Goal: Task Accomplishment & Management: Use online tool/utility

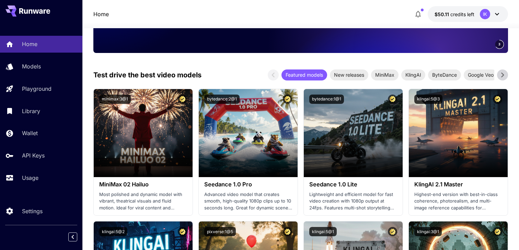
scroll to position [129, 0]
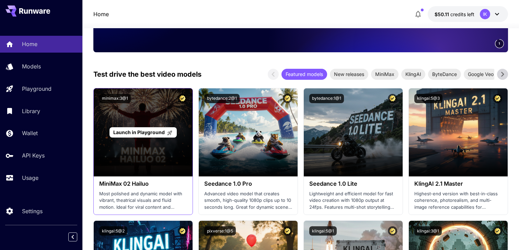
click at [167, 112] on div "Launch in Playground" at bounding box center [143, 132] width 99 height 88
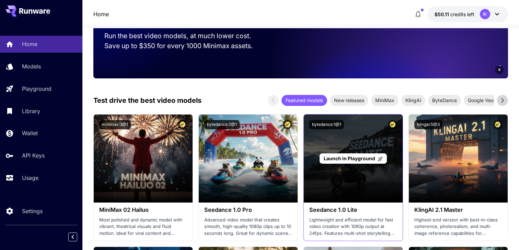
scroll to position [90, 0]
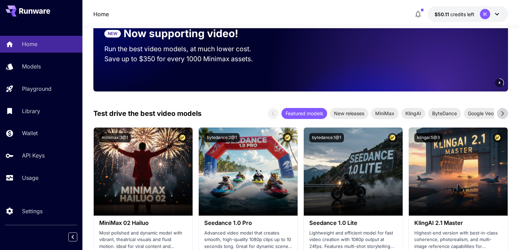
click at [507, 117] on icon at bounding box center [503, 113] width 10 height 10
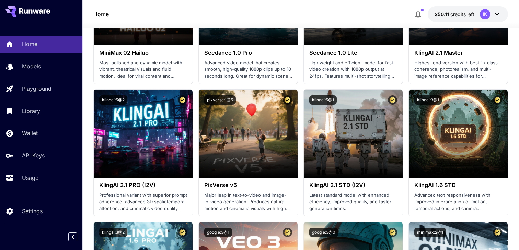
scroll to position [144, 0]
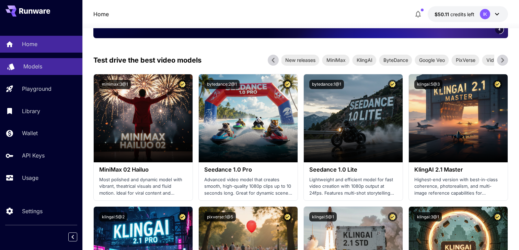
click at [53, 58] on link "Models" at bounding box center [41, 66] width 82 height 17
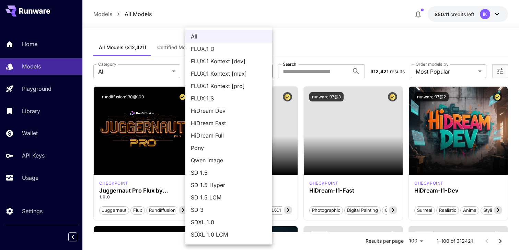
click at [332, 20] on div at bounding box center [259, 125] width 519 height 250
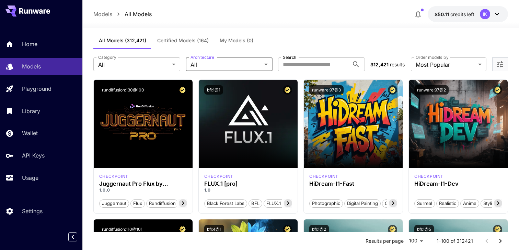
scroll to position [8, 0]
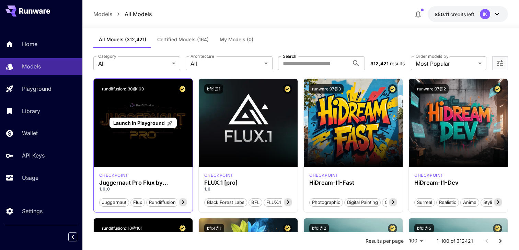
click at [164, 147] on div "Launch in Playground" at bounding box center [143, 123] width 99 height 88
click at [159, 126] on p "Launch in Playground" at bounding box center [142, 122] width 59 height 7
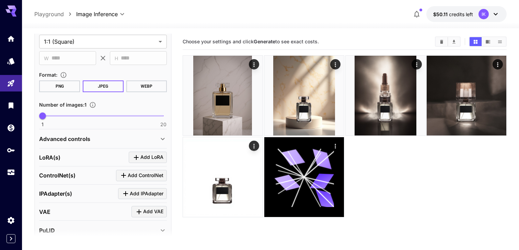
scroll to position [173, 0]
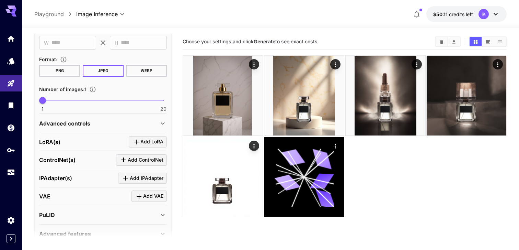
click at [99, 124] on div "Advanced controls" at bounding box center [99, 123] width 120 height 8
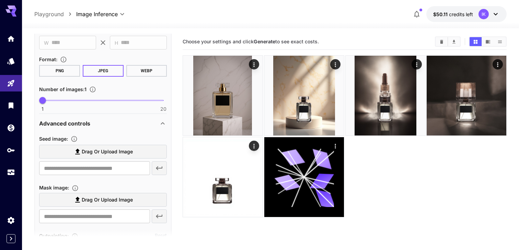
click at [131, 120] on div "Advanced controls" at bounding box center [99, 123] width 120 height 8
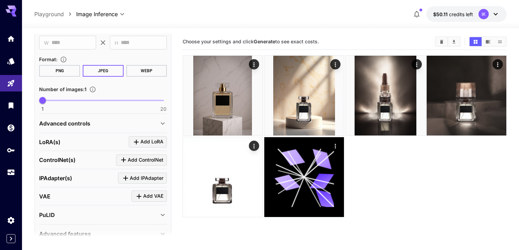
scroll to position [0, 0]
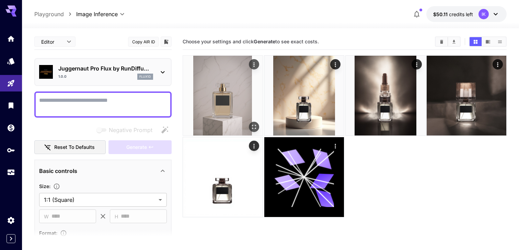
click at [233, 93] on img at bounding box center [223, 96] width 80 height 80
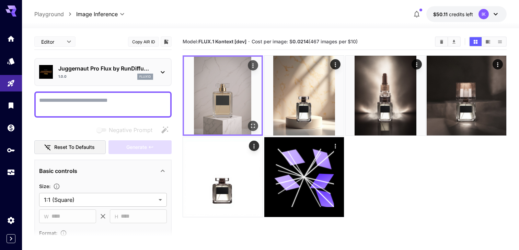
click at [254, 62] on div "Actions" at bounding box center [253, 65] width 7 height 8
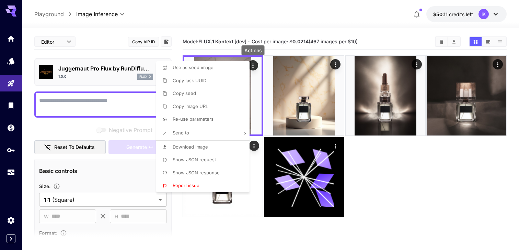
click at [208, 120] on span "Re-use parameters" at bounding box center [193, 118] width 41 height 5
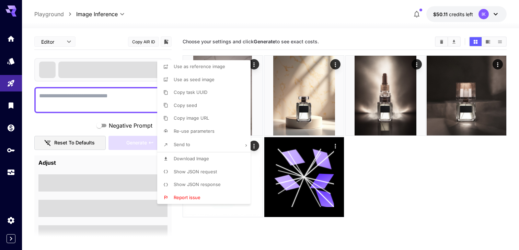
type textarea "**********"
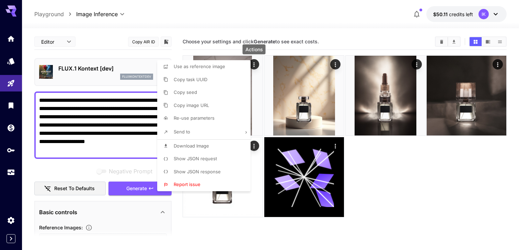
click at [128, 66] on div at bounding box center [259, 125] width 519 height 250
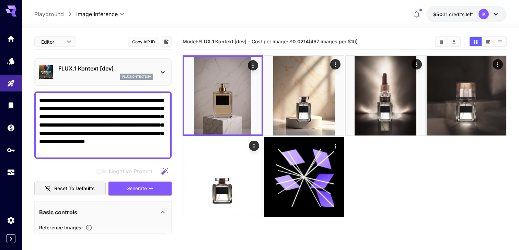
click at [139, 71] on p "FLUX.1 Kontext [dev]" at bounding box center [105, 68] width 95 height 8
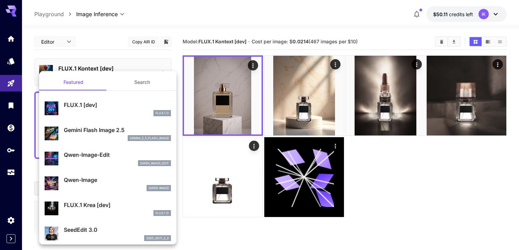
click at [109, 137] on div "gemini_2_5_flash_image" at bounding box center [117, 138] width 107 height 6
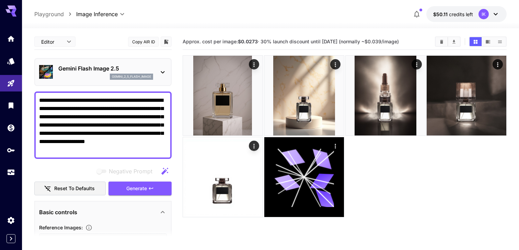
click at [133, 148] on textarea "**********" at bounding box center [103, 125] width 128 height 58
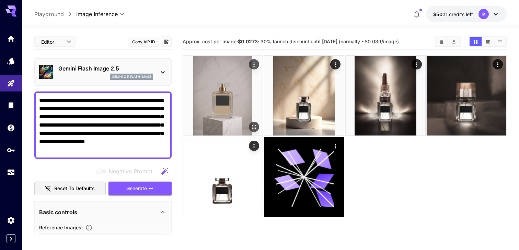
click at [226, 100] on img at bounding box center [223, 96] width 80 height 80
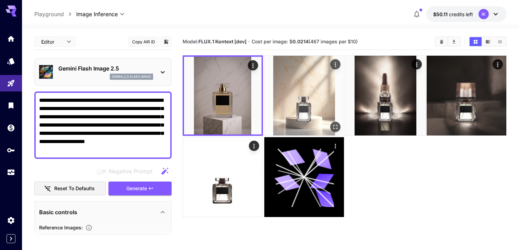
click at [295, 94] on img at bounding box center [304, 96] width 80 height 80
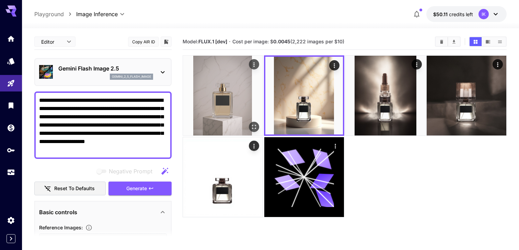
click at [253, 97] on img at bounding box center [223, 96] width 80 height 80
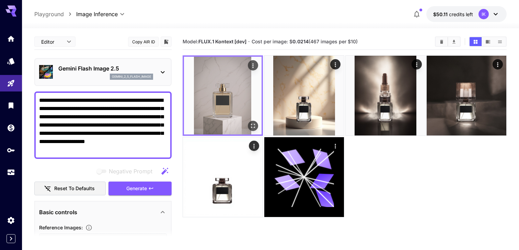
click at [218, 90] on img at bounding box center [223, 96] width 78 height 78
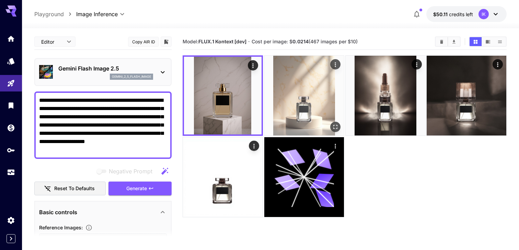
click at [295, 80] on img at bounding box center [304, 96] width 80 height 80
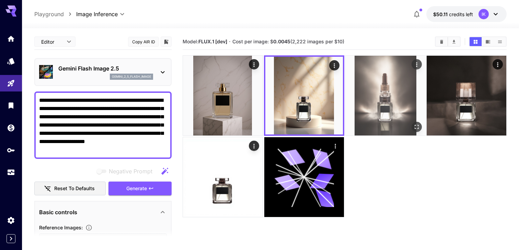
click at [375, 96] on img at bounding box center [386, 96] width 80 height 80
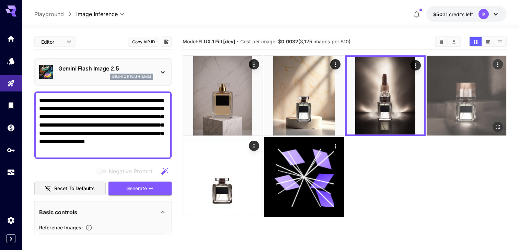
click at [477, 105] on img at bounding box center [467, 96] width 80 height 80
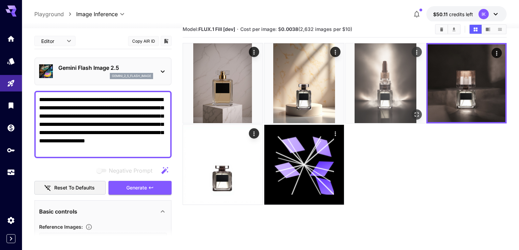
scroll to position [13, 0]
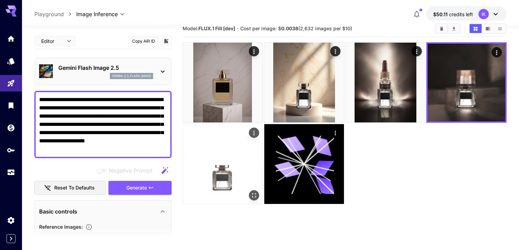
click at [240, 180] on img at bounding box center [223, 164] width 80 height 80
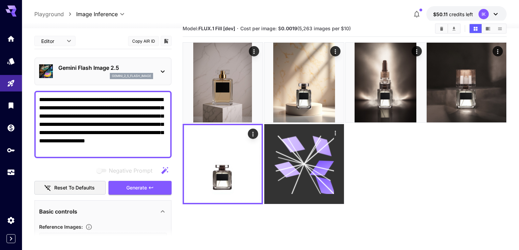
click at [314, 160] on icon at bounding box center [304, 164] width 60 height 60
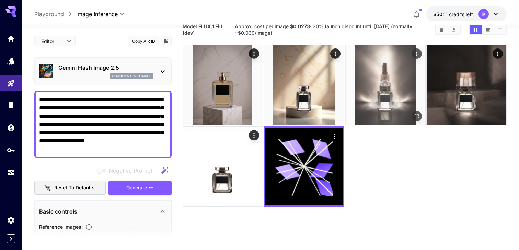
click at [379, 105] on img at bounding box center [386, 85] width 80 height 80
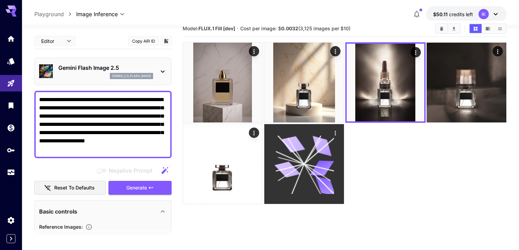
click at [332, 152] on icon at bounding box center [304, 164] width 60 height 60
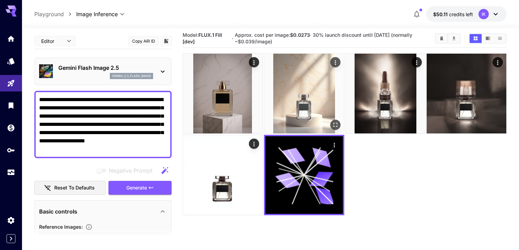
scroll to position [0, 0]
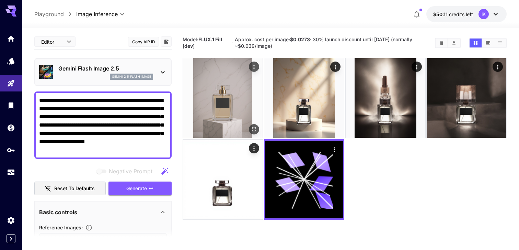
click at [230, 91] on img at bounding box center [223, 98] width 80 height 80
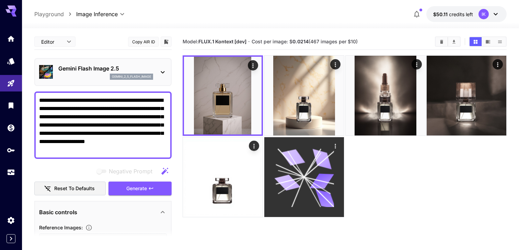
click at [304, 167] on icon at bounding box center [304, 177] width 60 height 60
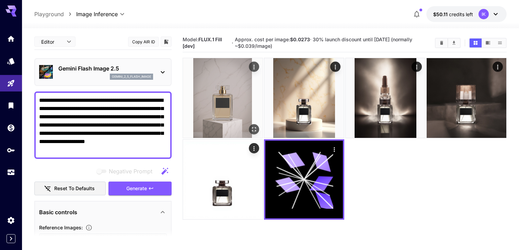
click at [231, 99] on img at bounding box center [223, 98] width 80 height 80
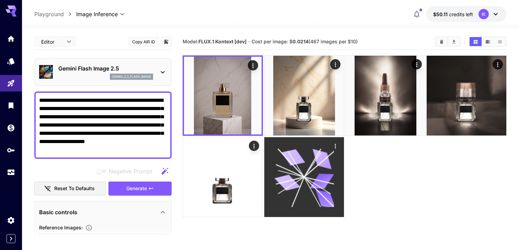
click at [325, 184] on icon at bounding box center [322, 180] width 24 height 15
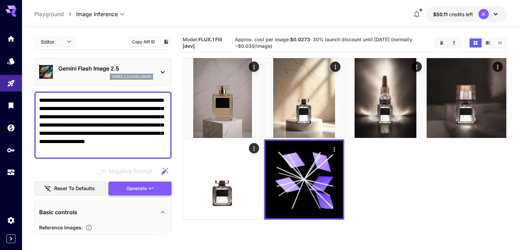
click at [143, 190] on span "Generate" at bounding box center [136, 188] width 21 height 9
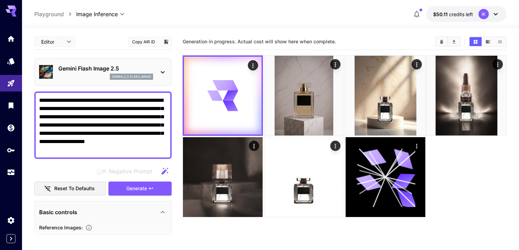
click at [166, 70] on icon at bounding box center [163, 72] width 8 height 8
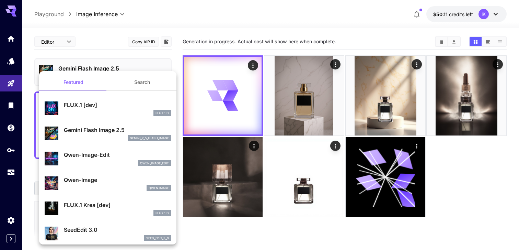
click at [183, 42] on div at bounding box center [259, 125] width 519 height 250
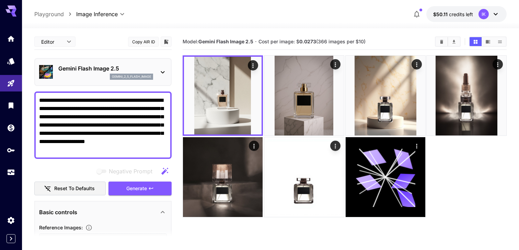
click at [158, 76] on div "Gemini Flash Image 2.5 gemini_2_5_flash_image" at bounding box center [103, 71] width 128 height 21
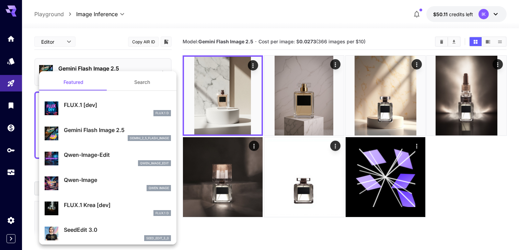
click at [223, 28] on div at bounding box center [259, 125] width 519 height 250
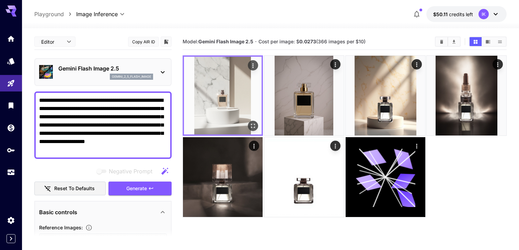
click at [252, 124] on icon "Open in fullscreen" at bounding box center [253, 126] width 4 height 4
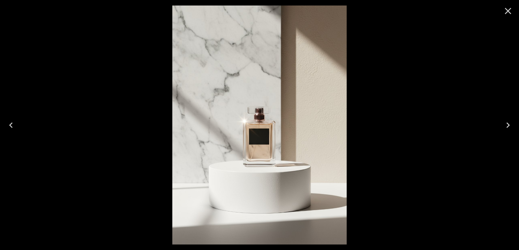
click at [509, 7] on icon "Close" at bounding box center [508, 10] width 11 height 11
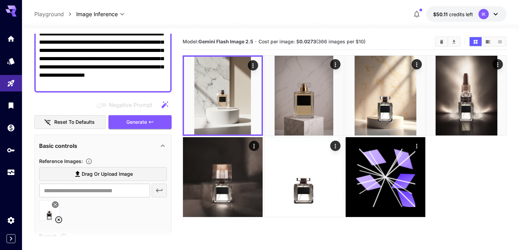
scroll to position [72, 0]
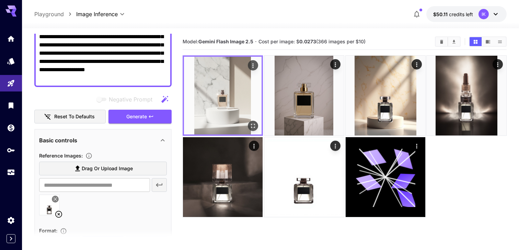
click at [234, 93] on img at bounding box center [223, 96] width 78 height 78
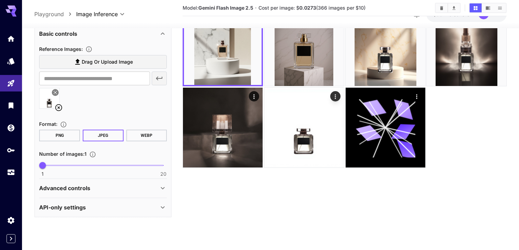
scroll to position [54, 0]
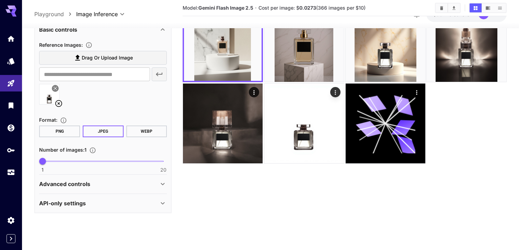
click at [134, 185] on div "Advanced controls" at bounding box center [99, 184] width 120 height 8
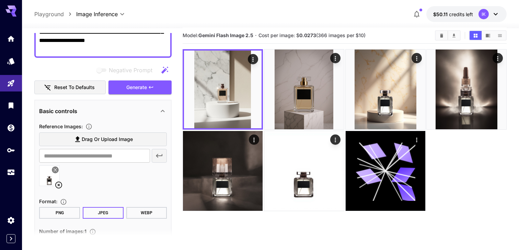
scroll to position [12, 0]
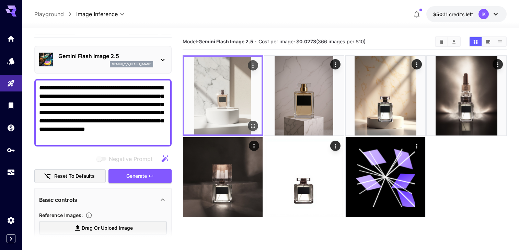
click at [226, 88] on img at bounding box center [223, 96] width 78 height 78
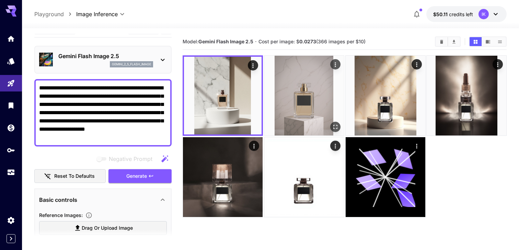
click at [277, 88] on img at bounding box center [304, 96] width 80 height 80
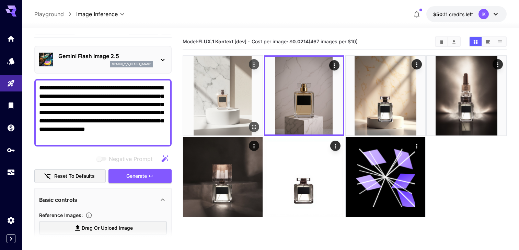
click at [218, 88] on img at bounding box center [223, 96] width 80 height 80
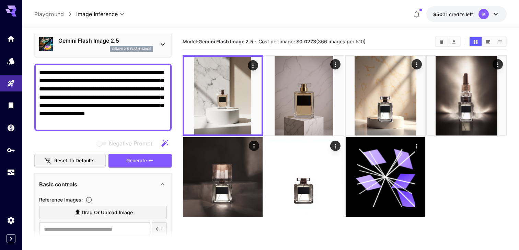
scroll to position [0, 0]
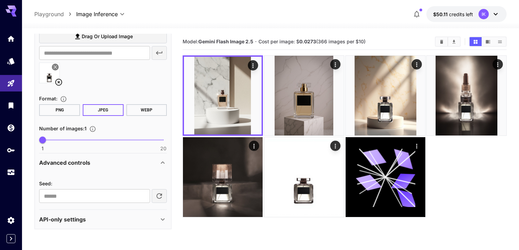
click at [116, 165] on div "Advanced controls" at bounding box center [99, 162] width 120 height 8
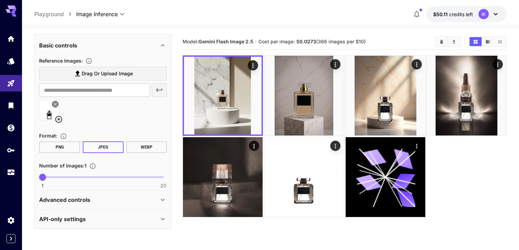
scroll to position [166, 0]
click at [116, 165] on div "Number of images : 1" at bounding box center [103, 165] width 128 height 8
click at [114, 195] on div "Advanced controls" at bounding box center [103, 200] width 128 height 16
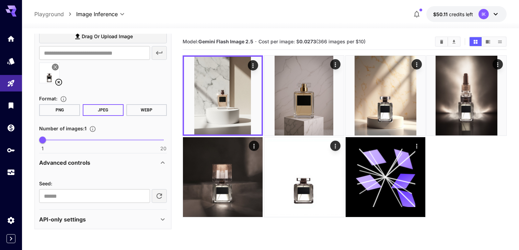
scroll to position [0, 0]
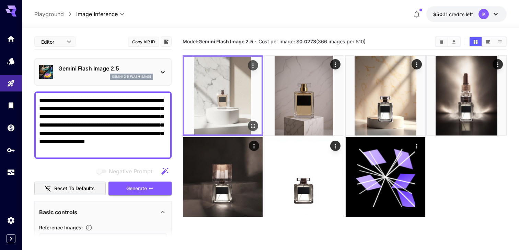
click at [254, 65] on icon "Actions" at bounding box center [253, 65] width 7 height 7
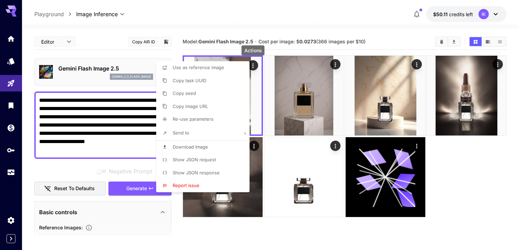
click at [208, 148] on li "Download Image" at bounding box center [205, 146] width 98 height 13
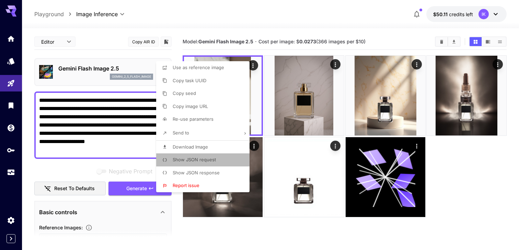
click at [215, 156] on li "Show JSON request" at bounding box center [205, 159] width 98 height 13
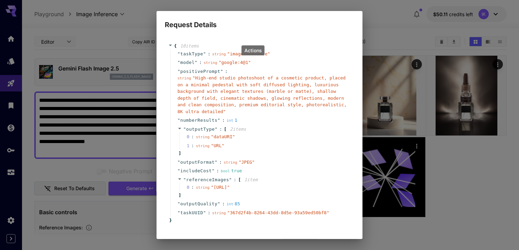
click at [259, 117] on div "" numberResults " : int 1" at bounding box center [260, 120] width 181 height 9
click at [248, 63] on span "" google:4@1 "" at bounding box center [235, 62] width 32 height 5
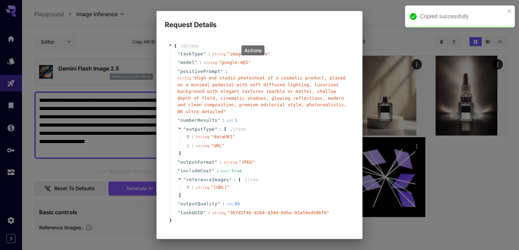
click at [272, 50] on div "string " imageInference "" at bounding box center [242, 53] width 60 height 7
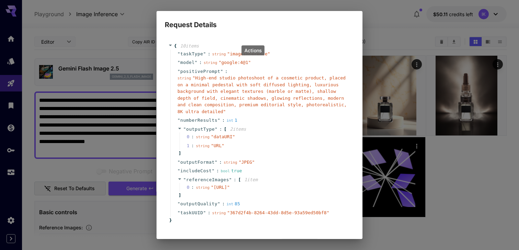
click at [382, 44] on div "Request Details { 10 item s " taskType " : string " imageInference " " model " …" at bounding box center [259, 125] width 519 height 250
click at [394, 22] on div "Request Details { 10 item s " taskType " : string " imageInference " " model " …" at bounding box center [259, 125] width 519 height 250
click at [487, 146] on div "Request Details { 10 item s " taskType " : string " imageInference " " model " …" at bounding box center [259, 125] width 519 height 250
click at [332, 136] on div "0 : string " dataURI "" at bounding box center [265, 136] width 170 height 9
click at [395, 72] on div "Request Details { 10 item s " taskType " : string " imageInference " " model " …" at bounding box center [259, 125] width 519 height 250
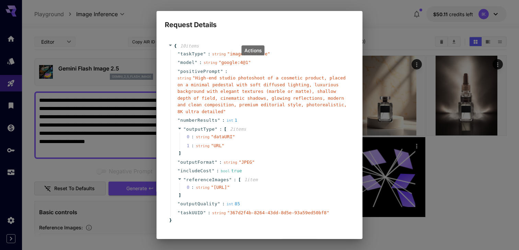
click at [381, 5] on div "Request Details { 10 item s " taskType " : string " imageInference " " model " …" at bounding box center [259, 125] width 519 height 250
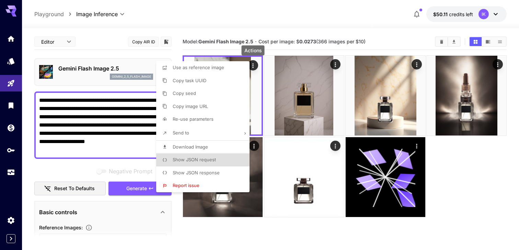
click at [255, 32] on div at bounding box center [259, 125] width 519 height 250
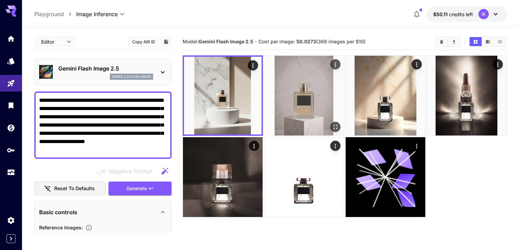
click at [300, 95] on img at bounding box center [304, 96] width 80 height 80
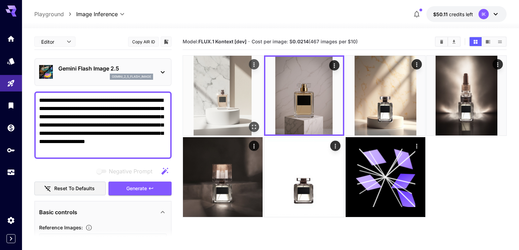
click at [233, 99] on img at bounding box center [223, 96] width 80 height 80
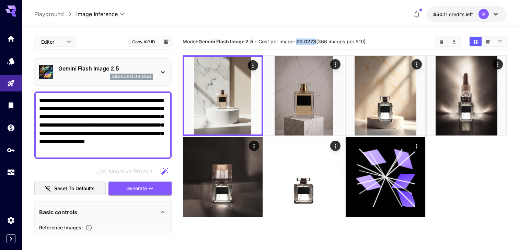
drag, startPoint x: 317, startPoint y: 42, endPoint x: 298, endPoint y: 42, distance: 18.5
click at [298, 42] on span "Cost per image: $ 0.0273 (366 images per $10)" at bounding box center [312, 41] width 107 height 6
click at [291, 41] on span "Cost per image: $ 0.0273 (366 images per $10)" at bounding box center [312, 41] width 107 height 6
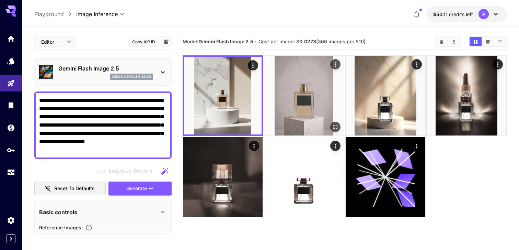
click at [303, 79] on img at bounding box center [304, 96] width 80 height 80
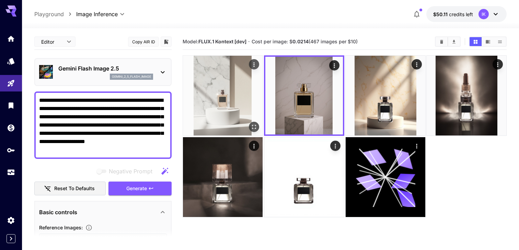
click at [194, 82] on img at bounding box center [223, 96] width 80 height 80
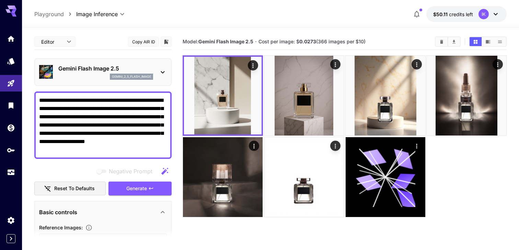
click at [10, 165] on div at bounding box center [11, 105] width 22 height 150
click at [13, 177] on link at bounding box center [11, 172] width 22 height 17
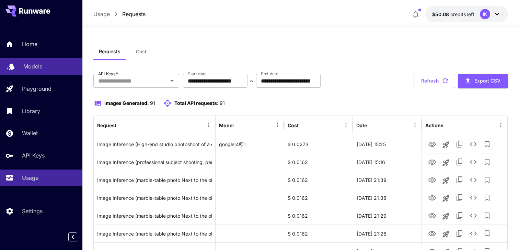
click at [54, 66] on div "Models" at bounding box center [50, 66] width 54 height 8
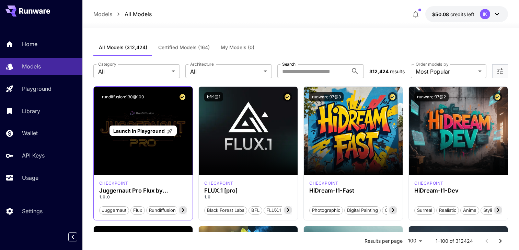
click at [146, 127] on p "Launch in Playground" at bounding box center [142, 130] width 59 height 7
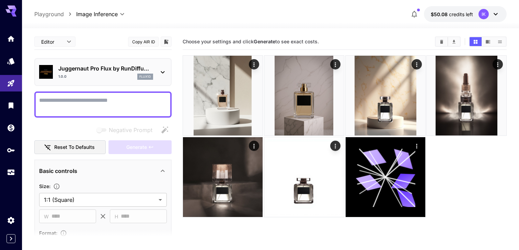
click at [111, 98] on textarea "Negative Prompt" at bounding box center [103, 104] width 128 height 16
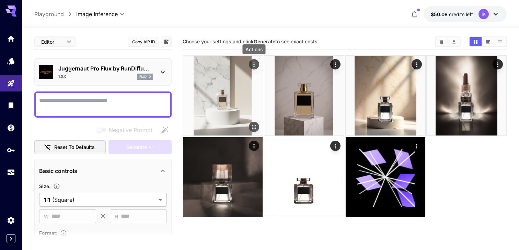
click at [254, 65] on icon "Actions" at bounding box center [254, 64] width 7 height 7
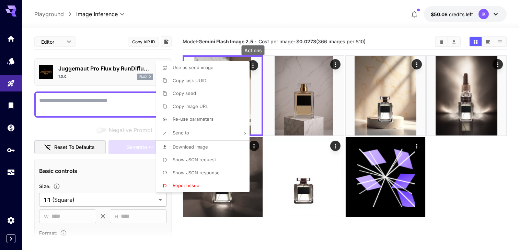
click at [224, 97] on li "Copy seed" at bounding box center [205, 93] width 98 height 13
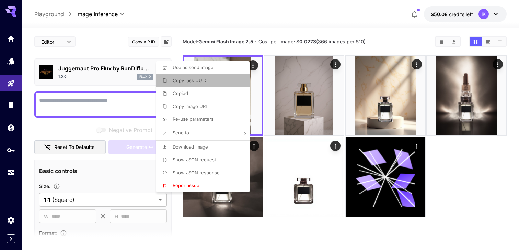
click at [237, 79] on li "Copy task UUID" at bounding box center [205, 80] width 98 height 13
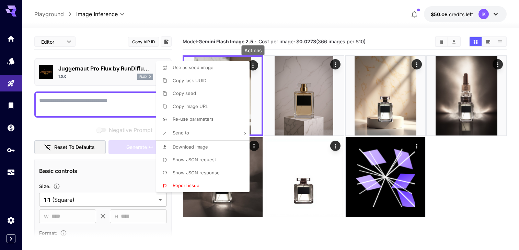
click at [209, 156] on p "Show JSON request" at bounding box center [194, 159] width 43 height 7
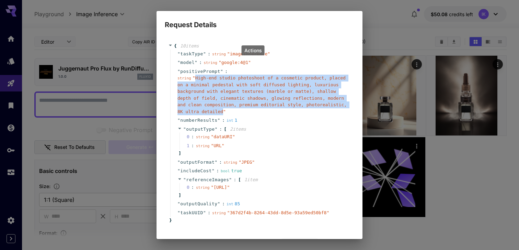
drag, startPoint x: 223, startPoint y: 111, endPoint x: 196, endPoint y: 79, distance: 41.9
click at [196, 79] on span "" High-end studio photoshoot of a cosmetic product, placed on a minimal pedesta…" at bounding box center [262, 94] width 169 height 39
copy span "High-end studio photoshoot of a cosmetic product, placed on a minimal pedestal …"
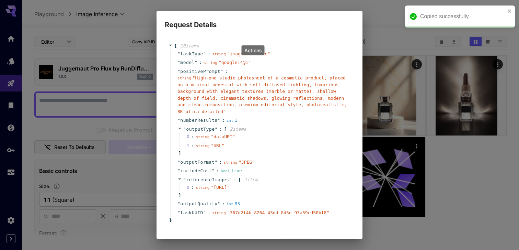
click at [136, 98] on div "Request Details { 10 item s " taskType " : string " imageInference " " model " …" at bounding box center [259, 125] width 519 height 250
click at [112, 98] on div "Request Details { 10 item s " taskType " : string " imageInference " " model " …" at bounding box center [259, 125] width 519 height 250
click at [376, 30] on div "Request Details { 10 item s " taskType " : string " imageInference " " model " …" at bounding box center [259, 125] width 519 height 250
click at [508, 11] on icon "close" at bounding box center [510, 10] width 5 height 5
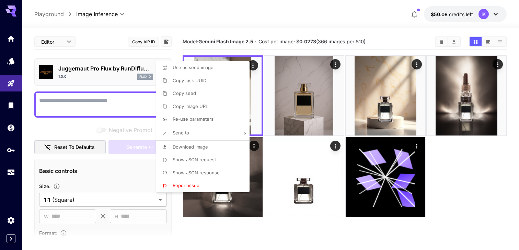
click at [75, 109] on div at bounding box center [259, 125] width 519 height 250
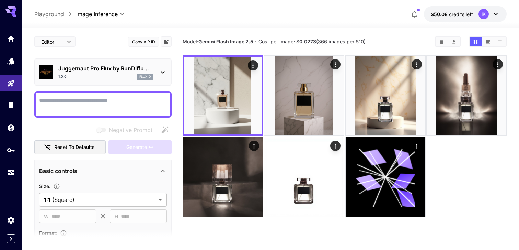
click at [83, 99] on textarea "Negative Prompt" at bounding box center [103, 104] width 128 height 16
paste textarea "**********"
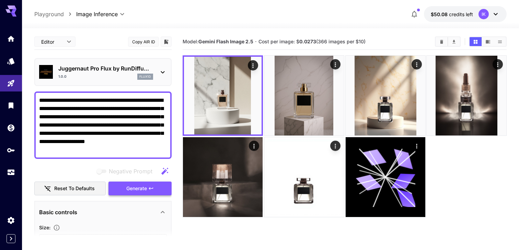
type textarea "**********"
click at [134, 185] on span "Generate" at bounding box center [136, 188] width 21 height 9
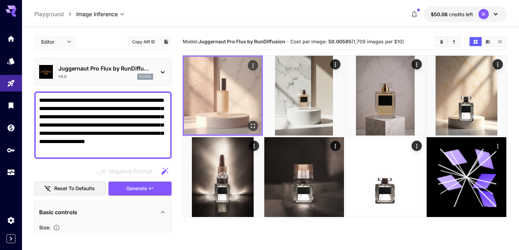
click at [234, 97] on img at bounding box center [223, 96] width 78 height 78
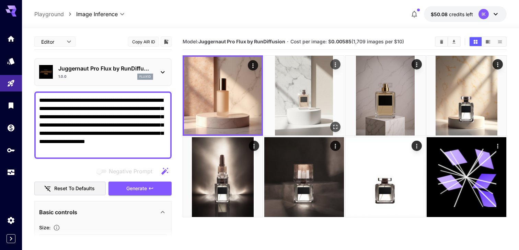
click at [284, 99] on img at bounding box center [304, 96] width 80 height 80
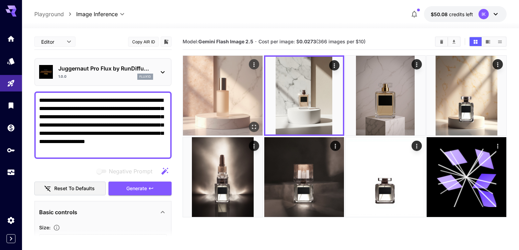
click at [242, 99] on img at bounding box center [223, 96] width 80 height 80
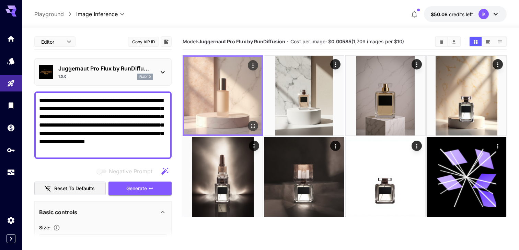
click at [249, 123] on button "Open in fullscreen" at bounding box center [253, 126] width 10 height 10
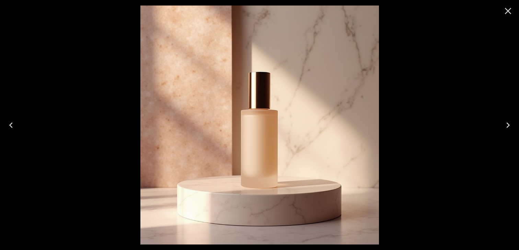
click at [510, 12] on icon "Close" at bounding box center [508, 10] width 11 height 11
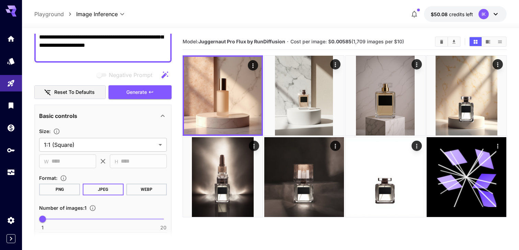
scroll to position [107, 0]
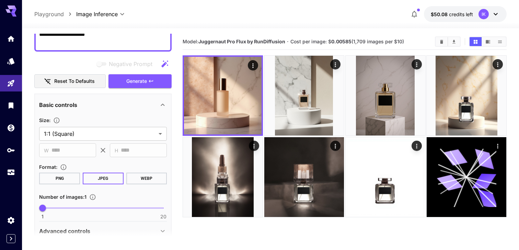
click at [112, 140] on section "**********" at bounding box center [103, 136] width 128 height 41
click at [114, 128] on body "**********" at bounding box center [259, 152] width 519 height 304
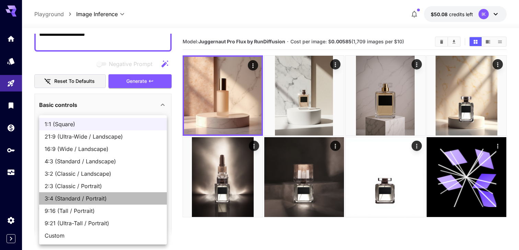
click at [108, 199] on span "3:4 (Standard / Portrait)" at bounding box center [103, 198] width 117 height 8
type input "**********"
type input "***"
type input "****"
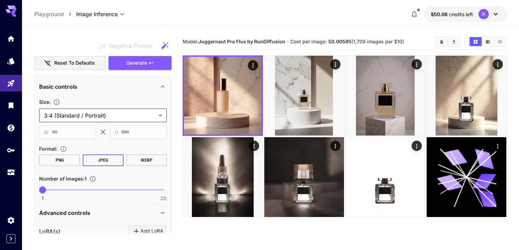
scroll to position [135, 0]
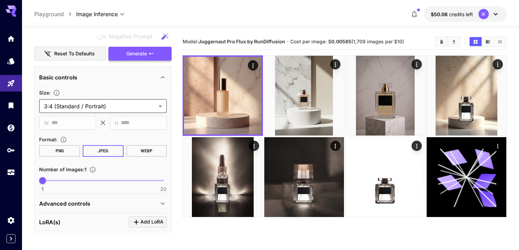
click at [152, 59] on button "Generate" at bounding box center [140, 54] width 63 height 14
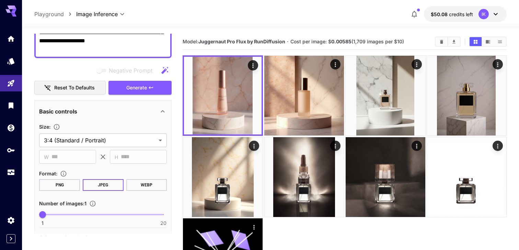
scroll to position [95, 0]
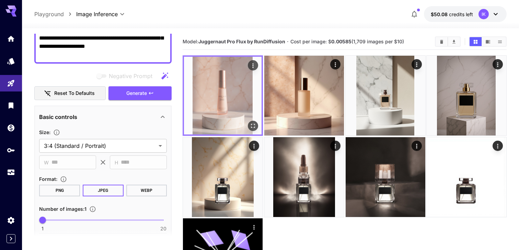
click at [252, 130] on button "Open in fullscreen" at bounding box center [253, 126] width 10 height 10
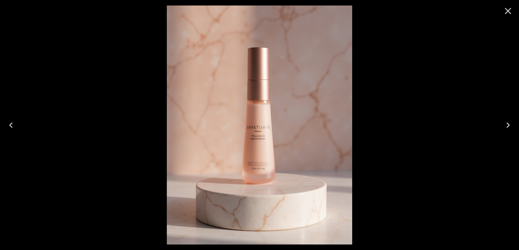
click at [508, 9] on icon "Close" at bounding box center [508, 10] width 11 height 11
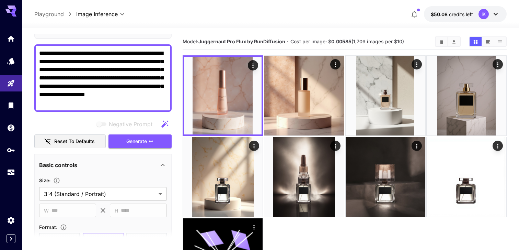
scroll to position [0, 0]
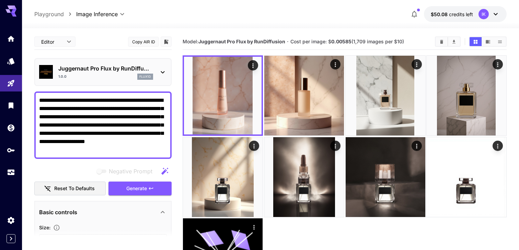
click at [159, 66] on div "Juggernaut Pro Flux by RunDiffu... 1.0.0 flux1d" at bounding box center [103, 71] width 128 height 21
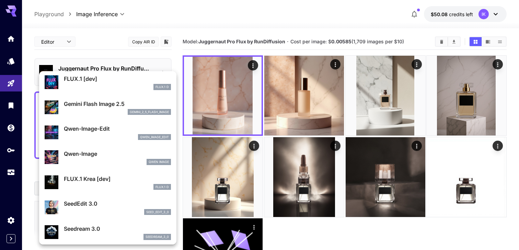
scroll to position [32, 0]
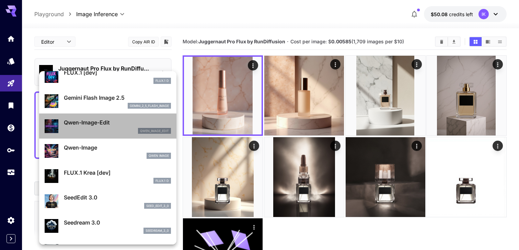
click at [105, 127] on div "Qwen-Image-Edit qwen_image_edit" at bounding box center [117, 125] width 107 height 15
type input "*"
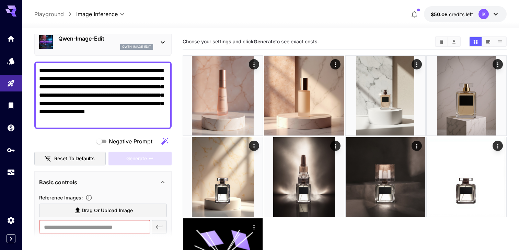
scroll to position [35, 0]
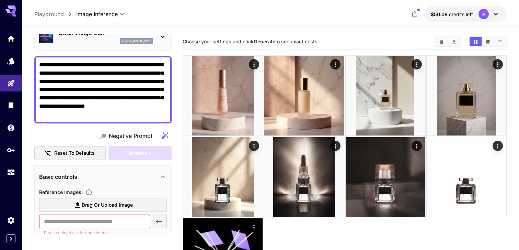
click at [147, 71] on textarea "**********" at bounding box center [103, 90] width 128 height 58
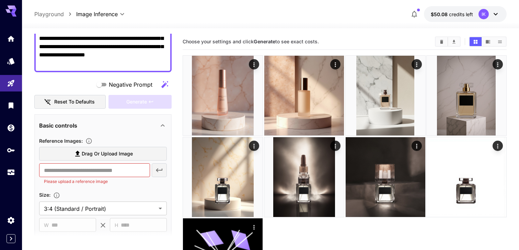
scroll to position [101, 0]
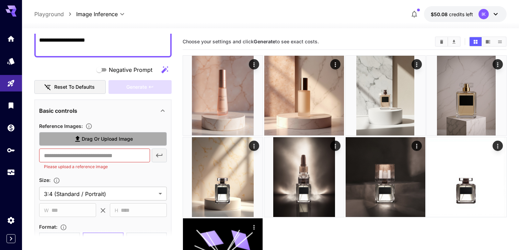
click at [137, 138] on label "Drag or upload image" at bounding box center [103, 139] width 128 height 14
click at [0, 0] on input "Drag or upload image" at bounding box center [0, 0] width 0 height 0
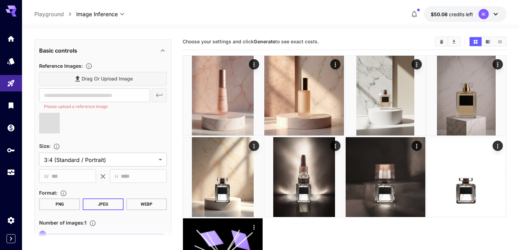
click at [129, 127] on div at bounding box center [103, 126] width 128 height 26
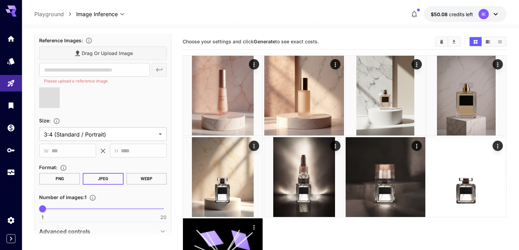
type input "**********"
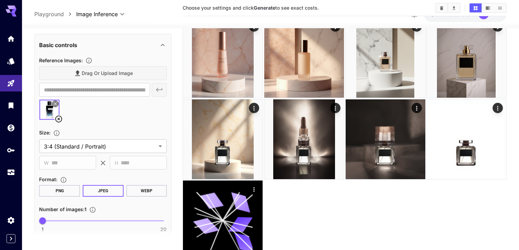
scroll to position [0, 0]
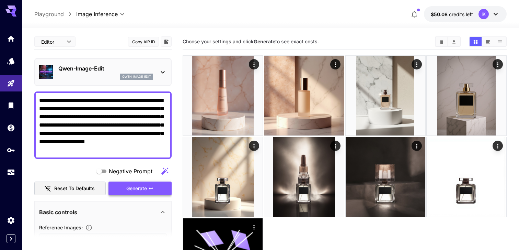
click at [143, 191] on span "Generate" at bounding box center [136, 188] width 21 height 9
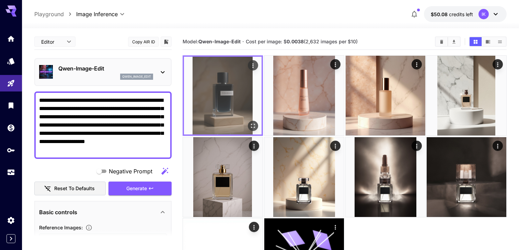
click at [231, 93] on img at bounding box center [223, 96] width 78 height 78
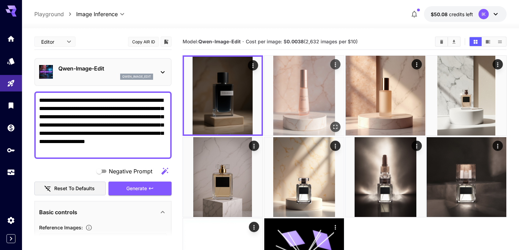
click at [297, 97] on img at bounding box center [304, 96] width 80 height 80
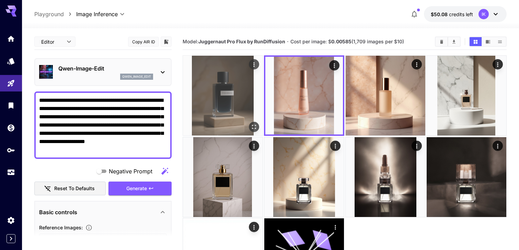
click at [245, 97] on img at bounding box center [223, 96] width 80 height 80
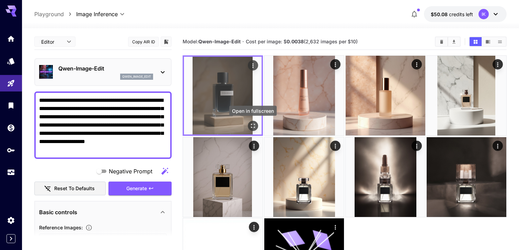
click at [253, 125] on icon "Open in fullscreen" at bounding box center [253, 125] width 7 height 7
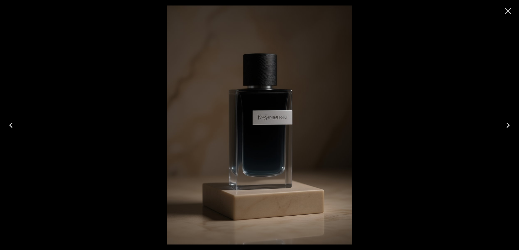
click at [509, 11] on icon "Close" at bounding box center [508, 11] width 7 height 7
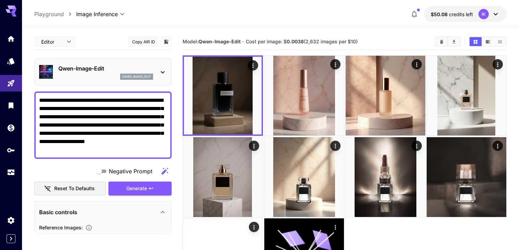
click at [79, 141] on textarea "**********" at bounding box center [103, 125] width 128 height 58
click at [81, 149] on textarea "**********" at bounding box center [103, 125] width 128 height 58
click at [129, 186] on span "Generate" at bounding box center [136, 188] width 21 height 9
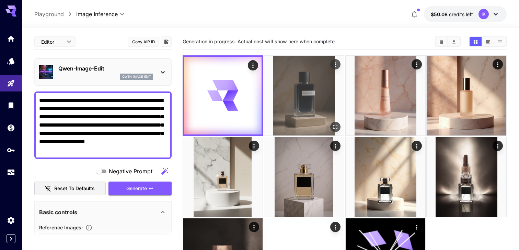
click at [278, 87] on img at bounding box center [304, 96] width 80 height 80
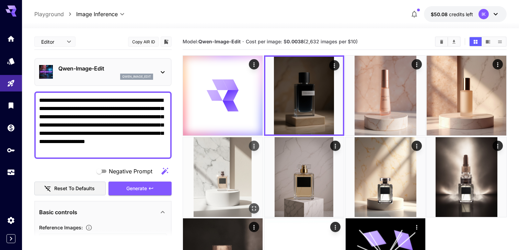
click at [222, 179] on img at bounding box center [223, 177] width 80 height 80
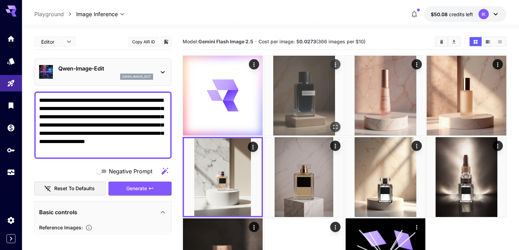
click at [301, 108] on img at bounding box center [304, 96] width 80 height 80
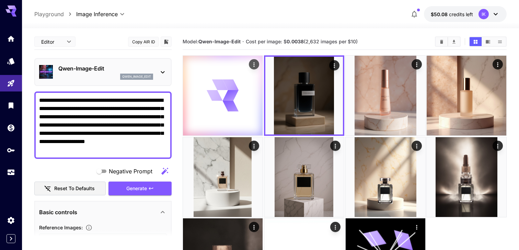
click at [240, 108] on div at bounding box center [223, 96] width 80 height 80
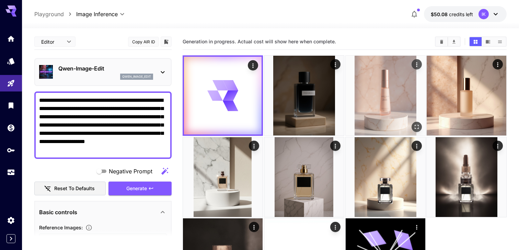
click at [393, 99] on img at bounding box center [386, 96] width 80 height 80
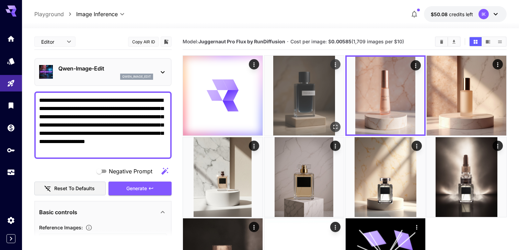
click at [315, 104] on img at bounding box center [304, 96] width 80 height 80
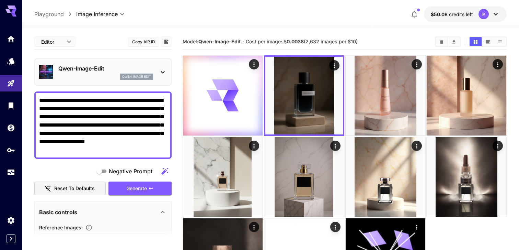
click at [146, 66] on p "Qwen-Image-Edit" at bounding box center [105, 68] width 95 height 8
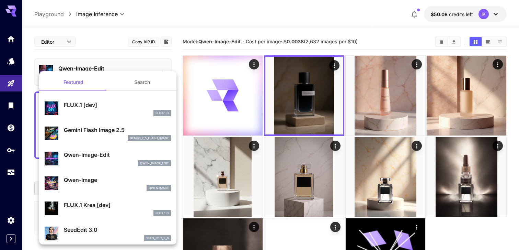
click at [237, 37] on div at bounding box center [259, 125] width 519 height 250
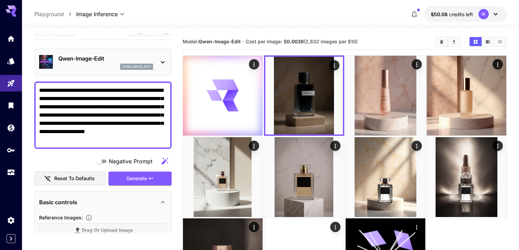
scroll to position [13, 0]
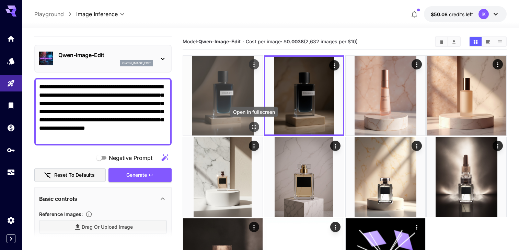
click at [251, 124] on icon "Open in fullscreen" at bounding box center [254, 126] width 7 height 7
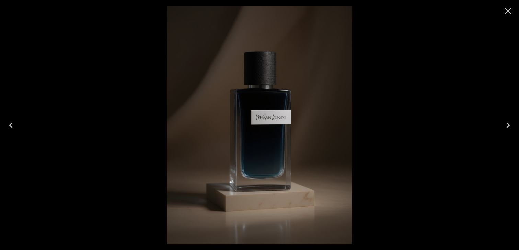
click at [510, 10] on icon "Close" at bounding box center [508, 10] width 11 height 11
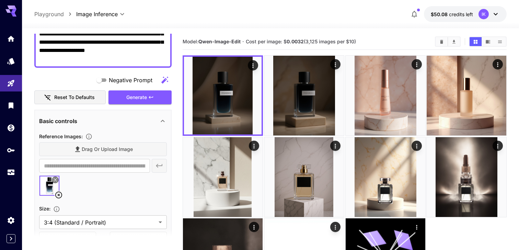
scroll to position [100, 0]
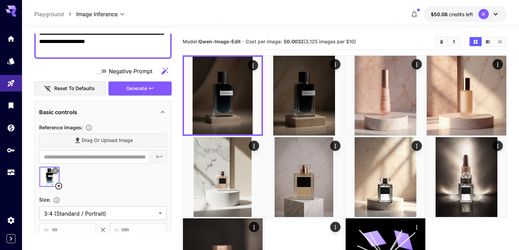
click at [123, 143] on div "Drag or upload image" at bounding box center [103, 140] width 128 height 14
click at [109, 143] on div "Drag or upload image" at bounding box center [103, 140] width 128 height 14
click at [127, 143] on div "Drag or upload image" at bounding box center [103, 140] width 128 height 14
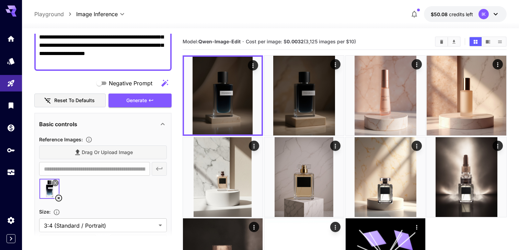
scroll to position [85, 0]
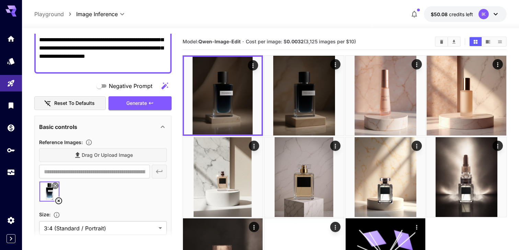
drag, startPoint x: 88, startPoint y: 189, endPoint x: 74, endPoint y: 189, distance: 13.4
click at [88, 189] on div at bounding box center [103, 194] width 128 height 26
click at [60, 202] on icon at bounding box center [59, 200] width 8 height 8
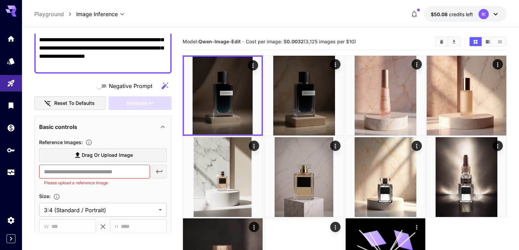
click at [118, 155] on span "Drag or upload image" at bounding box center [107, 155] width 51 height 9
click at [0, 0] on input "Drag or upload image" at bounding box center [0, 0] width 0 height 0
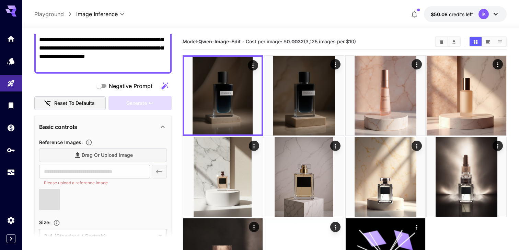
scroll to position [22, 0]
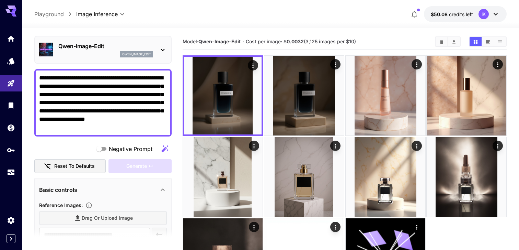
type input "**********"
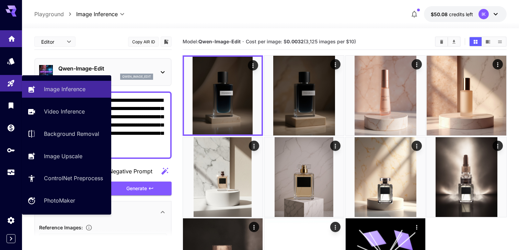
drag, startPoint x: 82, startPoint y: 150, endPoint x: 0, endPoint y: 44, distance: 134.4
click at [0, 55] on div "**********" at bounding box center [259, 159] width 519 height 319
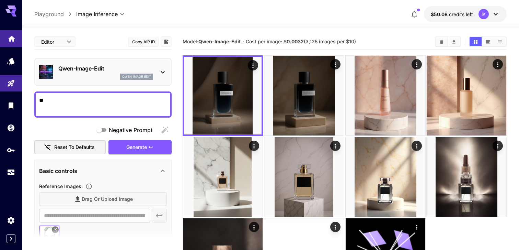
type textarea "*"
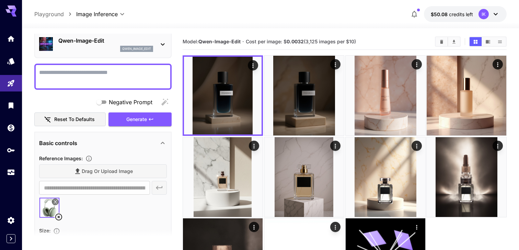
scroll to position [38, 0]
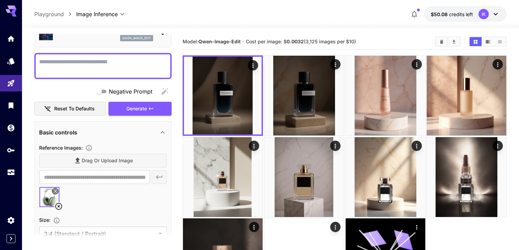
click at [114, 67] on textarea "Negative Prompt" at bounding box center [103, 66] width 128 height 16
paste textarea "**********"
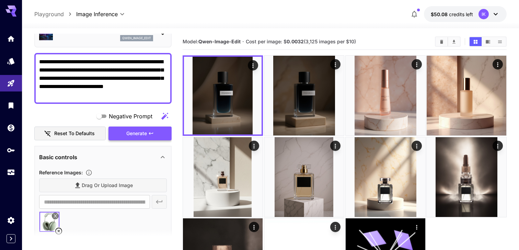
type textarea "**********"
click at [144, 136] on span "Generate" at bounding box center [136, 133] width 21 height 9
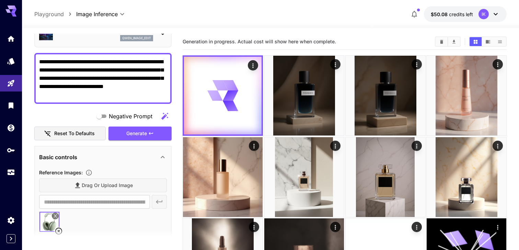
scroll to position [0, 0]
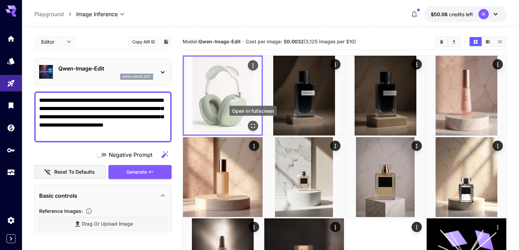
click at [253, 127] on icon "Open in fullscreen" at bounding box center [253, 125] width 7 height 7
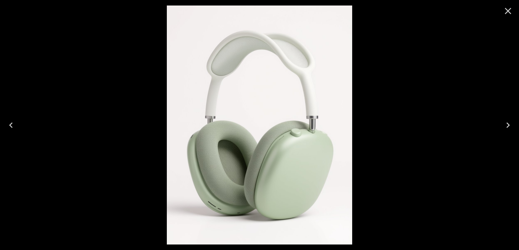
click at [507, 12] on icon "Close" at bounding box center [508, 11] width 7 height 7
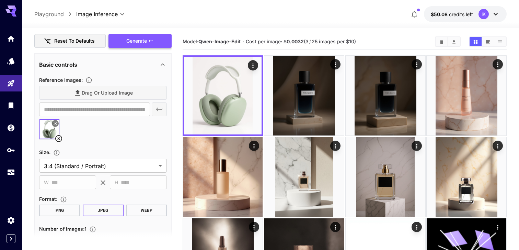
scroll to position [139, 0]
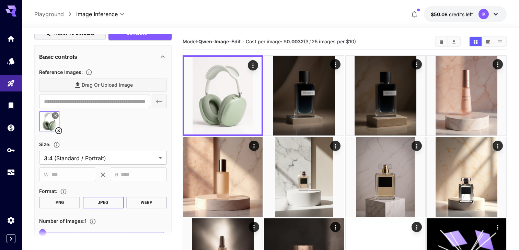
click at [47, 123] on img at bounding box center [49, 121] width 20 height 20
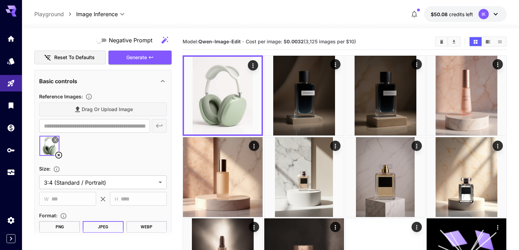
scroll to position [0, 0]
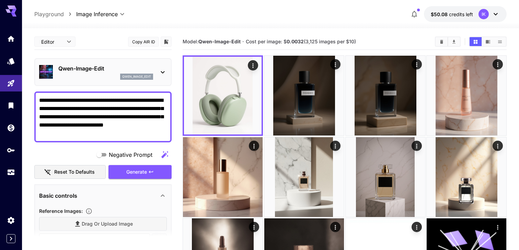
click at [157, 60] on div "Qwen-Image-Edit qwen_image_edit" at bounding box center [102, 72] width 137 height 28
click at [154, 63] on div "Qwen-Image-Edit qwen_image_edit" at bounding box center [103, 71] width 128 height 21
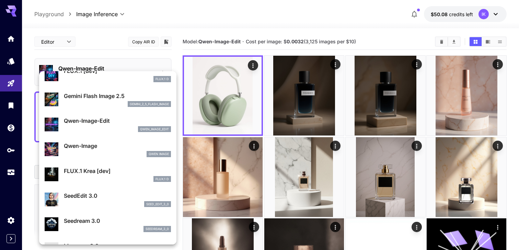
scroll to position [36, 0]
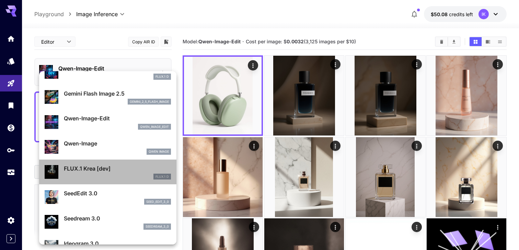
click at [119, 170] on p "FLUX.1 Krea [dev]" at bounding box center [117, 168] width 107 height 8
type input "**"
type input "***"
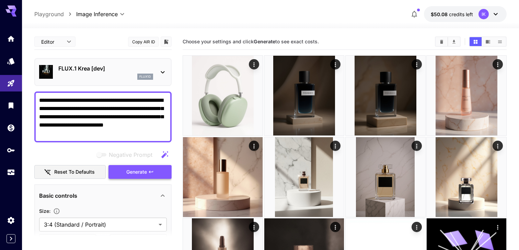
click at [155, 175] on button "Generate" at bounding box center [140, 172] width 63 height 14
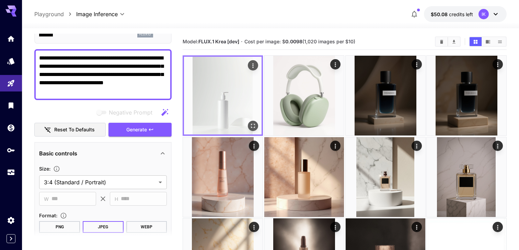
click at [246, 104] on img at bounding box center [223, 96] width 78 height 78
drag, startPoint x: 283, startPoint y: 111, endPoint x: 262, endPoint y: 111, distance: 21.3
click at [283, 111] on img at bounding box center [304, 96] width 80 height 80
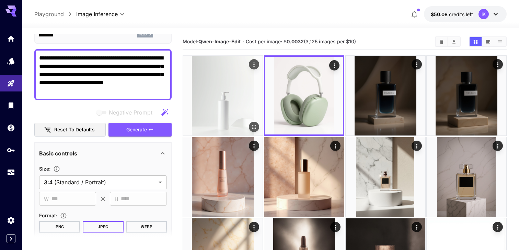
click at [237, 111] on img at bounding box center [223, 96] width 80 height 80
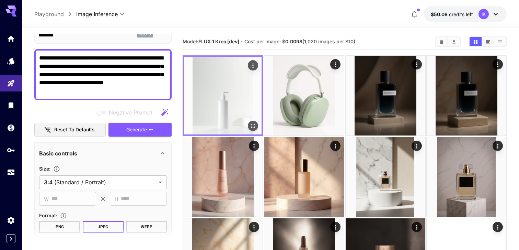
click at [251, 124] on icon "Open in fullscreen" at bounding box center [253, 126] width 4 height 4
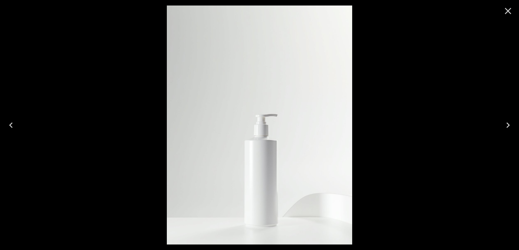
click at [508, 8] on icon "Close" at bounding box center [508, 10] width 11 height 11
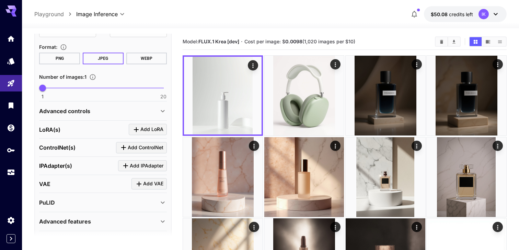
scroll to position [212, 0]
click at [91, 118] on div "Advanced controls Seed image : Drag or upload image ​ Mask image : Drag or uplo…" at bounding box center [103, 109] width 128 height 19
click at [92, 112] on div "Advanced controls" at bounding box center [99, 110] width 120 height 8
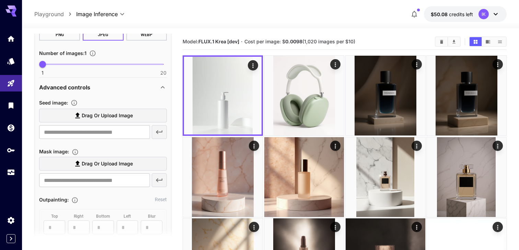
scroll to position [236, 0]
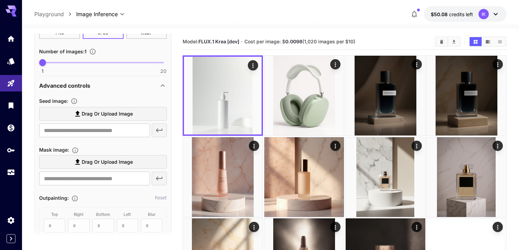
click at [121, 105] on section "Seed image : Drag or upload image ​" at bounding box center [103, 119] width 128 height 44
click at [120, 111] on span "Drag or upload image" at bounding box center [107, 114] width 51 height 9
click at [0, 0] on input "Drag or upload image" at bounding box center [0, 0] width 0 height 0
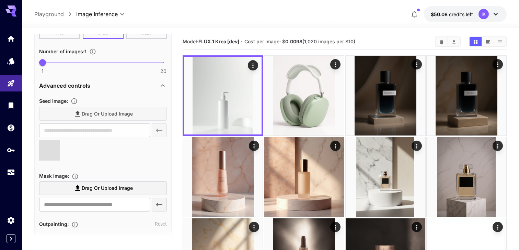
type input "**********"
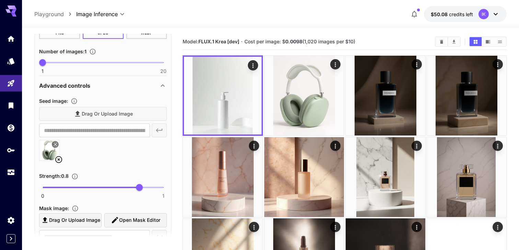
click at [57, 159] on icon at bounding box center [59, 159] width 8 height 8
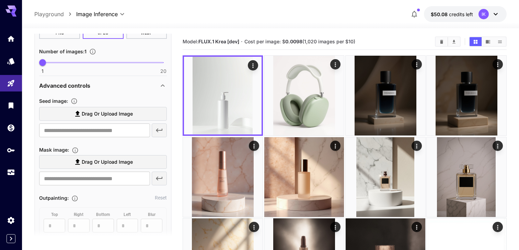
click at [97, 117] on label "Drag or upload image" at bounding box center [103, 114] width 128 height 14
click at [0, 0] on input "Drag or upload image" at bounding box center [0, 0] width 0 height 0
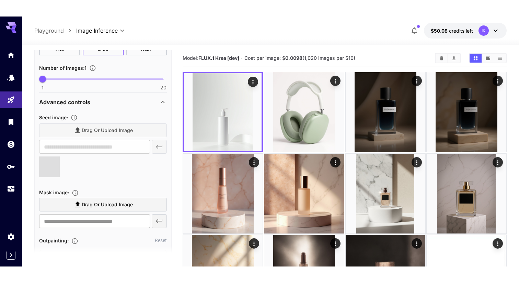
scroll to position [0, 0]
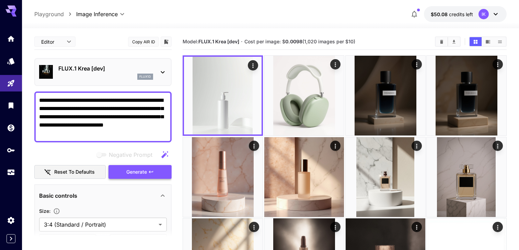
click at [140, 177] on button "Generate" at bounding box center [140, 172] width 63 height 14
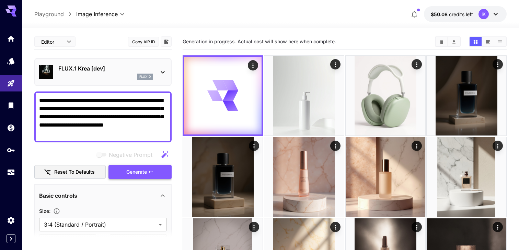
type input "**********"
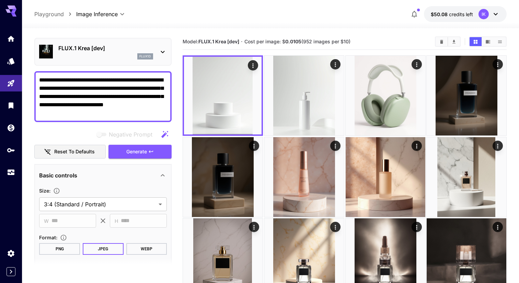
scroll to position [22, 0]
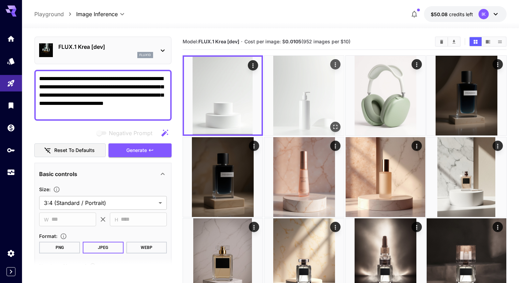
click at [289, 100] on img at bounding box center [304, 96] width 80 height 80
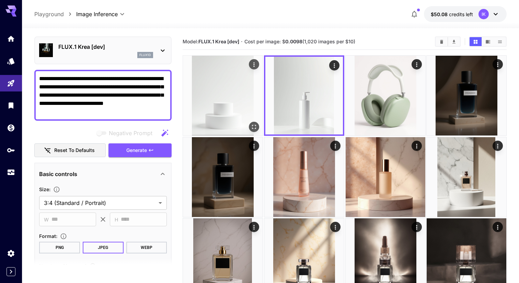
click at [245, 101] on img at bounding box center [223, 96] width 80 height 80
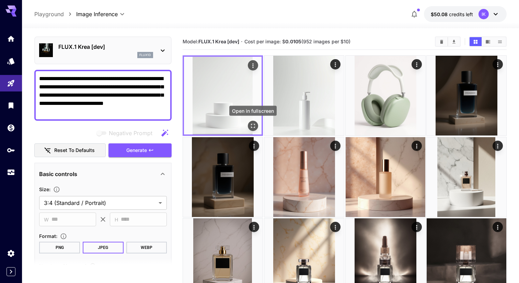
click at [253, 123] on icon "Open in fullscreen" at bounding box center [253, 125] width 7 height 7
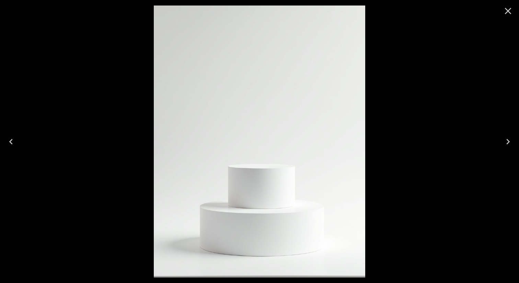
click at [508, 13] on icon "Close" at bounding box center [508, 10] width 11 height 11
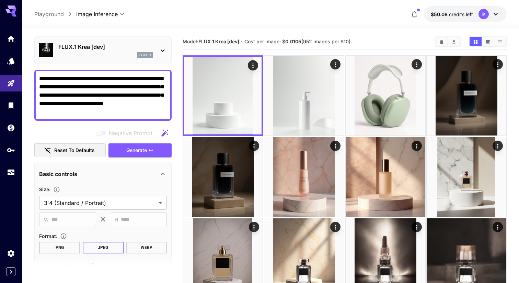
click at [235, 40] on b "FLUX.1 Krea [dev]" at bounding box center [219, 41] width 41 height 6
click at [288, 45] on section "Model: FLUX.1 Krea [dev] · Cost per image: $ 0.0105 (952 images per $10)" at bounding box center [306, 41] width 247 height 8
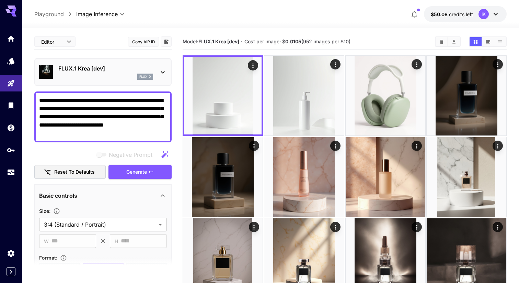
click at [163, 72] on icon at bounding box center [163, 72] width 8 height 8
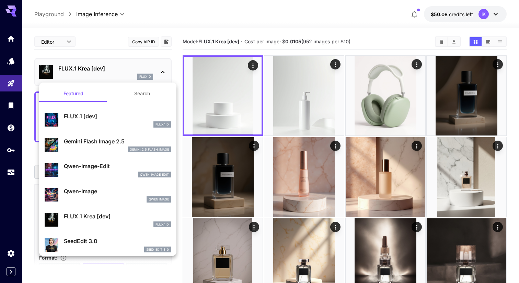
click at [89, 147] on div "gemini_2_5_flash_image" at bounding box center [117, 149] width 107 height 6
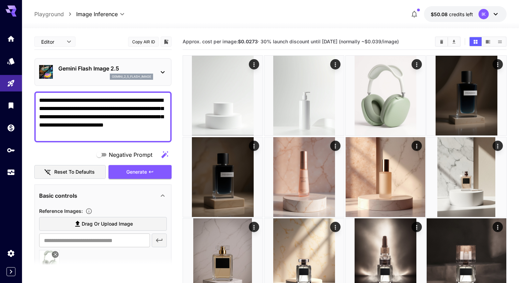
click at [158, 69] on div "Gemini Flash Image 2.5 gemini_2_5_flash_image" at bounding box center [103, 71] width 128 height 21
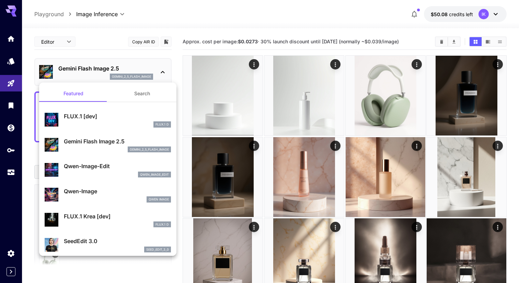
click at [106, 124] on div "FLUX.1 D" at bounding box center [117, 124] width 107 height 6
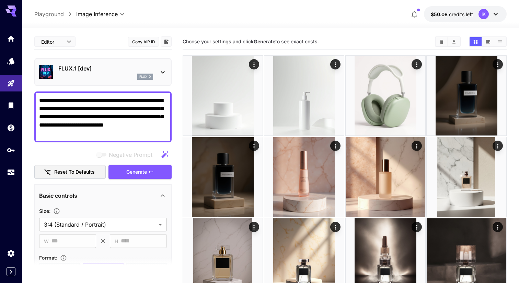
click at [160, 69] on icon at bounding box center [163, 72] width 8 height 8
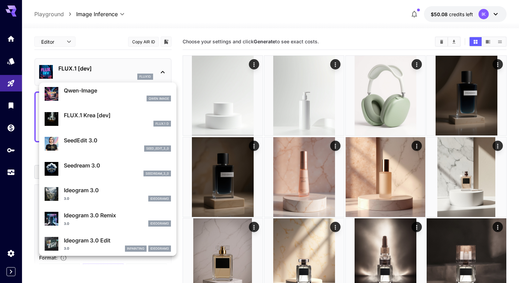
scroll to position [101, 0]
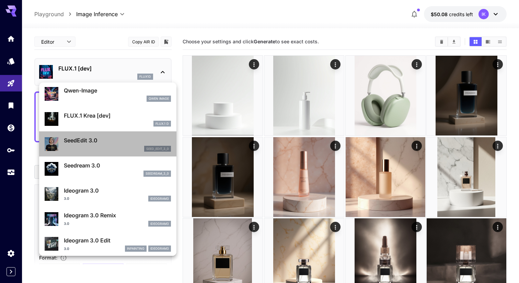
click at [104, 142] on p "SeedEdit 3.0" at bounding box center [117, 140] width 107 height 8
type input "***"
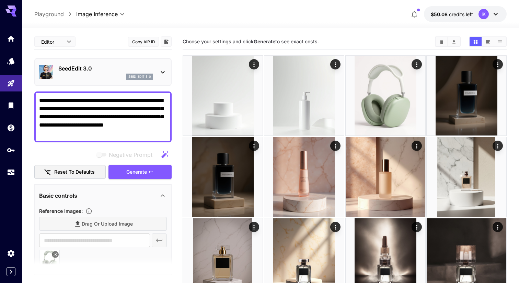
click at [159, 69] on icon at bounding box center [163, 72] width 8 height 8
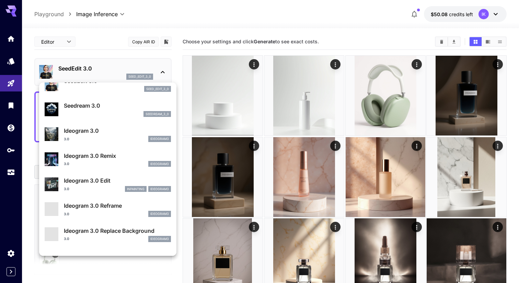
scroll to position [165, 0]
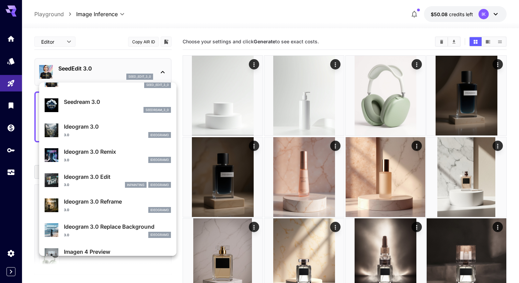
click at [115, 153] on p "Ideogram 3.0 Remix" at bounding box center [117, 151] width 107 height 8
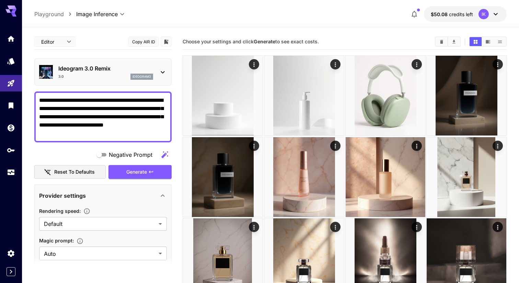
click at [154, 76] on div "Ideogram 3.0 Remix 3.0 ideogram3" at bounding box center [103, 71] width 128 height 21
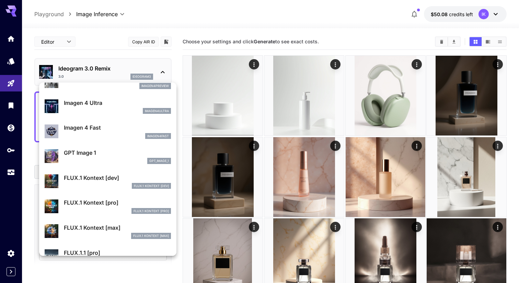
scroll to position [344, 0]
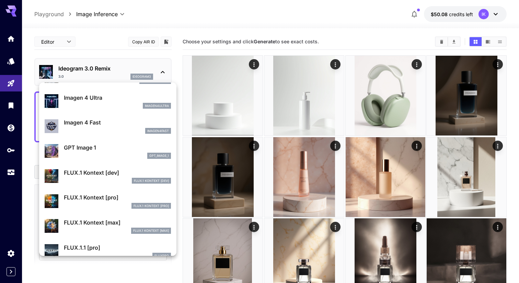
click at [117, 182] on div "FLUX.1 Kontext [dev]" at bounding box center [117, 181] width 107 height 6
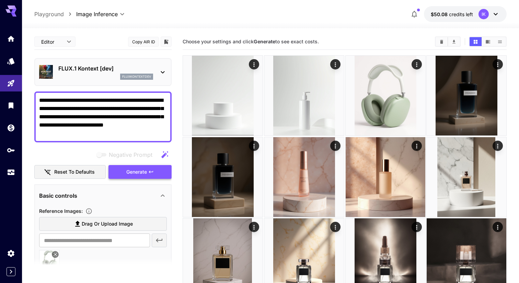
click at [147, 177] on button "Generate" at bounding box center [140, 172] width 63 height 14
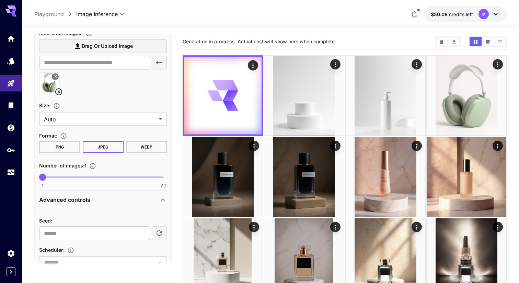
scroll to position [143, 0]
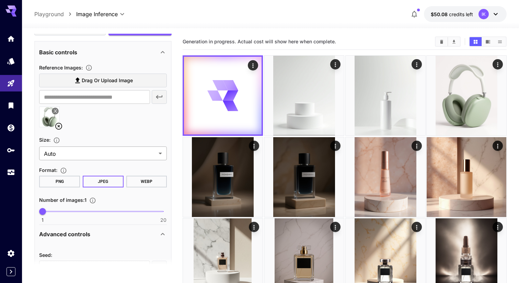
click at [104, 155] on body "**********" at bounding box center [259, 200] width 519 height 400
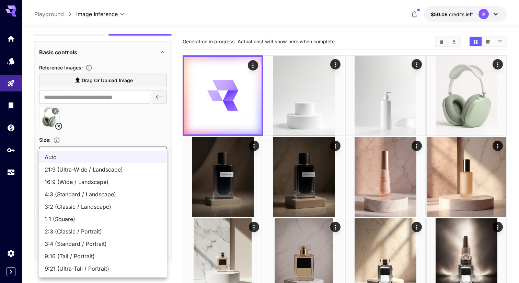
click at [124, 125] on div at bounding box center [259, 141] width 519 height 283
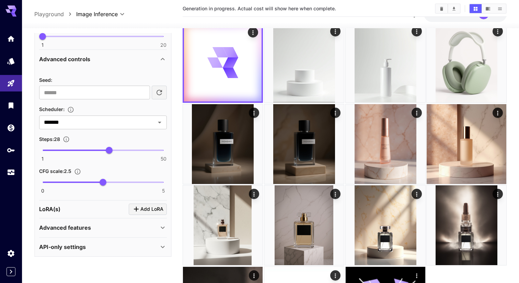
scroll to position [33, 0]
click at [106, 232] on div "Advanced features" at bounding box center [103, 227] width 128 height 16
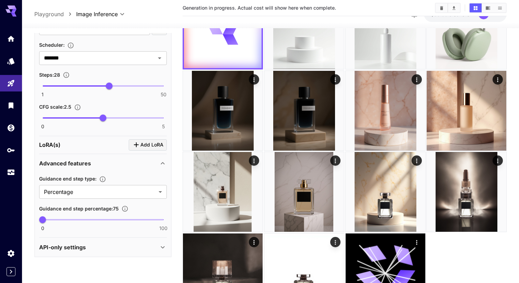
scroll to position [70, 0]
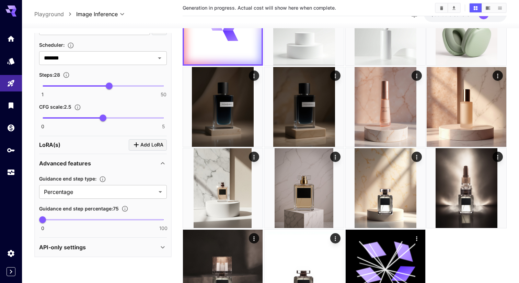
click at [99, 243] on div "API-only settings" at bounding box center [99, 247] width 120 height 8
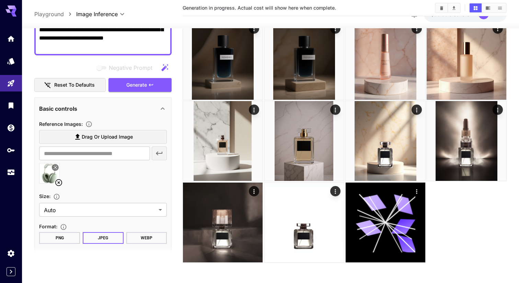
scroll to position [78, 0]
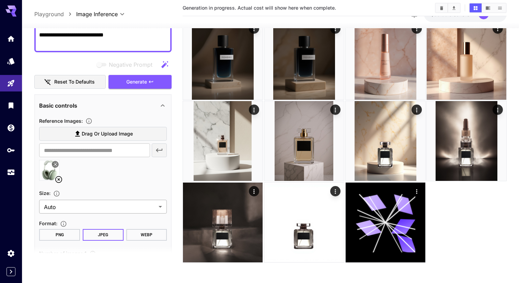
click at [144, 206] on body "**********" at bounding box center [259, 83] width 519 height 400
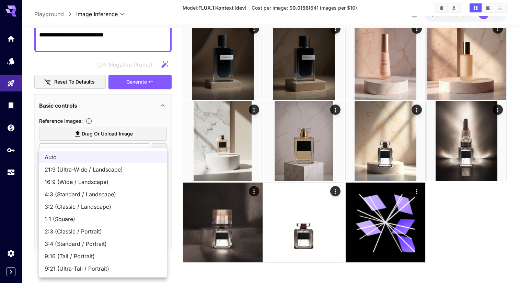
click at [94, 248] on li "3:4 (Standard / Portrait)" at bounding box center [103, 243] width 128 height 12
type input "**********"
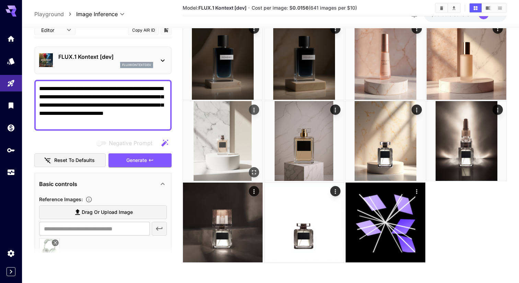
scroll to position [0, 0]
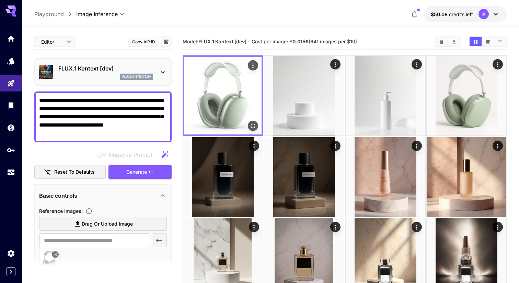
click at [251, 121] on button "Open in fullscreen" at bounding box center [253, 126] width 10 height 10
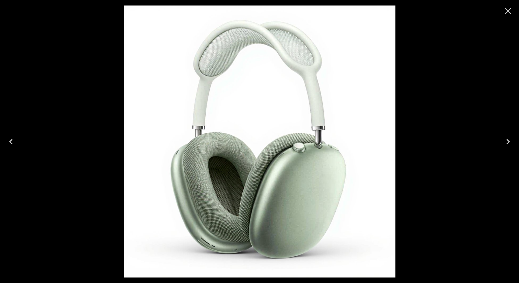
click at [505, 13] on icon "Close" at bounding box center [508, 10] width 11 height 11
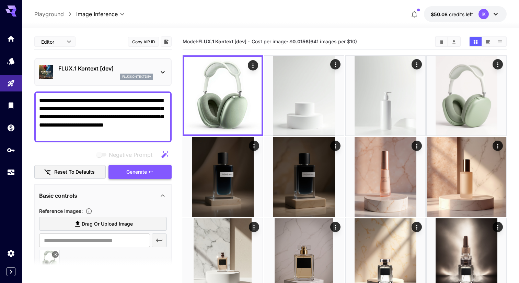
click at [155, 174] on button "Generate" at bounding box center [140, 172] width 63 height 14
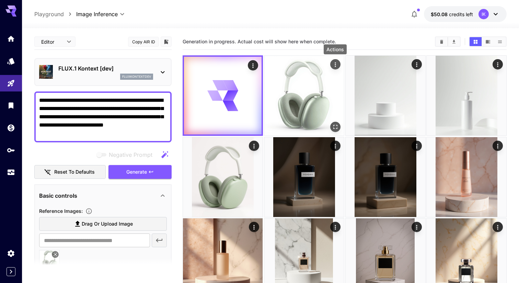
click at [306, 77] on img at bounding box center [304, 96] width 80 height 80
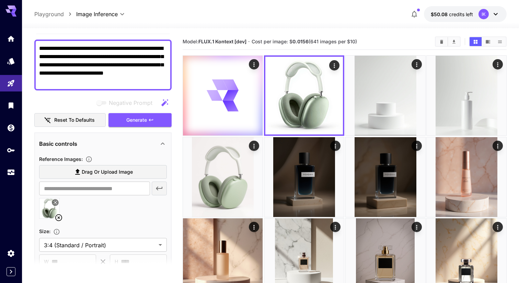
scroll to position [52, 0]
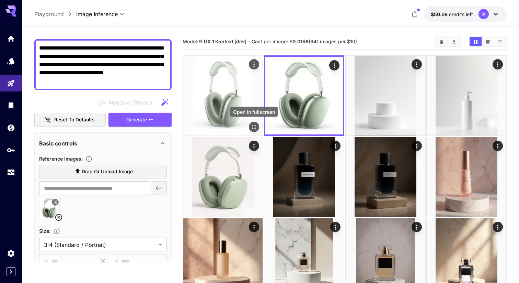
click at [255, 126] on icon "Open in fullscreen" at bounding box center [254, 126] width 7 height 7
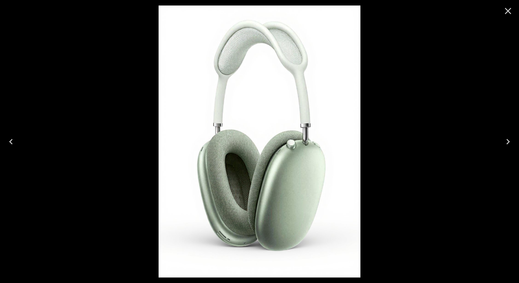
click at [507, 10] on icon "Close" at bounding box center [508, 11] width 7 height 7
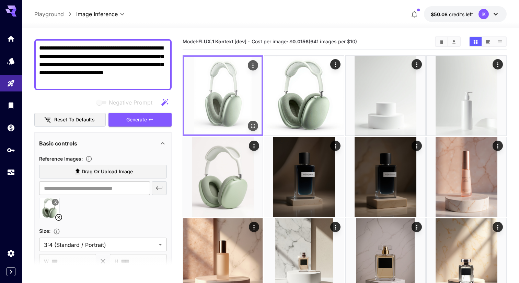
click at [233, 89] on img at bounding box center [223, 96] width 78 height 78
click at [254, 127] on icon "Open in fullscreen" at bounding box center [253, 126] width 4 height 4
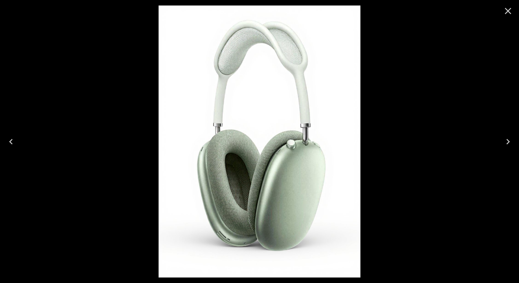
click at [511, 11] on icon "Close" at bounding box center [508, 10] width 11 height 11
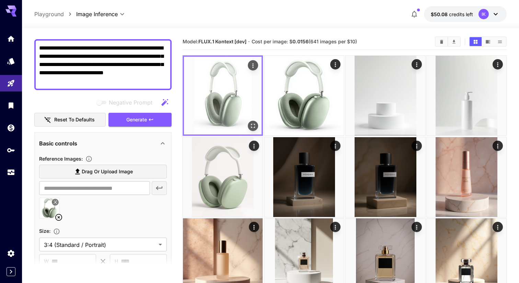
click at [253, 60] on button "Actions" at bounding box center [253, 65] width 10 height 10
drag, startPoint x: 248, startPoint y: 41, endPoint x: 200, endPoint y: 43, distance: 47.8
click at [200, 43] on b "FLUX.1 Kontext [dev]" at bounding box center [223, 41] width 48 height 6
copy b "FLUX.1 Kontext [dev]"
click at [287, 43] on span "Cost per image: $ 0.0156 (641 images per $10)" at bounding box center [304, 41] width 105 height 6
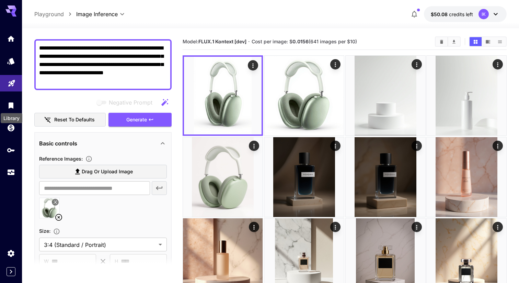
click at [13, 86] on link at bounding box center [11, 83] width 22 height 17
click at [6, 62] on link at bounding box center [11, 61] width 22 height 17
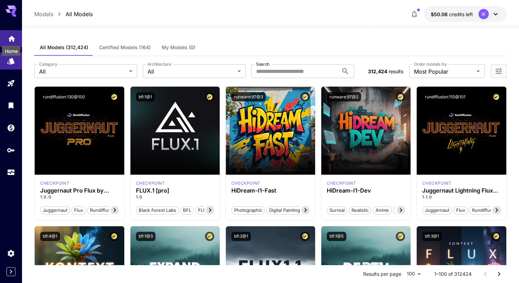
click at [11, 38] on icon "Home" at bounding box center [11, 37] width 7 height 6
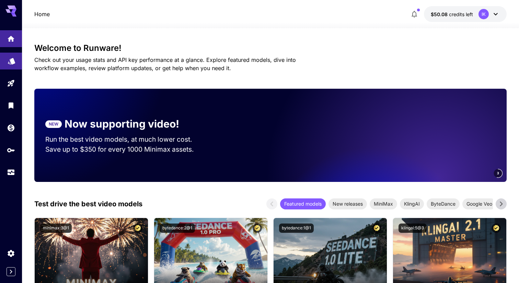
click at [11, 64] on link at bounding box center [11, 61] width 22 height 17
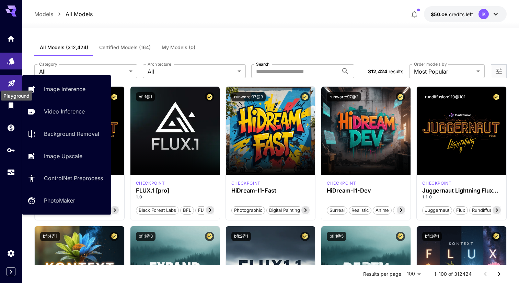
click at [12, 83] on icon "Playground" at bounding box center [12, 81] width 8 height 8
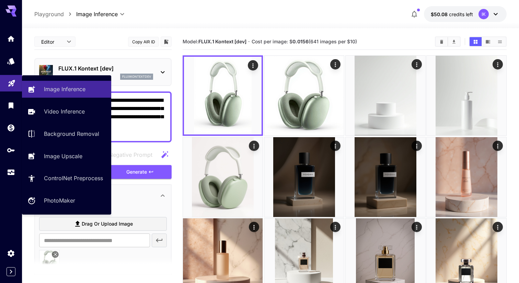
click at [7, 89] on link at bounding box center [11, 83] width 22 height 17
click at [64, 202] on p "PhotoMaker" at bounding box center [60, 200] width 31 height 8
type input "**********"
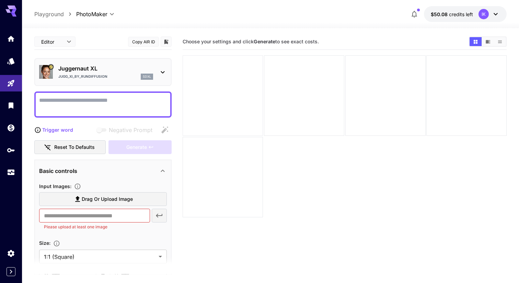
click at [225, 94] on div at bounding box center [223, 95] width 80 height 80
click at [99, 101] on textarea "Negative Prompt" at bounding box center [103, 104] width 128 height 16
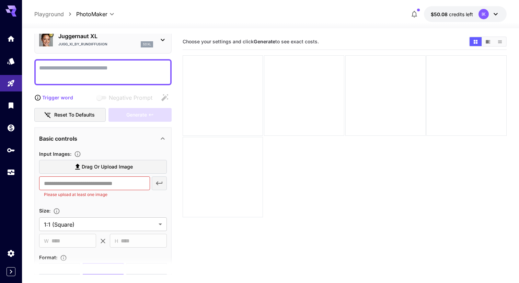
scroll to position [7, 0]
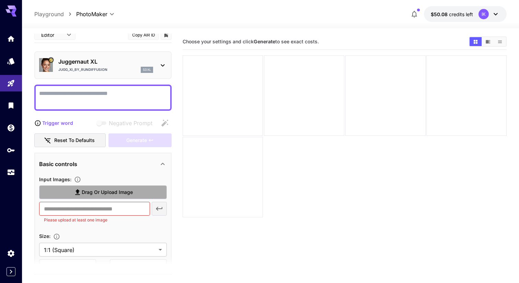
click at [108, 195] on span "Drag or upload image" at bounding box center [107, 192] width 51 height 9
click at [0, 0] on input "Drag or upload image" at bounding box center [0, 0] width 0 height 0
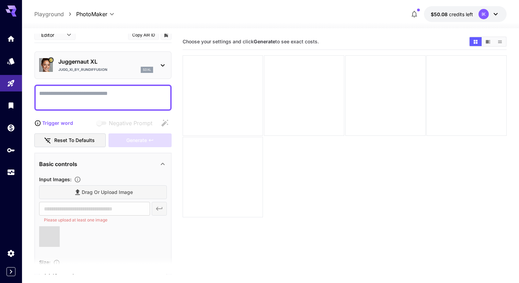
click at [106, 96] on textarea "Negative Prompt" at bounding box center [103, 97] width 128 height 16
type input "**********"
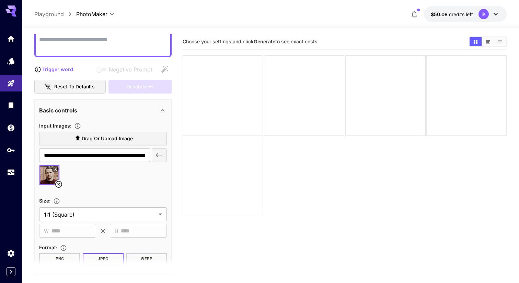
scroll to position [80, 0]
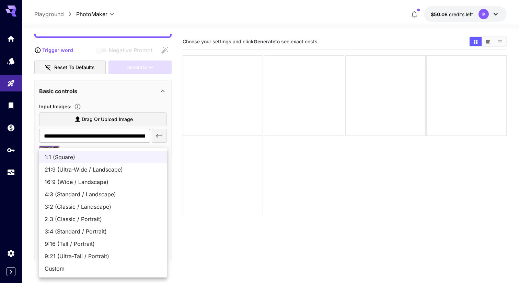
click at [95, 193] on body "**********" at bounding box center [259, 168] width 519 height 337
click at [216, 194] on div at bounding box center [259, 141] width 519 height 283
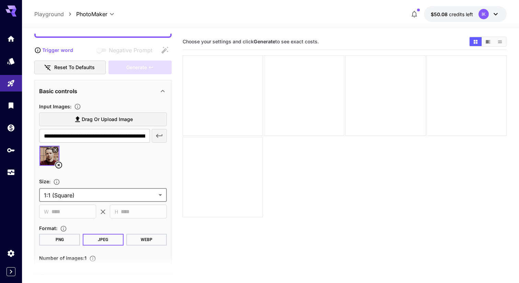
click at [93, 193] on body "**********" at bounding box center [259, 168] width 519 height 337
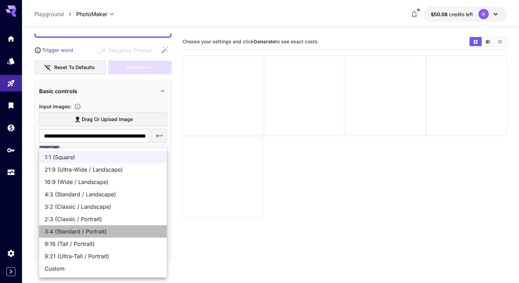
click at [81, 234] on span "3:4 (Standard / Portrait)" at bounding box center [103, 231] width 117 height 8
type input "**********"
type input "***"
type input "****"
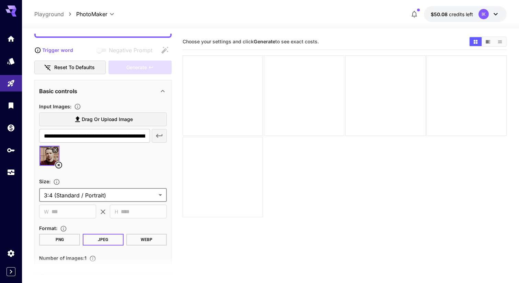
scroll to position [0, 0]
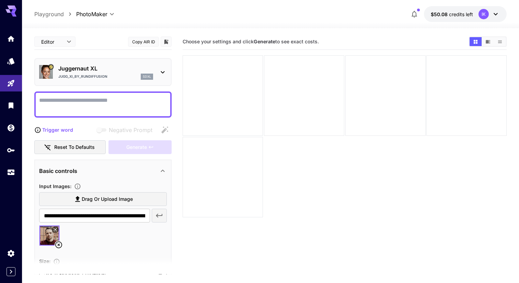
click at [94, 107] on textarea "Negative Prompt" at bounding box center [103, 104] width 128 height 16
type textarea "*"
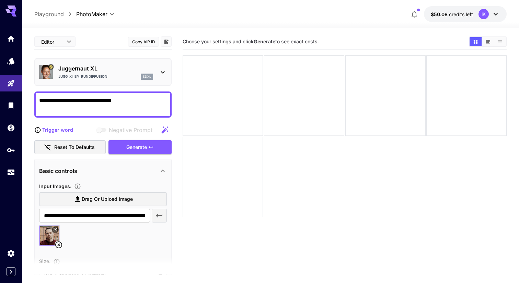
click at [114, 100] on textarea "**********" at bounding box center [103, 104] width 128 height 16
type textarea "**********"
click at [159, 149] on div "Generate" at bounding box center [140, 147] width 63 height 14
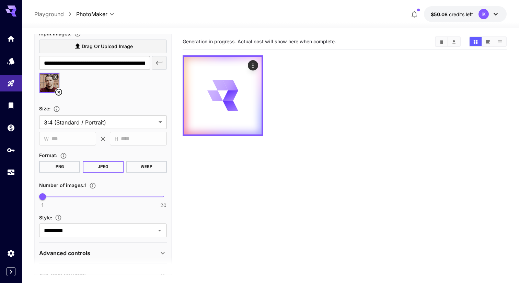
scroll to position [181, 0]
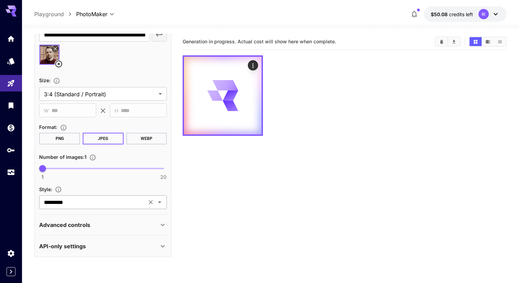
click at [117, 197] on input "*********" at bounding box center [92, 202] width 103 height 10
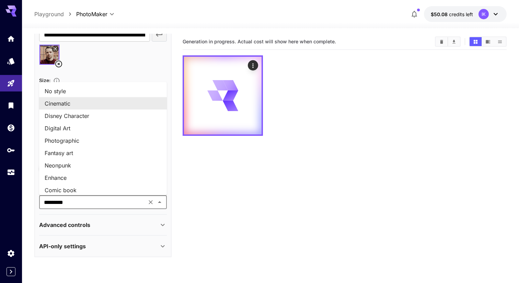
click at [218, 190] on section "Generation in progress. Actual cost will show here when complete." at bounding box center [345, 175] width 324 height 283
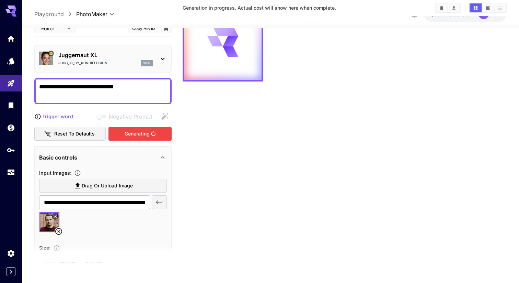
scroll to position [0, 0]
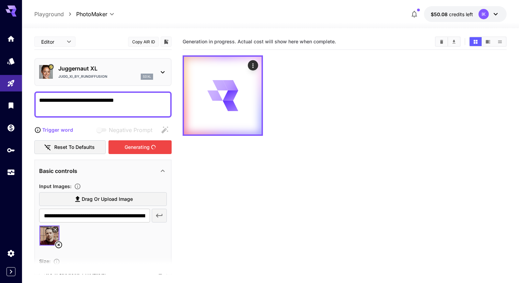
click at [53, 43] on body "**********" at bounding box center [259, 168] width 519 height 337
click at [112, 35] on div at bounding box center [259, 141] width 519 height 283
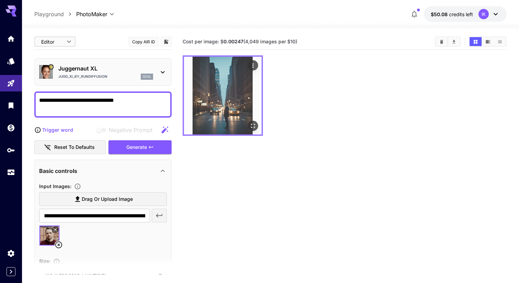
click at [248, 128] on button "Open in fullscreen" at bounding box center [253, 126] width 10 height 10
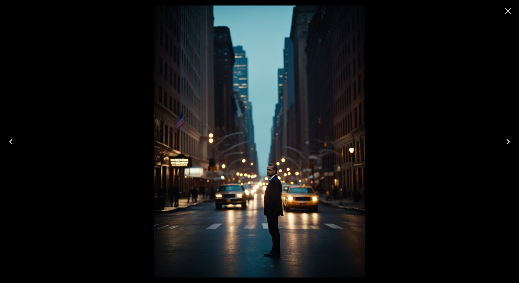
click at [508, 13] on icon "Close" at bounding box center [508, 10] width 11 height 11
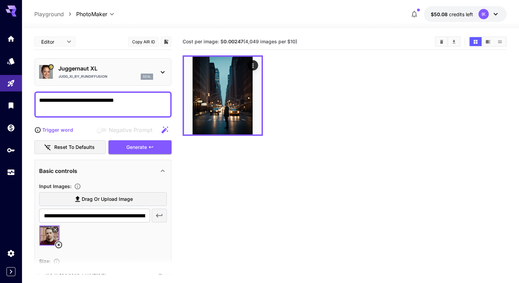
click at [52, 13] on p "Playground" at bounding box center [49, 14] width 30 height 8
type input "**********"
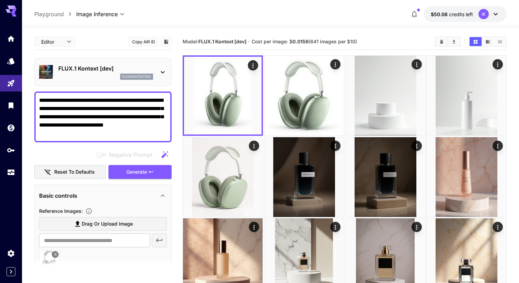
click at [93, 69] on p "FLUX.1 Kontext [dev]" at bounding box center [105, 68] width 95 height 8
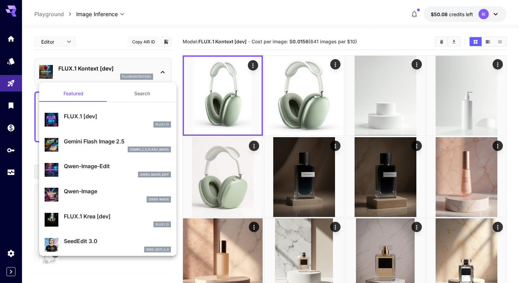
click at [114, 173] on div "qwen_image_edit" at bounding box center [117, 174] width 107 height 6
type input "******"
type input "*"
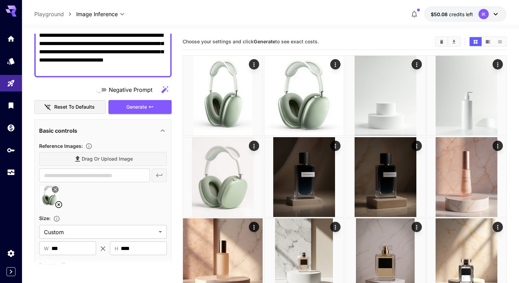
scroll to position [68, 0]
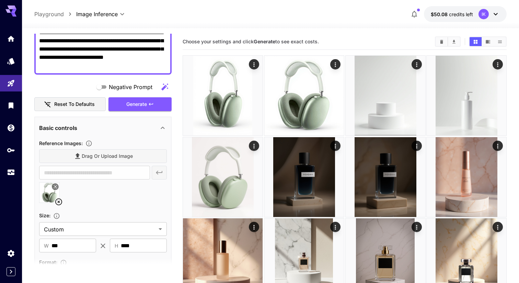
click at [57, 198] on icon at bounding box center [59, 201] width 8 height 8
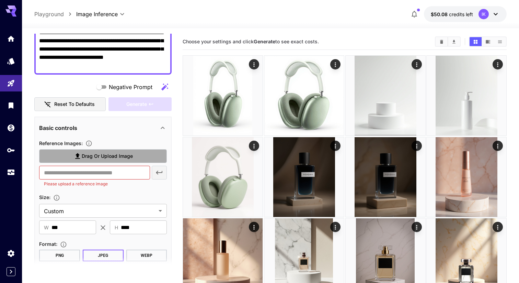
click at [101, 154] on span "Drag or upload image" at bounding box center [107, 156] width 51 height 9
click at [0, 0] on input "Drag or upload image" at bounding box center [0, 0] width 0 height 0
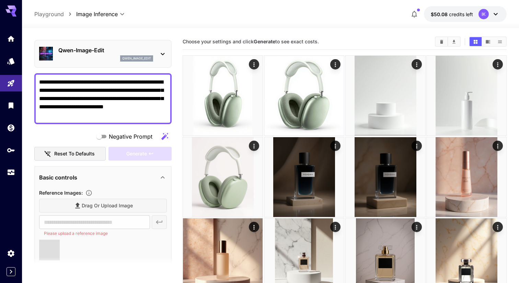
scroll to position [0, 0]
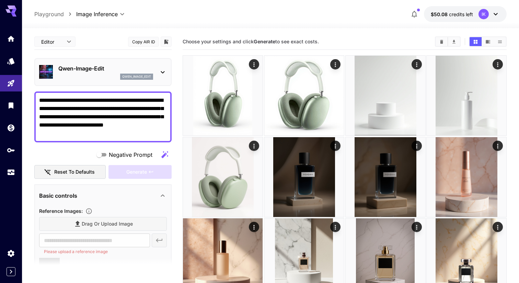
click at [118, 104] on textarea "**********" at bounding box center [103, 116] width 128 height 41
type input "**********"
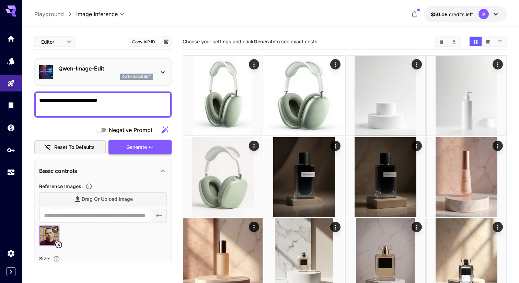
type textarea "**********"
click at [148, 148] on button "Generate" at bounding box center [140, 147] width 63 height 14
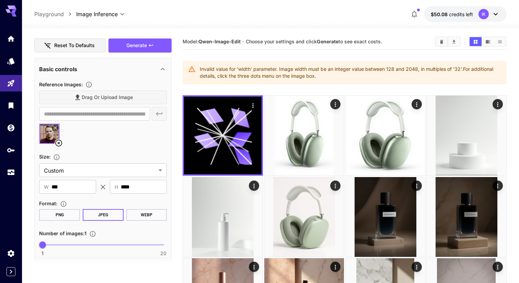
scroll to position [104, 0]
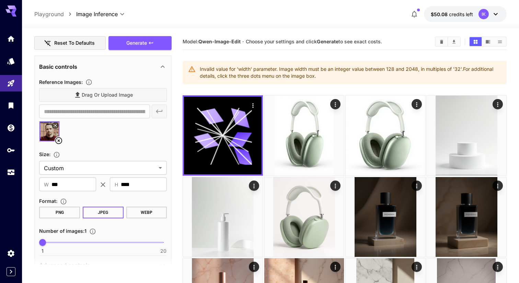
click at [110, 144] on div at bounding box center [103, 134] width 128 height 26
click at [60, 140] on icon at bounding box center [59, 140] width 8 height 8
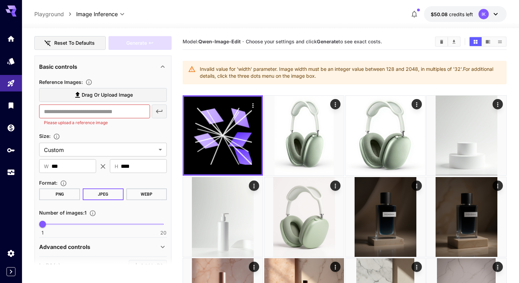
click at [112, 96] on span "Drag or upload image" at bounding box center [107, 95] width 51 height 9
click at [0, 0] on input "Drag or upload image" at bounding box center [0, 0] width 0 height 0
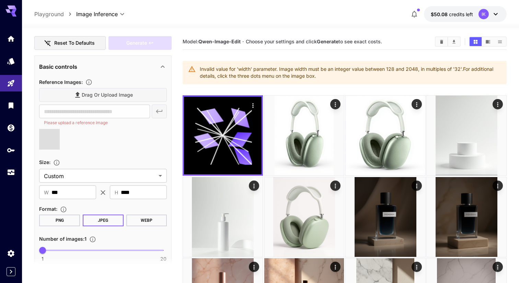
scroll to position [0, 0]
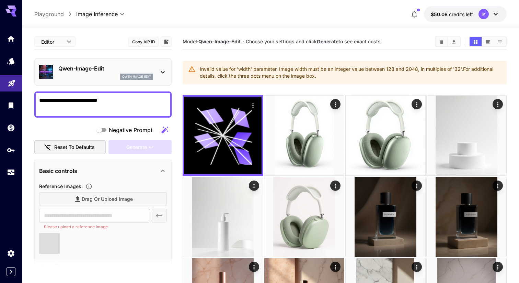
drag, startPoint x: 116, startPoint y: 97, endPoint x: 0, endPoint y: 90, distance: 116.0
click at [0, 90] on div "**********" at bounding box center [259, 260] width 519 height 521
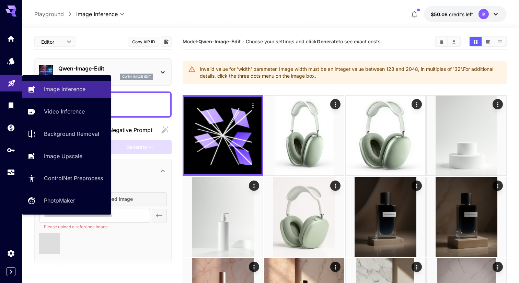
type textarea "**"
type input "**********"
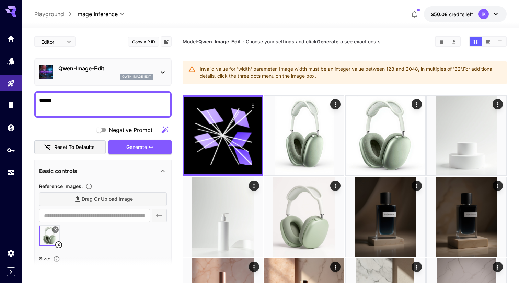
click at [132, 103] on textarea "*****" at bounding box center [103, 104] width 128 height 16
type textarea "**********"
click at [135, 142] on button "Generate" at bounding box center [140, 147] width 63 height 14
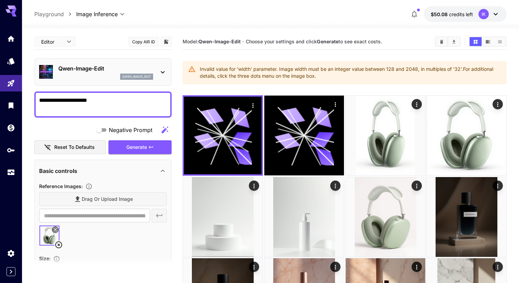
scroll to position [1, 0]
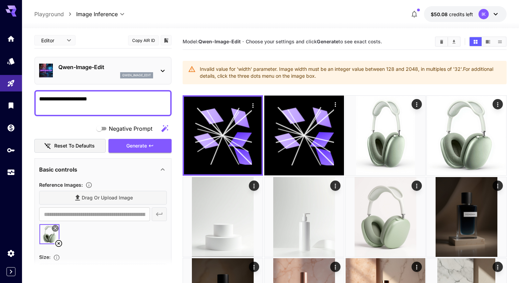
click at [56, 242] on icon at bounding box center [58, 243] width 7 height 7
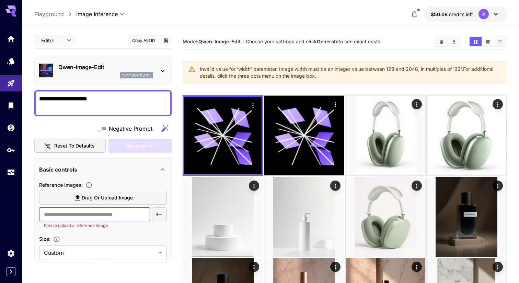
click at [105, 201] on span "Drag or upload image" at bounding box center [107, 197] width 51 height 9
click at [0, 0] on input "Drag or upload image" at bounding box center [0, 0] width 0 height 0
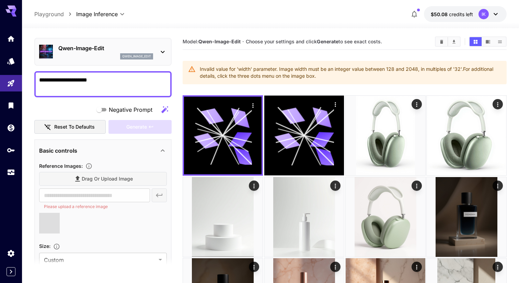
type input "**********"
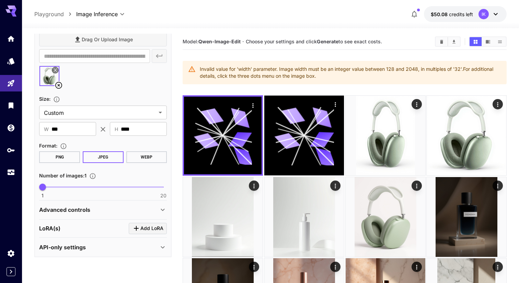
scroll to position [0, 0]
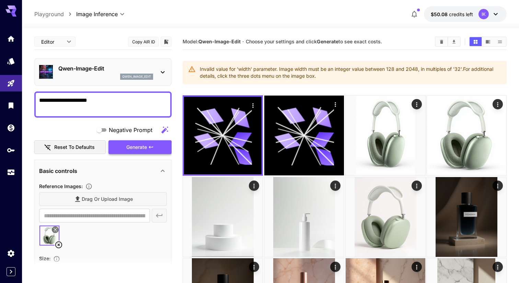
click at [157, 148] on button "Generate" at bounding box center [140, 147] width 63 height 14
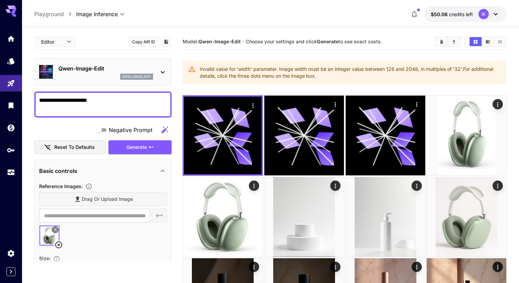
drag, startPoint x: 318, startPoint y: 77, endPoint x: 199, endPoint y: 66, distance: 119.0
click at [199, 66] on div "Invalid value for 'width' parameter. Image width must be an integer value betwe…" at bounding box center [345, 72] width 324 height 23
copy div "Invalid value for 'width' parameter. Image width must be an integer value betwe…"
click at [58, 247] on icon at bounding box center [59, 244] width 8 height 8
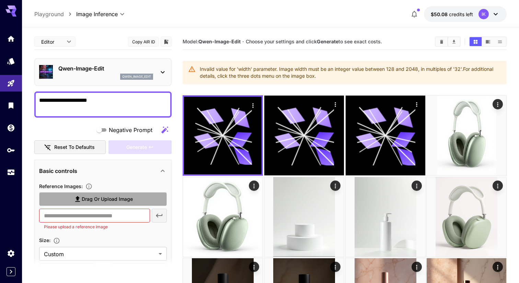
click at [100, 204] on label "Drag or upload image" at bounding box center [103, 199] width 128 height 14
click at [0, 0] on input "Drag or upload image" at bounding box center [0, 0] width 0 height 0
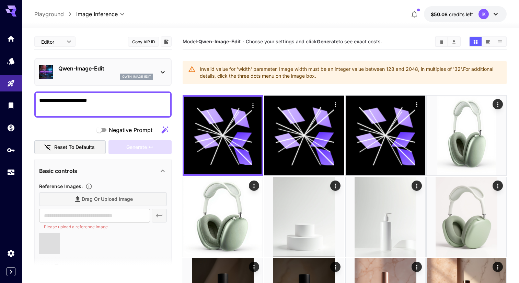
type input "**********"
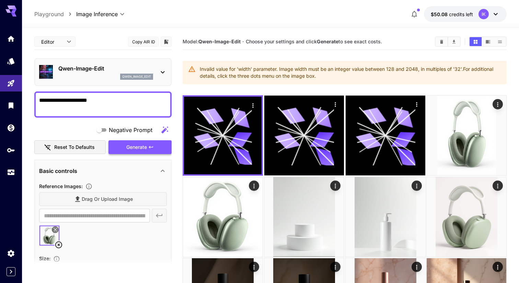
click at [140, 146] on span "Generate" at bounding box center [136, 147] width 21 height 9
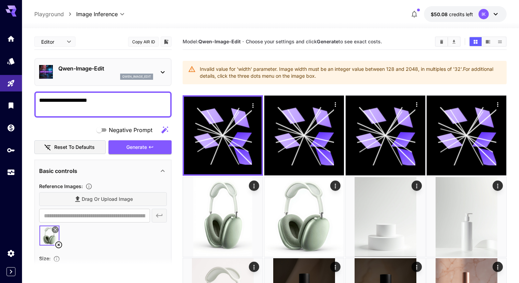
drag, startPoint x: 325, startPoint y: 76, endPoint x: 193, endPoint y: 68, distance: 131.7
click at [193, 68] on div "Invalid value for 'width' parameter. Image width must be an integer value betwe…" at bounding box center [345, 72] width 324 height 23
copy div "Invalid value for 'width' parameter. Image width must be an integer value betwe…"
click at [57, 245] on icon at bounding box center [59, 244] width 8 height 8
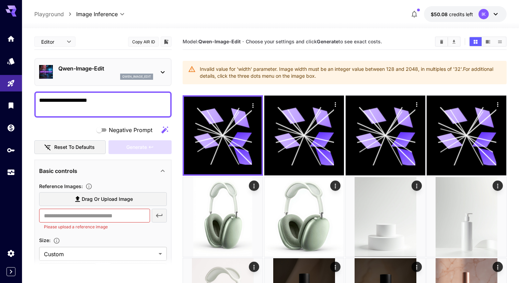
click at [76, 208] on section "Drag or upload image ​ Please upload a reference image" at bounding box center [103, 211] width 128 height 38
click at [90, 204] on label "Drag or upload image" at bounding box center [103, 199] width 128 height 14
click at [0, 0] on input "Drag or upload image" at bounding box center [0, 0] width 0 height 0
click at [140, 107] on textarea "**********" at bounding box center [103, 104] width 128 height 16
type input "**********"
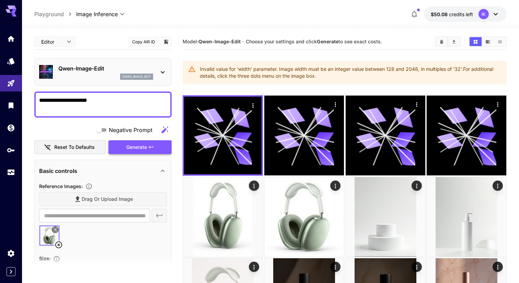
click at [156, 145] on button "Generate" at bounding box center [140, 147] width 63 height 14
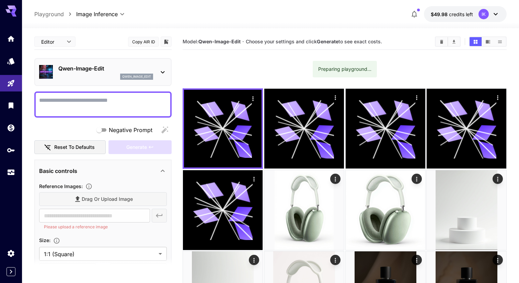
scroll to position [22, 0]
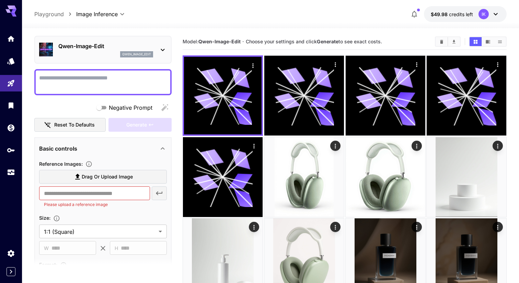
click at [121, 181] on label "Drag or upload image" at bounding box center [103, 177] width 128 height 14
click at [0, 0] on input "Drag or upload image" at bounding box center [0, 0] width 0 height 0
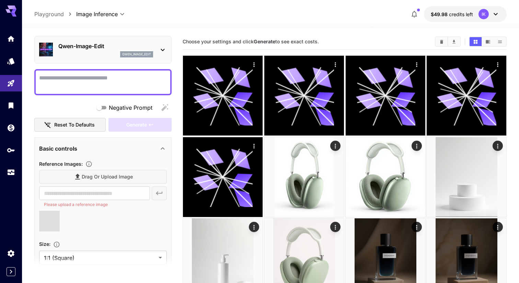
scroll to position [0, 0]
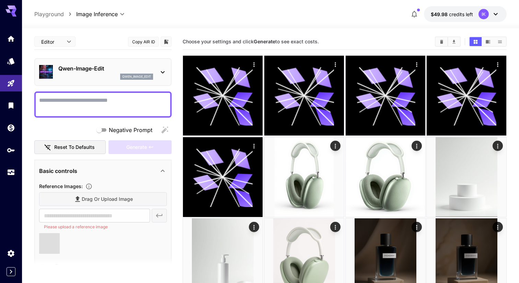
click at [125, 102] on textarea "Negative Prompt" at bounding box center [103, 104] width 128 height 16
type input "**********"
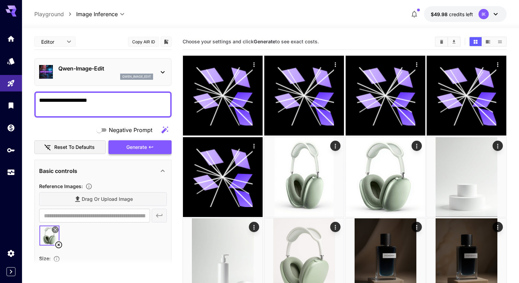
type textarea "**********"
click at [145, 146] on span "Generate" at bounding box center [136, 147] width 21 height 9
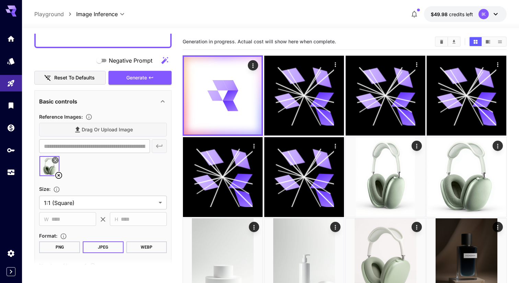
scroll to position [70, 0]
click at [73, 200] on body "**********" at bounding box center [259, 281] width 519 height 563
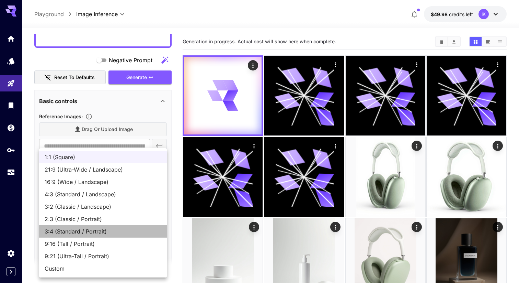
click at [96, 227] on li "3:4 (Standard / Portrait)" at bounding box center [103, 231] width 128 height 12
type input "**********"
type input "***"
type input "****"
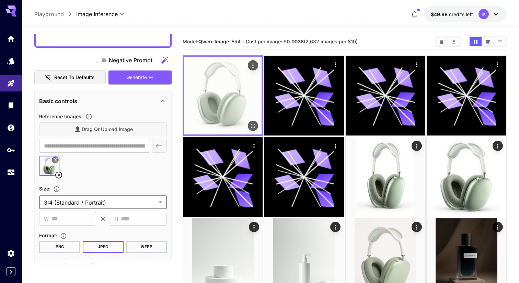
click at [251, 123] on icon "Open in fullscreen" at bounding box center [253, 125] width 7 height 7
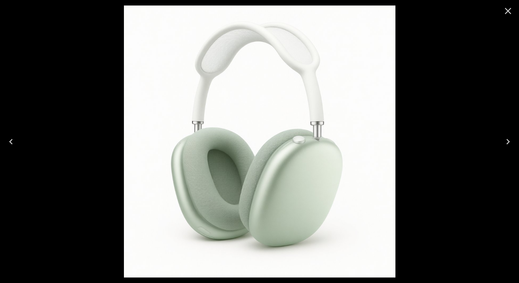
click at [505, 8] on icon "Close" at bounding box center [508, 10] width 11 height 11
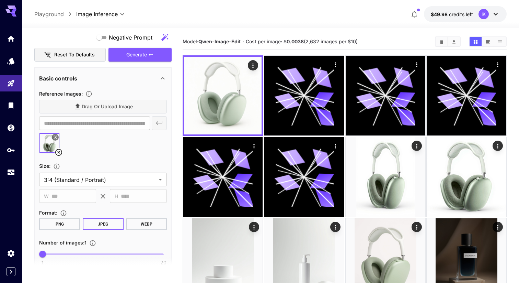
scroll to position [90, 0]
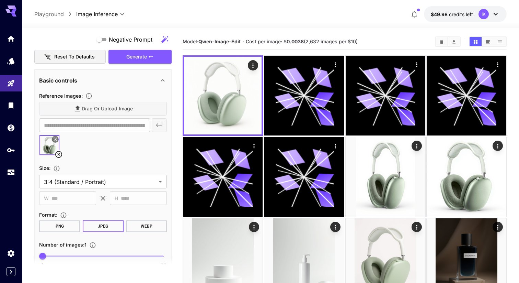
click at [109, 162] on section "**********" at bounding box center [103, 148] width 128 height 114
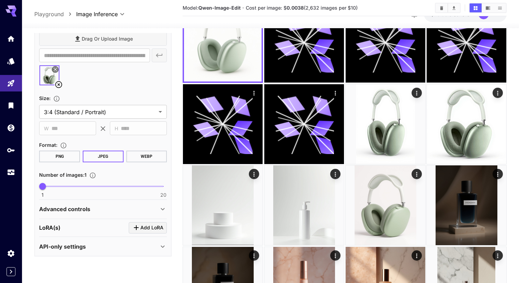
scroll to position [56, 0]
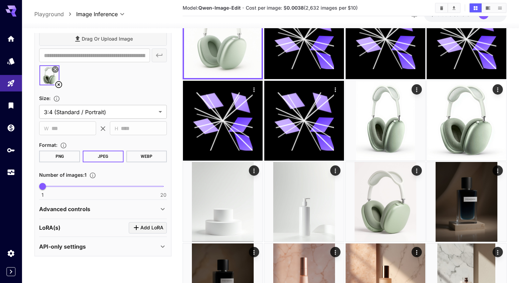
click at [100, 216] on div "Advanced controls" at bounding box center [103, 209] width 128 height 16
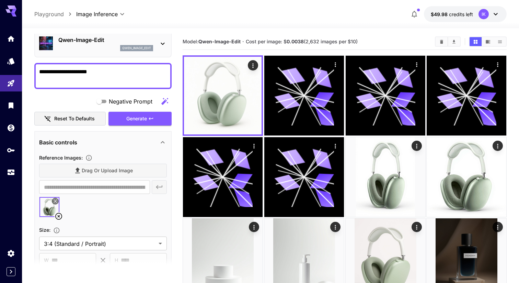
scroll to position [0, 0]
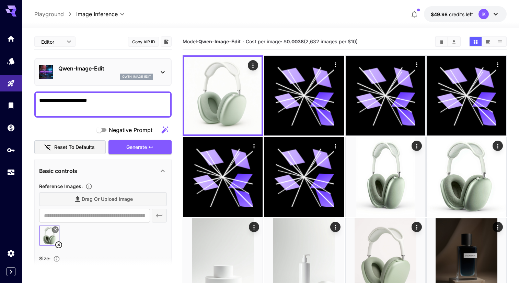
click at [111, 107] on textarea "**********" at bounding box center [103, 104] width 128 height 16
click at [46, 101] on textarea "**********" at bounding box center [103, 104] width 128 height 16
type textarea "**********"
click at [132, 151] on button "Generate" at bounding box center [140, 147] width 63 height 14
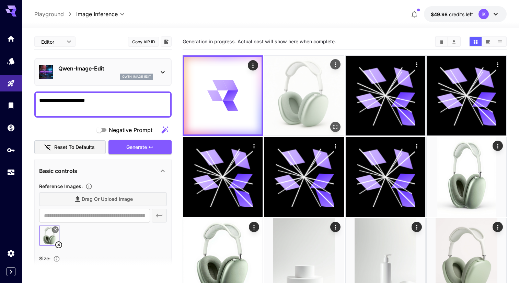
click at [312, 77] on img at bounding box center [304, 96] width 80 height 80
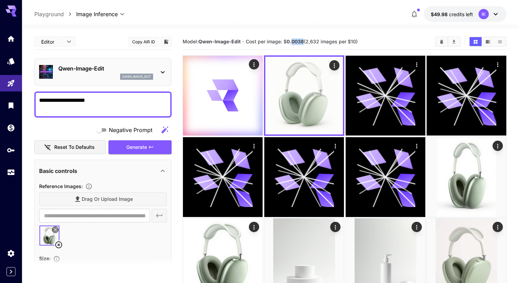
drag, startPoint x: 303, startPoint y: 42, endPoint x: 293, endPoint y: 42, distance: 10.3
click at [293, 42] on b "0.0038" at bounding box center [295, 41] width 17 height 6
click at [284, 42] on span "Cost per image: $ 0.0038 (2,632 images per $10)" at bounding box center [302, 41] width 112 height 6
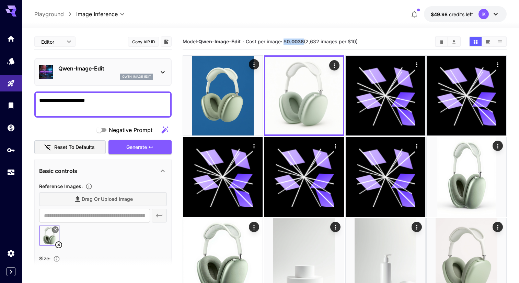
drag, startPoint x: 284, startPoint y: 42, endPoint x: 300, endPoint y: 42, distance: 16.8
click at [300, 42] on span "Cost per image: $ 0.0038 (2,632 images per $10)" at bounding box center [302, 41] width 112 height 6
click at [307, 22] on div at bounding box center [270, 24] width 497 height 8
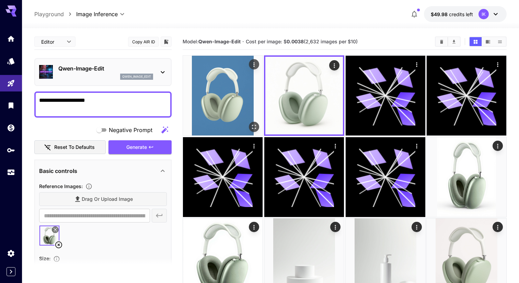
click at [254, 128] on icon "Open in fullscreen" at bounding box center [254, 126] width 7 height 7
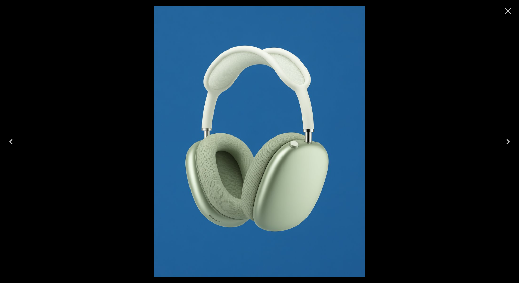
click at [506, 7] on icon "Close" at bounding box center [508, 10] width 11 height 11
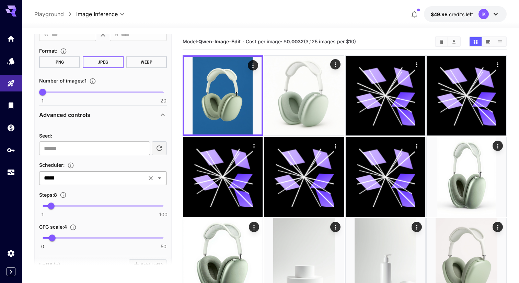
scroll to position [264, 0]
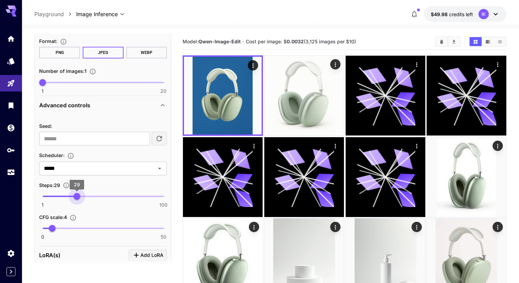
click at [76, 195] on span at bounding box center [103, 195] width 121 height 1
type input "**"
click at [78, 195] on span "30" at bounding box center [78, 196] width 7 height 7
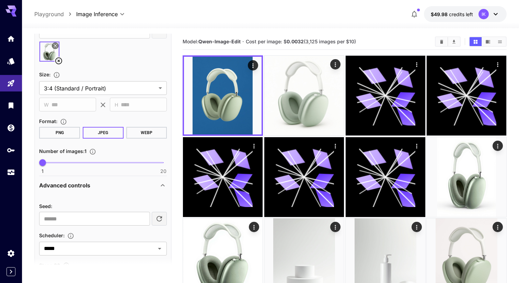
scroll to position [0, 0]
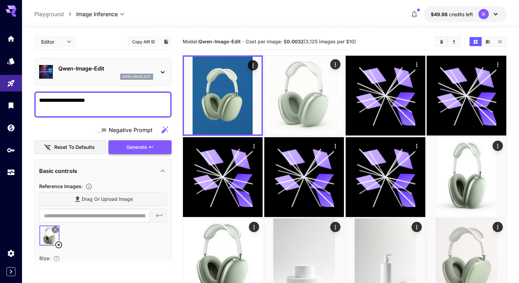
click at [139, 148] on span "Generate" at bounding box center [136, 147] width 21 height 9
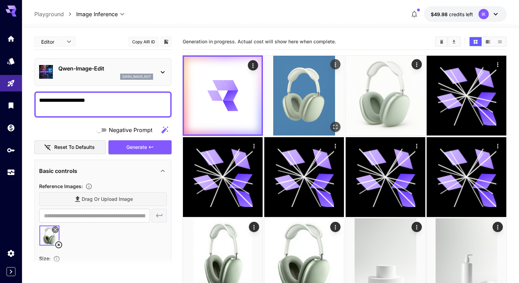
click at [289, 93] on img at bounding box center [304, 96] width 80 height 80
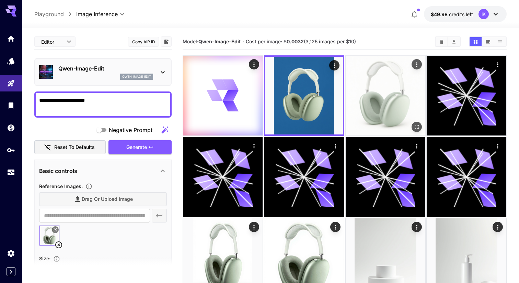
click at [380, 83] on img at bounding box center [386, 96] width 80 height 80
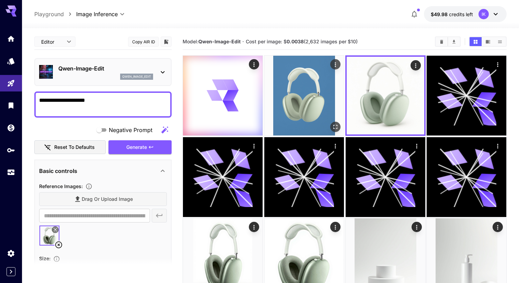
click at [309, 83] on img at bounding box center [304, 96] width 80 height 80
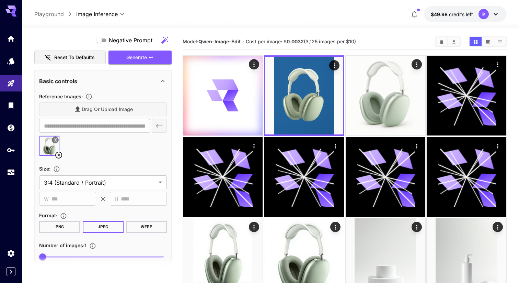
scroll to position [98, 0]
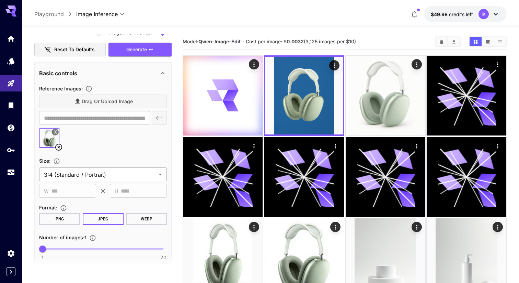
click at [138, 179] on body "**********" at bounding box center [259, 281] width 519 height 563
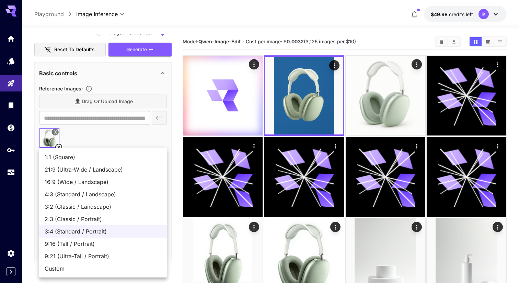
click at [111, 267] on span "Custom" at bounding box center [103, 268] width 117 height 8
type input "******"
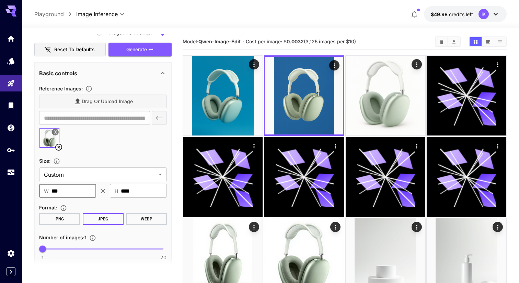
drag, startPoint x: 72, startPoint y: 193, endPoint x: 34, endPoint y: 193, distance: 37.4
click at [35, 193] on div "**********" at bounding box center [102, 256] width 137 height 388
paste input "*"
type input "****"
drag, startPoint x: 138, startPoint y: 189, endPoint x: 89, endPoint y: 189, distance: 48.8
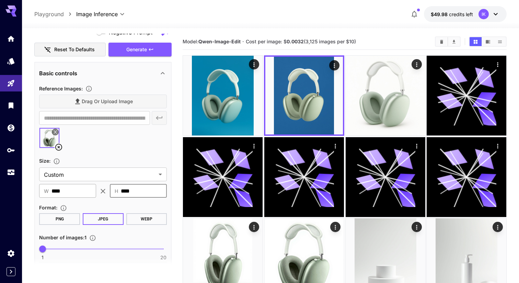
click at [89, 189] on div "​ W **** ​ ​ H **** ​" at bounding box center [103, 191] width 128 height 14
paste input "text"
click at [127, 130] on div at bounding box center [103, 140] width 128 height 26
click at [136, 190] on input "****" at bounding box center [144, 191] width 46 height 14
paste input "***"
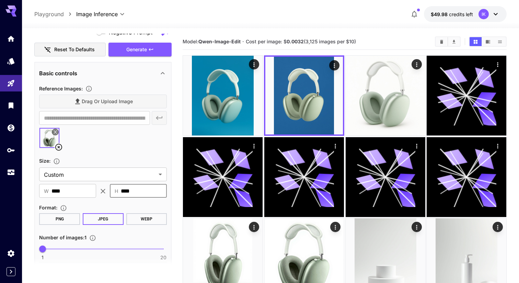
click at [147, 161] on div "Size :" at bounding box center [103, 160] width 128 height 8
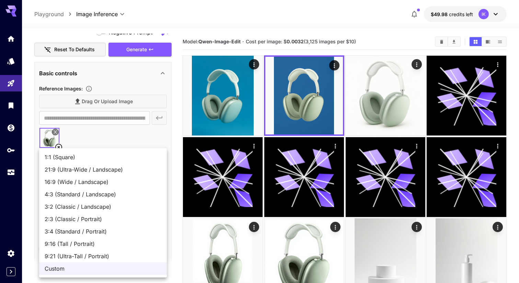
click at [148, 172] on body "**********" at bounding box center [259, 281] width 519 height 563
click at [139, 122] on div at bounding box center [259, 141] width 519 height 283
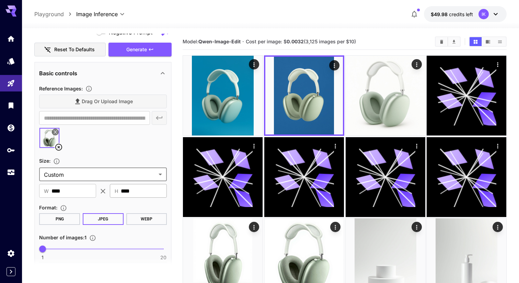
click at [133, 194] on input "****" at bounding box center [144, 191] width 46 height 14
type input "****"
click at [133, 159] on div "Size :" at bounding box center [103, 160] width 128 height 8
click at [138, 188] on input "****" at bounding box center [144, 191] width 46 height 14
click at [116, 184] on div "​ H **** ​" at bounding box center [138, 191] width 57 height 14
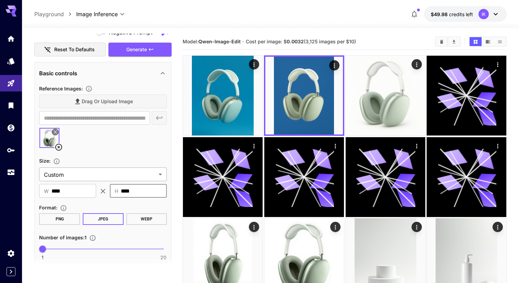
click at [118, 180] on body "**********" at bounding box center [259, 281] width 519 height 563
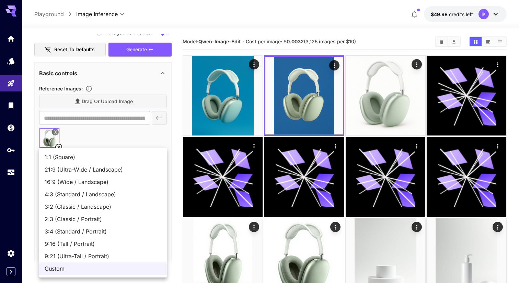
click at [103, 246] on span "9:16 (Tall / Portrait)" at bounding box center [103, 243] width 117 height 8
type input "**********"
type input "***"
type input "****"
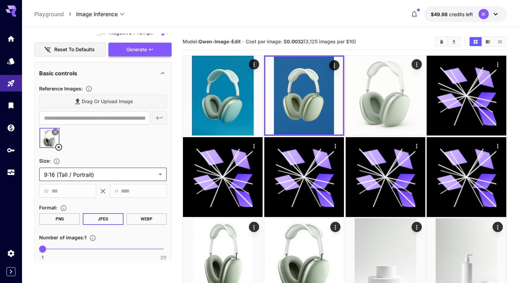
click at [157, 47] on button "Generate" at bounding box center [140, 50] width 63 height 14
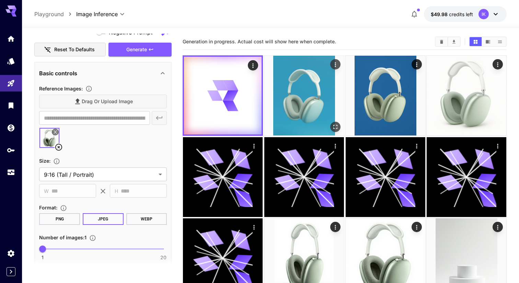
click at [302, 85] on img at bounding box center [304, 96] width 80 height 80
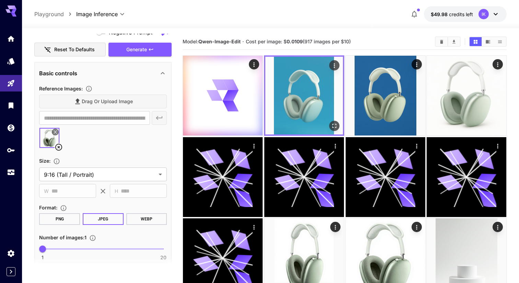
click at [334, 124] on icon "Open in fullscreen" at bounding box center [334, 125] width 7 height 7
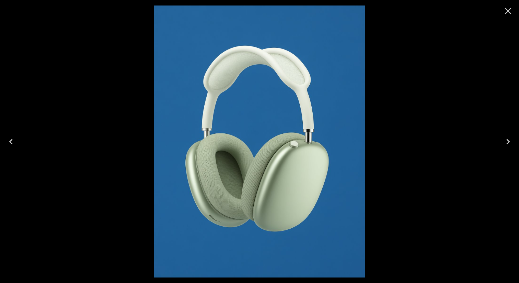
click at [509, 12] on icon "Close" at bounding box center [508, 11] width 7 height 7
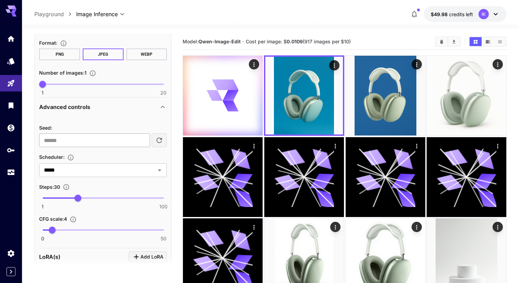
scroll to position [290, 0]
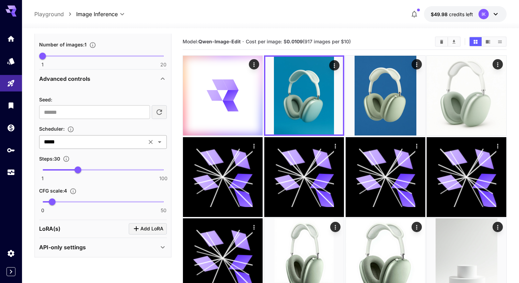
click at [76, 136] on div "***** ​" at bounding box center [103, 142] width 128 height 14
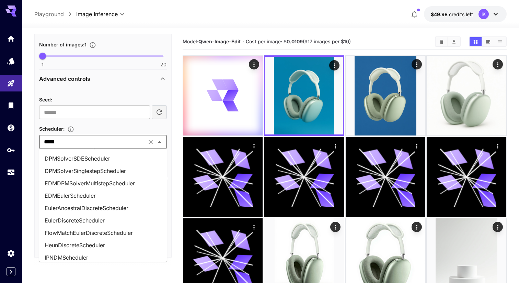
scroll to position [0, 0]
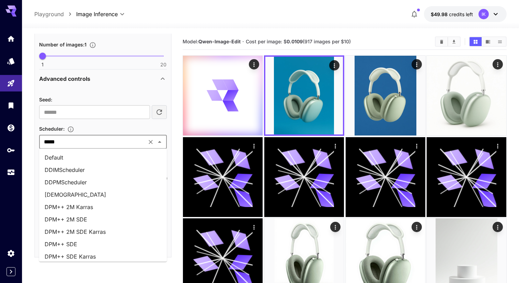
click at [105, 156] on li "Default" at bounding box center [103, 157] width 128 height 12
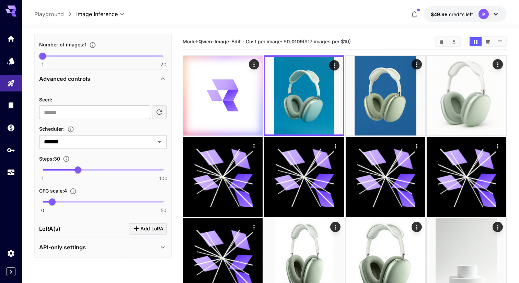
click at [113, 122] on div "Seed : ​ Scheduler : ******* ​ Steps : 30 1 100 30 CFG scale : 4 0 50 4" at bounding box center [103, 153] width 128 height 117
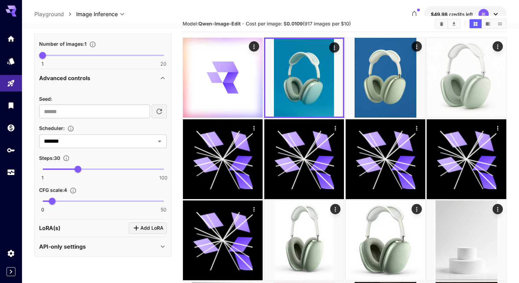
scroll to position [29, 0]
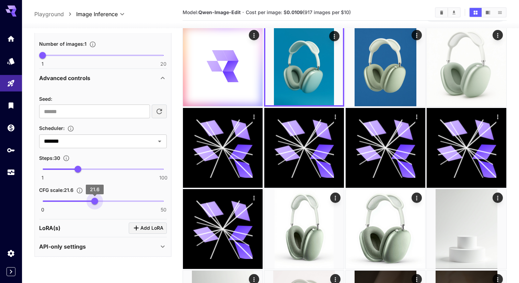
type input "****"
drag, startPoint x: 52, startPoint y: 201, endPoint x: 97, endPoint y: 201, distance: 44.3
click at [97, 201] on span "22.3" at bounding box center [96, 200] width 7 height 7
click at [108, 193] on div "CFG scale : 22.3" at bounding box center [103, 189] width 128 height 8
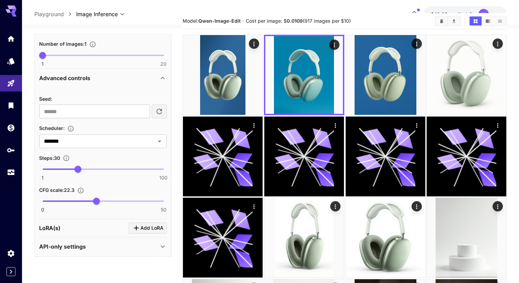
scroll to position [0, 0]
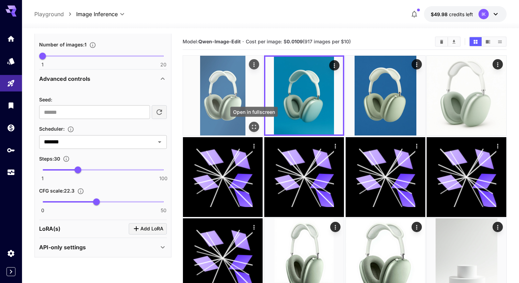
click at [253, 127] on icon "Open in fullscreen" at bounding box center [254, 126] width 7 height 7
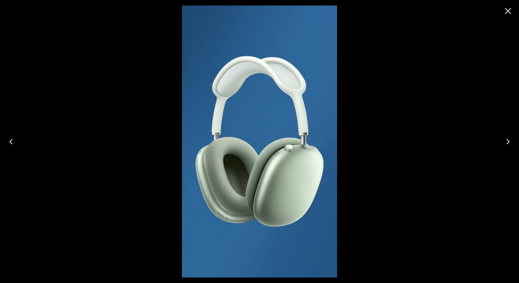
click at [504, 11] on icon "Close" at bounding box center [508, 10] width 11 height 11
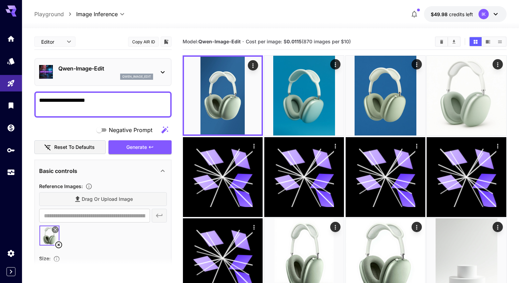
click at [42, 98] on textarea "**********" at bounding box center [103, 104] width 128 height 16
type textarea "**********"
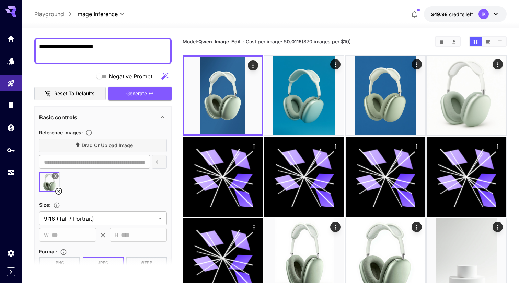
scroll to position [57, 0]
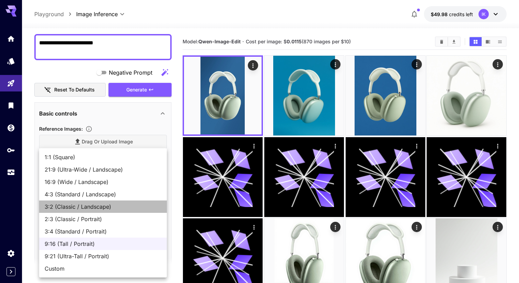
click at [102, 207] on span "3:2 (Classic / Landscape)" at bounding box center [103, 206] width 117 height 8
type input "**********"
type input "****"
type input "***"
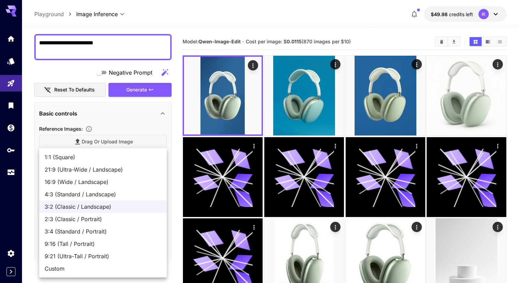
click at [88, 232] on span "3:4 (Standard / Portrait)" at bounding box center [103, 231] width 117 height 8
type input "**********"
type input "***"
type input "****"
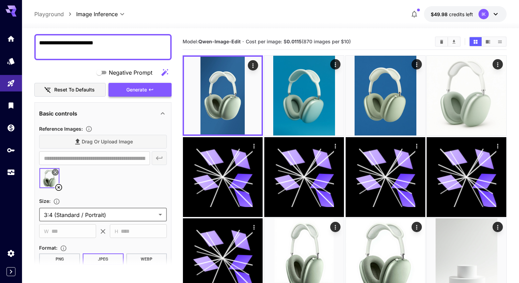
click at [140, 92] on span "Generate" at bounding box center [136, 90] width 21 height 9
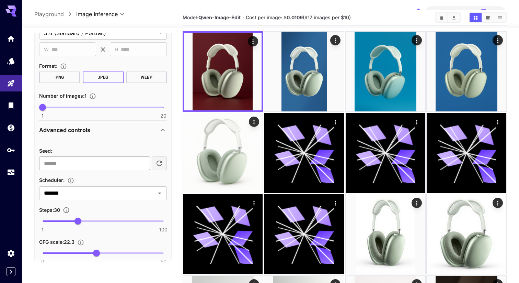
scroll to position [233, 0]
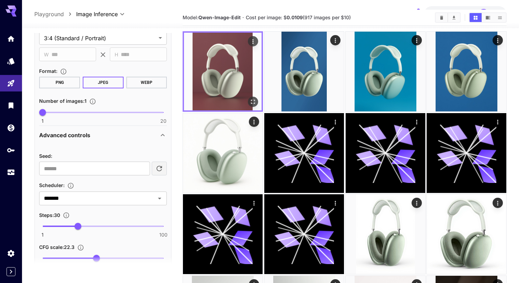
click at [252, 100] on icon "Open in fullscreen" at bounding box center [253, 101] width 7 height 7
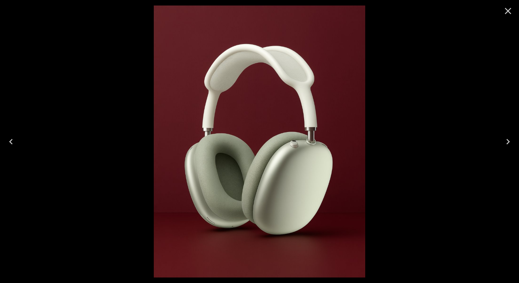
click at [508, 10] on icon "Close" at bounding box center [508, 11] width 7 height 7
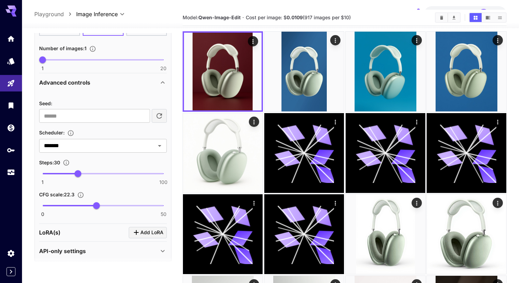
scroll to position [290, 0]
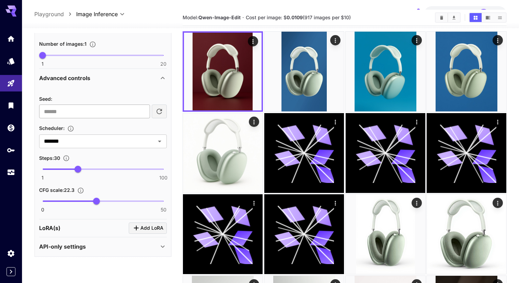
click at [109, 110] on input "number" at bounding box center [94, 111] width 111 height 14
click at [161, 114] on icon "button" at bounding box center [159, 111] width 8 height 8
type input "**********"
click at [137, 122] on div "**********" at bounding box center [103, 152] width 128 height 117
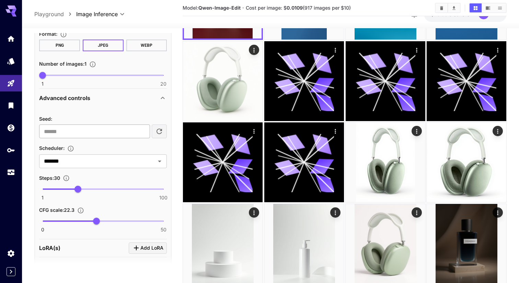
scroll to position [272, 0]
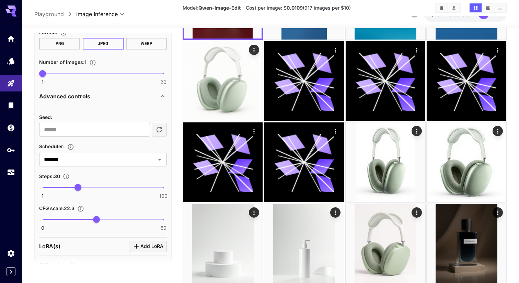
type input "**"
click at [102, 186] on span "1 100 50" at bounding box center [103, 187] width 121 height 10
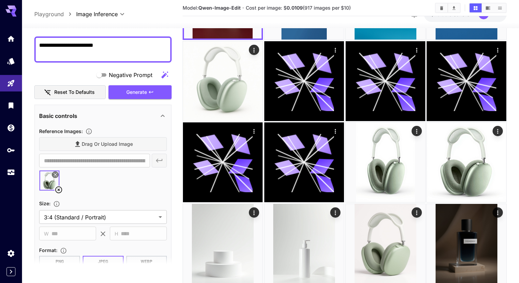
scroll to position [0, 0]
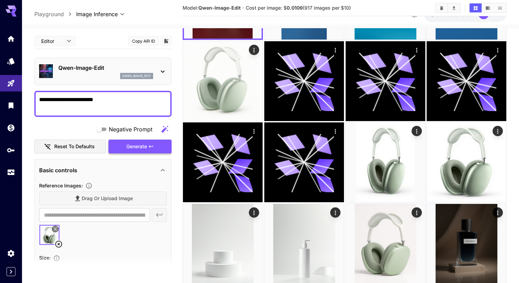
click at [157, 145] on button "Generate" at bounding box center [140, 146] width 63 height 14
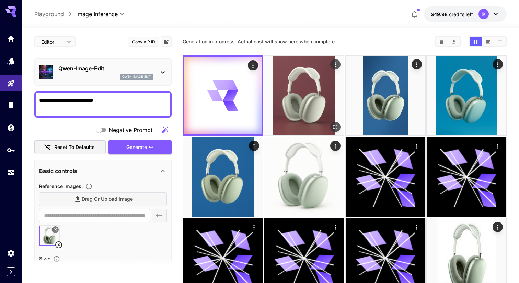
click at [325, 83] on img at bounding box center [304, 96] width 80 height 80
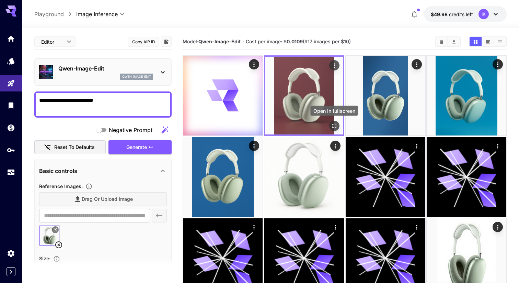
click at [337, 121] on div "Open in fullscreen" at bounding box center [334, 126] width 10 height 10
click at [330, 122] on div "Open in fullscreen" at bounding box center [334, 126] width 10 height 10
click at [335, 128] on icon "Open in fullscreen" at bounding box center [334, 125] width 7 height 7
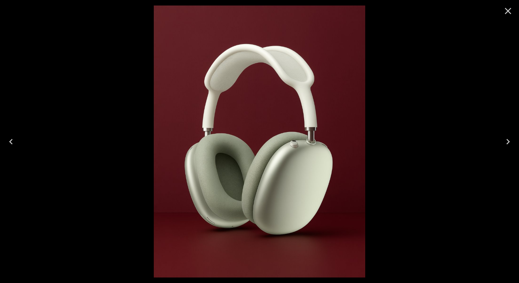
click at [508, 12] on icon "Close" at bounding box center [508, 11] width 7 height 7
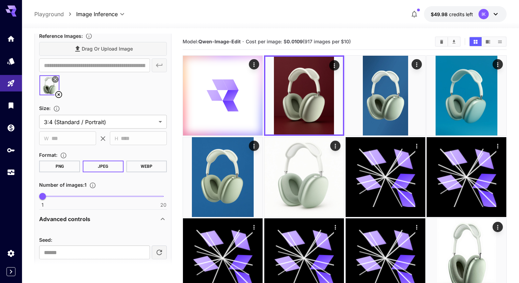
scroll to position [158, 0]
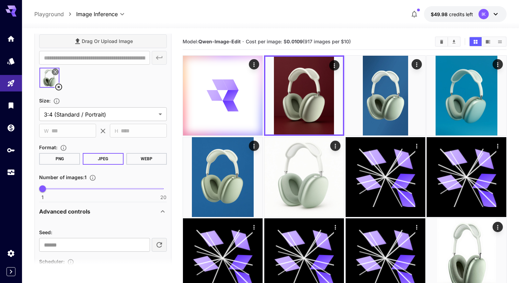
click at [71, 163] on button "PNG" at bounding box center [59, 159] width 41 height 12
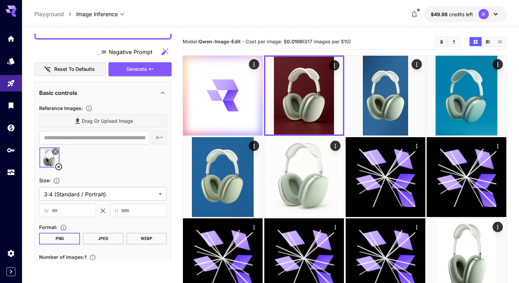
scroll to position [13, 0]
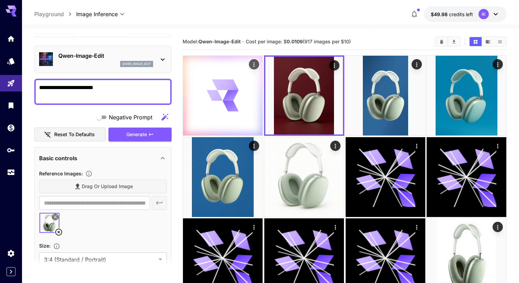
click at [231, 100] on icon at bounding box center [231, 95] width 16 height 11
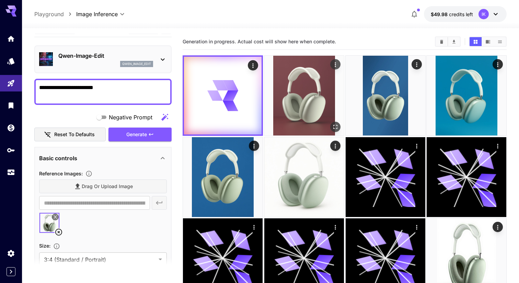
click at [298, 80] on img at bounding box center [304, 96] width 80 height 80
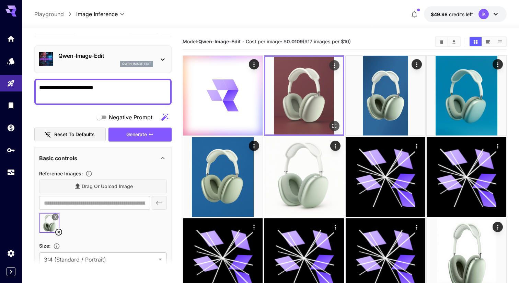
click at [298, 80] on img at bounding box center [304, 96] width 78 height 78
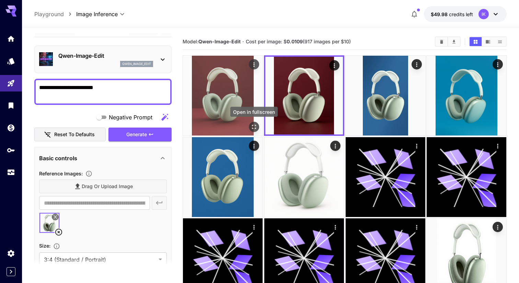
click at [251, 127] on icon "Open in fullscreen" at bounding box center [254, 126] width 7 height 7
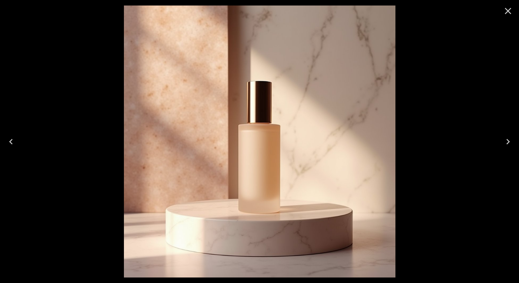
click at [507, 11] on icon "Close" at bounding box center [508, 10] width 11 height 11
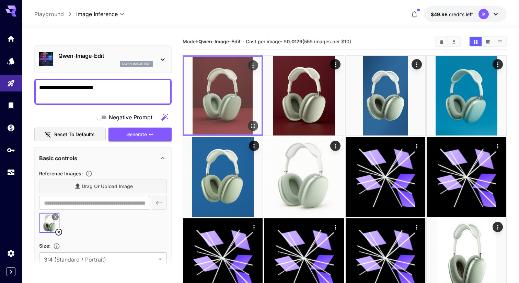
click at [231, 78] on img at bounding box center [223, 96] width 78 height 78
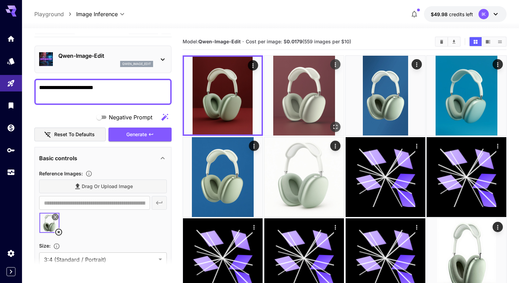
click at [286, 88] on img at bounding box center [304, 96] width 80 height 80
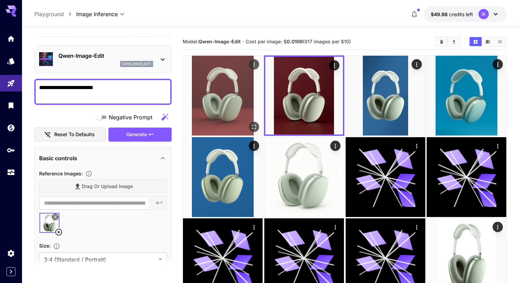
click at [212, 88] on img at bounding box center [223, 96] width 80 height 80
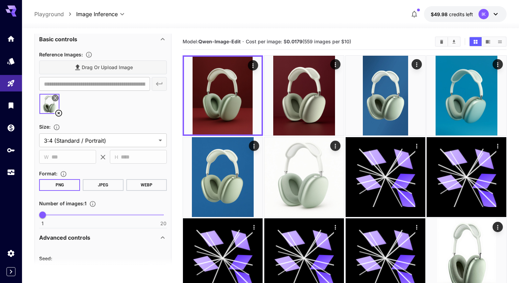
scroll to position [137, 0]
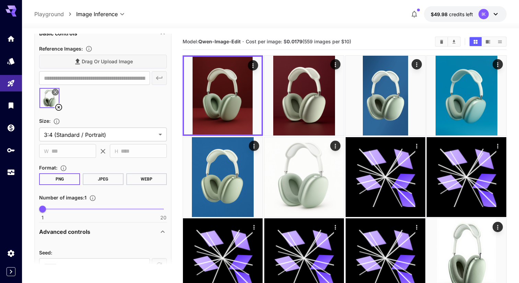
click at [67, 209] on span at bounding box center [103, 208] width 121 height 1
type input "*"
drag, startPoint x: 64, startPoint y: 205, endPoint x: 22, endPoint y: 213, distance: 43.0
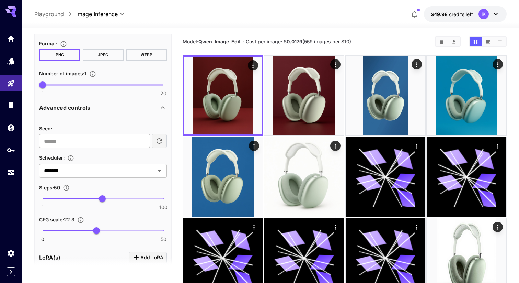
scroll to position [260, 0]
click at [103, 173] on input "*******" at bounding box center [92, 172] width 103 height 10
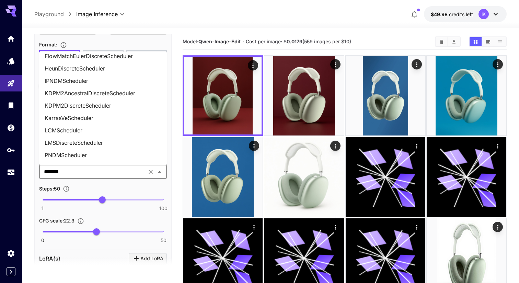
scroll to position [0, 0]
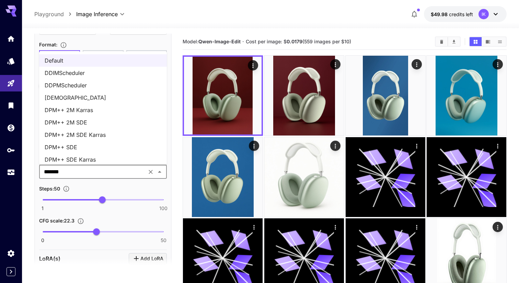
click at [86, 135] on li "DPM++ 2M SDE Karras" at bounding box center [103, 134] width 128 height 12
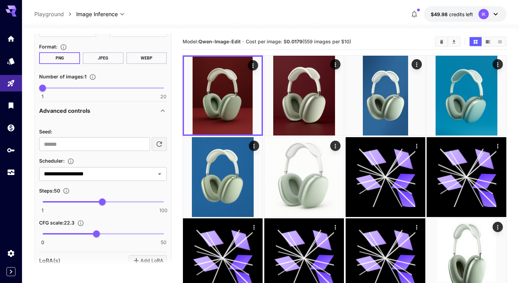
scroll to position [260, 0]
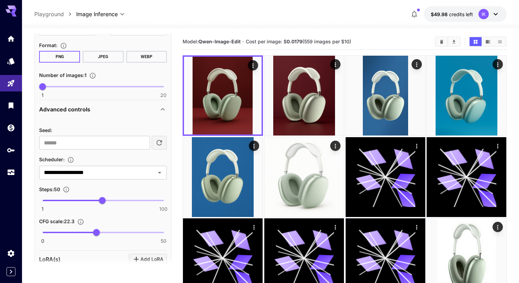
click at [63, 202] on span "1 100 50" at bounding box center [103, 200] width 121 height 10
type input "**"
drag, startPoint x: 64, startPoint y: 201, endPoint x: 72, endPoint y: 201, distance: 8.3
click at [72, 201] on span "25" at bounding box center [72, 200] width 7 height 7
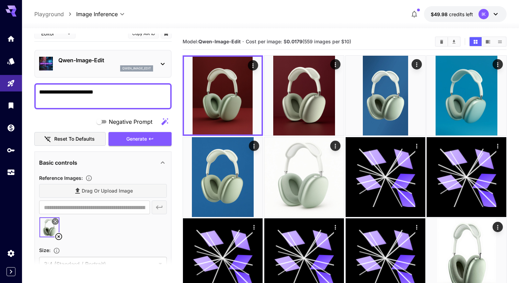
scroll to position [0, 0]
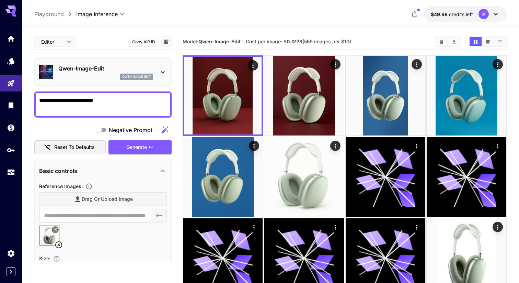
drag, startPoint x: 125, startPoint y: 101, endPoint x: 24, endPoint y: 101, distance: 100.3
type textarea "*****"
type textarea "*"
type textarea "**********"
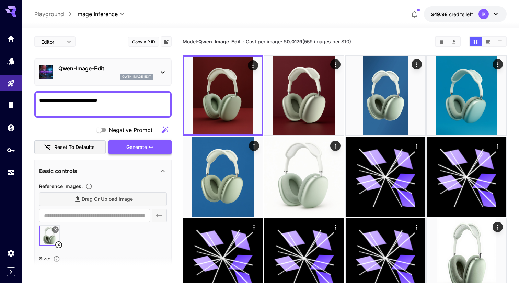
click at [123, 150] on button "Generate" at bounding box center [140, 147] width 63 height 14
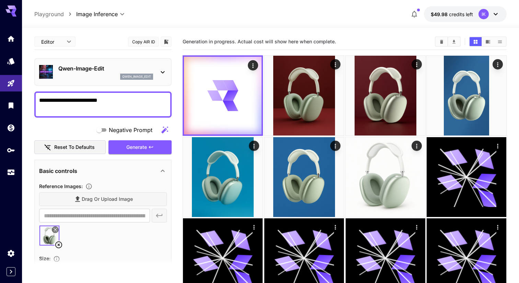
click at [417, 13] on icon "button" at bounding box center [414, 14] width 8 height 8
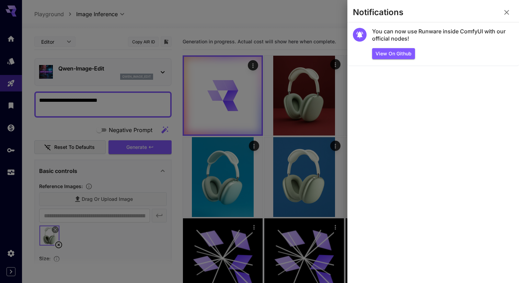
click at [342, 21] on div at bounding box center [259, 141] width 519 height 283
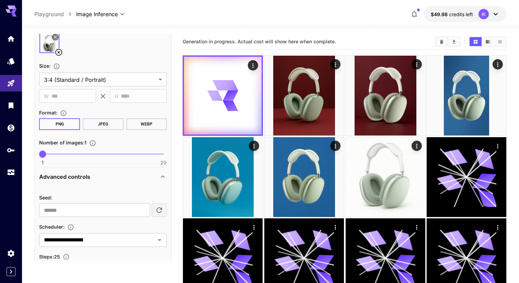
scroll to position [195, 0]
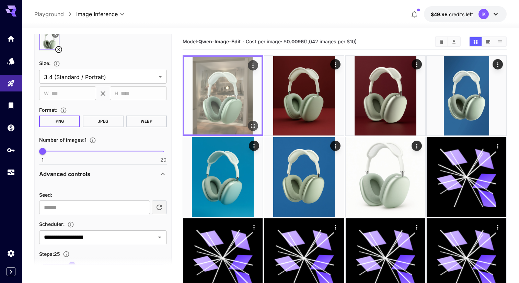
click at [253, 127] on icon "Open in fullscreen" at bounding box center [253, 126] width 4 height 4
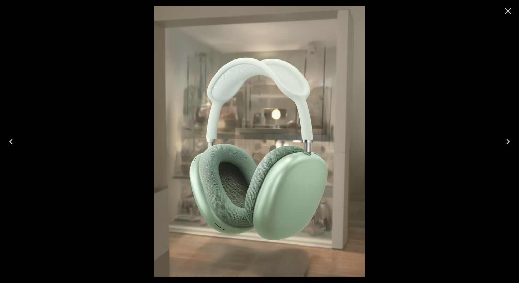
click at [507, 15] on icon "Close" at bounding box center [508, 10] width 11 height 11
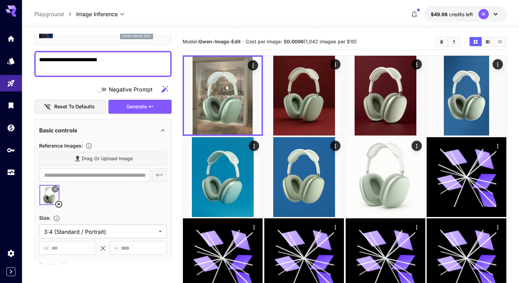
scroll to position [0, 0]
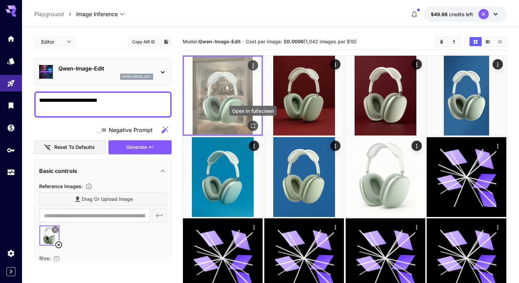
click at [253, 123] on icon "Open in fullscreen" at bounding box center [253, 125] width 7 height 7
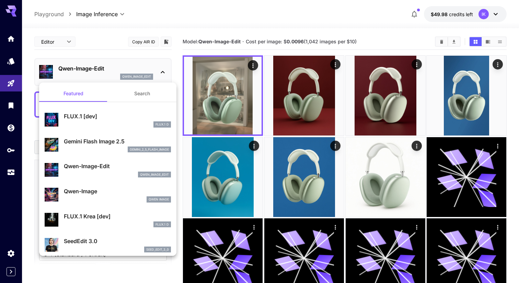
click at [99, 165] on p "Qwen-Image-Edit" at bounding box center [117, 166] width 107 height 8
type input "*"
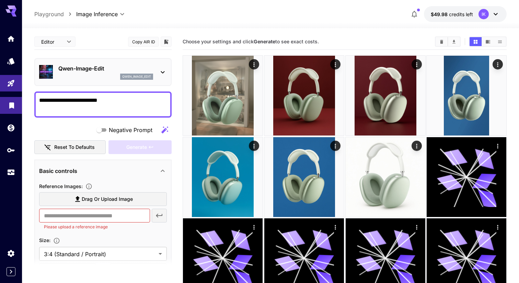
drag, startPoint x: 129, startPoint y: 105, endPoint x: 0, endPoint y: 103, distance: 129.5
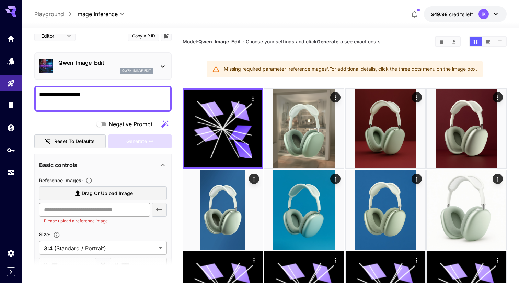
scroll to position [8, 0]
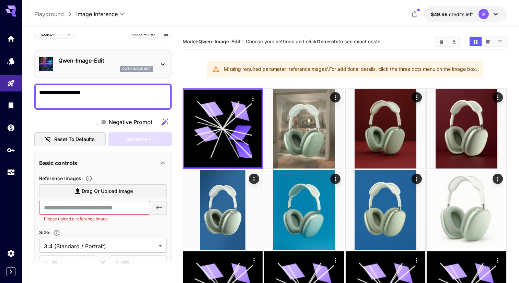
type textarea "**********"
click at [97, 52] on div "Qwen-Image-Edit qwen_image_edit" at bounding box center [102, 64] width 137 height 28
click at [97, 64] on p "Qwen-Image-Edit" at bounding box center [105, 60] width 95 height 8
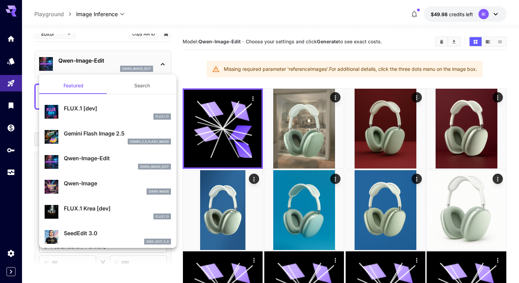
click at [87, 178] on div "Qwen-Image Qwen Image" at bounding box center [108, 186] width 126 height 21
type input "**"
type input "***"
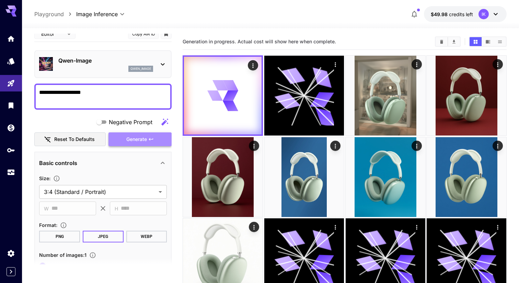
click at [131, 143] on span "Generate" at bounding box center [136, 139] width 21 height 9
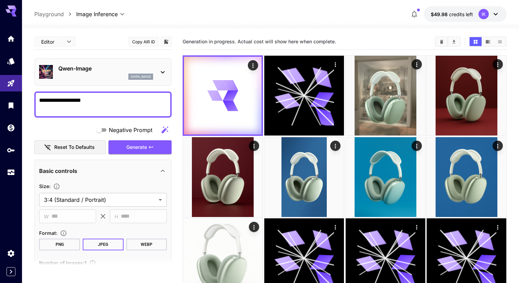
click at [72, 101] on textarea "**********" at bounding box center [103, 104] width 128 height 16
click at [64, 101] on textarea "**********" at bounding box center [103, 104] width 128 height 16
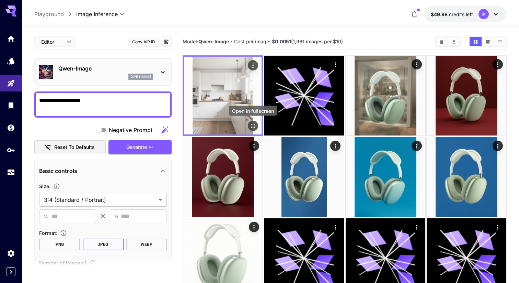
click at [255, 123] on icon "Open in fullscreen" at bounding box center [253, 125] width 7 height 7
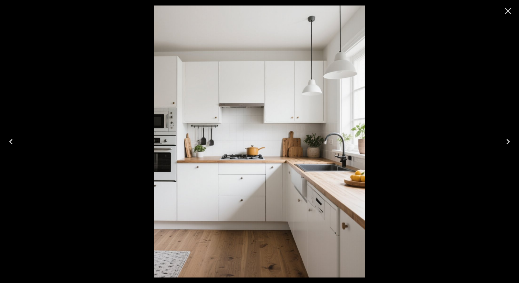
click at [506, 10] on icon "Close" at bounding box center [508, 10] width 11 height 11
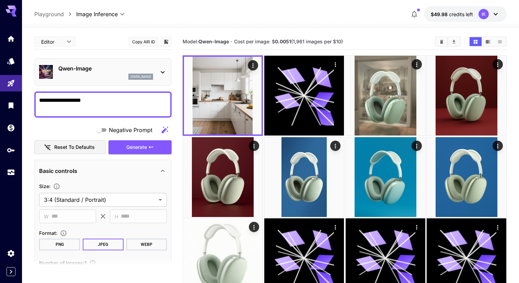
click at [106, 63] on div "Qwen-Image qwen_image" at bounding box center [103, 71] width 128 height 21
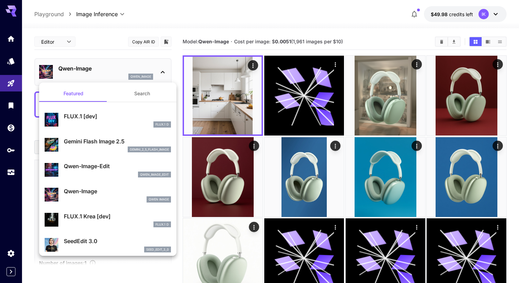
click at [120, 148] on div "gemini_2_5_flash_image" at bounding box center [117, 149] width 107 height 6
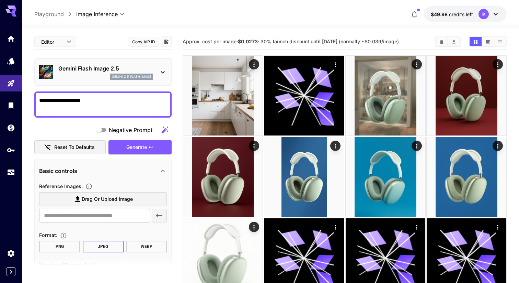
click at [50, 98] on textarea "**********" at bounding box center [103, 104] width 128 height 16
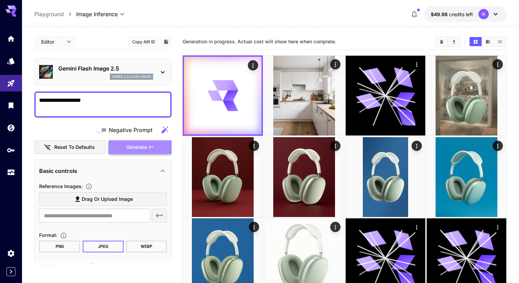
click at [131, 149] on span "Generate" at bounding box center [136, 147] width 21 height 9
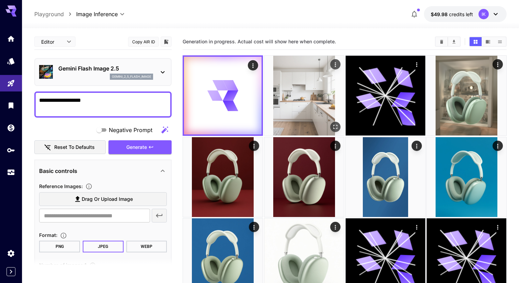
click at [321, 93] on img at bounding box center [304, 96] width 80 height 80
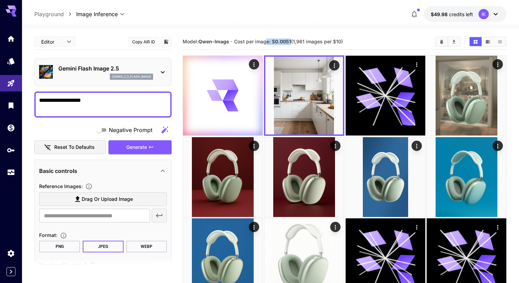
drag, startPoint x: 291, startPoint y: 39, endPoint x: 268, endPoint y: 39, distance: 22.7
click at [268, 39] on span "Cost per image: $ 0.0051 (1,961 images per $10)" at bounding box center [288, 41] width 109 height 6
click at [277, 35] on div "Model: [PERSON_NAME]-Image · Cost per image: $ 0.0051 (1,961 images per $10)" at bounding box center [345, 42] width 324 height 16
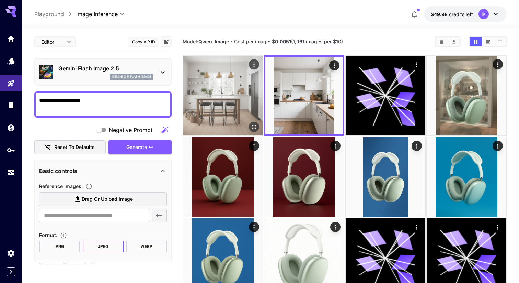
click at [221, 89] on img at bounding box center [223, 96] width 80 height 80
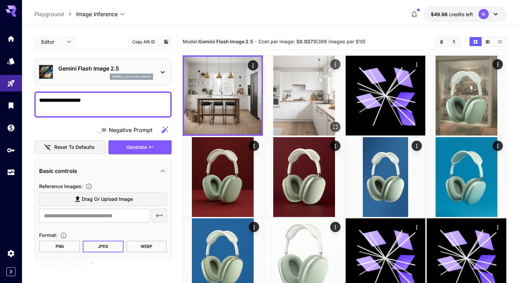
click at [293, 106] on img at bounding box center [304, 96] width 80 height 80
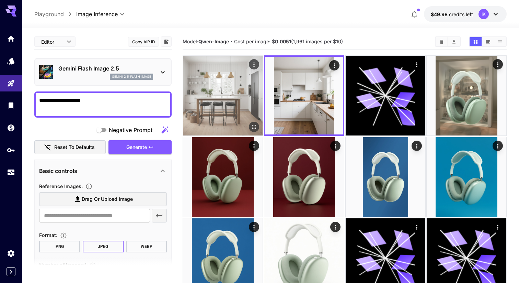
click at [242, 101] on img at bounding box center [223, 96] width 80 height 80
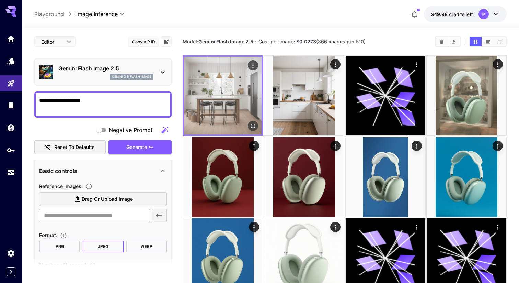
click at [248, 121] on div "Open in fullscreen" at bounding box center [253, 126] width 10 height 10
click at [249, 121] on div "Open in fullscreen" at bounding box center [253, 126] width 10 height 10
click at [251, 124] on icon "Open in fullscreen" at bounding box center [253, 126] width 4 height 4
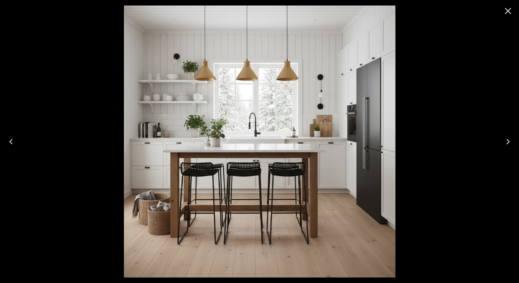
click at [508, 10] on icon "Close" at bounding box center [508, 10] width 11 height 11
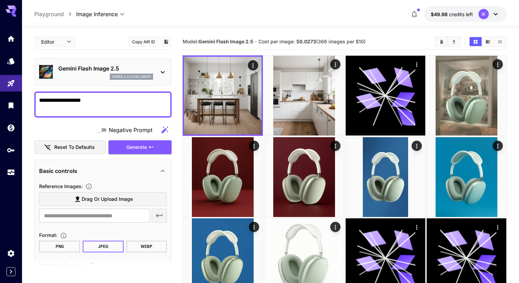
click at [109, 110] on textarea "**********" at bounding box center [103, 104] width 128 height 16
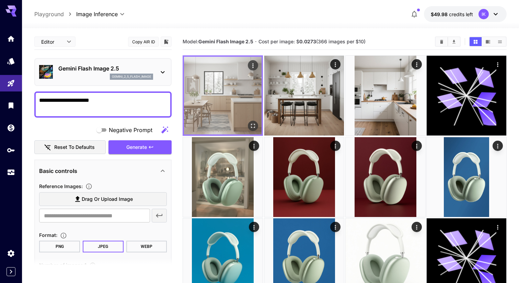
click at [251, 126] on icon "Open in fullscreen" at bounding box center [253, 125] width 7 height 7
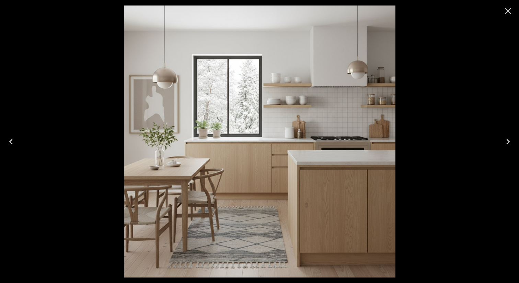
click at [514, 12] on button "Close" at bounding box center [508, 11] width 16 height 16
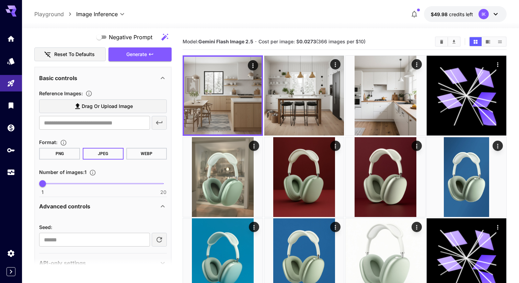
scroll to position [101, 0]
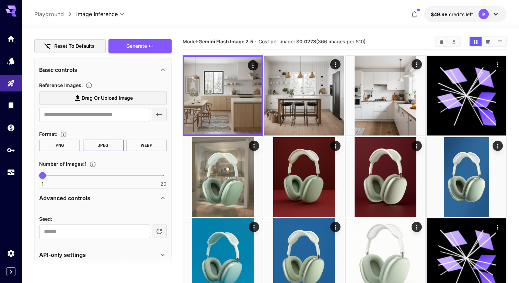
click at [81, 197] on p "Advanced controls" at bounding box center [64, 198] width 51 height 8
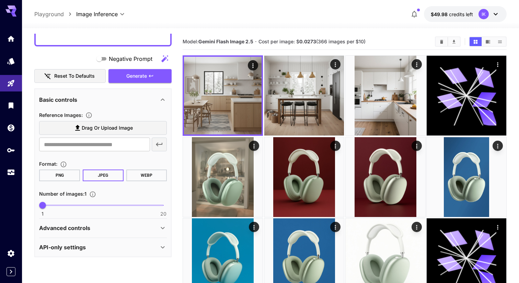
scroll to position [0, 0]
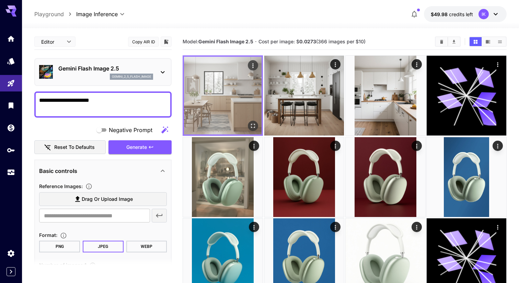
click at [253, 99] on img at bounding box center [223, 96] width 78 height 78
click at [257, 65] on button "Actions" at bounding box center [253, 65] width 10 height 10
click at [253, 63] on icon "Actions" at bounding box center [253, 65] width 7 height 7
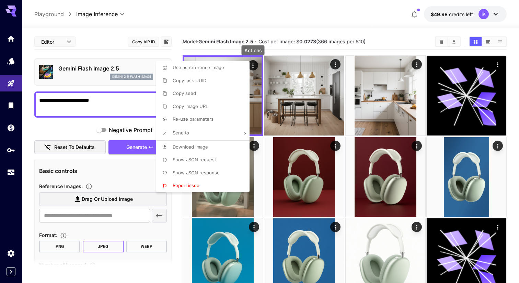
click at [190, 150] on li "Download Image" at bounding box center [205, 146] width 98 height 13
click at [169, 19] on div at bounding box center [259, 141] width 519 height 283
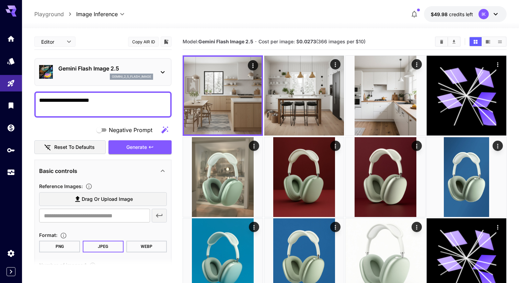
click at [132, 59] on div "Gemini Flash Image 2.5 gemini_2_5_flash_image" at bounding box center [102, 72] width 137 height 28
click at [129, 67] on p "Gemini Flash Image 2.5" at bounding box center [105, 68] width 95 height 8
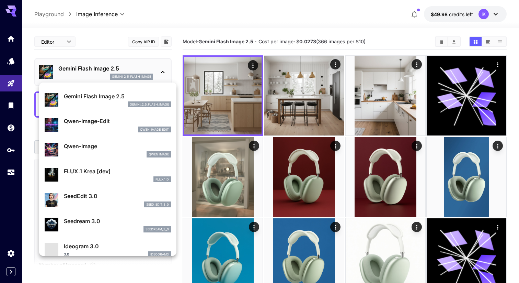
scroll to position [46, 0]
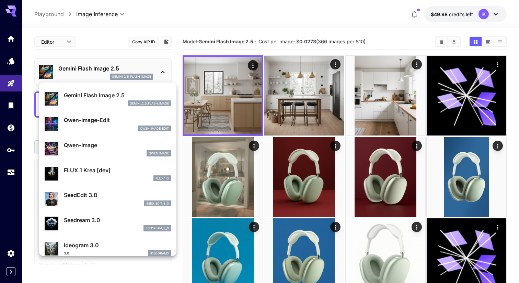
click at [91, 173] on p "FLUX.1 Krea [dev]" at bounding box center [117, 170] width 107 height 8
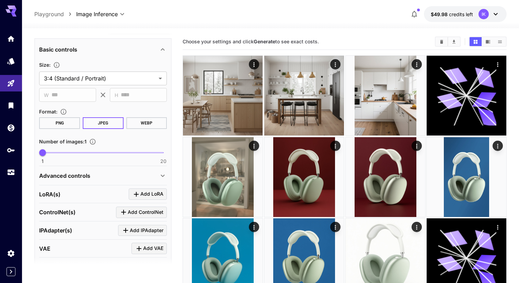
click at [91, 173] on div "Advanced controls" at bounding box center [99, 175] width 120 height 8
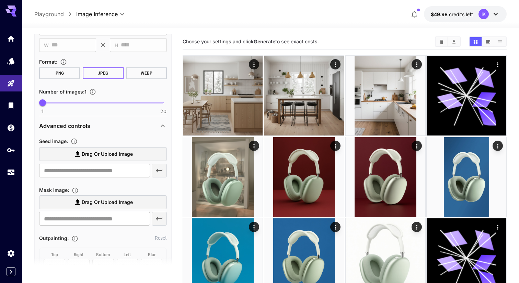
scroll to position [171, 0]
click at [95, 152] on span "Drag or upload image" at bounding box center [107, 153] width 51 height 9
click at [0, 0] on input "Drag or upload image" at bounding box center [0, 0] width 0 height 0
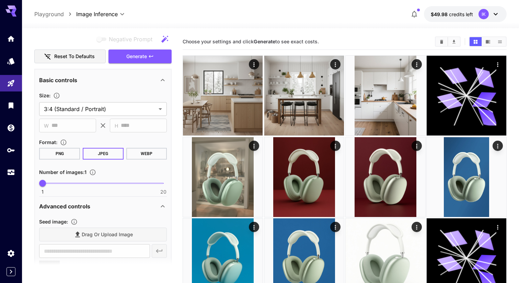
scroll to position [0, 0]
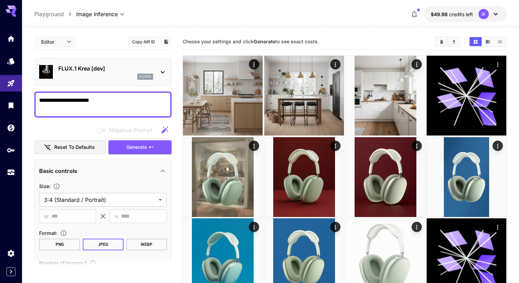
click at [100, 104] on textarea "**********" at bounding box center [103, 104] width 128 height 16
type textarea "**********"
type input "**********"
type textarea "**********"
click at [128, 146] on span "Generate" at bounding box center [136, 147] width 21 height 9
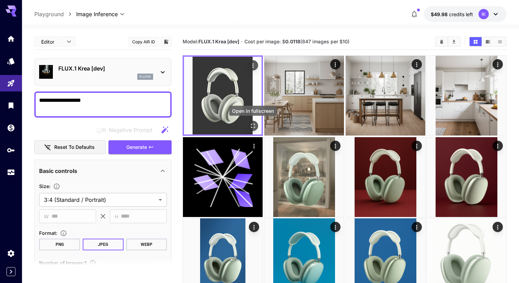
click at [254, 126] on icon "Open in fullscreen" at bounding box center [253, 125] width 7 height 7
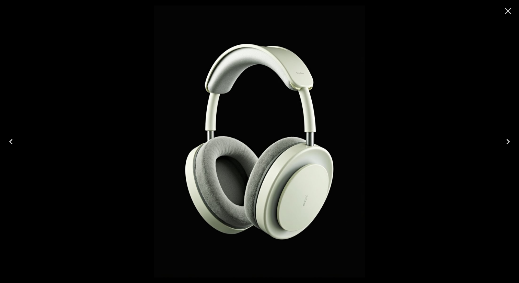
click at [508, 13] on icon "Close" at bounding box center [508, 10] width 11 height 11
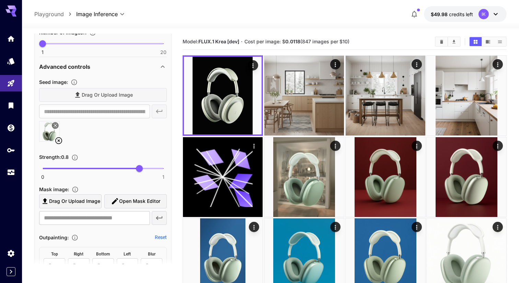
scroll to position [235, 0]
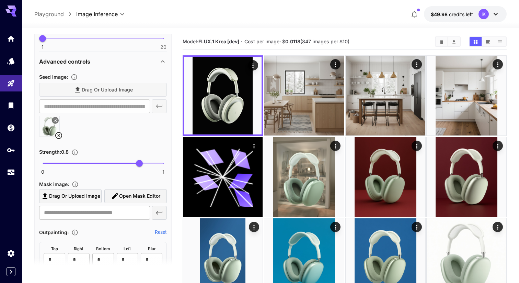
click at [74, 196] on span "Drag or upload image" at bounding box center [74, 196] width 51 height 9
click at [0, 0] on input "Drag or upload image" at bounding box center [0, 0] width 0 height 0
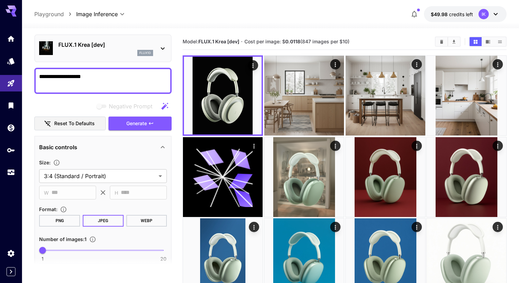
scroll to position [0, 0]
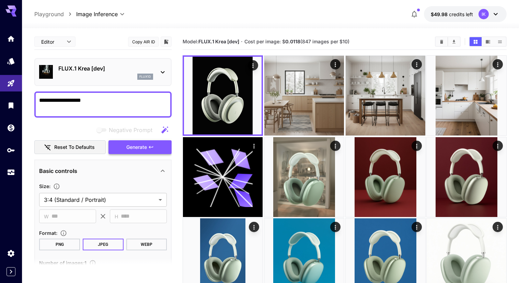
type input "**********"
click at [136, 151] on button "Generate" at bounding box center [140, 147] width 63 height 14
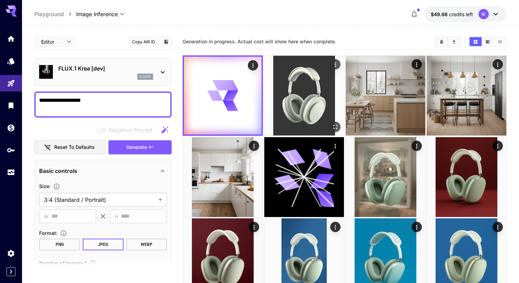
click at [307, 115] on img at bounding box center [304, 96] width 80 height 80
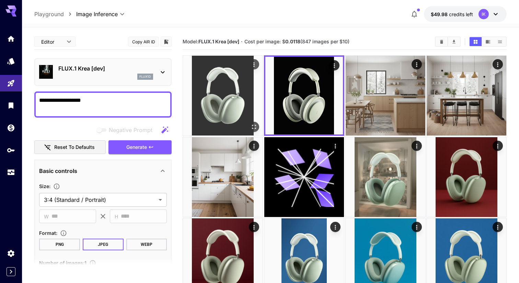
click at [219, 106] on img at bounding box center [223, 96] width 80 height 80
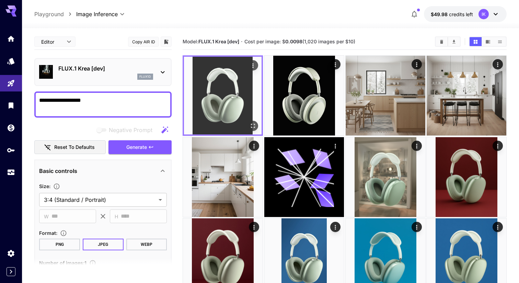
click at [257, 124] on button "Open in fullscreen" at bounding box center [253, 126] width 10 height 10
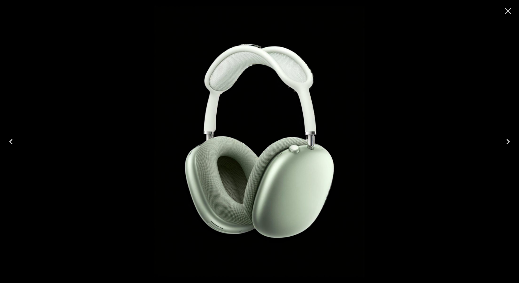
click at [509, 10] on icon "Close" at bounding box center [508, 11] width 7 height 7
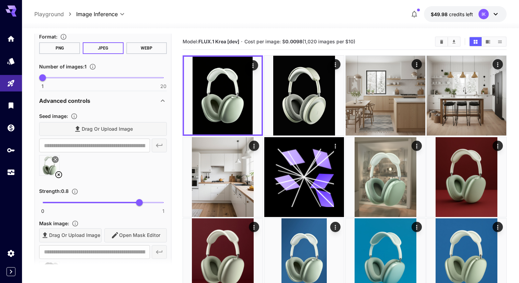
scroll to position [198, 0]
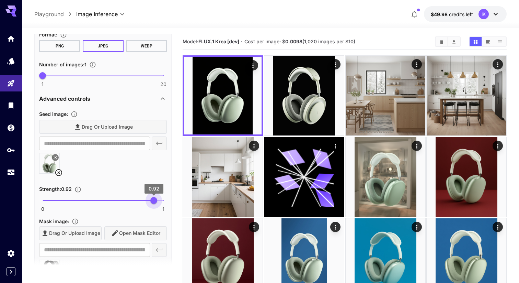
click at [154, 200] on span at bounding box center [103, 200] width 121 height 1
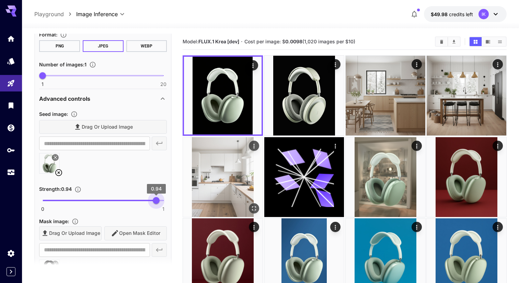
type input "*"
drag, startPoint x: 155, startPoint y: 199, endPoint x: 207, endPoint y: 197, distance: 52.2
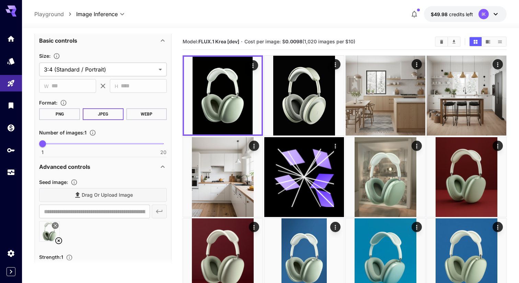
scroll to position [0, 0]
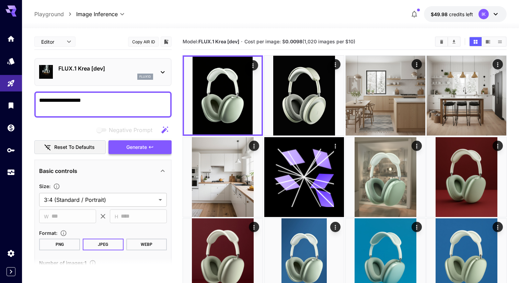
click at [146, 150] on span "Generate" at bounding box center [136, 147] width 21 height 9
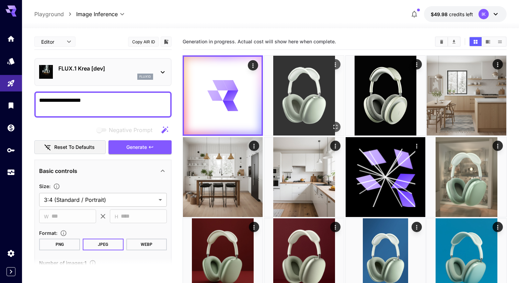
click at [314, 108] on img at bounding box center [304, 96] width 80 height 80
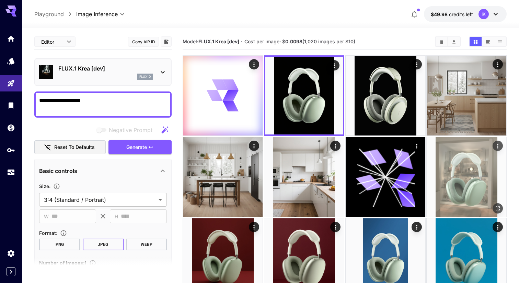
click at [454, 173] on img at bounding box center [467, 177] width 80 height 80
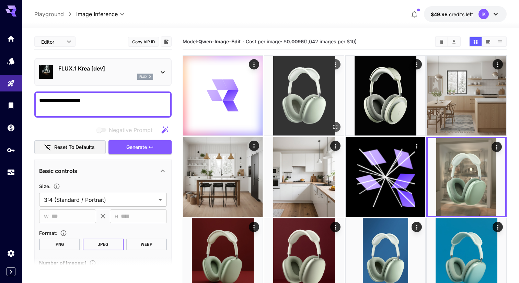
click at [329, 95] on img at bounding box center [304, 96] width 80 height 80
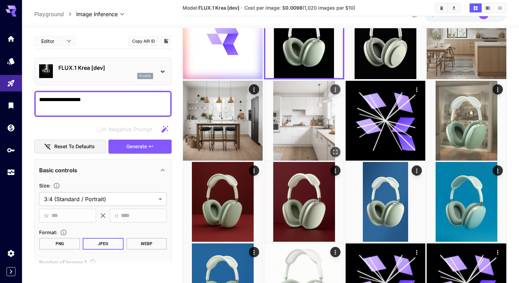
scroll to position [60, 0]
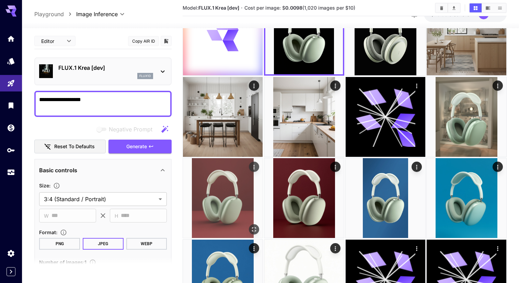
click at [226, 205] on img at bounding box center [223, 198] width 80 height 80
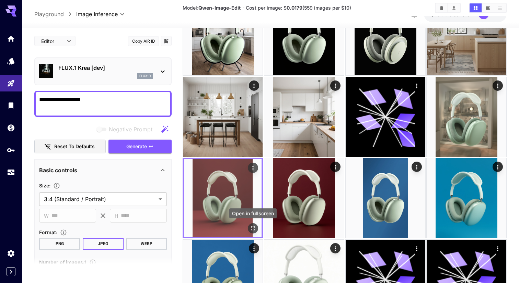
click at [250, 227] on icon "Open in fullscreen" at bounding box center [253, 228] width 7 height 7
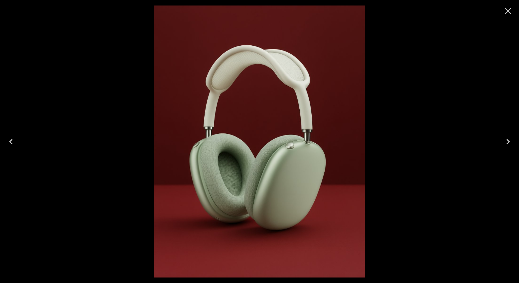
click at [510, 6] on icon "Close" at bounding box center [508, 10] width 11 height 11
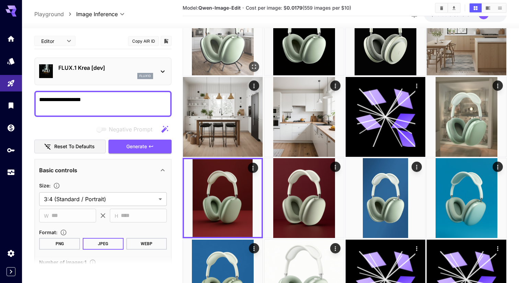
scroll to position [0, 0]
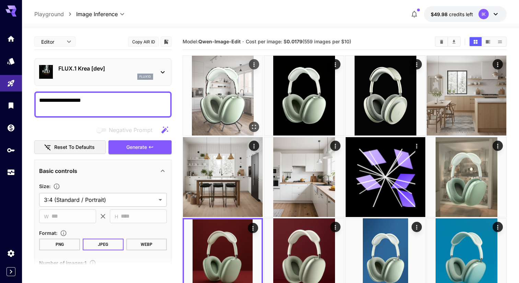
click at [227, 119] on img at bounding box center [223, 96] width 80 height 80
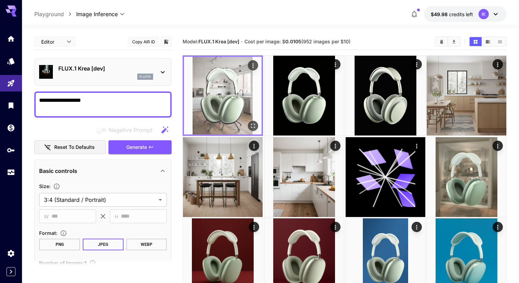
click at [256, 123] on icon "Open in fullscreen" at bounding box center [253, 125] width 7 height 7
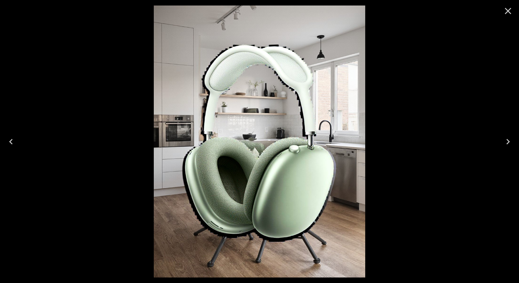
click at [509, 9] on icon "Close" at bounding box center [508, 11] width 7 height 7
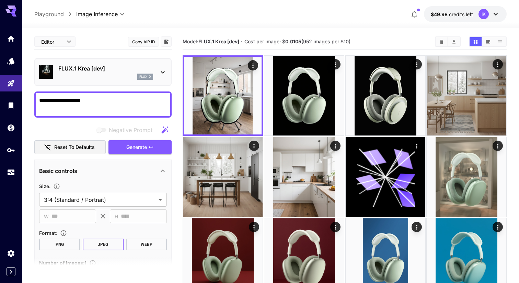
drag, startPoint x: 105, startPoint y: 96, endPoint x: 0, endPoint y: 96, distance: 105.1
type textarea "**********"
click at [136, 149] on span "Generate" at bounding box center [136, 147] width 21 height 9
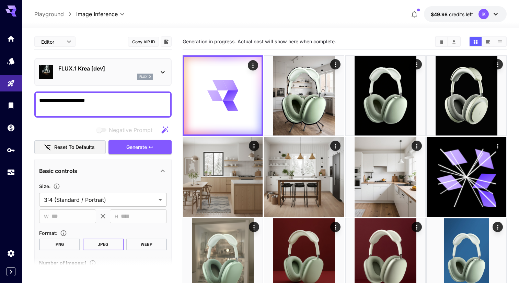
click at [118, 107] on textarea "**********" at bounding box center [103, 104] width 128 height 16
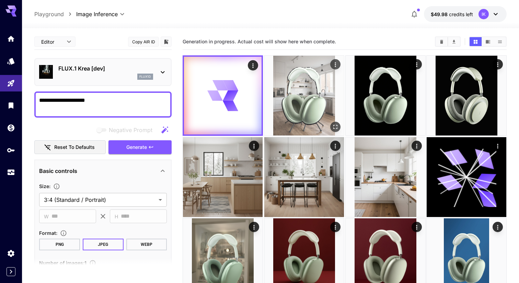
click at [293, 102] on img at bounding box center [304, 96] width 80 height 80
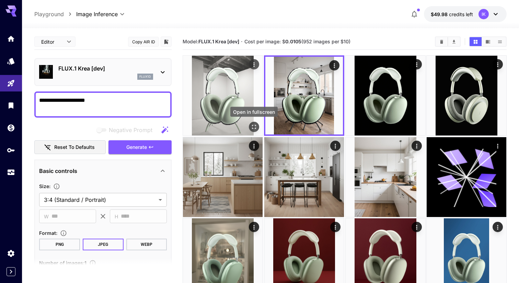
click at [252, 125] on icon "Open in fullscreen" at bounding box center [254, 127] width 4 height 4
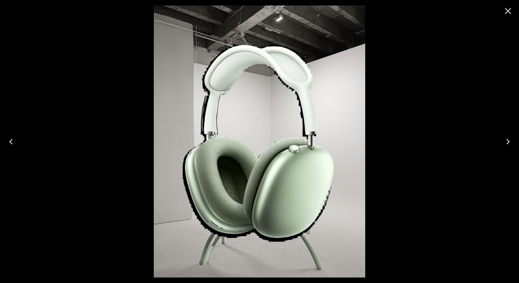
click at [506, 11] on icon "Close" at bounding box center [508, 10] width 11 height 11
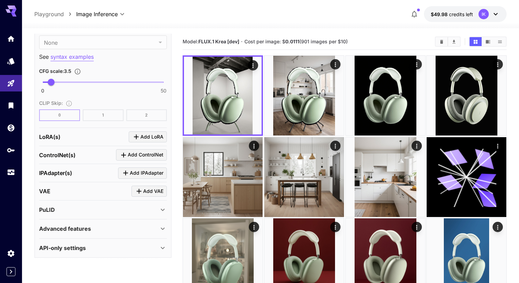
scroll to position [5, 0]
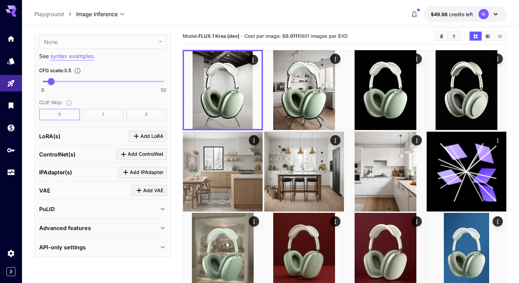
click at [86, 151] on div "ControlNet(s) Add ControlNet" at bounding box center [103, 153] width 128 height 11
click at [131, 151] on span "Add ControlNet" at bounding box center [146, 154] width 36 height 9
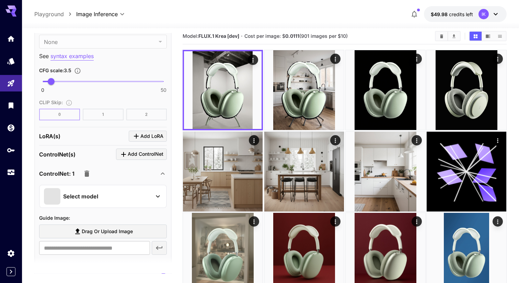
click at [82, 202] on div "Select model" at bounding box center [97, 196] width 107 height 16
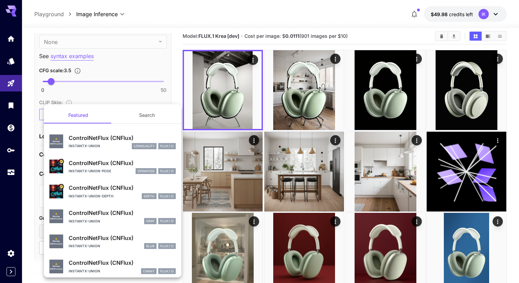
click at [109, 142] on div "ControlNetFlux (CNFlux) instantx-union lowquality FLUX.1 D" at bounding box center [122, 141] width 107 height 15
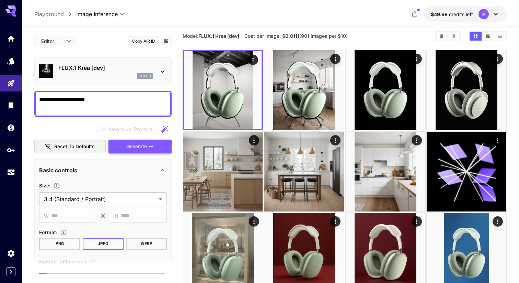
scroll to position [0, 0]
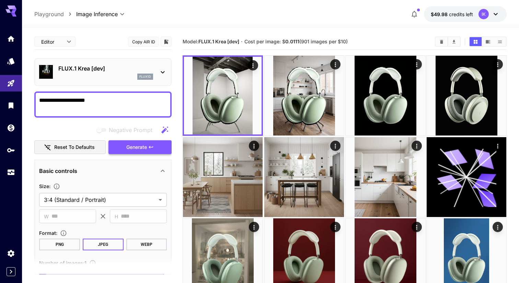
click at [154, 142] on button "Generate" at bounding box center [140, 147] width 63 height 14
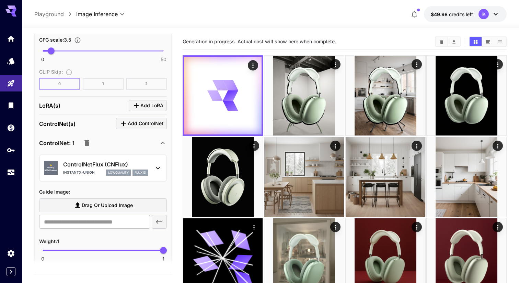
scroll to position [649, 0]
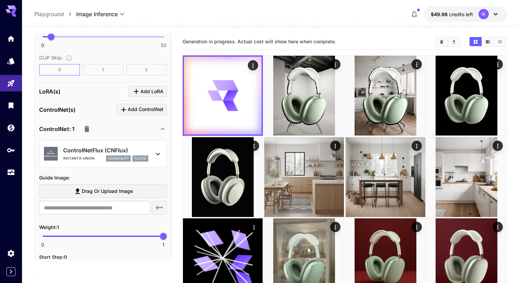
click at [89, 190] on span "Drag or upload image" at bounding box center [107, 191] width 51 height 9
click at [0, 0] on input "Drag or upload image" at bounding box center [0, 0] width 0 height 0
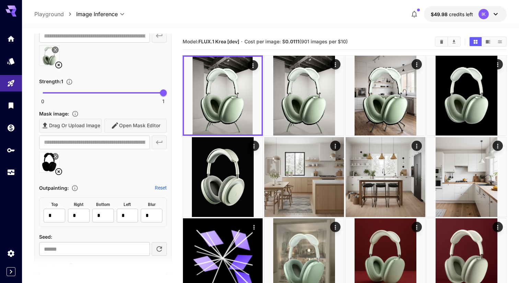
scroll to position [0, 0]
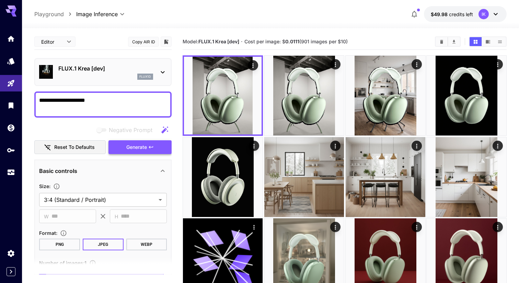
click at [154, 146] on icon "button" at bounding box center [150, 146] width 5 height 5
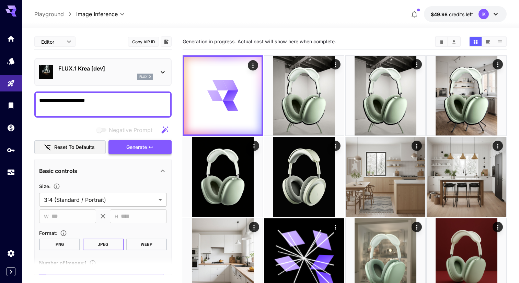
type input "**********"
click at [104, 98] on textarea "**********" at bounding box center [103, 104] width 128 height 16
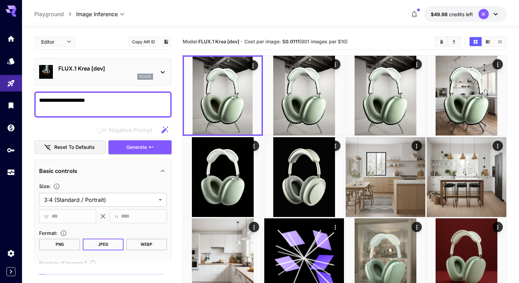
click at [94, 72] on p "FLUX.1 Krea [dev]" at bounding box center [105, 68] width 95 height 8
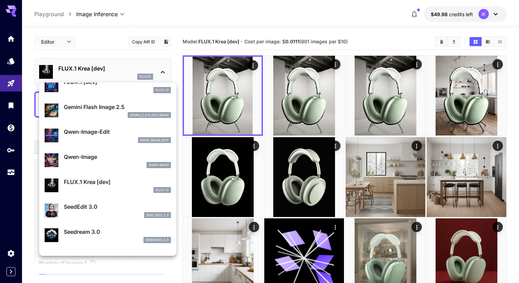
scroll to position [36, 0]
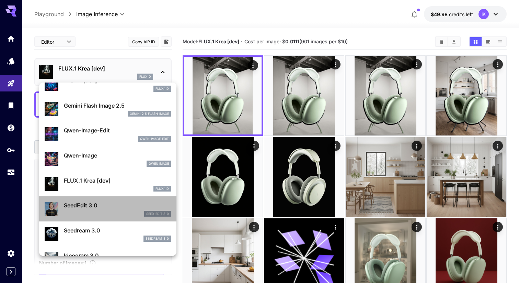
click at [107, 212] on div "seed_edit_3_0" at bounding box center [117, 214] width 107 height 6
type input "***"
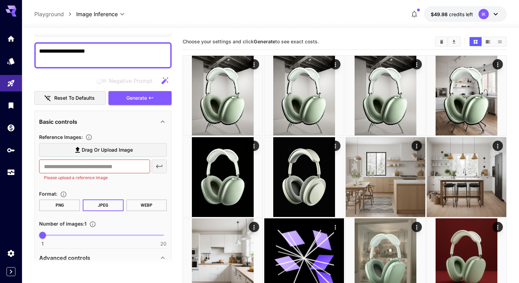
scroll to position [98, 0]
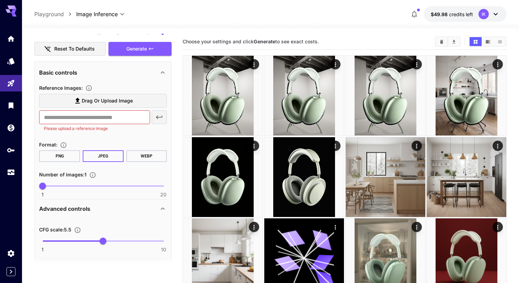
click at [111, 101] on span "Drag or upload image" at bounding box center [107, 101] width 51 height 9
click at [0, 0] on input "Drag or upload image" at bounding box center [0, 0] width 0 height 0
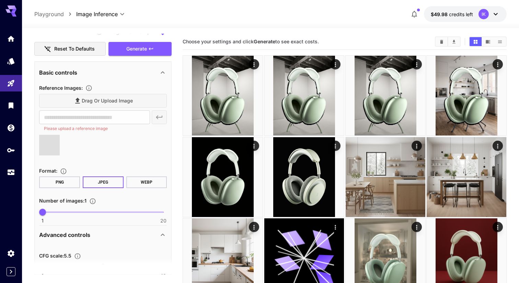
scroll to position [0, 0]
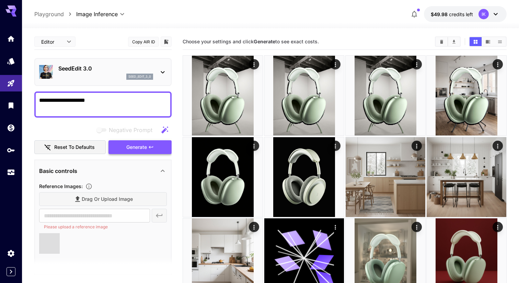
type input "**********"
click at [153, 147] on icon "button" at bounding box center [150, 146] width 5 height 5
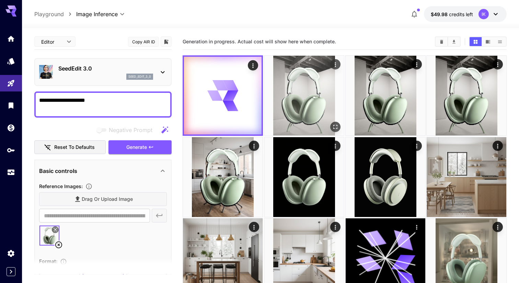
click at [307, 86] on img at bounding box center [304, 96] width 80 height 80
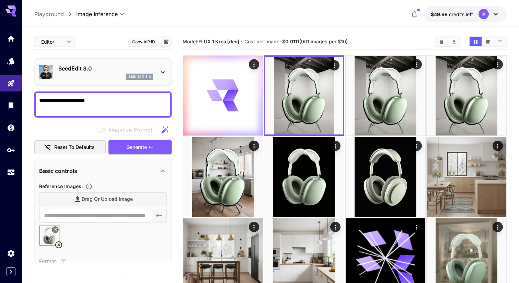
click at [124, 99] on textarea "**********" at bounding box center [103, 104] width 128 height 16
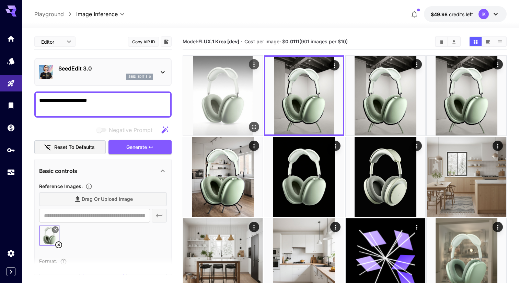
click at [225, 107] on img at bounding box center [223, 96] width 80 height 80
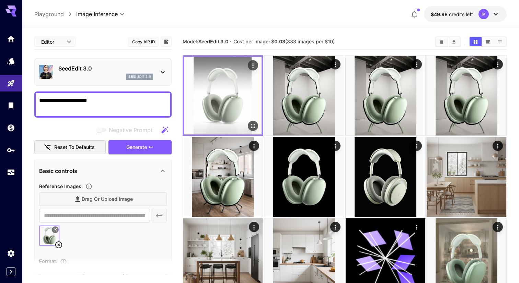
click at [252, 120] on img at bounding box center [223, 96] width 78 height 78
click at [257, 123] on button "Open in fullscreen" at bounding box center [253, 126] width 10 height 10
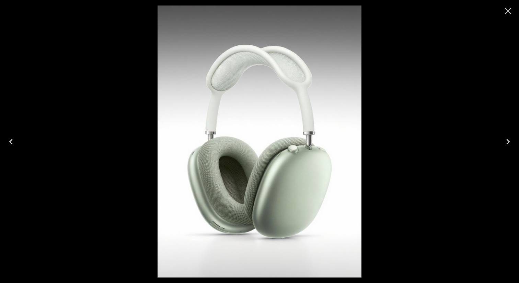
click at [511, 6] on icon "Close" at bounding box center [508, 10] width 11 height 11
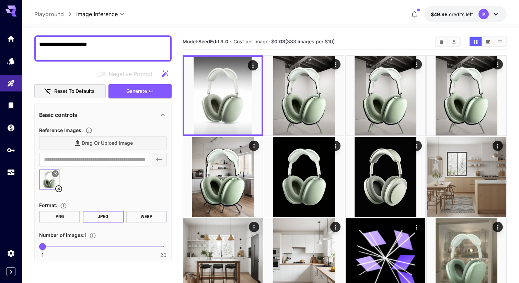
scroll to position [25, 0]
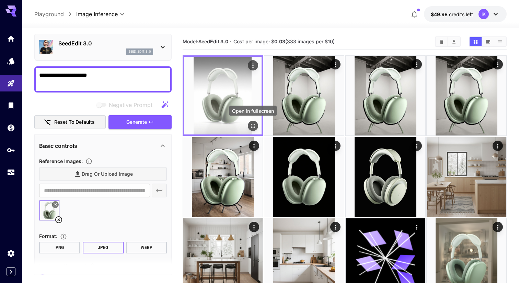
click at [252, 124] on icon "Open in fullscreen" at bounding box center [253, 125] width 7 height 7
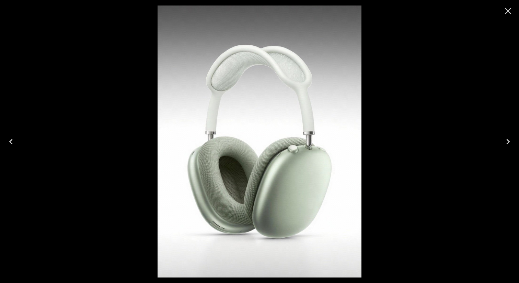
click at [509, 12] on icon "Close" at bounding box center [508, 10] width 11 height 11
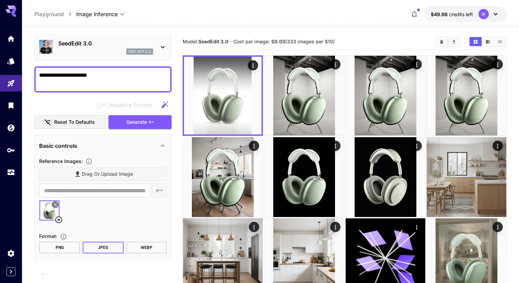
click at [131, 76] on textarea "**********" at bounding box center [103, 79] width 128 height 16
type textarea "**********"
click at [58, 219] on icon at bounding box center [58, 219] width 7 height 7
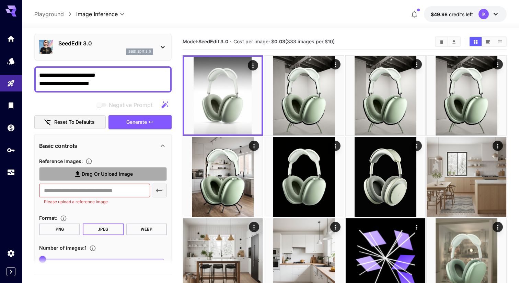
click at [141, 174] on label "Drag or upload image" at bounding box center [103, 174] width 128 height 14
click at [0, 0] on input "Drag or upload image" at bounding box center [0, 0] width 0 height 0
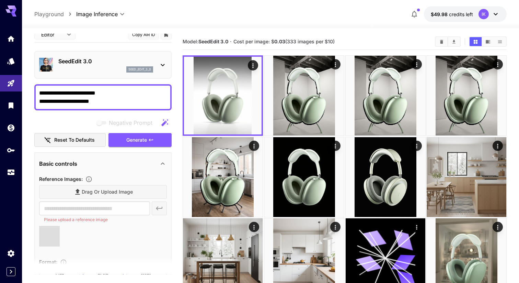
scroll to position [0, 0]
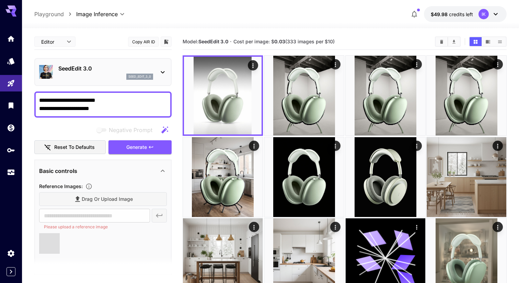
click at [120, 236] on div at bounding box center [103, 246] width 128 height 26
type input "**********"
click at [146, 141] on button "Generate" at bounding box center [140, 147] width 63 height 14
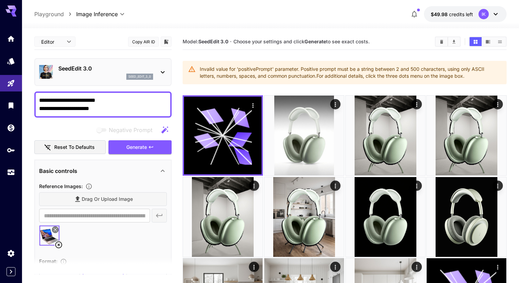
click at [37, 107] on div "**********" at bounding box center [102, 104] width 137 height 26
click at [40, 107] on textarea "**********" at bounding box center [103, 104] width 128 height 16
type textarea "**********"
click at [141, 150] on span "Generate" at bounding box center [136, 147] width 21 height 9
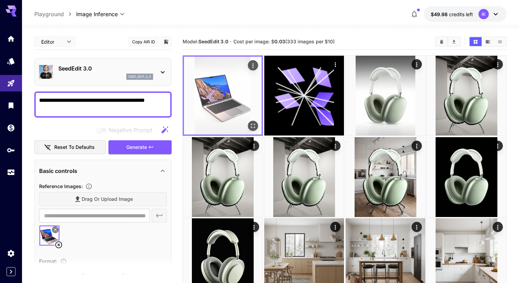
click at [254, 124] on icon "Open in fullscreen" at bounding box center [253, 126] width 4 height 4
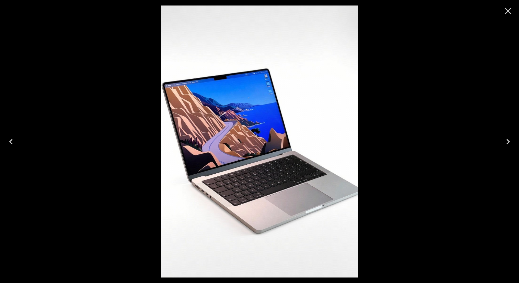
click at [506, 11] on icon "Close" at bounding box center [508, 10] width 11 height 11
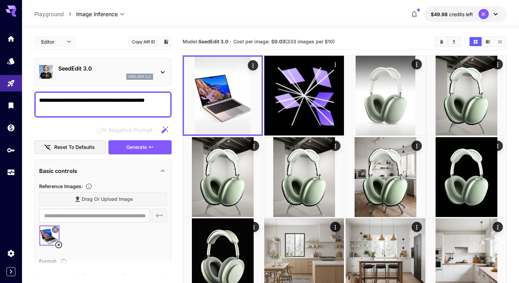
click at [58, 245] on icon at bounding box center [58, 244] width 7 height 7
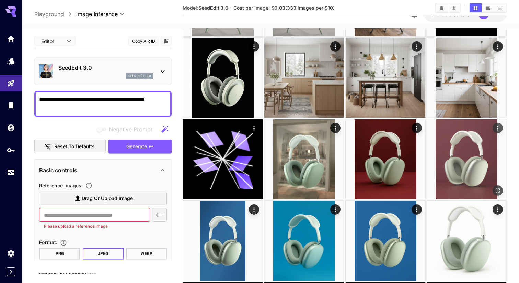
scroll to position [188, 0]
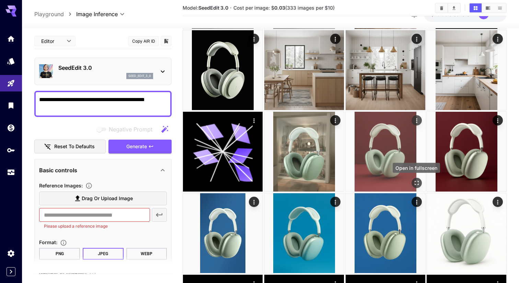
click at [418, 184] on icon "Open in fullscreen" at bounding box center [417, 183] width 4 height 4
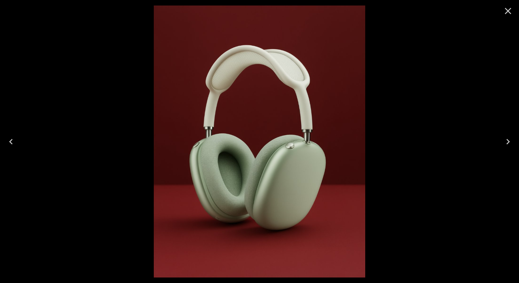
click at [511, 7] on icon "Close" at bounding box center [508, 10] width 11 height 11
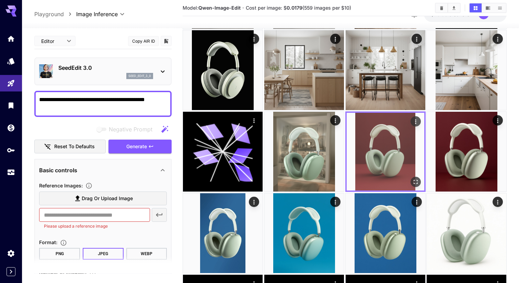
click at [381, 180] on img at bounding box center [386, 152] width 78 height 78
click at [388, 131] on img at bounding box center [386, 152] width 78 height 78
click at [419, 123] on icon "Actions" at bounding box center [415, 121] width 7 height 7
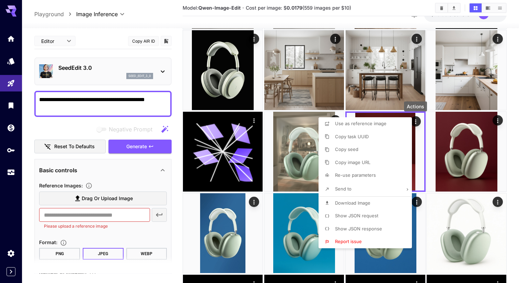
click at [351, 211] on li "Show JSON request" at bounding box center [368, 215] width 98 height 13
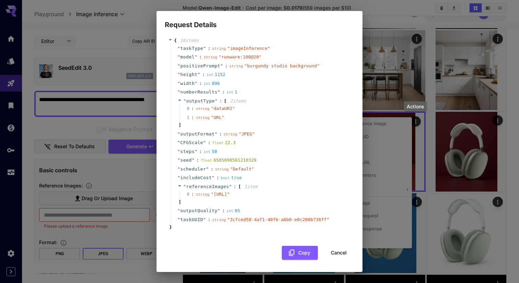
scroll to position [0, 0]
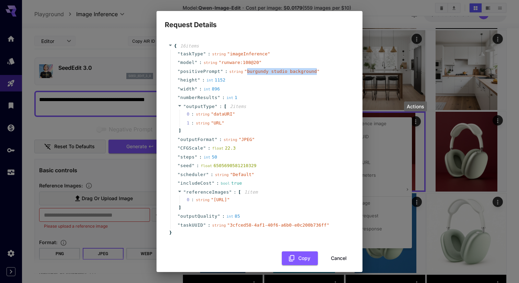
drag, startPoint x: 317, startPoint y: 71, endPoint x: 247, endPoint y: 72, distance: 70.4
click at [247, 72] on span "" burgundy studio background "" at bounding box center [282, 71] width 75 height 5
copy span "burgundy studio background"
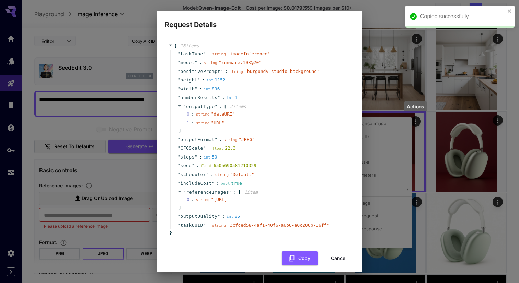
click at [107, 123] on div "Request Details { 16 item s " taskType " : string " imageInference " " model " …" at bounding box center [259, 141] width 519 height 283
click at [107, 104] on div "Request Details { 16 item s " taskType " : string " imageInference " " model " …" at bounding box center [259, 141] width 519 height 283
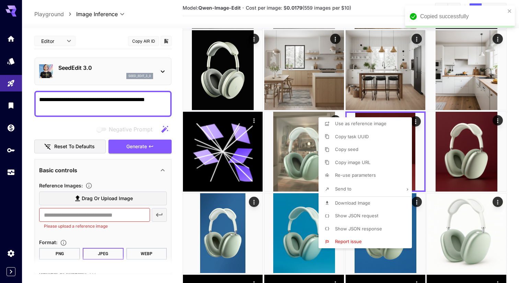
click at [141, 109] on div at bounding box center [259, 141] width 519 height 283
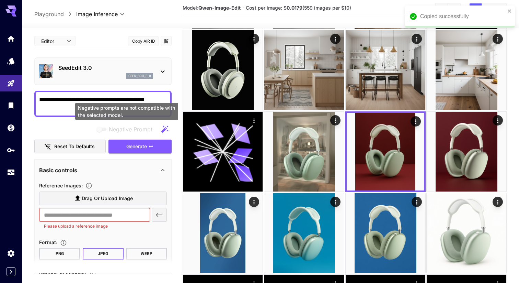
click at [147, 113] on div "Negative prompts are not compatible with the selected model." at bounding box center [126, 111] width 103 height 17
click at [100, 111] on div "Negative prompts are not compatible with the selected model." at bounding box center [126, 111] width 103 height 17
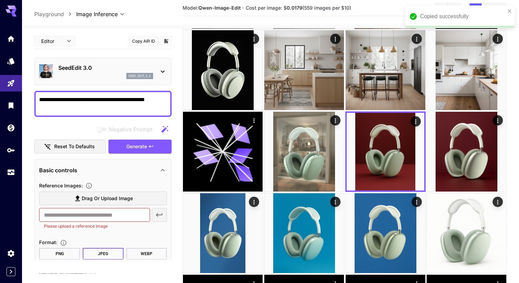
click at [59, 111] on textarea "**********" at bounding box center [103, 103] width 128 height 16
click at [72, 111] on textarea "**********" at bounding box center [103, 103] width 128 height 16
paste textarea
type textarea "**********"
click at [150, 144] on icon "button" at bounding box center [150, 146] width 5 height 5
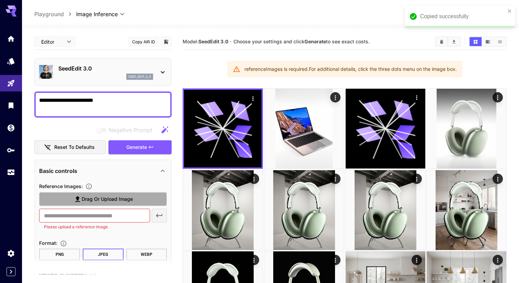
click at [127, 199] on span "Drag or upload image" at bounding box center [107, 199] width 51 height 9
click at [0, 0] on input "Drag or upload image" at bounding box center [0, 0] width 0 height 0
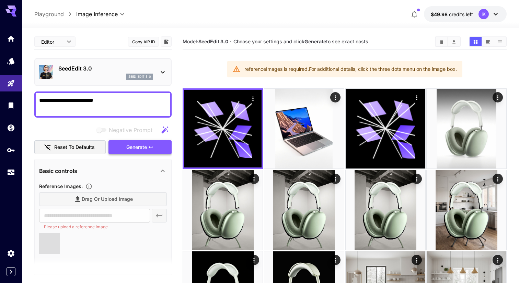
click at [132, 145] on span "Generate" at bounding box center [136, 147] width 21 height 9
type input "**********"
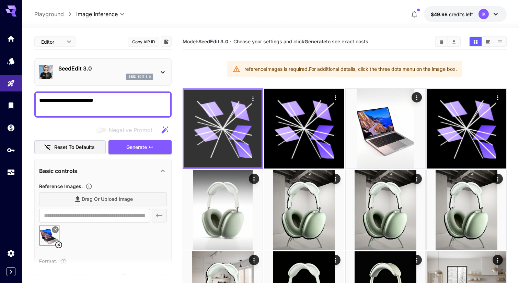
click at [211, 167] on div at bounding box center [223, 128] width 80 height 80
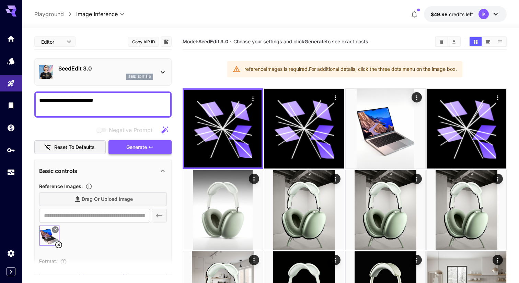
click at [159, 148] on button "Generate" at bounding box center [140, 147] width 63 height 14
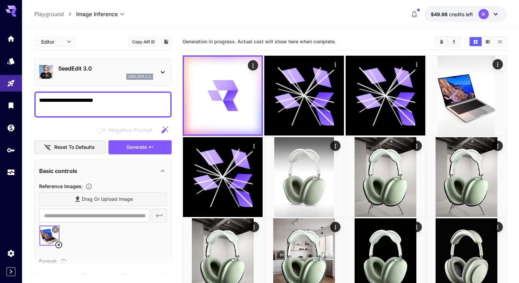
click at [338, 43] on section "Generation in progress. Actual cost will show here when complete." at bounding box center [306, 41] width 247 height 7
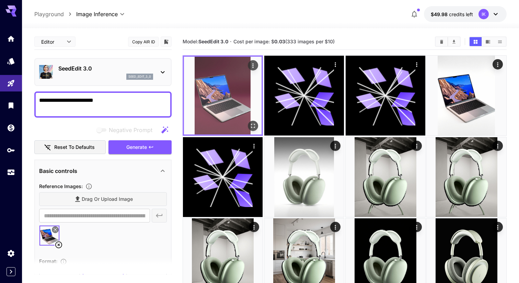
click at [251, 122] on icon "Open in fullscreen" at bounding box center [253, 125] width 7 height 7
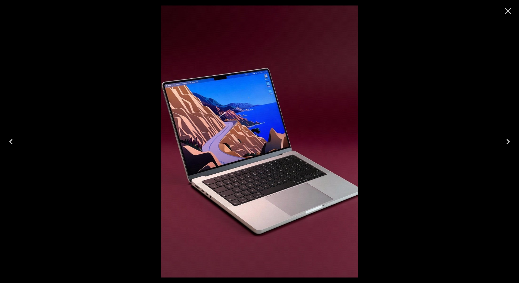
click at [508, 9] on icon "Close" at bounding box center [508, 10] width 11 height 11
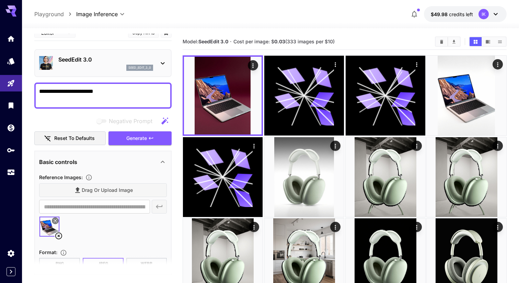
scroll to position [9, 0]
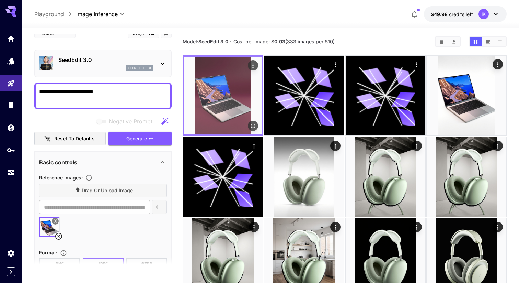
click at [231, 84] on img at bounding box center [223, 96] width 78 height 78
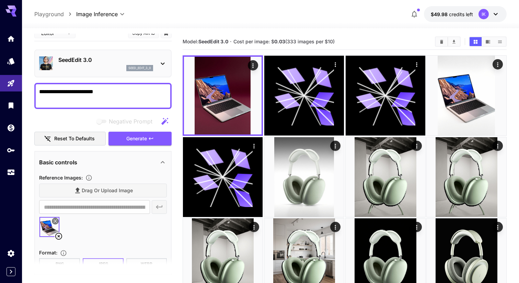
scroll to position [0, 0]
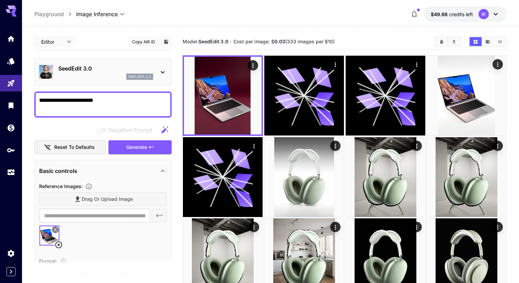
click at [158, 67] on div "SeedEdit 3.0 seed_edit_3_0" at bounding box center [103, 71] width 128 height 21
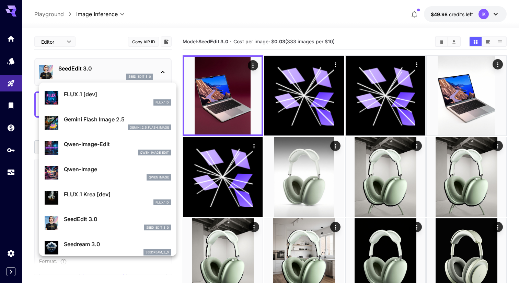
scroll to position [22, 0]
click at [117, 118] on p "Gemini Flash Image 2.5" at bounding box center [117, 119] width 107 height 8
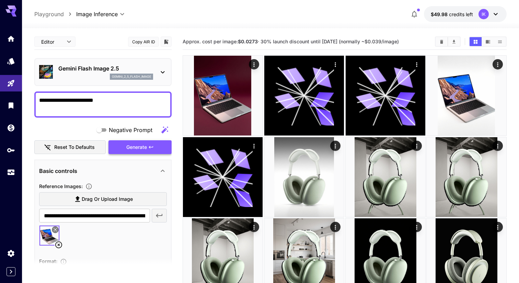
click at [129, 151] on button "Generate" at bounding box center [140, 147] width 63 height 14
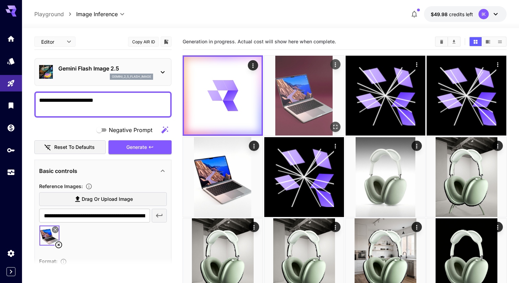
click at [317, 92] on img at bounding box center [304, 96] width 80 height 80
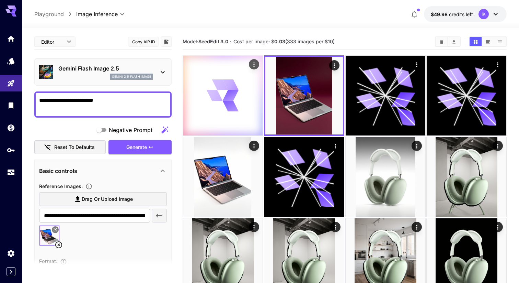
click at [219, 101] on icon at bounding box center [223, 95] width 32 height 32
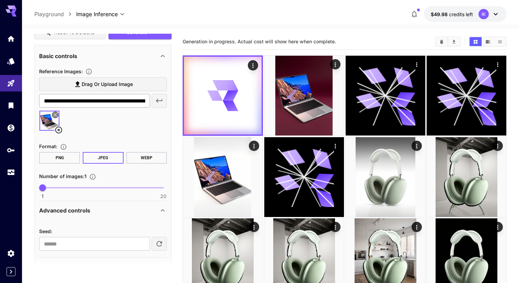
scroll to position [135, 0]
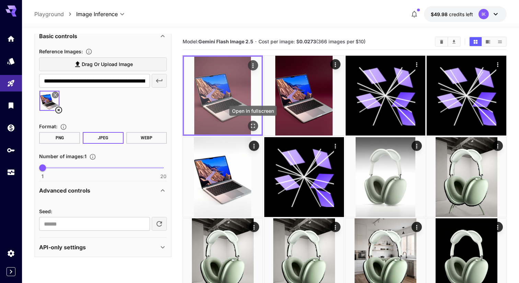
click at [254, 125] on icon "Open in fullscreen" at bounding box center [253, 125] width 7 height 7
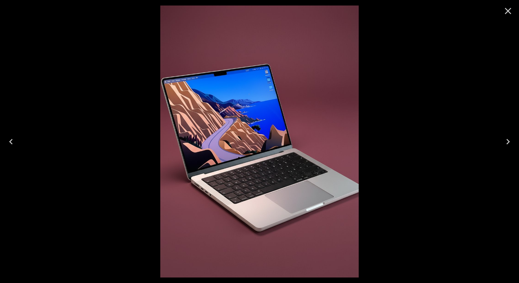
click at [510, 5] on button "Close" at bounding box center [508, 11] width 16 height 16
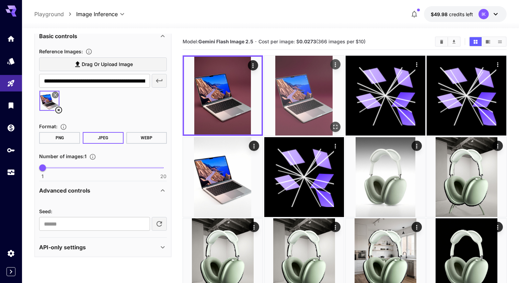
click at [288, 107] on img at bounding box center [304, 96] width 80 height 80
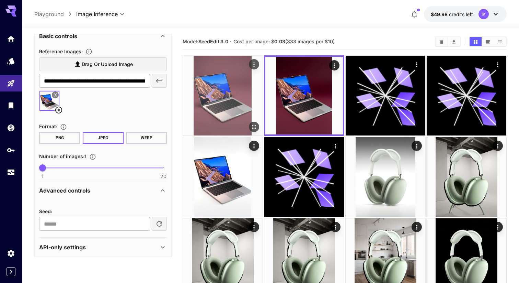
click at [251, 99] on img at bounding box center [223, 96] width 80 height 80
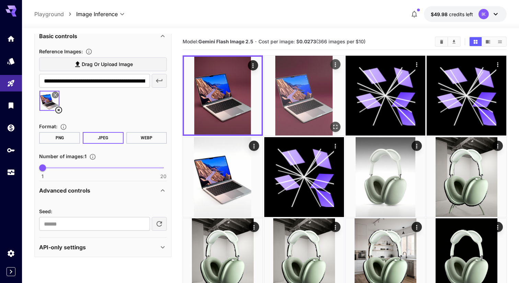
click at [302, 103] on img at bounding box center [304, 96] width 80 height 80
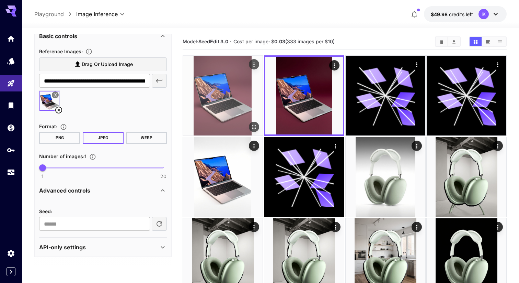
click at [241, 105] on img at bounding box center [223, 96] width 80 height 80
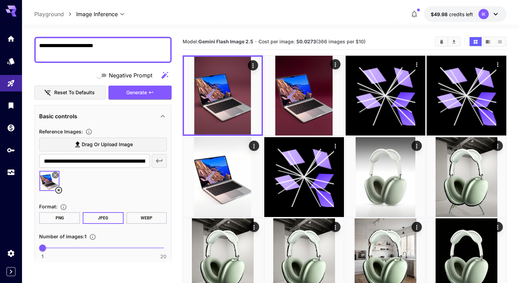
scroll to position [0, 0]
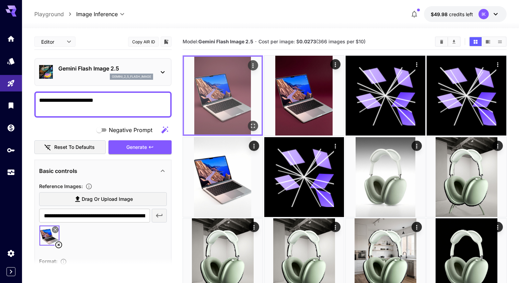
click at [250, 66] on icon "Actions" at bounding box center [253, 65] width 7 height 7
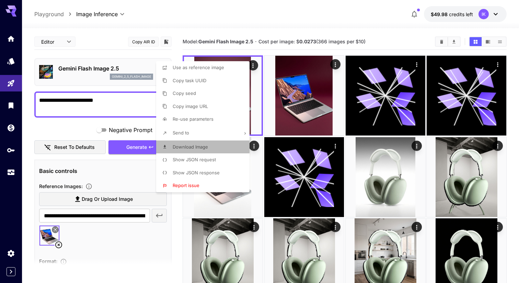
click at [202, 148] on span "Download Image" at bounding box center [190, 146] width 35 height 5
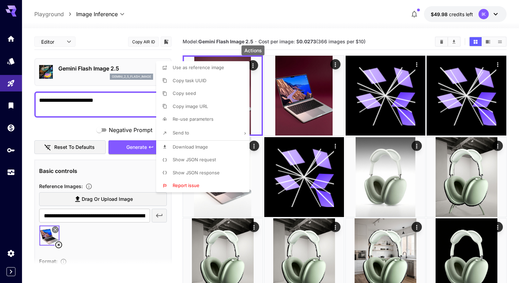
click at [262, 14] on div at bounding box center [259, 141] width 519 height 283
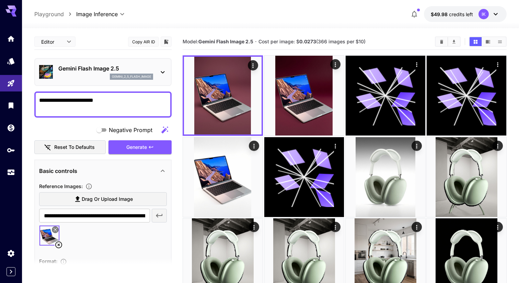
click at [157, 72] on div "Gemini Flash Image 2.5 gemini_2_5_flash_image" at bounding box center [103, 71] width 128 height 21
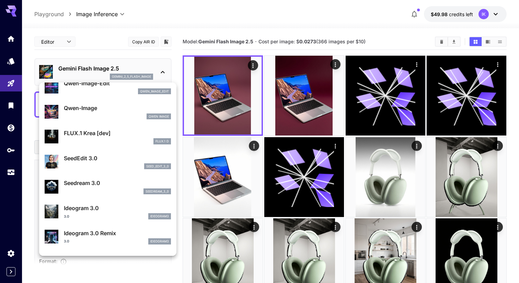
scroll to position [86, 0]
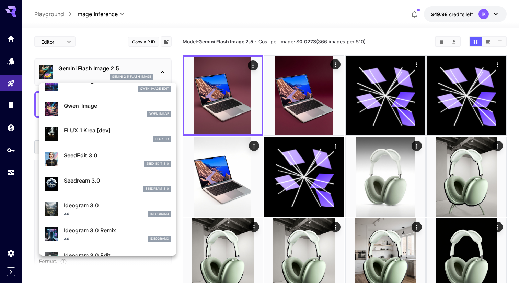
click at [127, 180] on p "Seedream 3.0" at bounding box center [117, 180] width 107 height 8
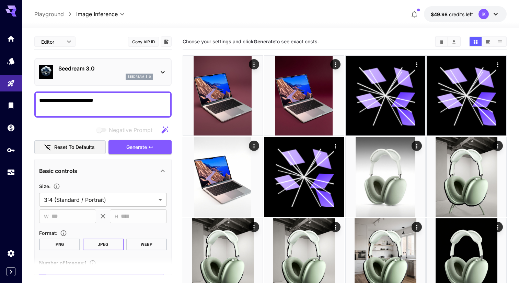
click at [125, 87] on div "**********" at bounding box center [102, 214] width 137 height 361
click at [125, 69] on p "Seedream 3.0" at bounding box center [105, 68] width 95 height 8
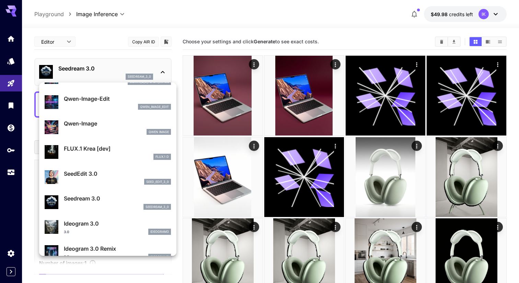
scroll to position [77, 0]
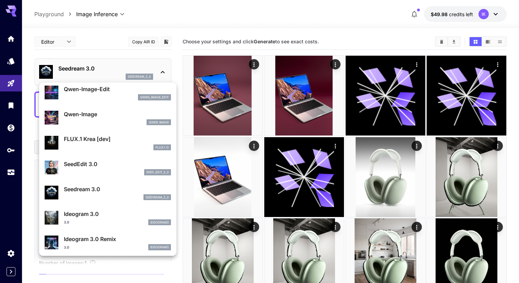
click at [104, 215] on p "Ideogram 3.0" at bounding box center [117, 213] width 107 height 8
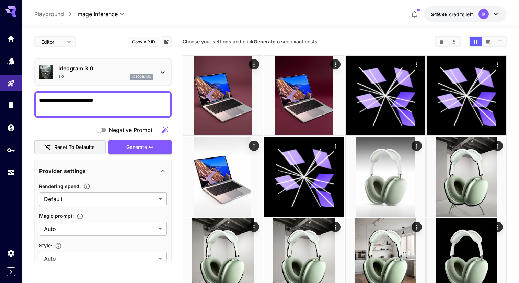
click at [108, 71] on p "Ideogram 3.0" at bounding box center [105, 68] width 95 height 8
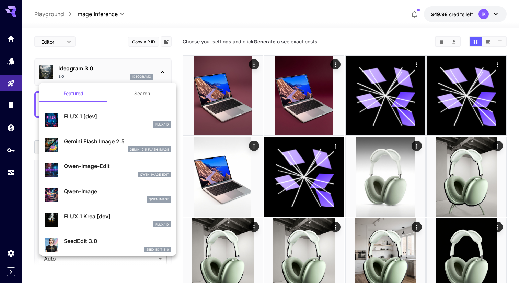
click at [82, 46] on div at bounding box center [259, 141] width 519 height 283
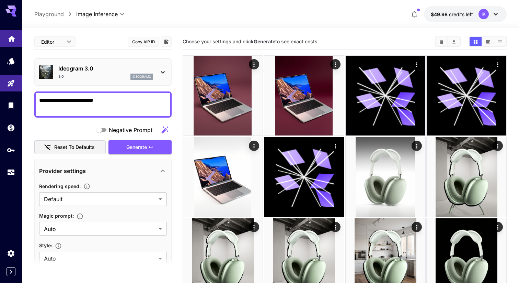
click at [20, 43] on link at bounding box center [11, 38] width 22 height 17
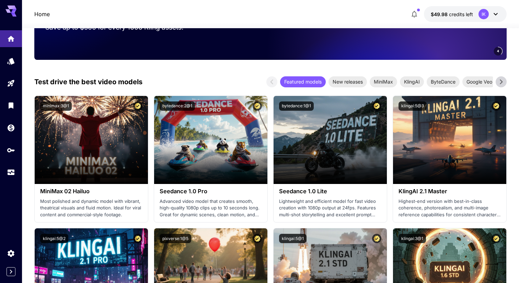
scroll to position [126, 0]
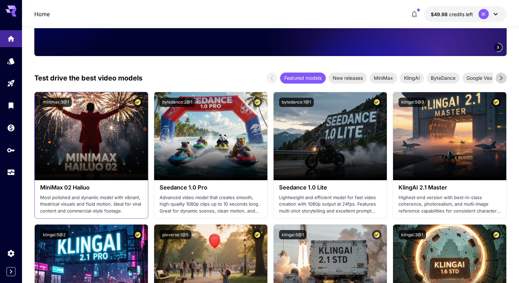
click at [122, 98] on div "minimax:3@1" at bounding box center [91, 102] width 102 height 9
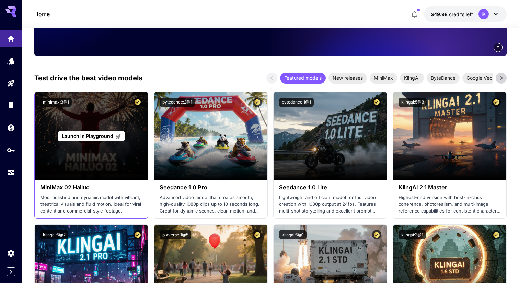
click at [87, 160] on div "Launch in Playground" at bounding box center [91, 136] width 113 height 88
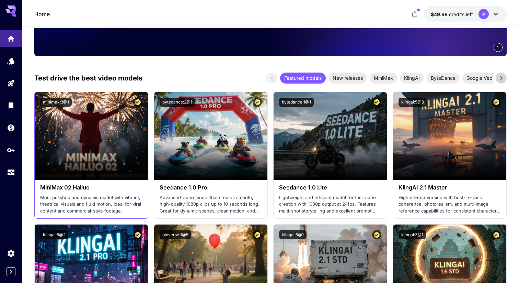
click at [95, 201] on p "Most polished and dynamic model with vibrant, theatrical visuals and fluid moti…" at bounding box center [91, 204] width 102 height 20
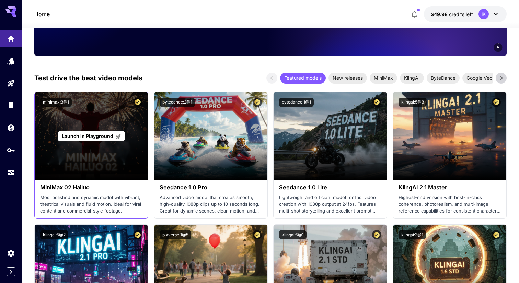
click at [98, 138] on span "Launch in Playground" at bounding box center [88, 136] width 52 height 6
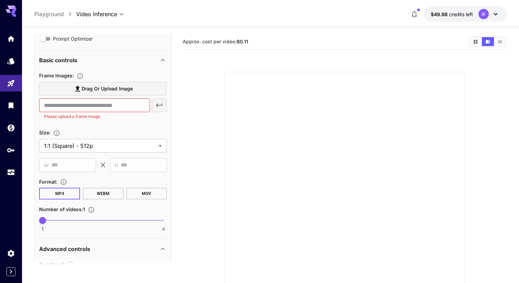
scroll to position [163, 0]
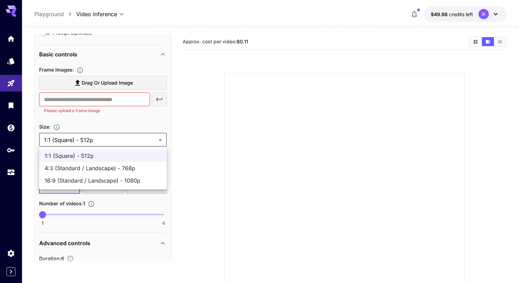
click at [99, 141] on body "**********" at bounding box center [259, 168] width 519 height 337
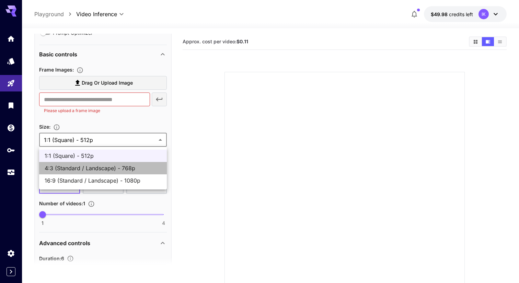
click at [98, 164] on span "4:3 (Standard / Landscape) - 768p" at bounding box center [103, 168] width 117 height 8
type input "**********"
type input "****"
type input "***"
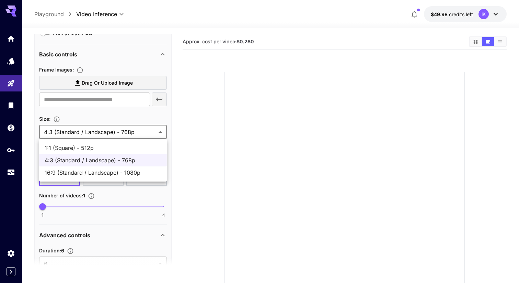
click at [126, 136] on body "**********" at bounding box center [259, 168] width 519 height 337
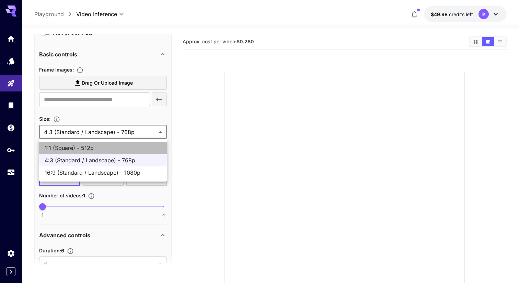
click at [118, 148] on span "1:1 (Square) - 512p" at bounding box center [103, 148] width 117 height 8
type input "**********"
type input "***"
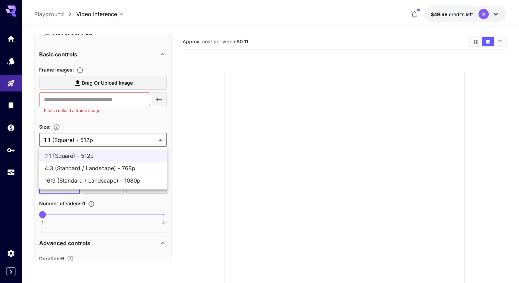
click at [123, 138] on body "**********" at bounding box center [259, 168] width 519 height 337
click at [124, 179] on span "16:9 (Standard / Landscape) - 1080p" at bounding box center [103, 180] width 117 height 8
type input "**********"
type input "****"
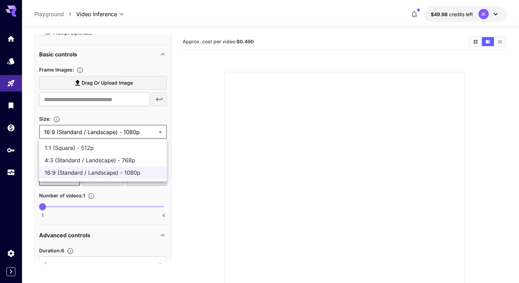
click at [127, 137] on body "**********" at bounding box center [259, 168] width 519 height 337
click at [127, 156] on span "4:3 (Standard / Landscape) - 768p" at bounding box center [103, 160] width 117 height 8
type input "**********"
type input "****"
type input "***"
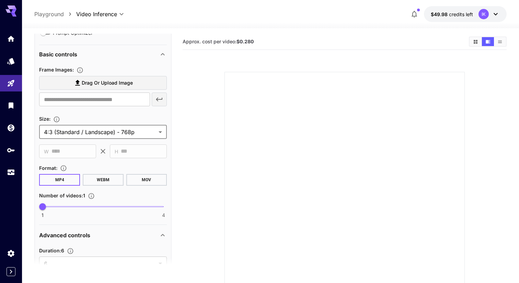
click at [111, 196] on div "Number of videos : 1" at bounding box center [103, 195] width 128 height 8
click at [115, 180] on button "WEBM" at bounding box center [103, 180] width 41 height 12
click at [154, 179] on button "MOV" at bounding box center [146, 180] width 41 height 12
click at [64, 177] on button "MP4" at bounding box center [59, 180] width 41 height 12
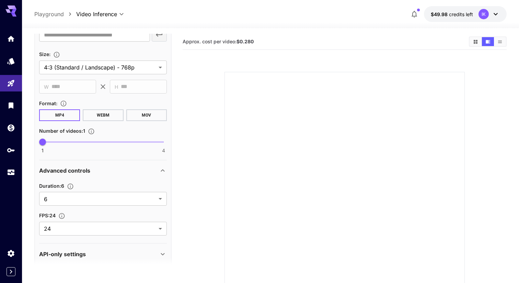
scroll to position [229, 0]
click at [92, 192] on body "**********" at bounding box center [259, 168] width 519 height 337
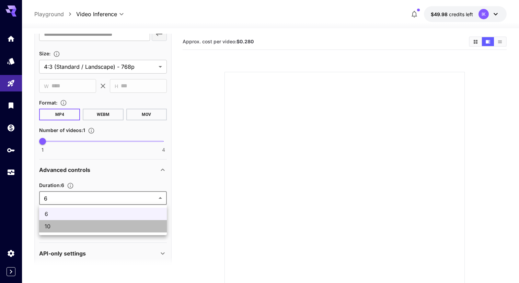
click at [82, 228] on span "10" at bounding box center [103, 226] width 117 height 8
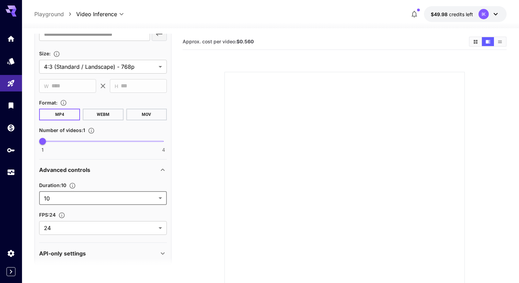
click at [92, 200] on body "**********" at bounding box center [259, 168] width 519 height 337
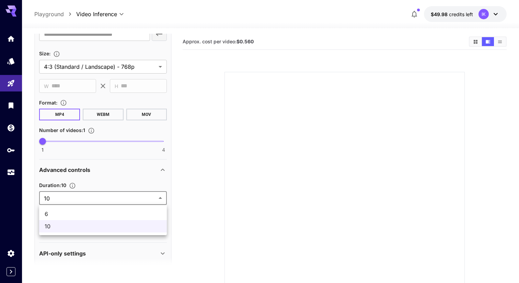
click at [92, 209] on li "6" at bounding box center [103, 213] width 128 height 12
type input "*"
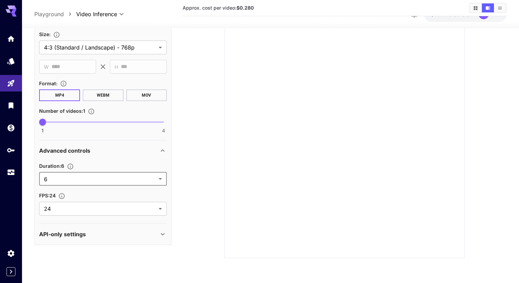
scroll to position [223, 0]
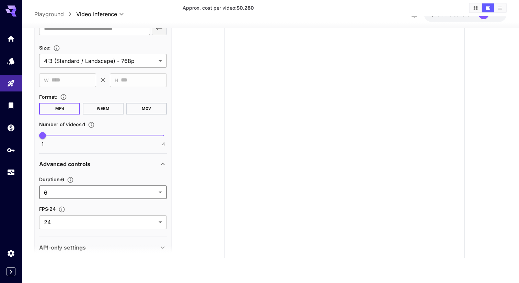
click at [110, 61] on body "**********" at bounding box center [259, 114] width 519 height 337
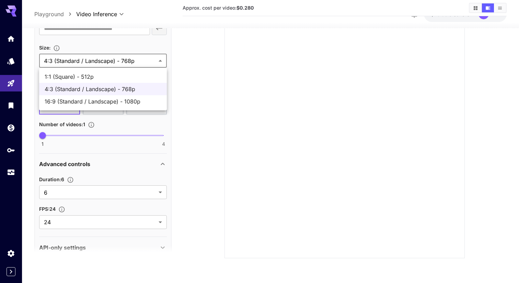
click at [114, 75] on span "1:1 (Square) - 512p" at bounding box center [103, 76] width 117 height 8
type input "**********"
type input "***"
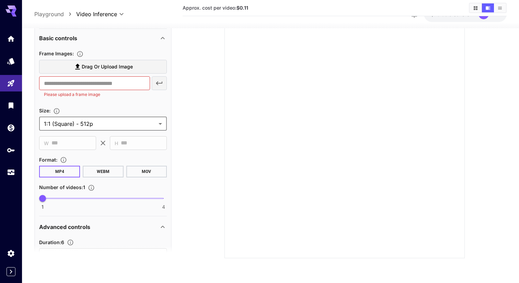
scroll to position [0, 0]
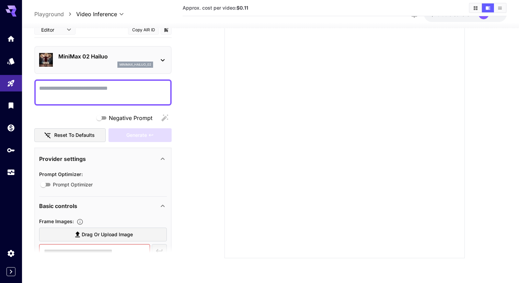
click at [126, 85] on textarea "Negative Prompt" at bounding box center [103, 92] width 128 height 16
paste textarea "**********"
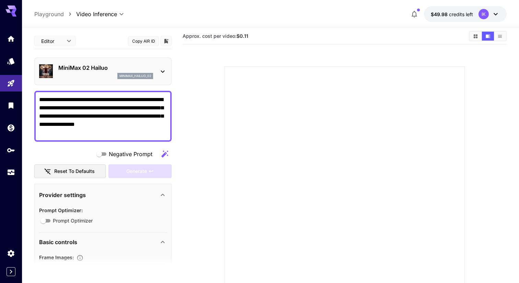
scroll to position [1, 0]
click at [69, 100] on textarea "**********" at bounding box center [103, 115] width 128 height 41
drag, startPoint x: 105, startPoint y: 100, endPoint x: 68, endPoint y: 100, distance: 36.7
click at [68, 100] on textarea "**********" at bounding box center [103, 115] width 128 height 41
click at [148, 125] on textarea "**********" at bounding box center [103, 115] width 128 height 41
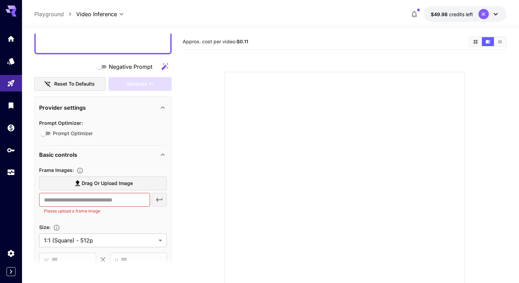
scroll to position [108, 0]
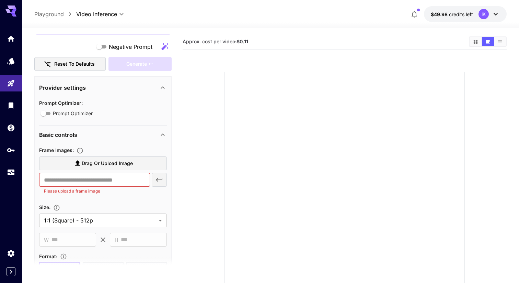
type textarea "**********"
click at [90, 164] on span "Drag or upload image" at bounding box center [107, 163] width 51 height 9
click at [0, 0] on input "Drag or upload image" at bounding box center [0, 0] width 0 height 0
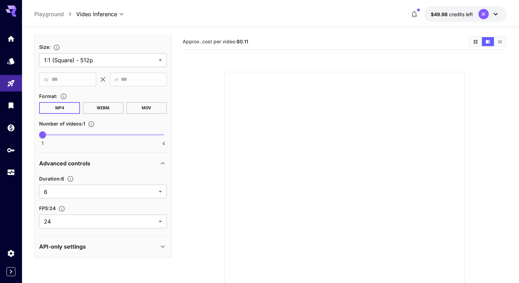
scroll to position [295, 0]
click at [118, 221] on body "**********" at bounding box center [259, 168] width 519 height 337
click at [118, 221] on div at bounding box center [259, 141] width 519 height 283
click at [125, 207] on div "FPS : 24" at bounding box center [103, 207] width 128 height 8
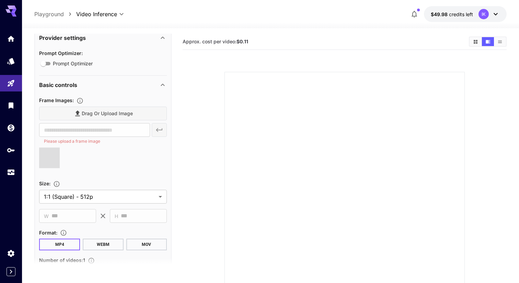
scroll to position [0, 0]
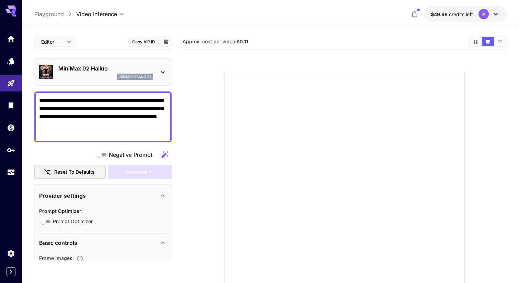
type input "**********"
click at [136, 173] on div "Generate" at bounding box center [140, 172] width 63 height 14
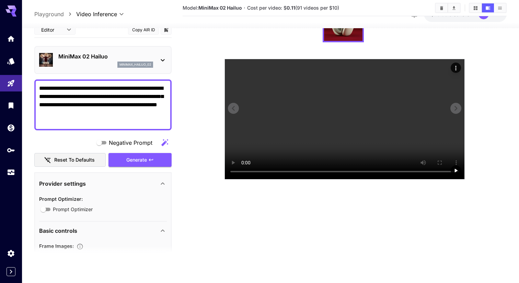
click at [373, 170] on video at bounding box center [345, 119] width 240 height 120
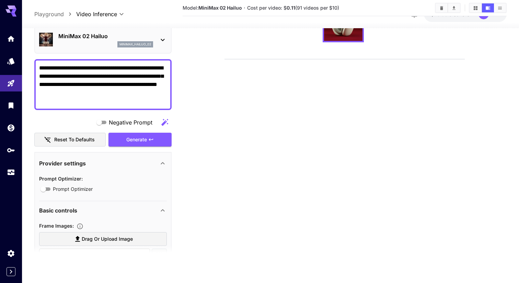
scroll to position [17, 0]
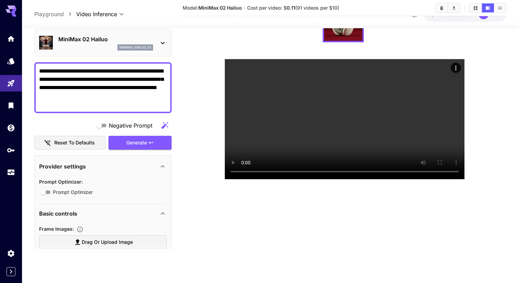
drag, startPoint x: 104, startPoint y: 110, endPoint x: 0, endPoint y: 24, distance: 134.9
click at [0, 24] on div "**********" at bounding box center [259, 114] width 519 height 337
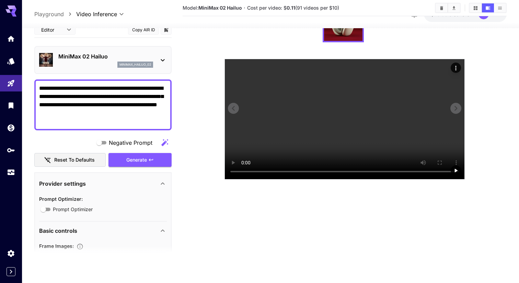
scroll to position [0, 0]
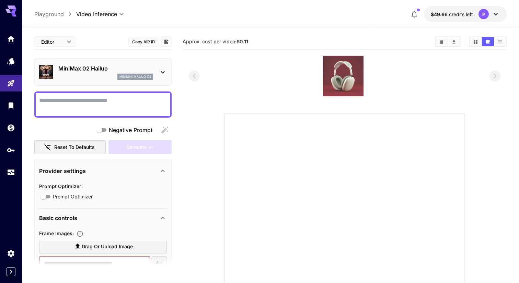
click at [332, 67] on img at bounding box center [343, 76] width 41 height 41
click at [354, 80] on img at bounding box center [343, 76] width 41 height 41
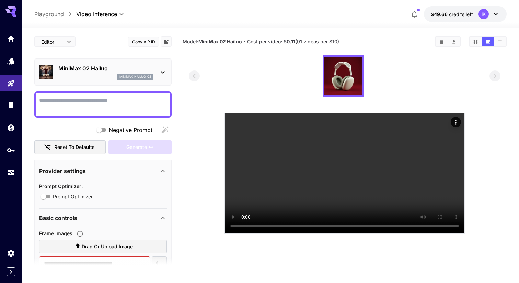
click at [115, 107] on textarea "Negative Prompt" at bounding box center [103, 104] width 128 height 16
paste textarea "**********"
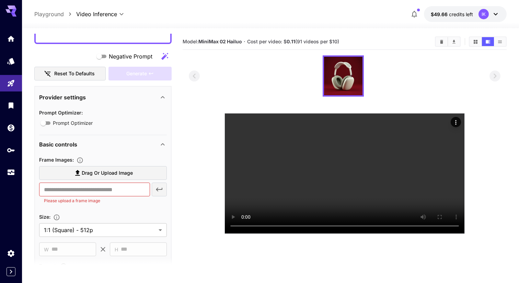
scroll to position [158, 0]
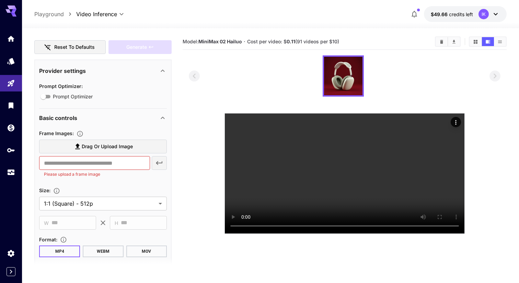
type textarea "**********"
click at [144, 141] on label "Drag or upload image" at bounding box center [103, 146] width 128 height 14
click at [0, 0] on input "Drag or upload image" at bounding box center [0, 0] width 0 height 0
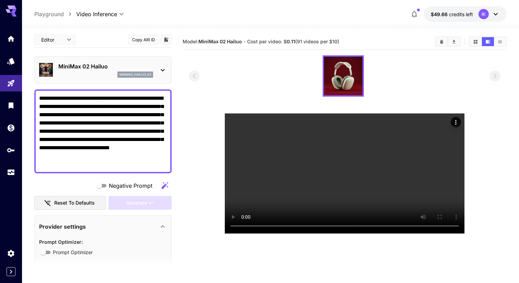
scroll to position [0, 0]
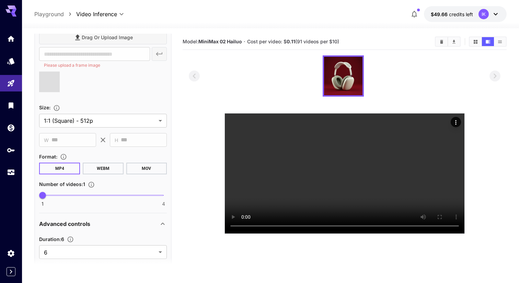
type input "**********"
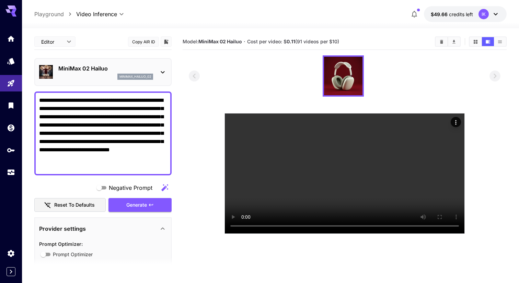
click at [145, 199] on div "Generate" at bounding box center [140, 205] width 63 height 14
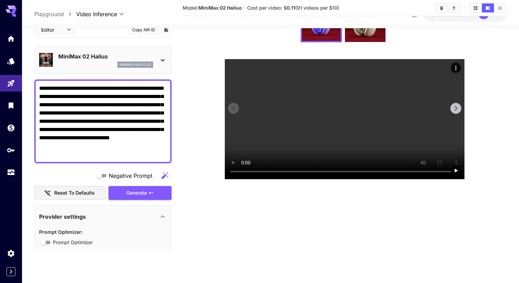
click at [351, 122] on video at bounding box center [345, 119] width 240 height 120
click at [129, 148] on textarea "**********" at bounding box center [103, 121] width 128 height 74
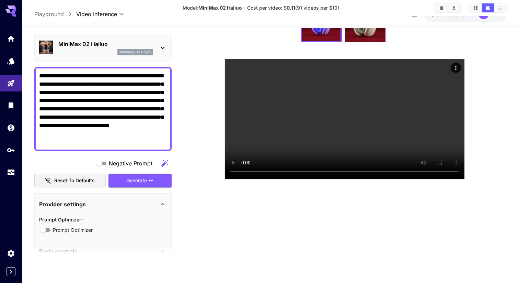
scroll to position [0, 0]
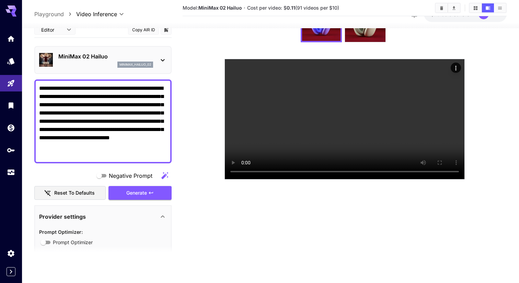
drag, startPoint x: 127, startPoint y: 147, endPoint x: 132, endPoint y: 137, distance: 10.6
click at [132, 137] on textarea "**********" at bounding box center [103, 121] width 128 height 74
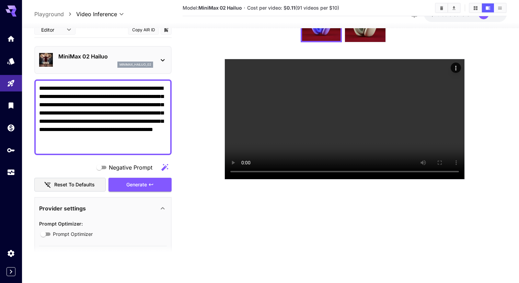
drag, startPoint x: 138, startPoint y: 137, endPoint x: 28, endPoint y: 83, distance: 122.7
click at [28, 83] on section "**********" at bounding box center [270, 128] width 497 height 309
click at [128, 124] on textarea "**********" at bounding box center [103, 117] width 128 height 66
drag, startPoint x: 55, startPoint y: 106, endPoint x: 144, endPoint y: 158, distance: 103.3
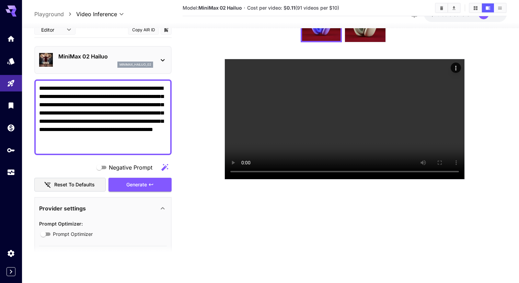
type textarea "**********"
click at [210, 133] on section at bounding box center [344, 90] width 311 height 178
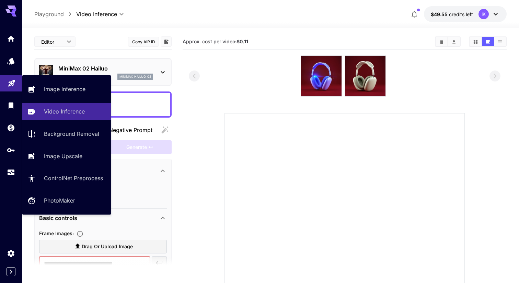
click at [20, 82] on link at bounding box center [11, 83] width 22 height 17
type input "**********"
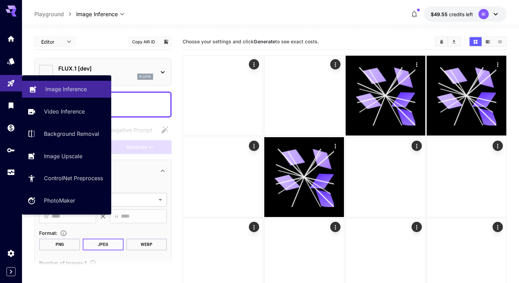
type input "**********"
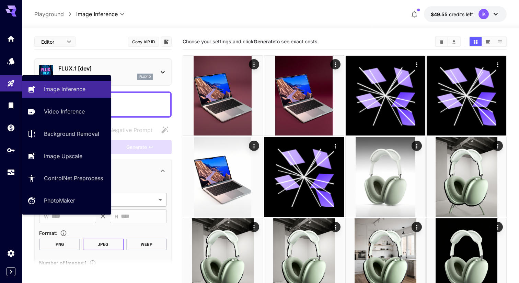
click at [68, 166] on div "Image Inference Video Inference Background Removal Image Upscale ControlNet Pre…" at bounding box center [66, 145] width 89 height 128
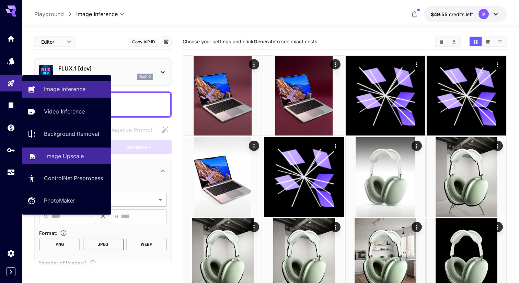
click at [65, 162] on link "Image Upscale" at bounding box center [66, 155] width 89 height 17
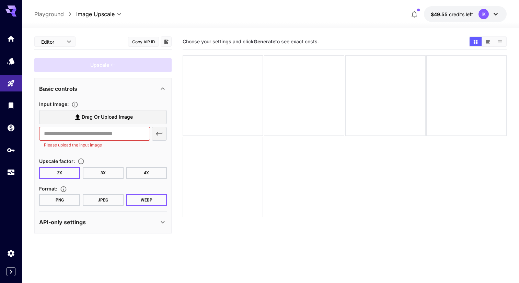
click at [95, 169] on button "3X" at bounding box center [103, 173] width 41 height 12
click at [141, 167] on button "4X" at bounding box center [146, 173] width 41 height 12
click at [77, 200] on button "PNG" at bounding box center [59, 200] width 41 height 12
click at [68, 172] on button "2X" at bounding box center [59, 173] width 41 height 12
click at [91, 170] on button "3X" at bounding box center [103, 173] width 41 height 12
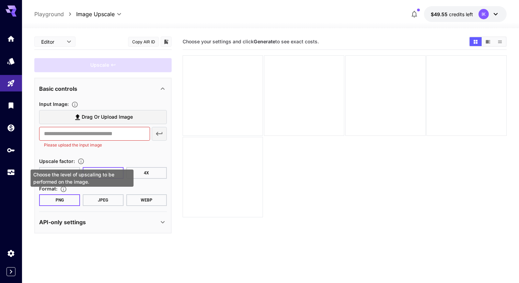
click at [82, 161] on icon "Choose the level of upscaling to be performed on the image." at bounding box center [81, 161] width 6 height 6
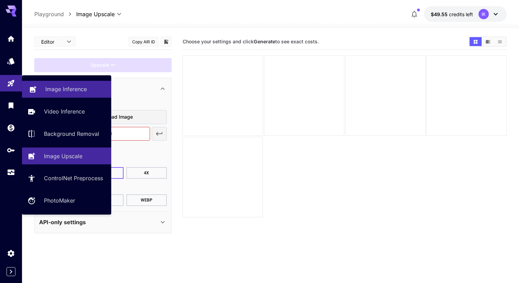
click at [9, 75] on link at bounding box center [11, 83] width 22 height 17
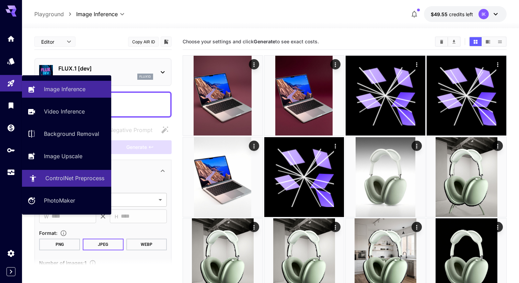
click at [60, 182] on p "ControlNet Preprocess" at bounding box center [74, 178] width 59 height 8
type input "**********"
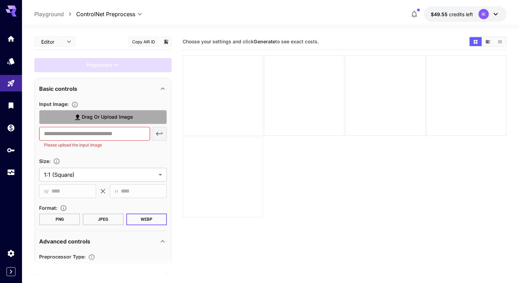
click at [99, 117] on span "Drag or upload image" at bounding box center [107, 117] width 51 height 9
click at [0, 0] on input "Drag or upload image" at bounding box center [0, 0] width 0 height 0
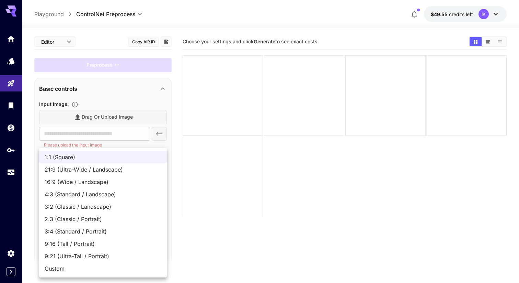
click at [102, 199] on body "**********" at bounding box center [259, 168] width 519 height 337
click at [93, 235] on span "3:4 (Standard / Portrait)" at bounding box center [103, 231] width 117 height 8
type input "**********"
type input "***"
type input "****"
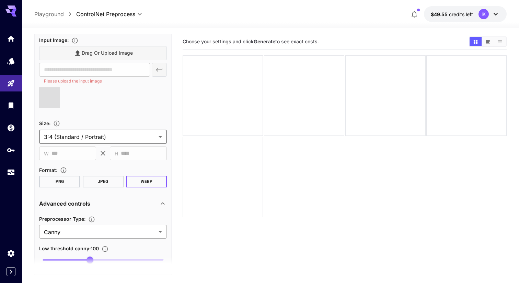
type input "**********"
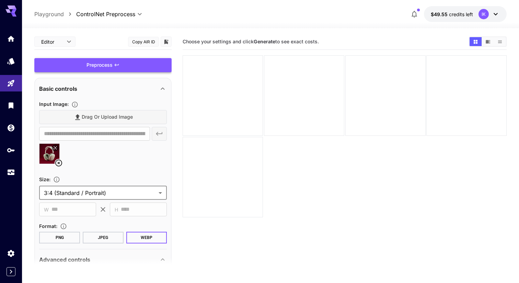
click at [145, 72] on div "Preprocess" at bounding box center [102, 65] width 137 height 14
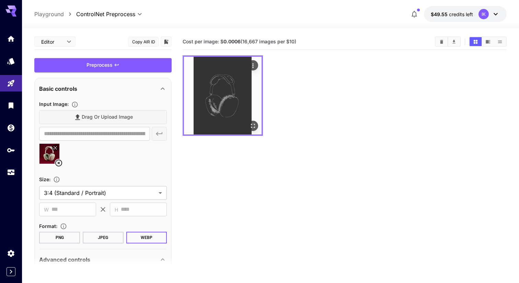
click at [221, 77] on img at bounding box center [223, 96] width 78 height 78
click at [253, 65] on icon "Actions" at bounding box center [253, 65] width 7 height 7
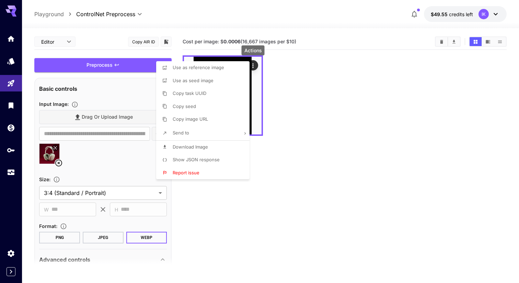
click at [194, 144] on p "Download Image" at bounding box center [190, 147] width 35 height 7
click at [20, 77] on div at bounding box center [259, 141] width 519 height 283
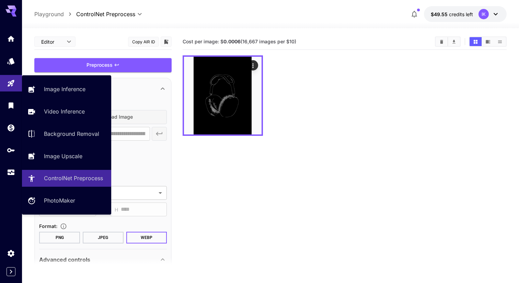
drag, startPoint x: 39, startPoint y: 85, endPoint x: 92, endPoint y: 103, distance: 55.2
click at [39, 85] on link "Image Inference" at bounding box center [66, 89] width 89 height 17
type input "**********"
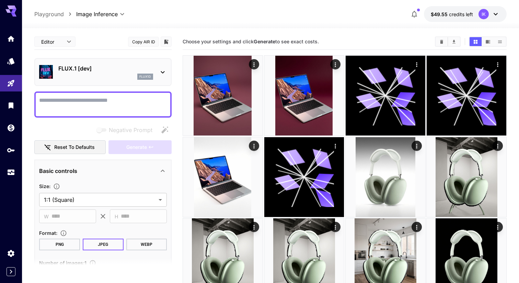
click at [90, 75] on div "flux1d" at bounding box center [105, 76] width 95 height 6
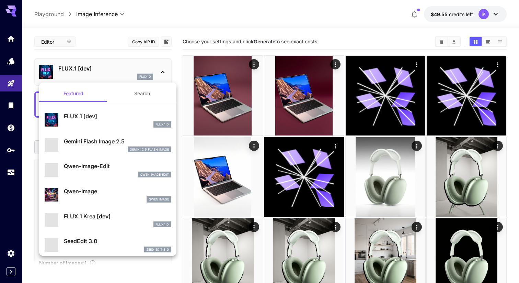
click at [90, 75] on div at bounding box center [259, 141] width 519 height 283
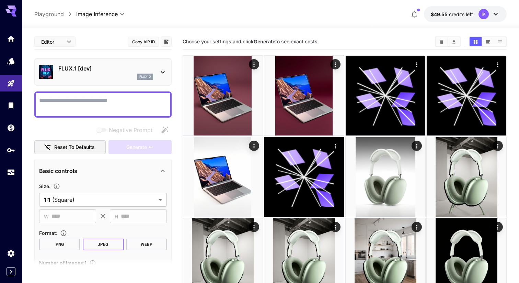
click at [98, 39] on div "Editor **** ​ Copy AIR ID" at bounding box center [102, 42] width 137 height 16
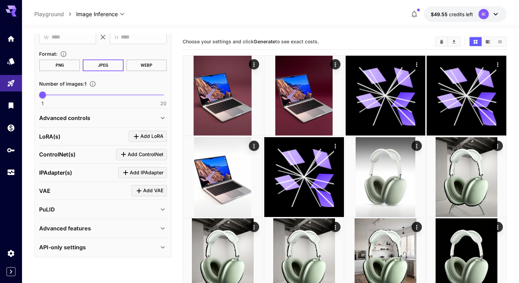
click at [61, 156] on p "ControlNet(s)" at bounding box center [57, 154] width 36 height 8
click at [144, 151] on span "Add ControlNet" at bounding box center [146, 154] width 36 height 9
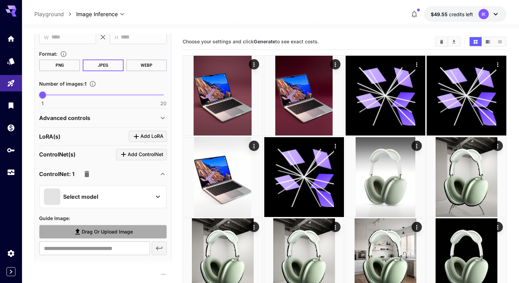
click at [92, 230] on span "Drag or upload image" at bounding box center [107, 231] width 51 height 9
click at [0, 0] on input "Drag or upload image" at bounding box center [0, 0] width 0 height 0
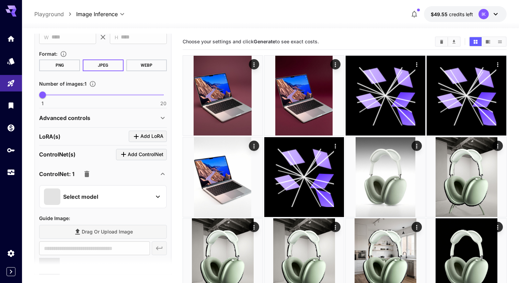
type input "**********"
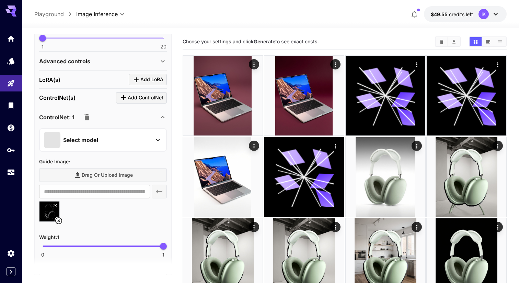
scroll to position [242, 0]
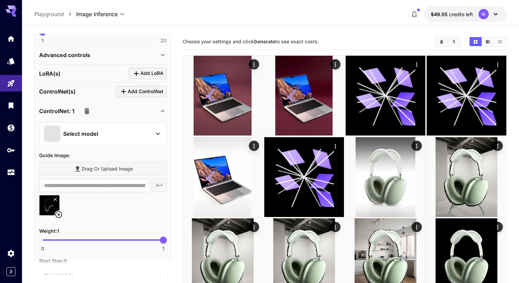
click at [78, 143] on div "Select model" at bounding box center [103, 133] width 128 height 23
click at [92, 130] on p "Select model" at bounding box center [80, 133] width 35 height 8
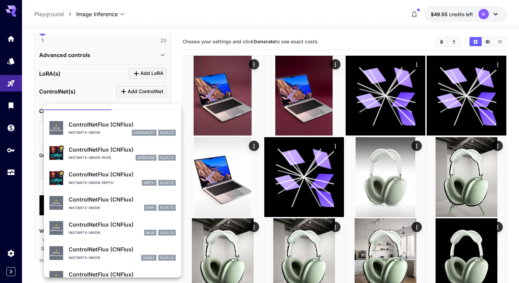
scroll to position [0, 0]
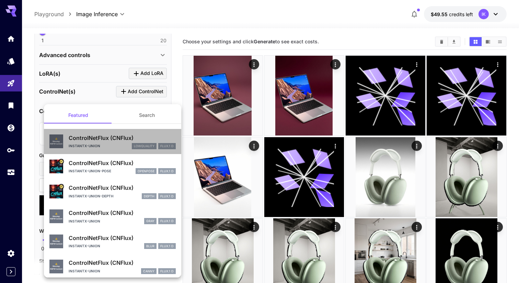
click at [100, 142] on div "ControlNetFlux (CNFlux) instantx-union lowquality FLUX.1 D" at bounding box center [122, 141] width 107 height 15
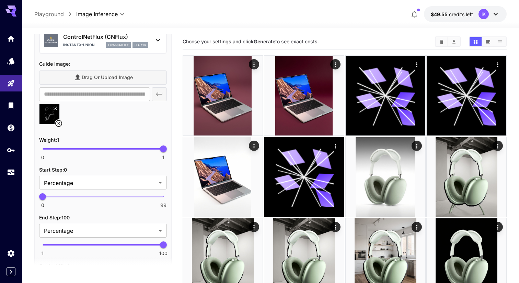
scroll to position [338, 0]
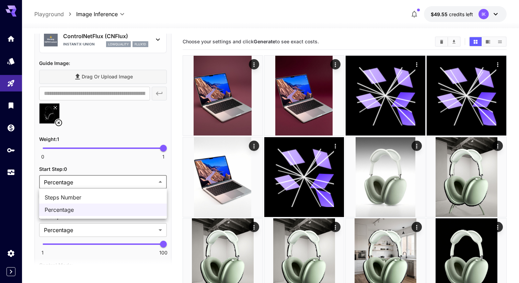
click at [99, 160] on div at bounding box center [259, 141] width 519 height 283
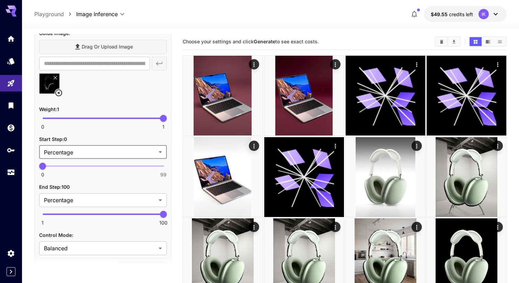
scroll to position [369, 0]
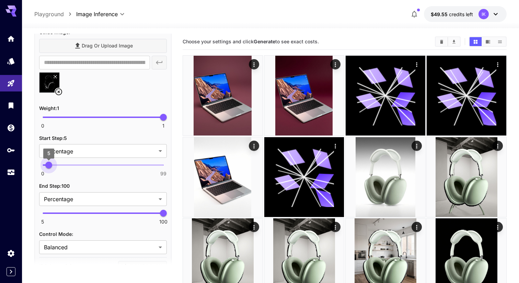
click at [49, 161] on span "0 99 5" at bounding box center [103, 165] width 121 height 10
type input "*"
drag, startPoint x: 49, startPoint y: 161, endPoint x: 17, endPoint y: 160, distance: 31.9
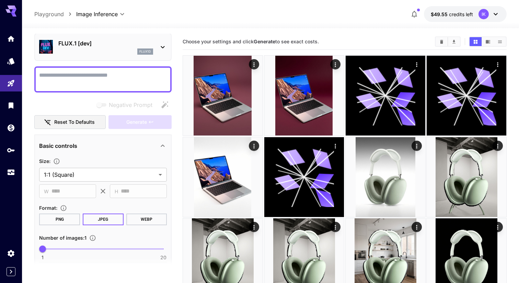
scroll to position [26, 0]
click at [93, 73] on textarea "Negative Prompt" at bounding box center [103, 78] width 128 height 16
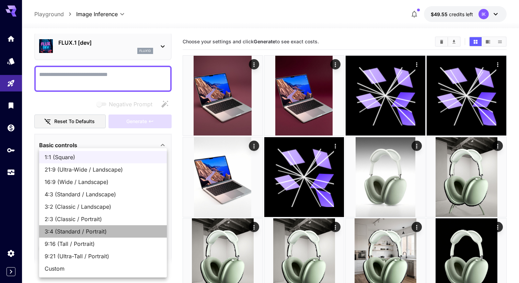
click at [87, 228] on span "3:4 (Standard / Portrait)" at bounding box center [103, 231] width 117 height 8
type input "**********"
type input "***"
type input "****"
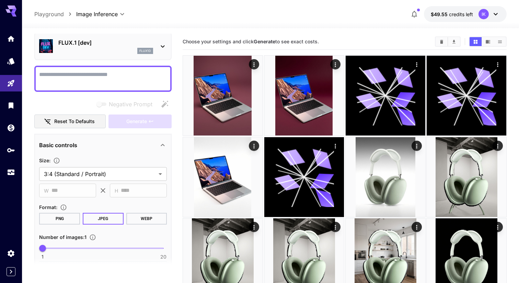
click at [81, 80] on textarea "Negative Prompt" at bounding box center [103, 78] width 128 height 16
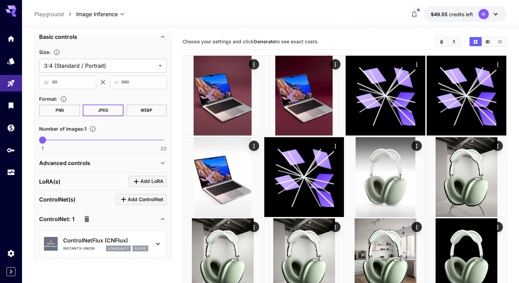
scroll to position [137, 0]
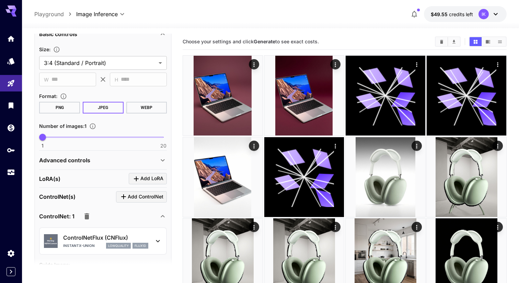
type textarea "**********"
click at [93, 146] on div "1 20 1" at bounding box center [103, 140] width 128 height 16
click at [93, 163] on div "Advanced controls" at bounding box center [99, 160] width 120 height 8
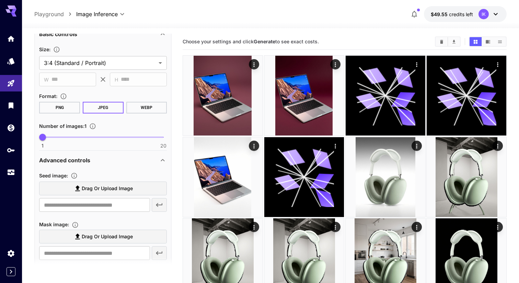
click at [86, 186] on span "Drag or upload image" at bounding box center [107, 188] width 51 height 9
click at [0, 0] on input "Drag or upload image" at bounding box center [0, 0] width 0 height 0
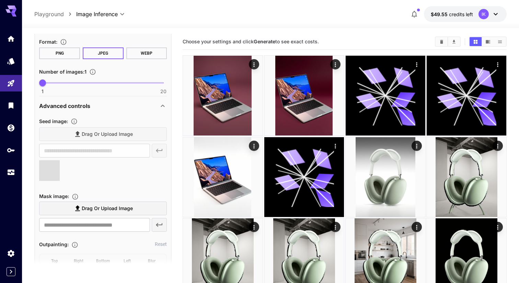
type input "**********"
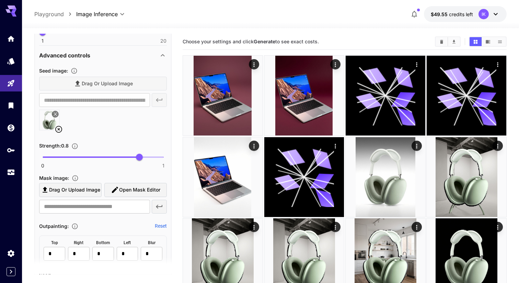
scroll to position [257, 0]
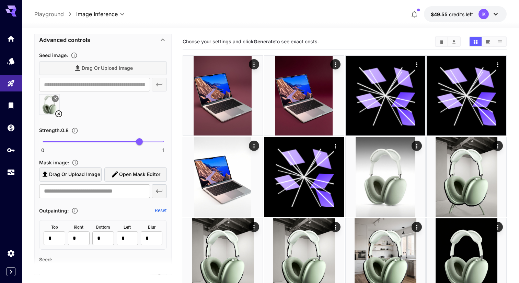
click at [77, 175] on span "Drag or upload image" at bounding box center [74, 174] width 51 height 9
click at [0, 0] on input "Drag or upload image" at bounding box center [0, 0] width 0 height 0
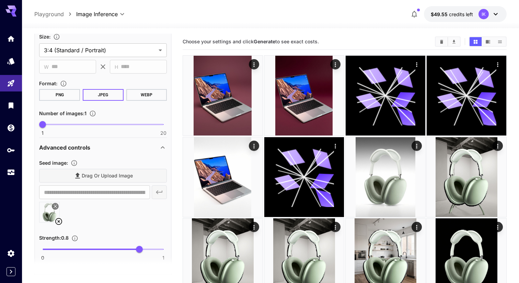
scroll to position [156, 0]
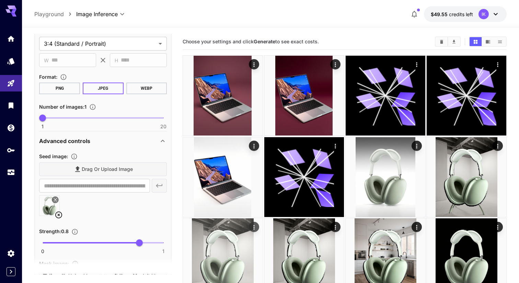
drag, startPoint x: 147, startPoint y: 242, endPoint x: 204, endPoint y: 242, distance: 56.3
type input "*"
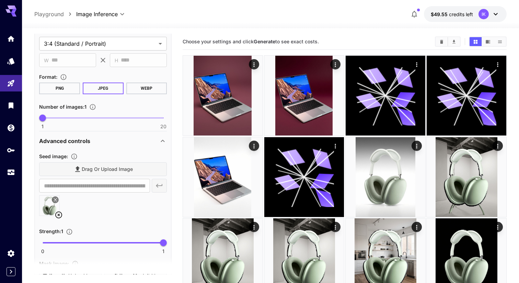
scroll to position [0, 0]
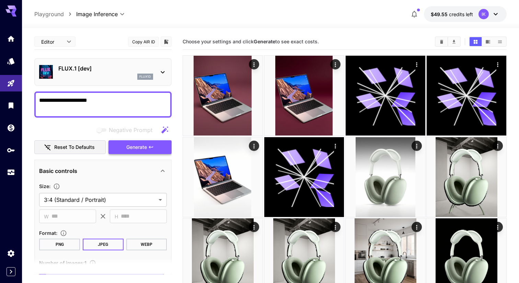
click at [145, 140] on button "Generate" at bounding box center [140, 147] width 63 height 14
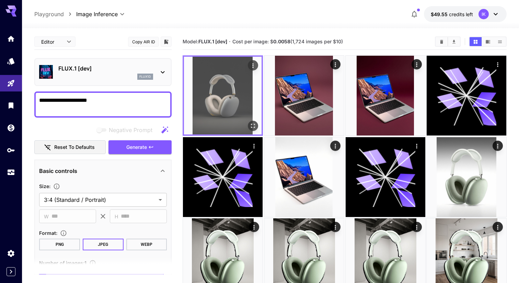
click at [252, 125] on icon "Open in fullscreen" at bounding box center [253, 125] width 7 height 7
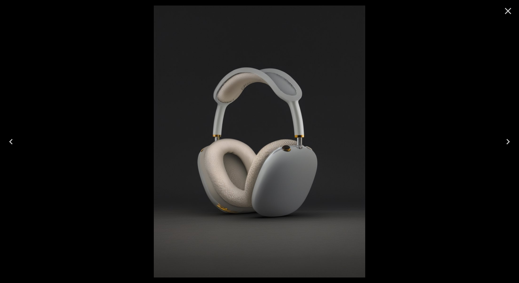
click at [508, 10] on icon "Close" at bounding box center [508, 11] width 7 height 7
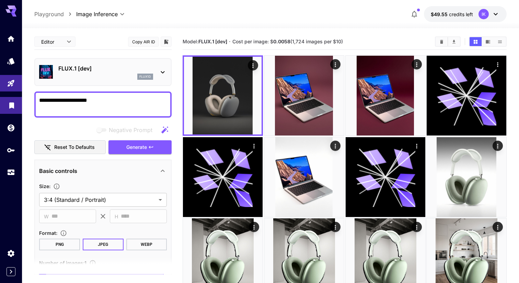
drag, startPoint x: 113, startPoint y: 101, endPoint x: 1, endPoint y: 101, distance: 112.3
drag, startPoint x: 89, startPoint y: 102, endPoint x: 0, endPoint y: 101, distance: 89.3
type textarea "**********"
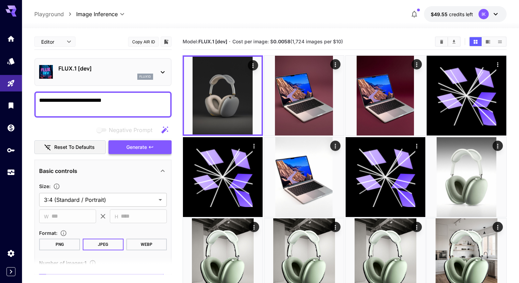
click at [140, 146] on span "Generate" at bounding box center [136, 147] width 21 height 9
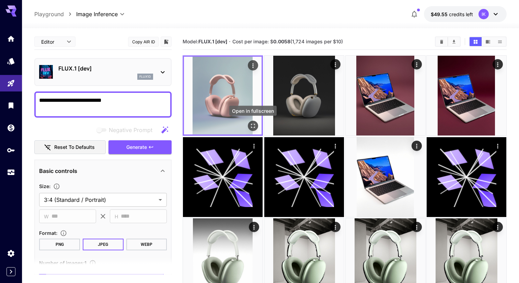
click at [253, 124] on icon "Open in fullscreen" at bounding box center [253, 126] width 4 height 4
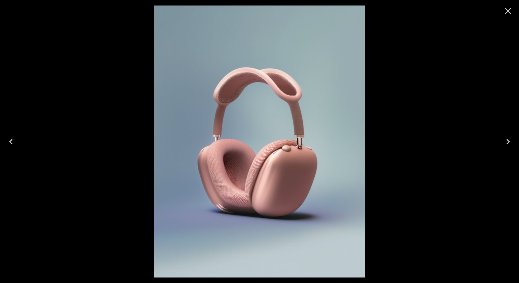
click at [507, 12] on icon "Close" at bounding box center [508, 11] width 7 height 7
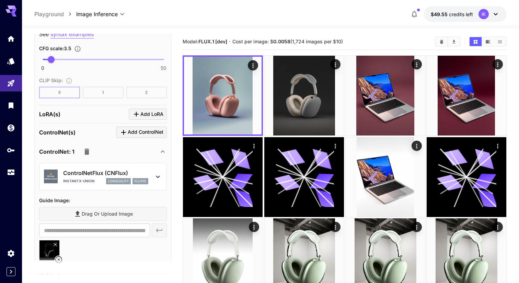
scroll to position [603, 0]
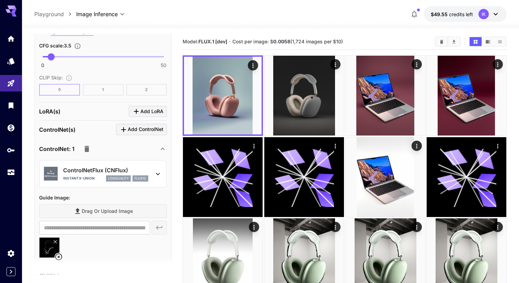
click at [61, 256] on icon at bounding box center [59, 256] width 8 height 8
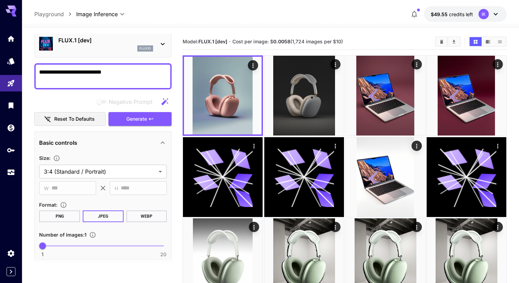
scroll to position [0, 0]
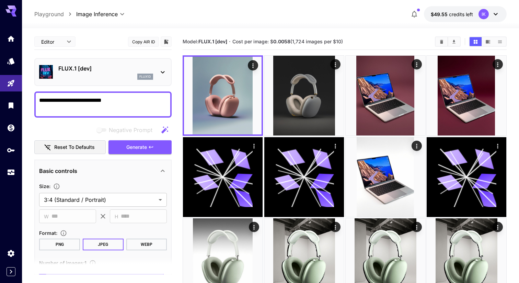
click at [144, 146] on span "Generate" at bounding box center [136, 147] width 21 height 9
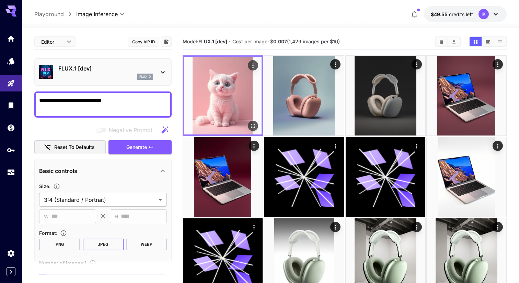
click at [254, 128] on icon "Open in fullscreen" at bounding box center [253, 125] width 7 height 7
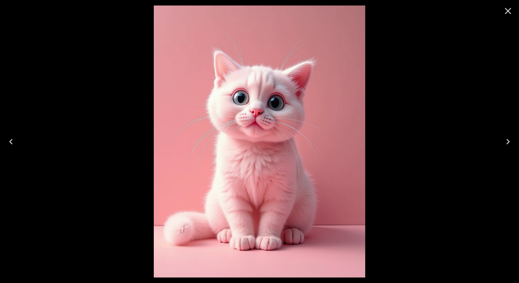
click at [510, 9] on icon "Close" at bounding box center [508, 11] width 7 height 7
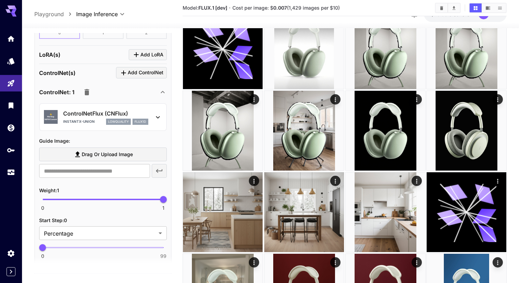
scroll to position [659, 0]
click at [89, 156] on span "Drag or upload image" at bounding box center [107, 154] width 51 height 9
click at [0, 0] on input "Drag or upload image" at bounding box center [0, 0] width 0 height 0
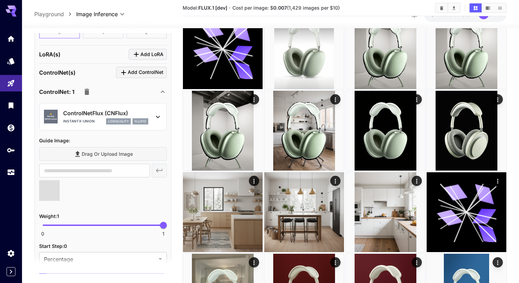
type input "**********"
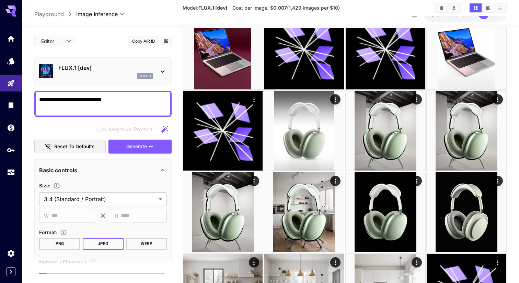
scroll to position [108, 0]
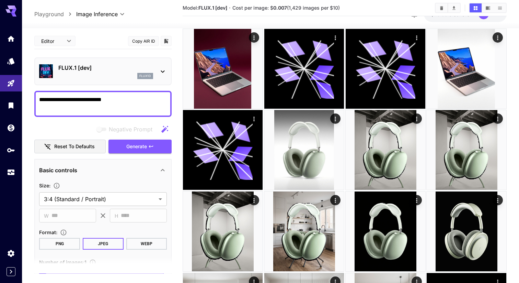
click at [123, 94] on div "**********" at bounding box center [102, 104] width 137 height 26
click at [123, 102] on textarea "**********" at bounding box center [103, 103] width 128 height 16
paste textarea "**********"
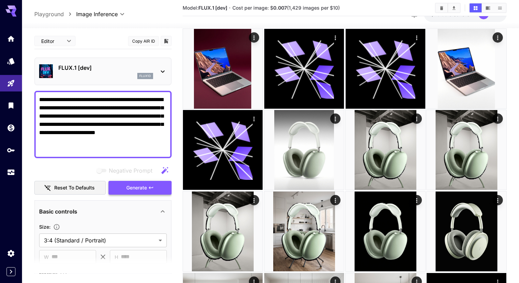
type textarea "**********"
click at [151, 184] on button "Generate" at bounding box center [140, 188] width 63 height 14
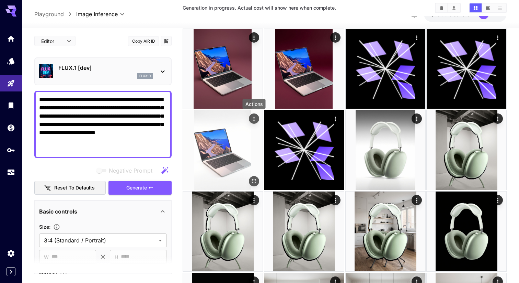
scroll to position [0, 0]
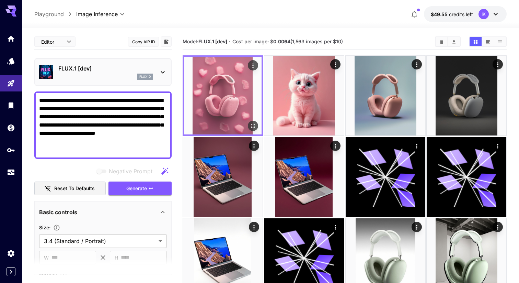
click at [254, 126] on icon "Open in fullscreen" at bounding box center [253, 125] width 7 height 7
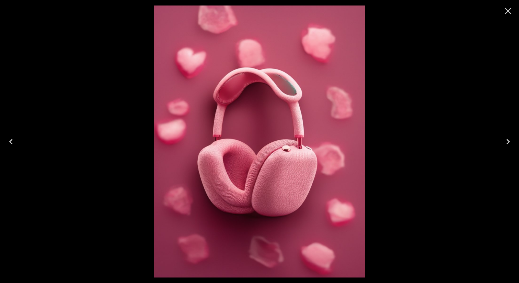
click at [511, 13] on icon "Close" at bounding box center [508, 11] width 7 height 7
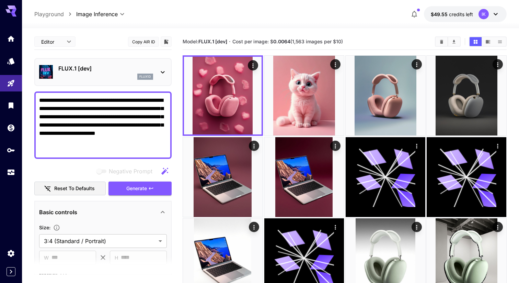
click at [101, 81] on div "FLUX.1 [dev] flux1d" at bounding box center [103, 71] width 128 height 21
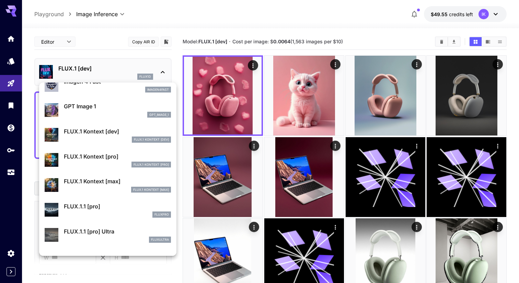
scroll to position [387, 0]
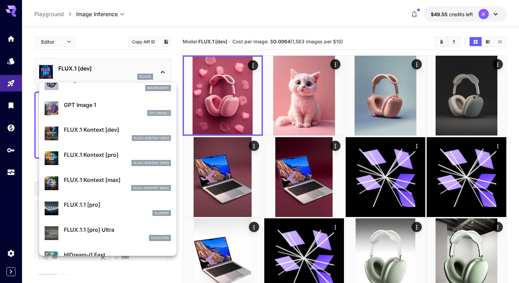
click at [106, 128] on p "FLUX.1 Kontext [dev]" at bounding box center [117, 129] width 107 height 8
type input "****"
type input "***"
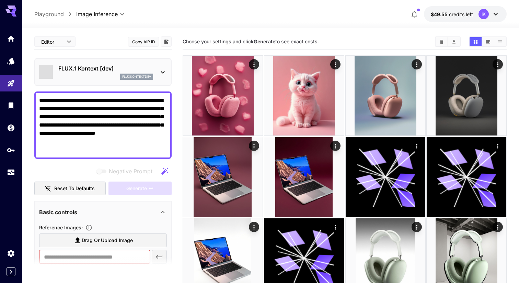
type input "*******"
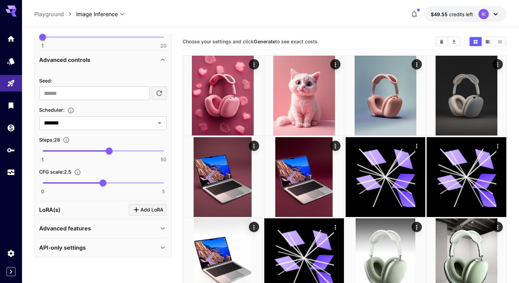
scroll to position [6, 0]
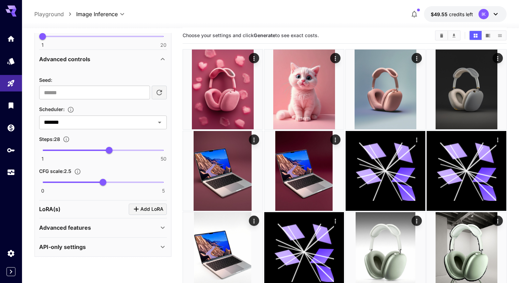
click at [110, 226] on div "Advanced features" at bounding box center [99, 227] width 120 height 8
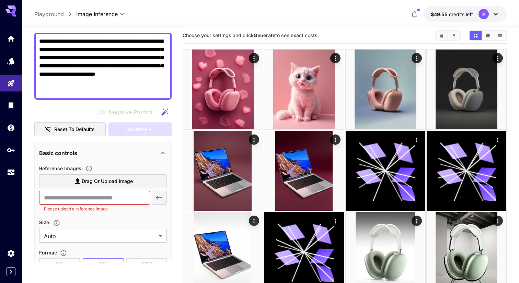
scroll to position [61, 0]
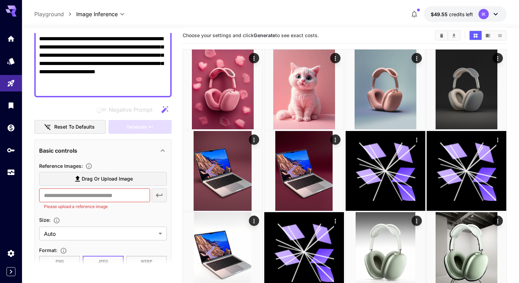
click at [103, 184] on label "Drag or upload image" at bounding box center [103, 179] width 128 height 14
click at [0, 0] on input "Drag or upload image" at bounding box center [0, 0] width 0 height 0
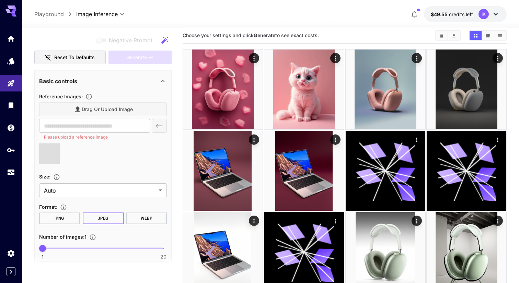
type input "**********"
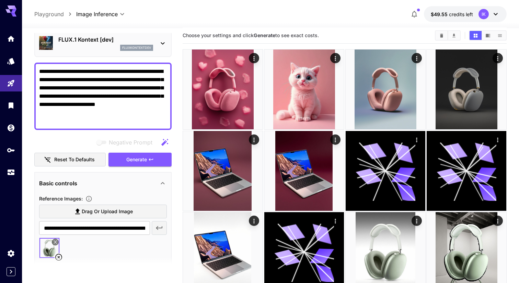
scroll to position [0, 0]
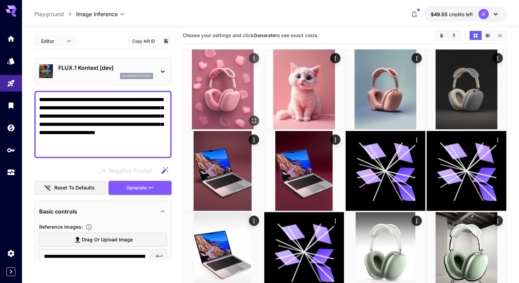
click at [243, 98] on img at bounding box center [223, 89] width 80 height 80
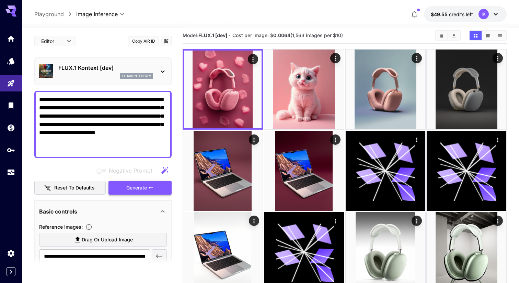
click at [138, 188] on span "Generate" at bounding box center [136, 187] width 21 height 9
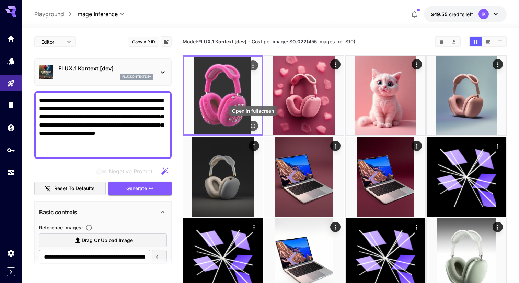
click at [251, 125] on icon "Open in fullscreen" at bounding box center [253, 125] width 7 height 7
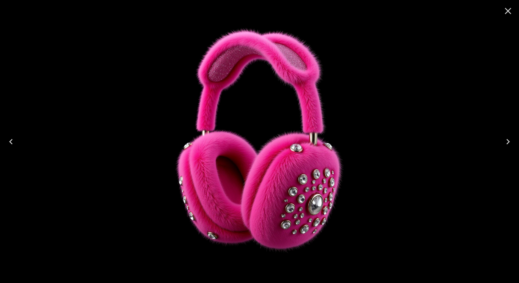
click at [512, 9] on icon "Close" at bounding box center [508, 10] width 11 height 11
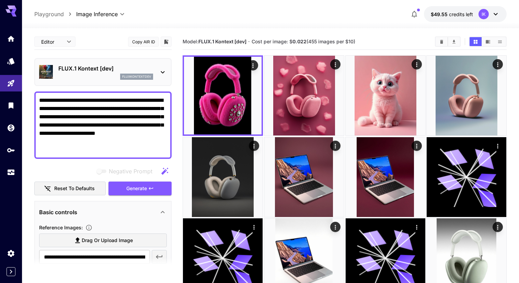
drag, startPoint x: 107, startPoint y: 144, endPoint x: 24, endPoint y: 94, distance: 96.6
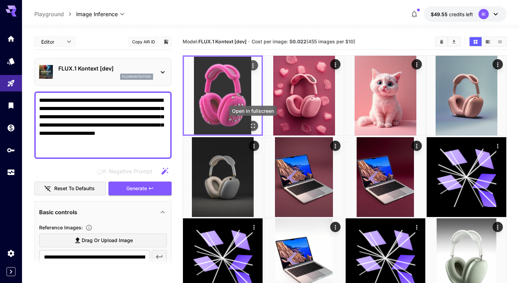
click at [253, 124] on icon "Open in fullscreen" at bounding box center [253, 125] width 7 height 7
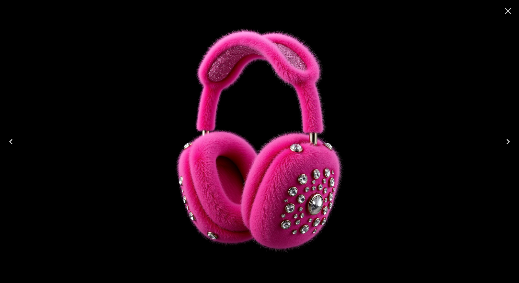
click at [510, 10] on icon "Close" at bounding box center [508, 10] width 11 height 11
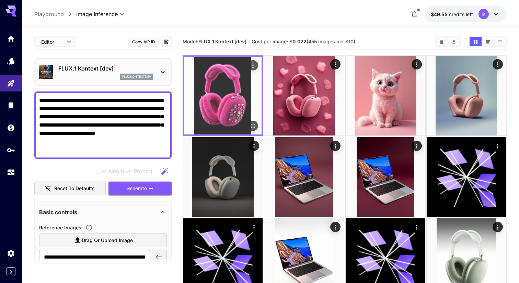
click at [244, 65] on img at bounding box center [223, 96] width 78 height 78
click at [257, 65] on button "Actions" at bounding box center [253, 65] width 10 height 10
click at [251, 66] on icon "Actions" at bounding box center [253, 65] width 7 height 7
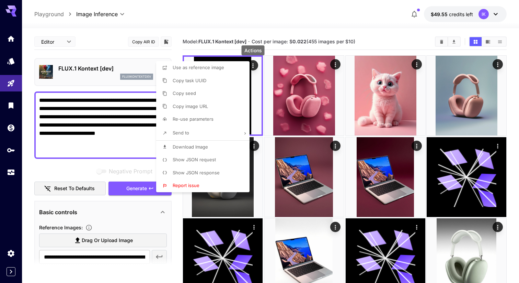
click at [207, 151] on li "Download Image" at bounding box center [205, 146] width 98 height 13
click at [228, 68] on li "Use as reference image" at bounding box center [205, 67] width 98 height 13
click at [339, 10] on div at bounding box center [259, 141] width 519 height 283
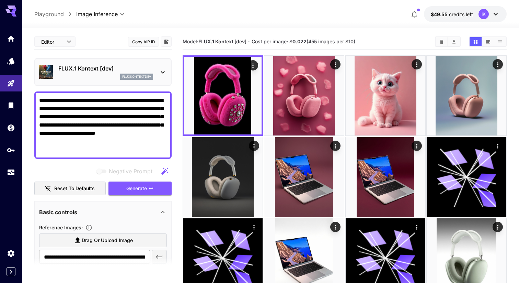
click at [101, 156] on div "**********" at bounding box center [102, 124] width 137 height 67
drag, startPoint x: 89, startPoint y: 145, endPoint x: 0, endPoint y: -55, distance: 218.3
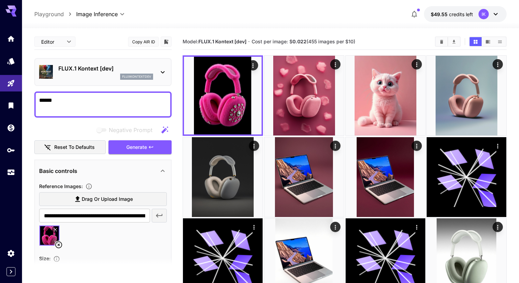
click at [96, 106] on textarea "*****" at bounding box center [103, 104] width 128 height 16
paste textarea "**********"
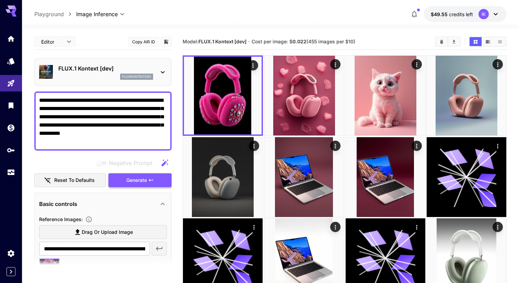
type textarea "**********"
click at [169, 185] on button "Generate" at bounding box center [140, 180] width 63 height 14
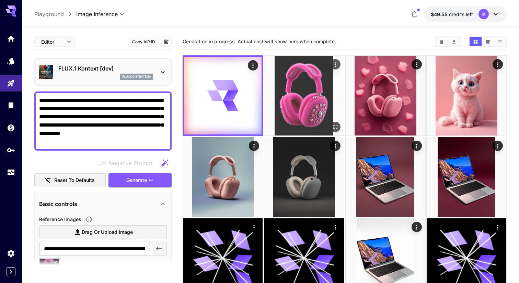
click at [301, 79] on img at bounding box center [304, 96] width 80 height 80
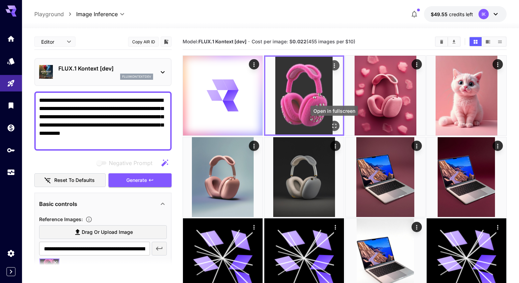
click at [338, 127] on button "Open in fullscreen" at bounding box center [334, 126] width 10 height 10
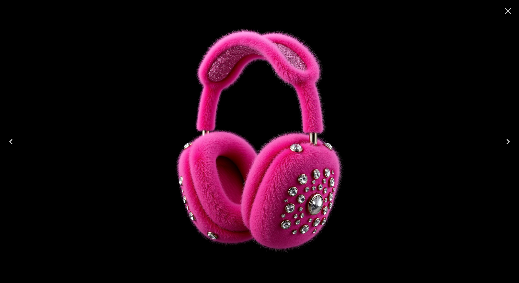
click at [506, 9] on icon "Close" at bounding box center [508, 11] width 7 height 7
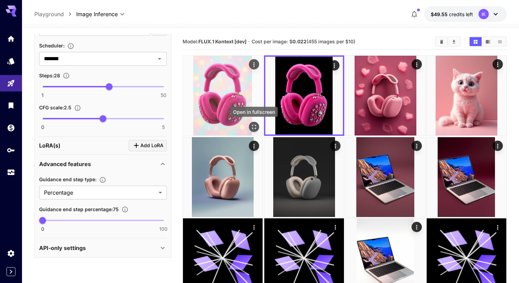
click at [253, 128] on icon "Open in fullscreen" at bounding box center [254, 127] width 4 height 4
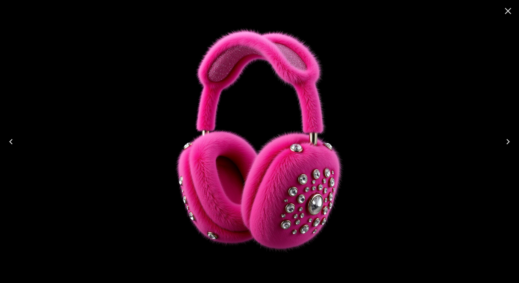
click at [507, 9] on icon "Close" at bounding box center [508, 10] width 11 height 11
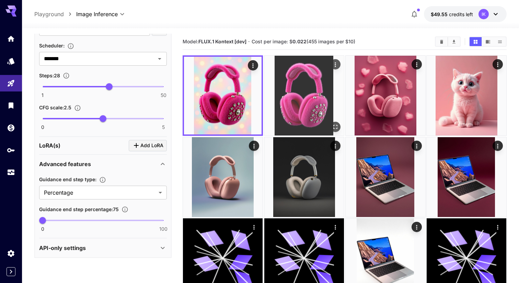
click at [270, 73] on img at bounding box center [304, 96] width 80 height 80
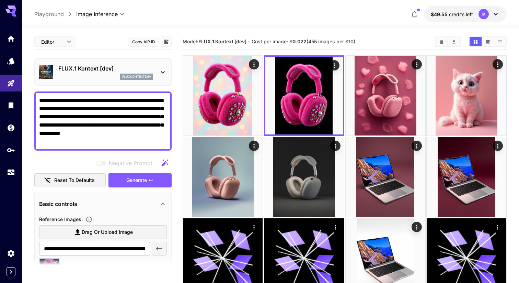
click at [103, 70] on p "FLUX.1 Kontext [dev]" at bounding box center [105, 68] width 95 height 8
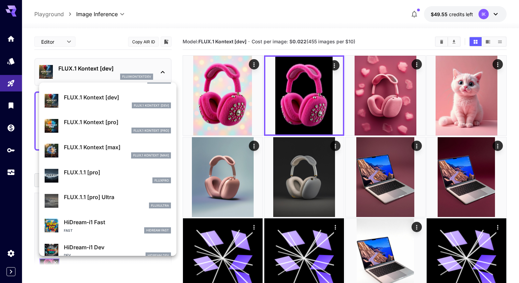
scroll to position [423, 0]
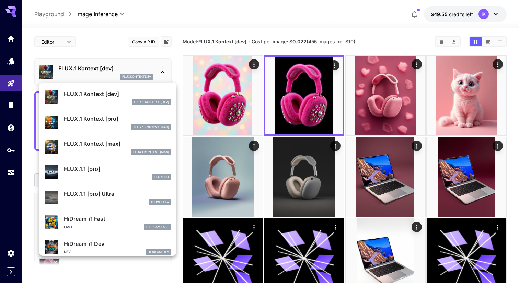
click at [98, 169] on p "FLUX.1.1 [pro]" at bounding box center [117, 169] width 107 height 8
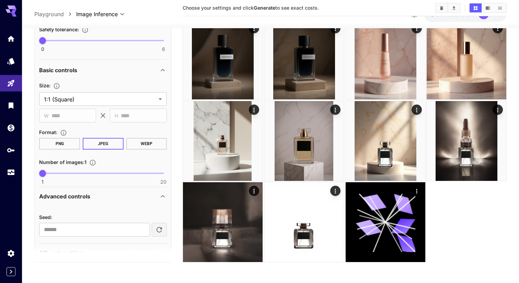
scroll to position [237, 0]
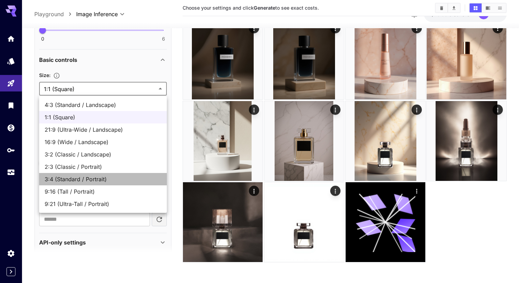
click at [90, 173] on li "3:4 (Standard / Portrait)" at bounding box center [103, 179] width 128 height 12
type input "**********"
type input "***"
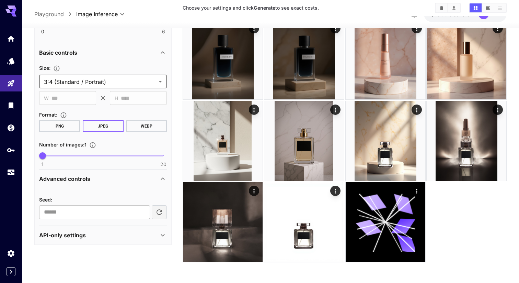
scroll to position [0, 0]
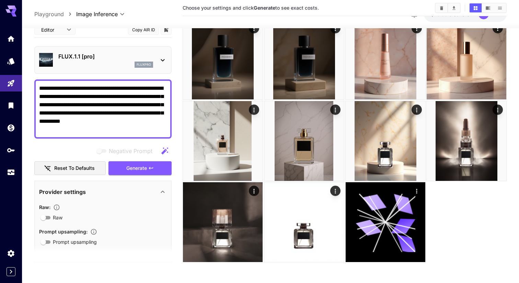
click at [113, 57] on p "FLUX.1.1 [pro]" at bounding box center [105, 56] width 95 height 8
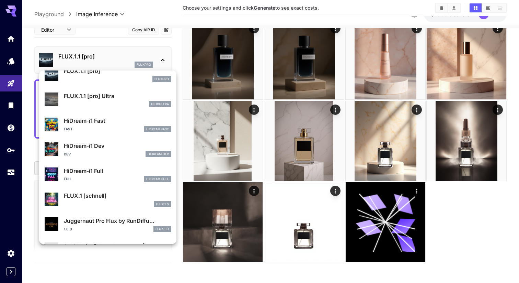
scroll to position [530, 0]
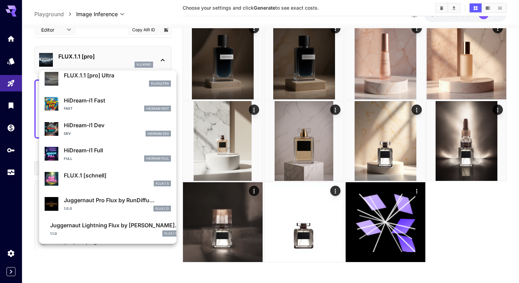
click at [100, 133] on div "Dev HiDream Dev" at bounding box center [117, 134] width 107 height 6
type input "**********"
type input "***"
type input "****"
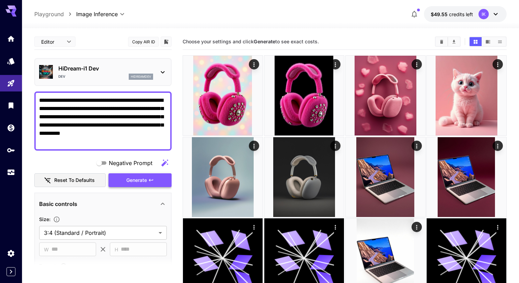
click at [151, 176] on button "Generate" at bounding box center [140, 180] width 63 height 14
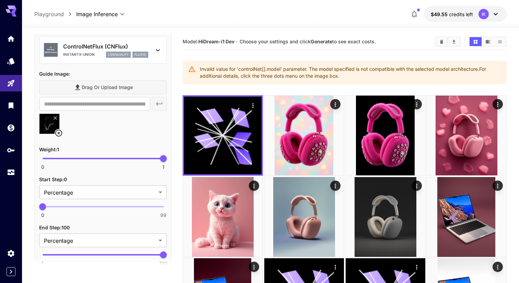
scroll to position [731, 0]
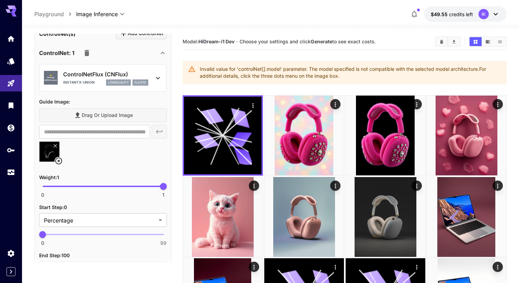
click at [87, 54] on icon "button" at bounding box center [86, 53] width 5 height 6
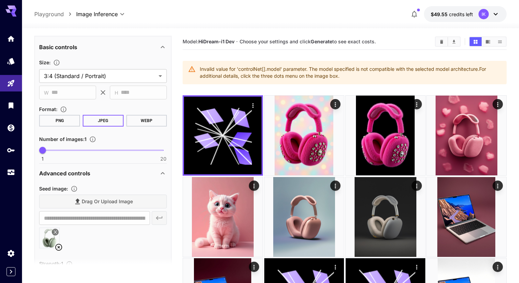
scroll to position [0, 0]
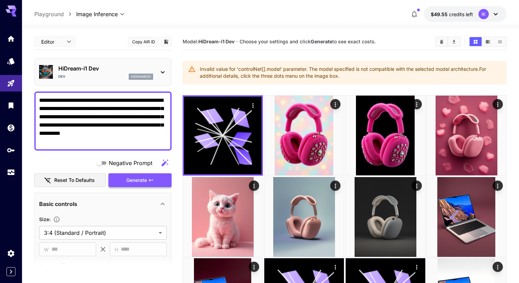
click at [152, 176] on button "Generate" at bounding box center [140, 180] width 63 height 14
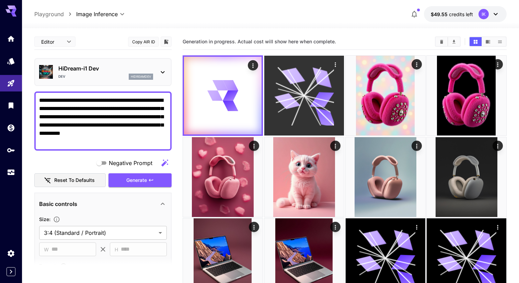
click at [331, 95] on icon at bounding box center [322, 99] width 24 height 15
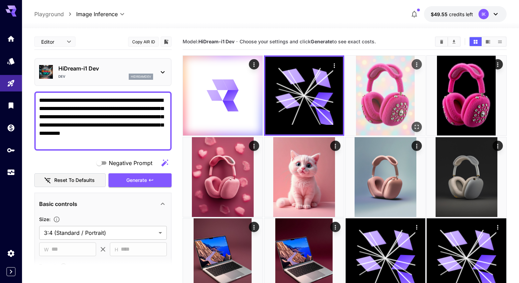
click at [390, 100] on img at bounding box center [386, 96] width 80 height 80
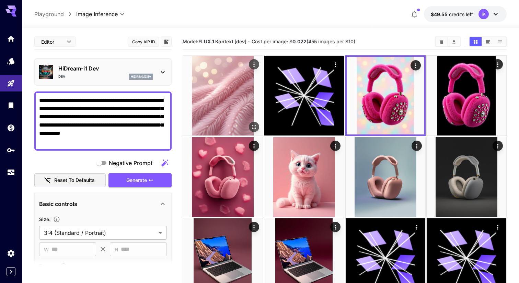
click at [224, 98] on img at bounding box center [223, 96] width 80 height 80
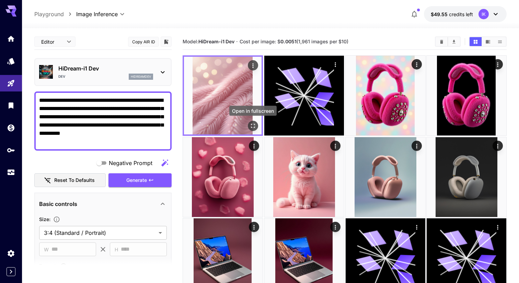
click at [253, 122] on icon "Open in fullscreen" at bounding box center [253, 125] width 7 height 7
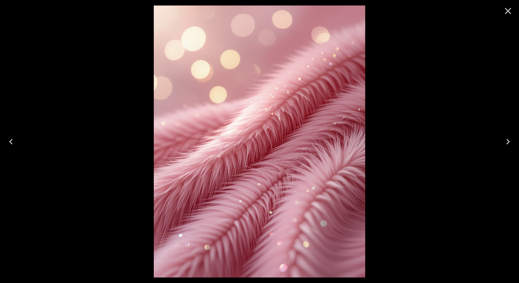
click at [509, 7] on icon "Close" at bounding box center [508, 10] width 11 height 11
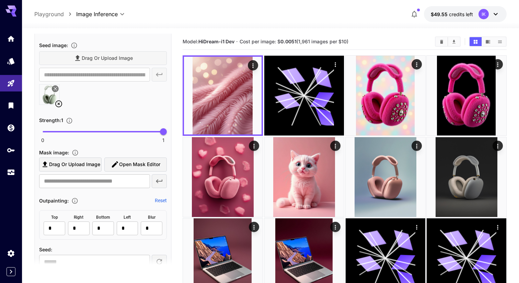
scroll to position [303, 0]
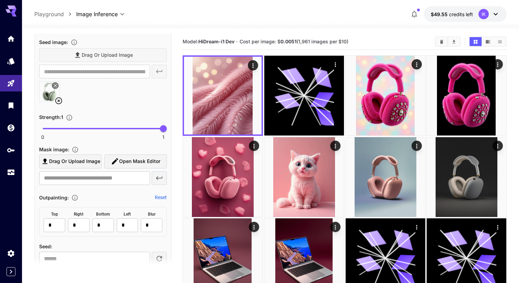
click at [87, 161] on span "Drag or upload image" at bounding box center [74, 161] width 51 height 9
click at [0, 0] on input "Drag or upload image" at bounding box center [0, 0] width 0 height 0
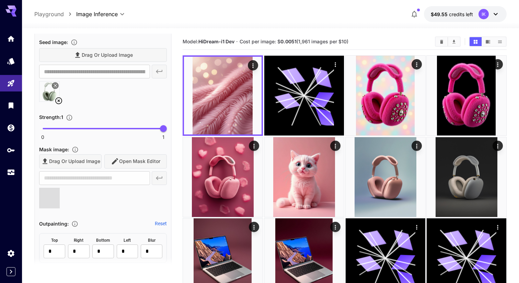
scroll to position [0, 0]
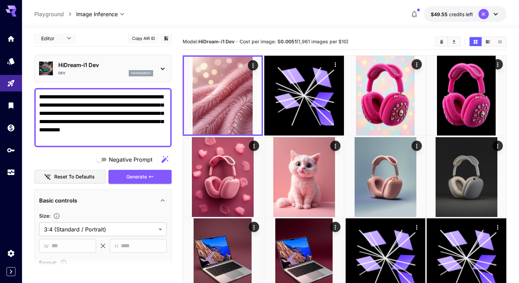
type input "**********"
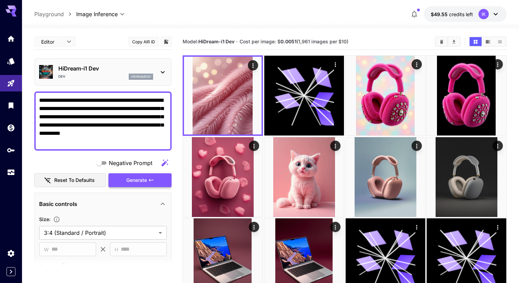
click at [142, 177] on span "Generate" at bounding box center [136, 180] width 21 height 9
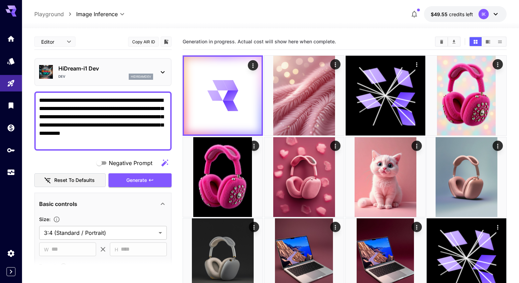
click at [89, 79] on div "HiDream-i1 Dev Dev hidreamdev" at bounding box center [103, 71] width 128 height 21
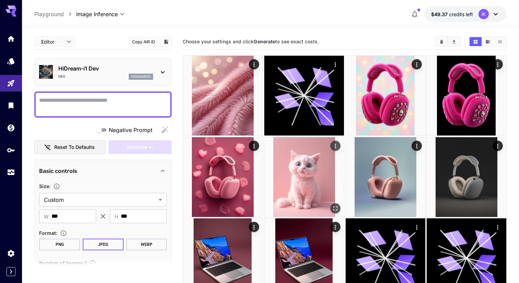
click at [278, 190] on img at bounding box center [304, 177] width 80 height 80
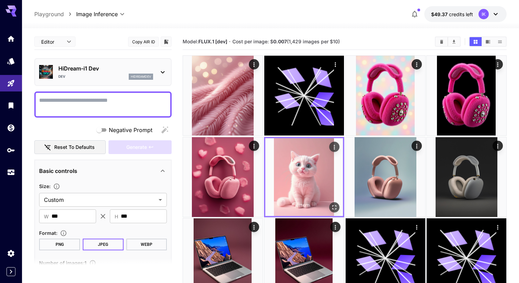
click at [296, 185] on img at bounding box center [304, 177] width 78 height 78
click at [331, 204] on icon "Open in fullscreen" at bounding box center [334, 206] width 7 height 7
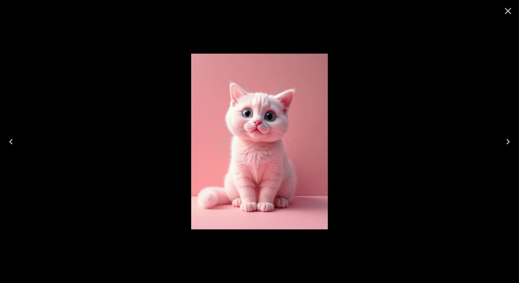
click at [299, 117] on img at bounding box center [259, 142] width 137 height 176
click at [506, 22] on div at bounding box center [508, 11] width 22 height 22
click at [505, 8] on icon "Close" at bounding box center [508, 11] width 7 height 7
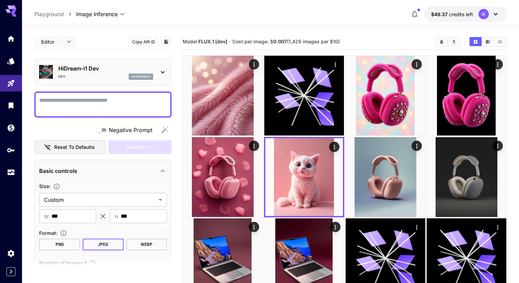
click at [106, 70] on p "HiDream-i1 Dev" at bounding box center [105, 68] width 95 height 8
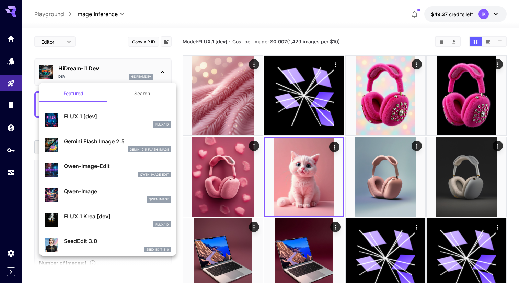
click at [117, 112] on div "FLUX.1 [dev] FLUX.1 D" at bounding box center [108, 119] width 126 height 21
type input "***"
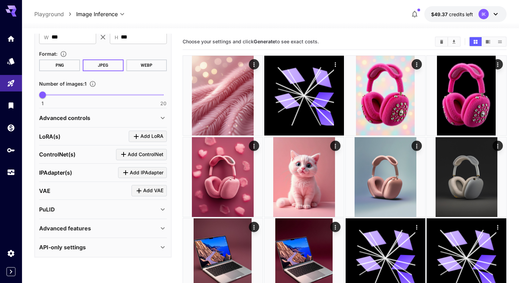
scroll to position [179, 0]
click at [88, 171] on div "IPAdapter(s) Add IPAdapter" at bounding box center [103, 172] width 128 height 11
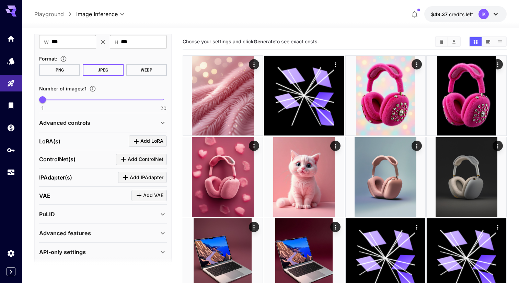
scroll to position [171, 0]
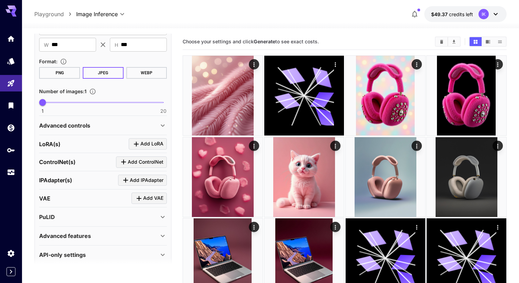
click at [86, 127] on p "Advanced controls" at bounding box center [64, 125] width 51 height 8
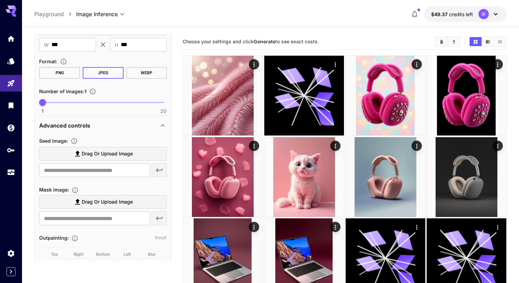
click at [78, 152] on icon at bounding box center [77, 154] width 5 height 6
click at [0, 0] on input "Drag or upload image" at bounding box center [0, 0] width 0 height 0
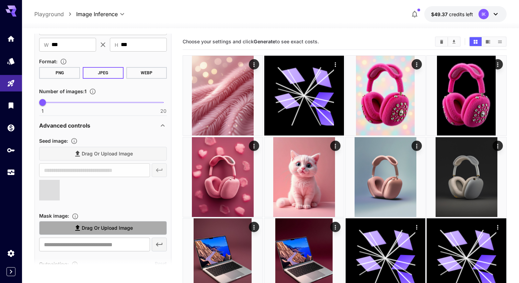
click at [94, 224] on span "Drag or upload image" at bounding box center [107, 228] width 51 height 9
click at [0, 0] on input "Drag or upload image" at bounding box center [0, 0] width 0 height 0
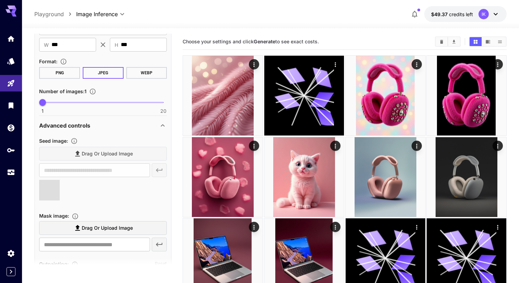
type input "**********"
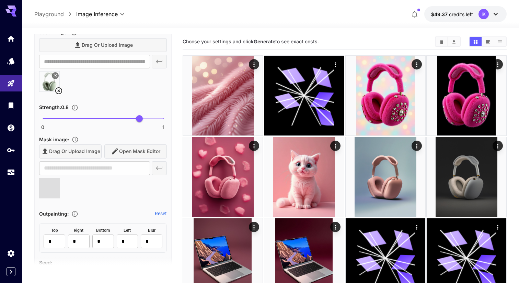
type input "**********"
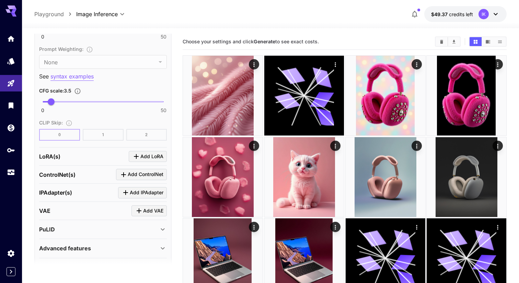
scroll to position [593, 0]
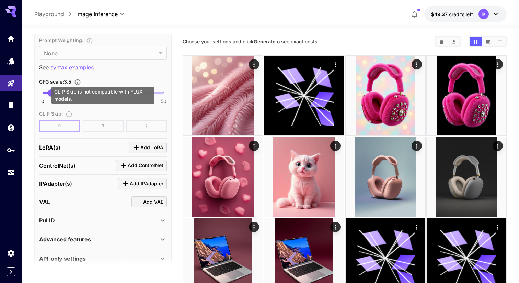
click at [102, 123] on div "CLIP Skip : 0 1 2" at bounding box center [103, 120] width 128 height 22
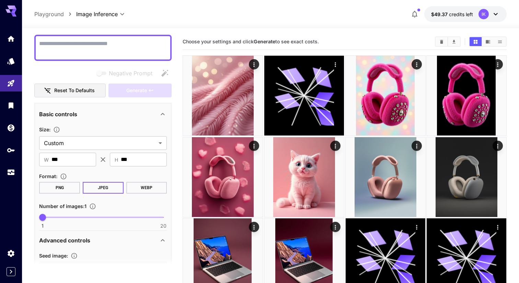
scroll to position [0, 0]
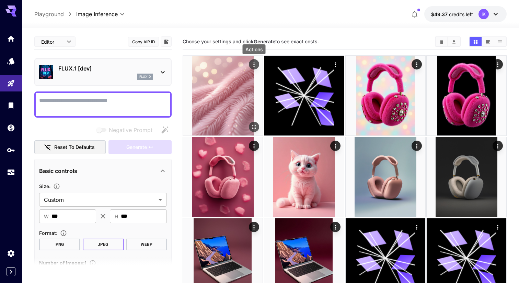
click at [254, 63] on icon "Actions" at bounding box center [253, 64] width 1 height 4
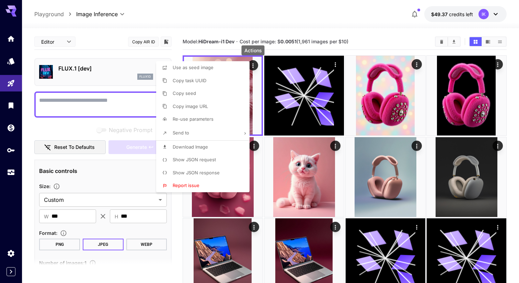
click at [229, 157] on li "Show JSON request" at bounding box center [205, 159] width 98 height 13
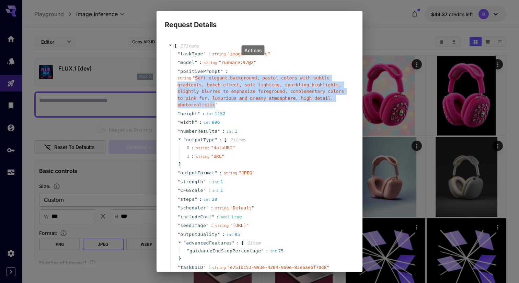
drag, startPoint x: 216, startPoint y: 105, endPoint x: 195, endPoint y: 79, distance: 33.2
click at [195, 79] on span "" Soft elegant background, pastel colors with subtle gradients, bokeh effect, s…" at bounding box center [261, 91] width 167 height 32
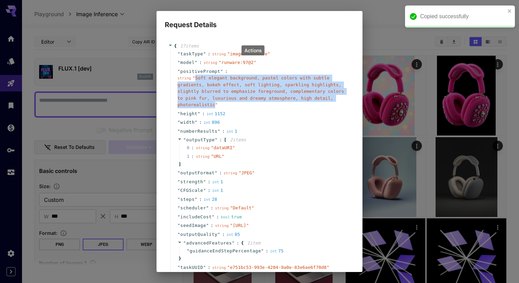
copy span "Soft elegant background, pastel colors with subtle gradients, bokeh effect, sof…"
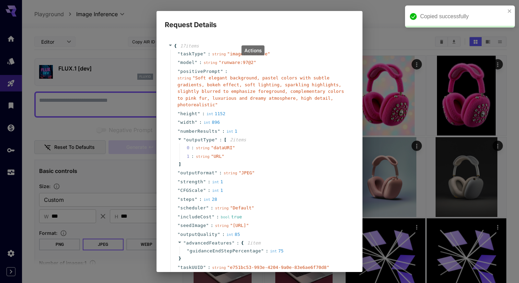
click at [85, 102] on div "Request Details { 17 item s " taskType " : string " imageInference " " model " …" at bounding box center [259, 141] width 519 height 283
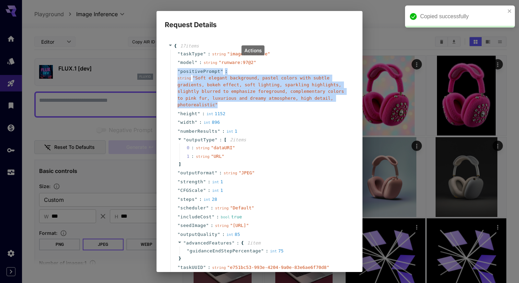
click at [85, 102] on div "Request Details { 17 item s " taskType " : string " imageInference " " model " …" at bounding box center [259, 141] width 519 height 283
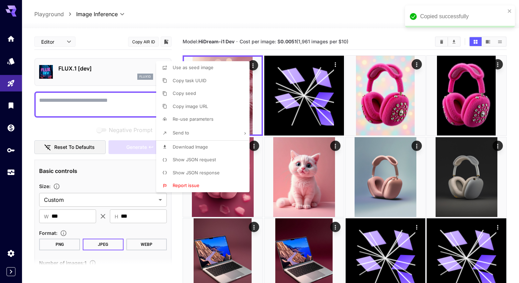
click at [85, 102] on div at bounding box center [259, 141] width 519 height 283
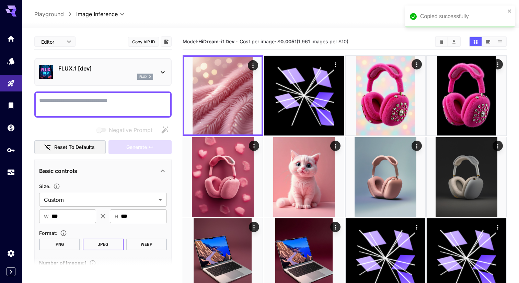
click at [85, 102] on textarea "Negative Prompt" at bounding box center [103, 104] width 128 height 16
paste textarea "**********"
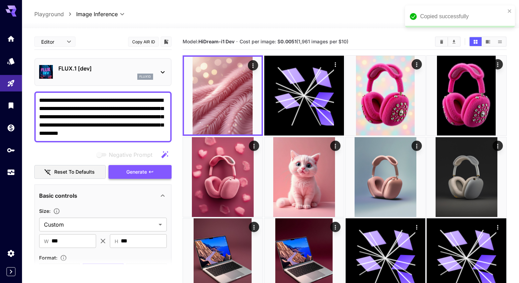
type textarea "**********"
click at [115, 174] on button "Generate" at bounding box center [140, 172] width 63 height 14
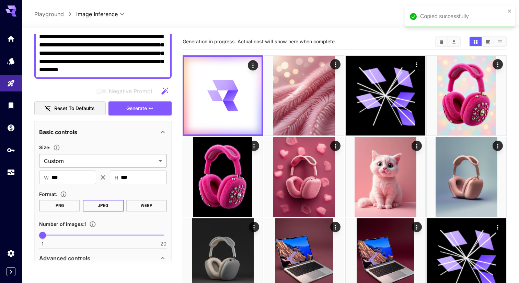
scroll to position [88, 0]
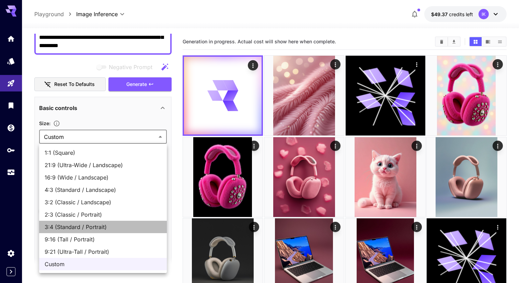
click at [109, 226] on span "3:4 (Standard / Portrait)" at bounding box center [103, 227] width 117 height 8
type input "**********"
type input "***"
type input "****"
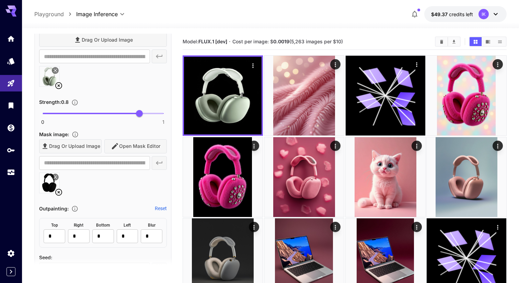
scroll to position [310, 0]
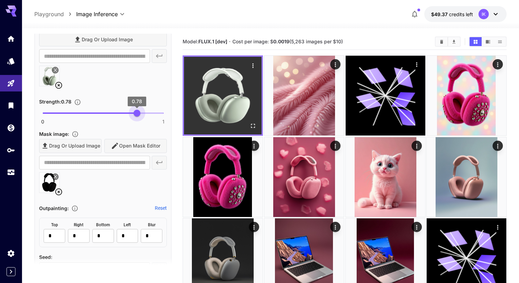
type input "*"
drag, startPoint x: 137, startPoint y: 111, endPoint x: 191, endPoint y: 112, distance: 53.2
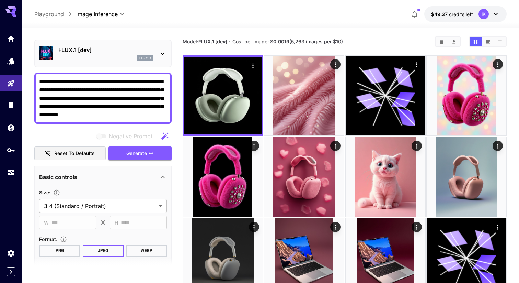
scroll to position [0, 0]
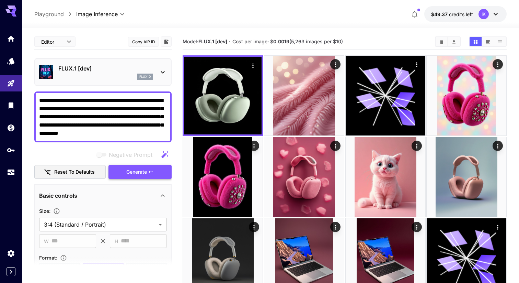
click at [129, 172] on span "Generate" at bounding box center [136, 172] width 21 height 9
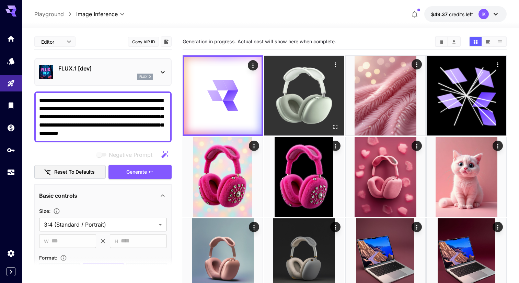
click at [332, 127] on icon "Open in fullscreen" at bounding box center [335, 126] width 7 height 7
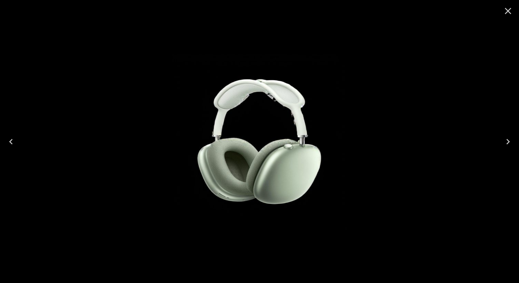
click at [515, 12] on button "Close" at bounding box center [508, 11] width 16 height 16
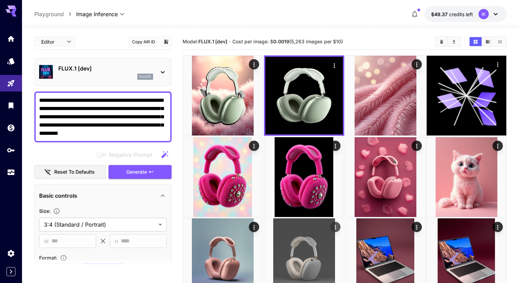
click at [298, 225] on img at bounding box center [304, 258] width 80 height 80
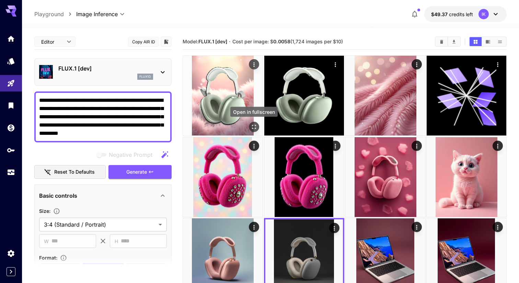
click at [254, 126] on icon "Open in fullscreen" at bounding box center [254, 126] width 7 height 7
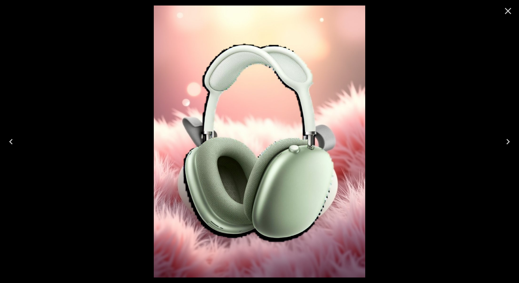
click at [509, 13] on icon "Close" at bounding box center [508, 10] width 11 height 11
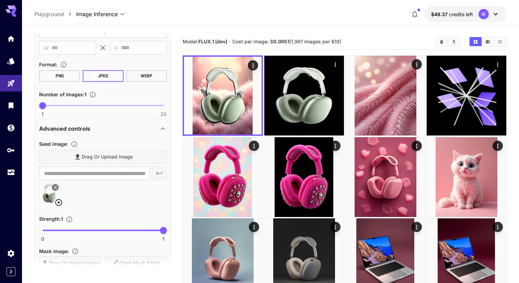
scroll to position [194, 0]
click at [58, 203] on icon at bounding box center [59, 201] width 8 height 8
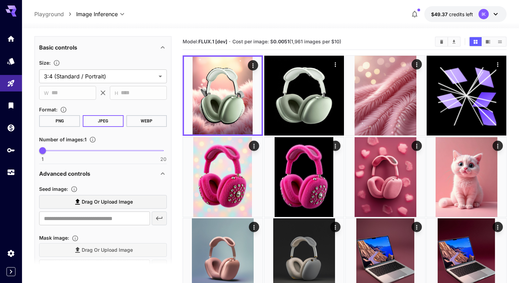
scroll to position [0, 0]
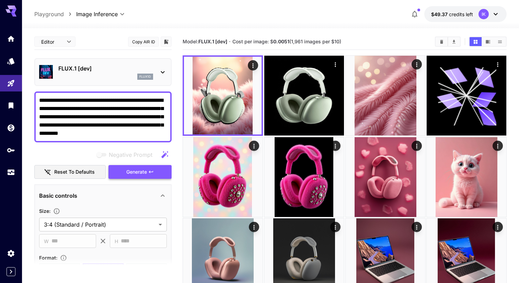
click at [122, 175] on button "Generate" at bounding box center [140, 172] width 63 height 14
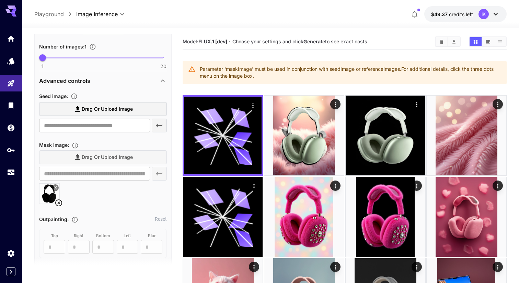
scroll to position [246, 0]
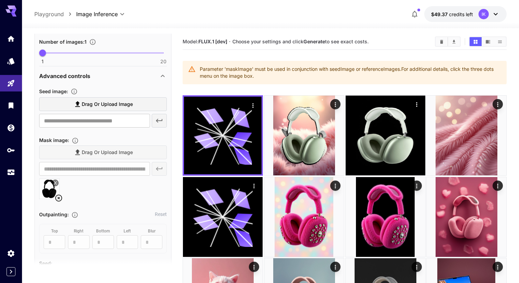
click at [58, 197] on icon at bounding box center [58, 197] width 7 height 7
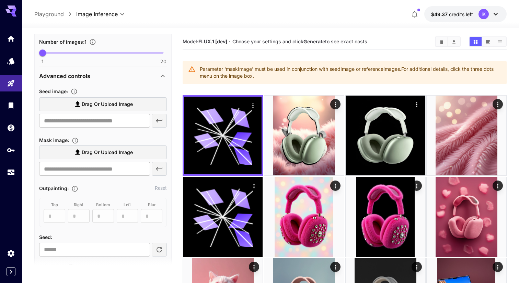
click at [102, 101] on span "Drag or upload image" at bounding box center [107, 104] width 51 height 9
click at [0, 0] on input "Drag or upload image" at bounding box center [0, 0] width 0 height 0
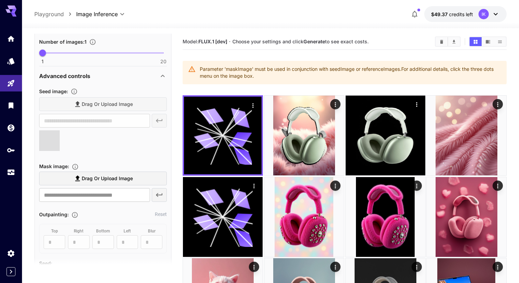
scroll to position [0, 0]
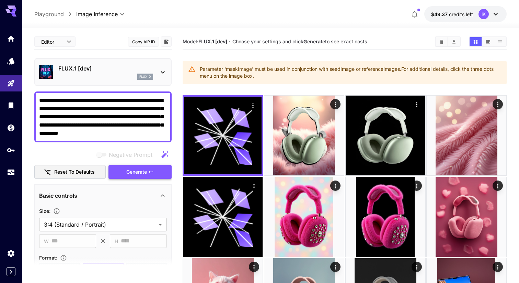
type input "**********"
click at [128, 170] on span "Generate" at bounding box center [136, 172] width 21 height 9
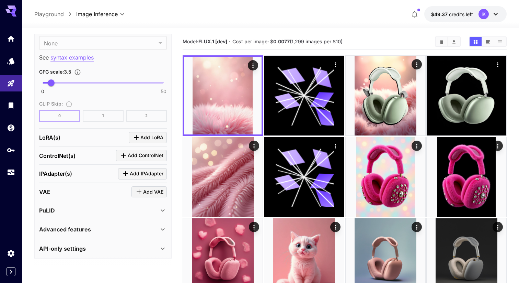
scroll to position [602, 0]
click at [80, 155] on div "ControlNet(s) Add ControlNet" at bounding box center [103, 154] width 128 height 11
click at [123, 153] on icon "Click to add ControlNet" at bounding box center [123, 154] width 5 height 5
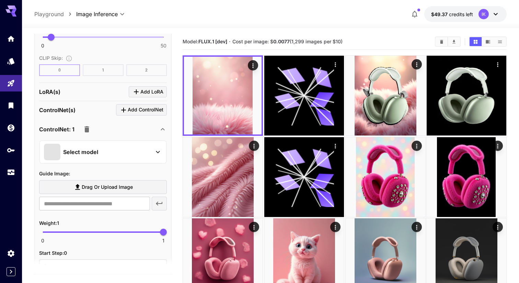
scroll to position [676, 0]
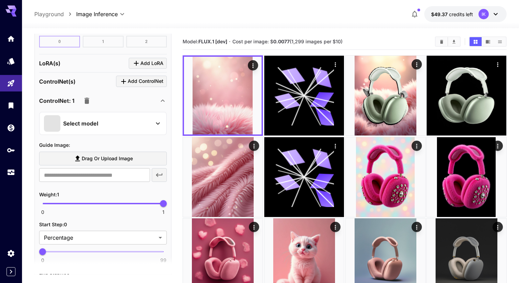
click at [121, 155] on span "Drag or upload image" at bounding box center [107, 158] width 51 height 9
click at [0, 0] on input "Drag or upload image" at bounding box center [0, 0] width 0 height 0
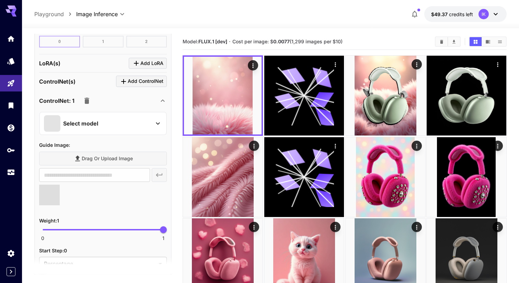
type input "**********"
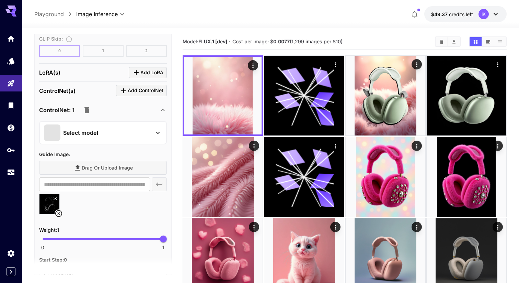
click at [116, 130] on div "Select model" at bounding box center [97, 132] width 107 height 16
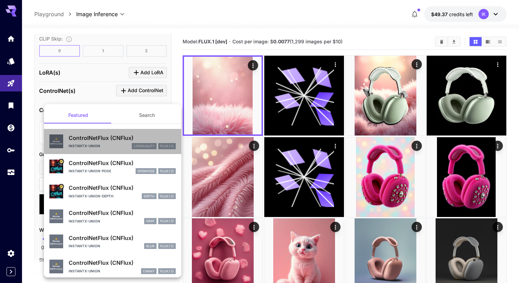
click at [89, 147] on p "instantx-union" at bounding box center [85, 145] width 32 height 5
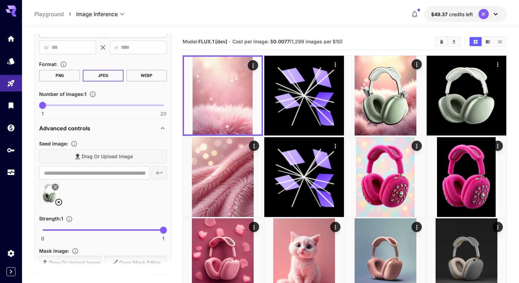
scroll to position [0, 0]
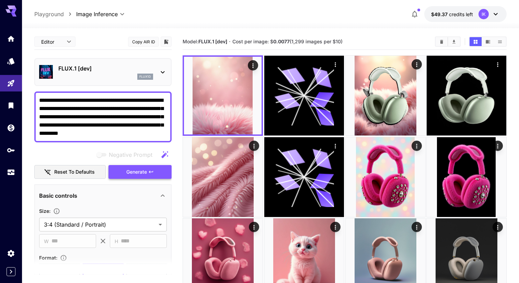
click at [145, 171] on span "Generate" at bounding box center [136, 172] width 21 height 9
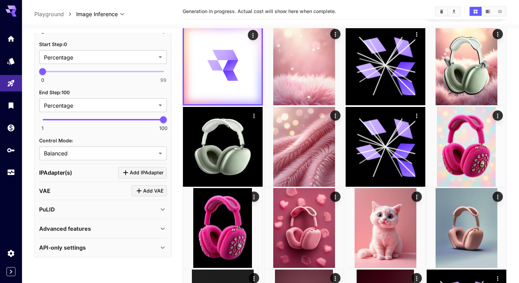
scroll to position [38, 0]
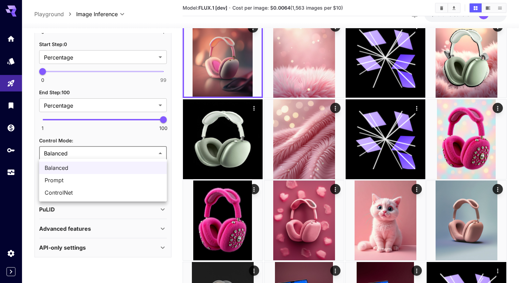
click at [124, 135] on div at bounding box center [259, 141] width 519 height 283
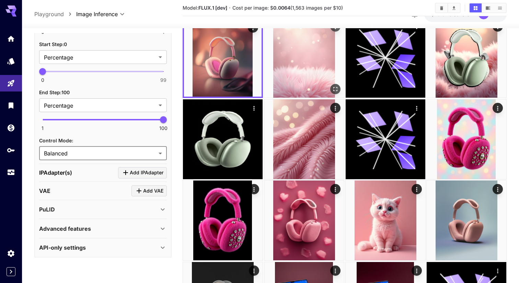
click at [266, 93] on img at bounding box center [304, 58] width 80 height 80
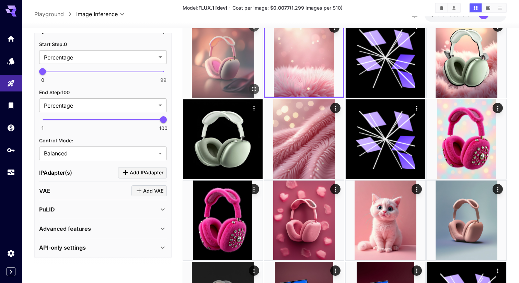
click at [257, 90] on icon "Open in fullscreen" at bounding box center [254, 89] width 7 height 7
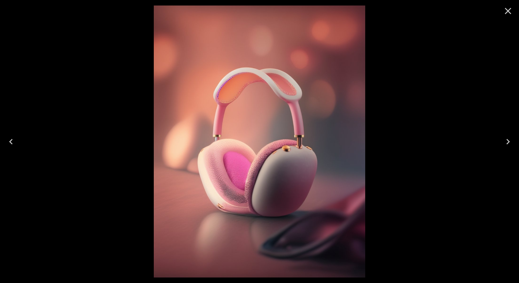
click at [519, 8] on div at bounding box center [508, 11] width 22 height 22
click at [514, 10] on button "Close" at bounding box center [508, 11] width 16 height 16
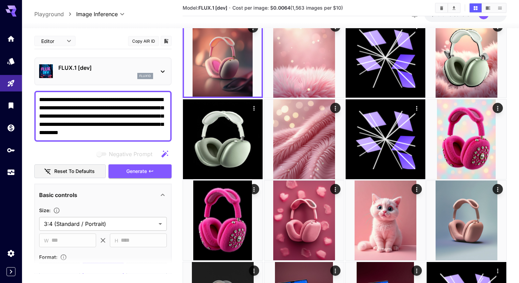
scroll to position [0, 0]
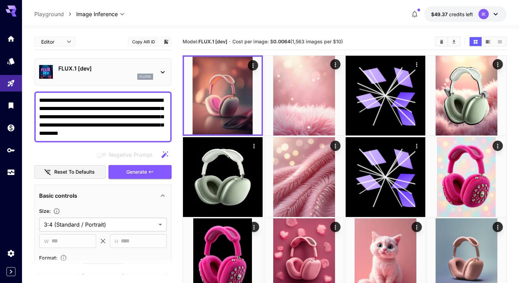
click at [124, 81] on div "FLUX.1 [dev] flux1d" at bounding box center [103, 71] width 128 height 21
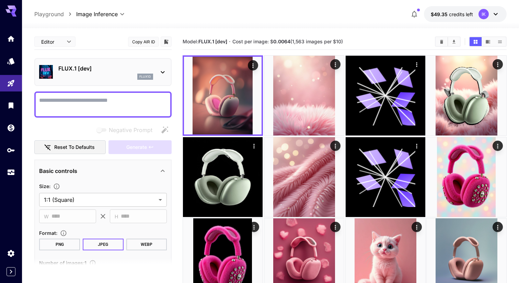
click at [104, 69] on p "FLUX.1 [dev]" at bounding box center [105, 68] width 95 height 8
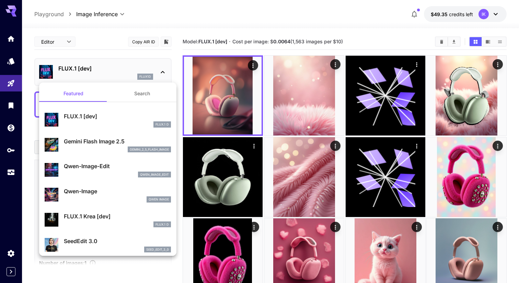
click at [111, 154] on div "Gemini Flash Image 2.5 gemini_2_5_flash_image" at bounding box center [108, 144] width 126 height 21
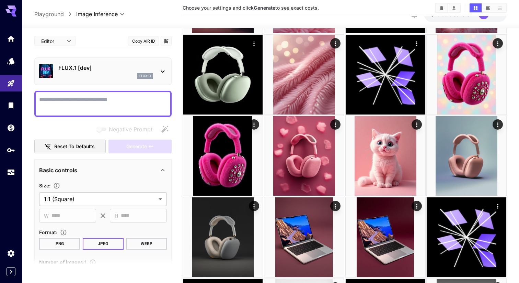
click at [106, 55] on div "**********" at bounding box center [102, 234] width 137 height 402
click at [103, 81] on div "FLUX.1 [dev] flux1d" at bounding box center [103, 71] width 128 height 21
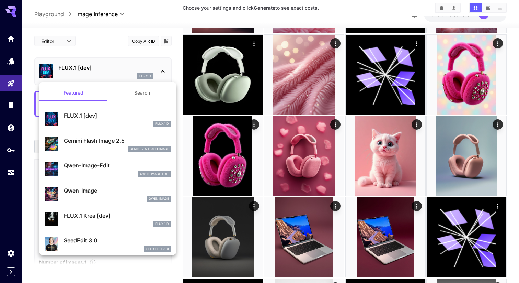
click at [96, 138] on p "Gemini Flash Image 2.5" at bounding box center [117, 140] width 107 height 8
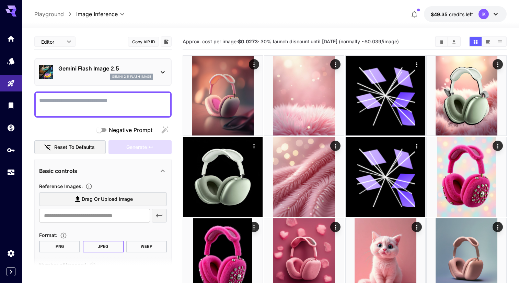
scroll to position [71, 0]
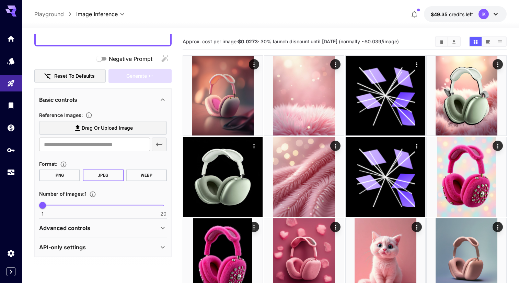
click at [115, 130] on span "Drag or upload image" at bounding box center [107, 128] width 51 height 9
click at [0, 0] on input "Drag or upload image" at bounding box center [0, 0] width 0 height 0
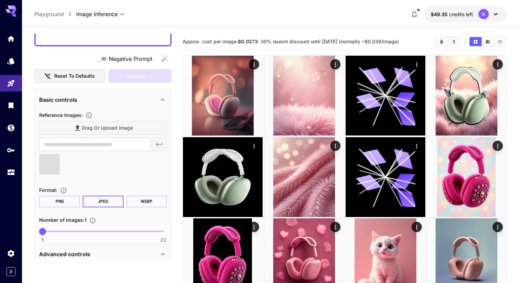
scroll to position [0, 0]
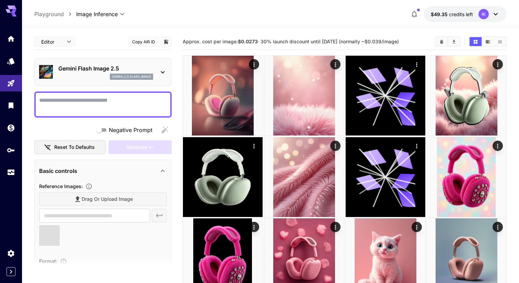
click at [95, 71] on p "Gemini Flash Image 2.5" at bounding box center [105, 68] width 95 height 8
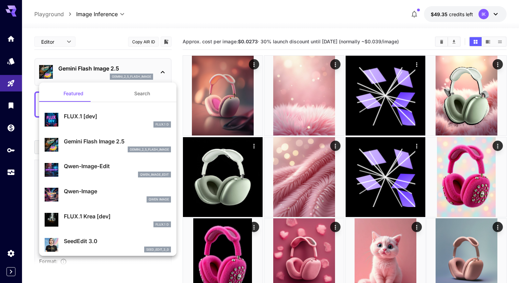
type input "**********"
click at [180, 30] on div at bounding box center [259, 141] width 519 height 283
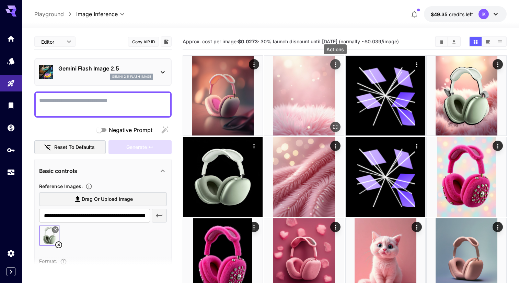
click at [335, 67] on icon "Actions" at bounding box center [335, 64] width 7 height 7
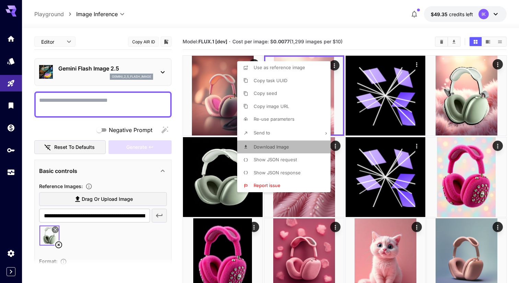
click at [281, 149] on span "Download Image" at bounding box center [271, 146] width 35 height 5
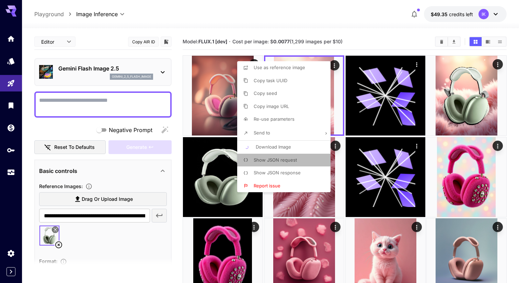
click at [291, 162] on p "Show JSON request" at bounding box center [275, 160] width 43 height 7
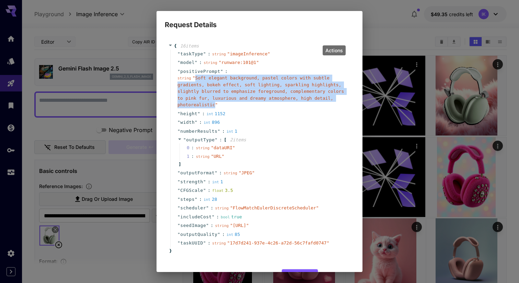
drag, startPoint x: 215, startPoint y: 102, endPoint x: 195, endPoint y: 77, distance: 32.5
click at [195, 77] on span "" Soft elegant background, pastel colors with subtle gradients, bokeh effect, s…" at bounding box center [261, 91] width 167 height 32
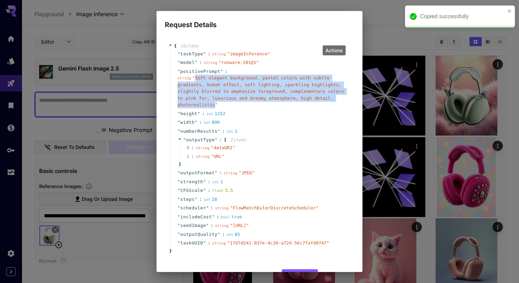
copy span "Soft elegant background, pastel colors with subtle gradients, bokeh effect, sof…"
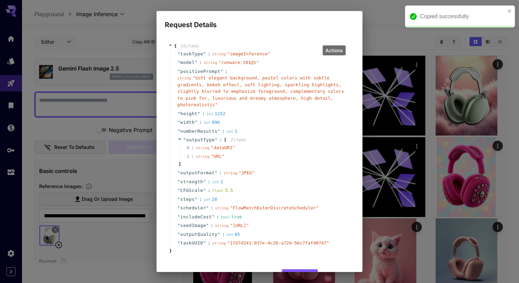
click at [378, 23] on div "Request Details { 16 item s " taskType " : string " imageInference " " model " …" at bounding box center [259, 141] width 519 height 283
click at [510, 7] on div "Copied successfully" at bounding box center [460, 16] width 110 height 22
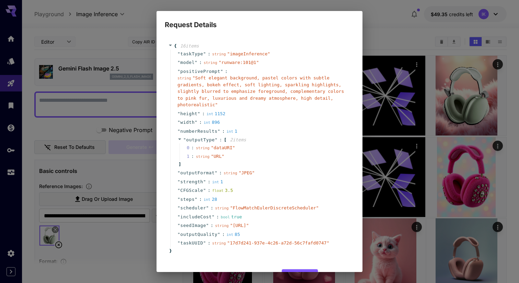
click at [457, 14] on div "Request Details { 16 item s " taskType " : string " imageInference " " model " …" at bounding box center [259, 141] width 519 height 283
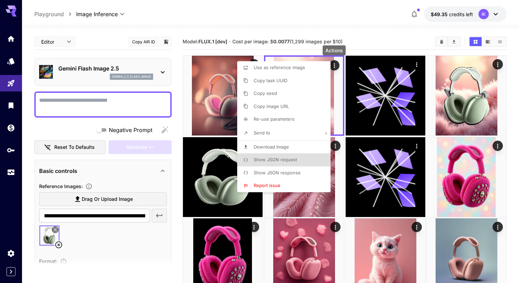
click at [134, 104] on div at bounding box center [259, 141] width 519 height 283
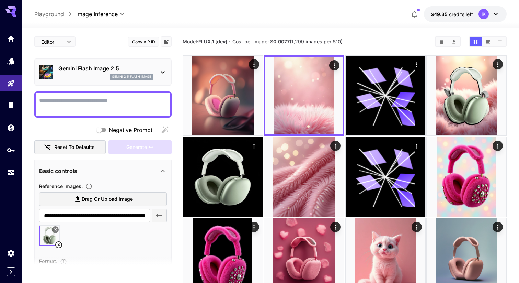
click at [122, 104] on textarea "Negative Prompt" at bounding box center [103, 104] width 128 height 16
paste textarea "**********"
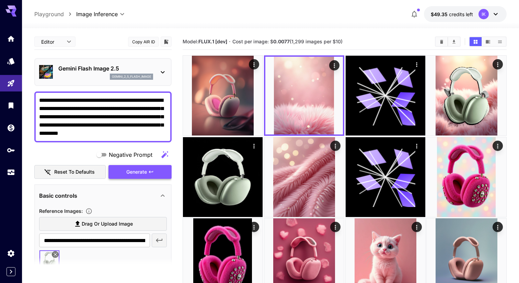
type textarea "**********"
click at [144, 171] on span "Generate" at bounding box center [136, 172] width 21 height 9
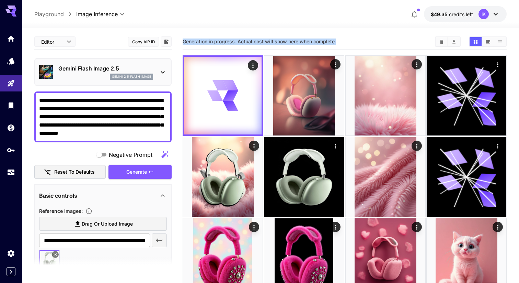
drag, startPoint x: 339, startPoint y: 42, endPoint x: 183, endPoint y: 39, distance: 155.9
click at [183, 39] on section "Generation in progress. Actual cost will show here when complete." at bounding box center [306, 41] width 247 height 7
click at [134, 121] on textarea "**********" at bounding box center [103, 116] width 128 height 41
click at [186, 46] on div "Generation in progress. Actual cost will show here when complete." at bounding box center [345, 41] width 324 height 10
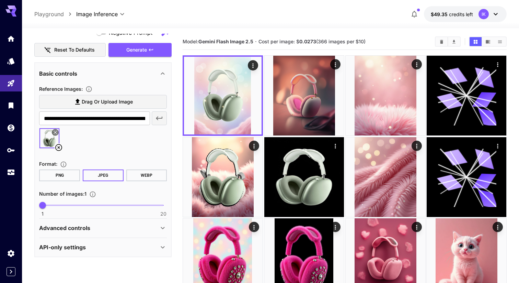
scroll to position [11, 0]
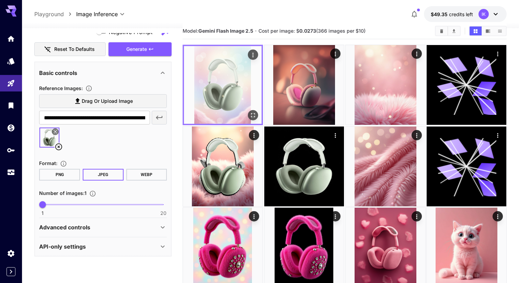
click at [252, 116] on icon "Open in fullscreen" at bounding box center [253, 115] width 7 height 7
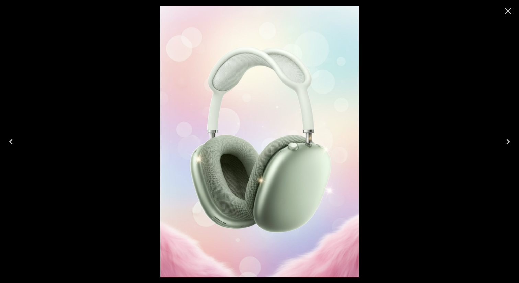
click at [509, 12] on icon "Close" at bounding box center [508, 11] width 7 height 7
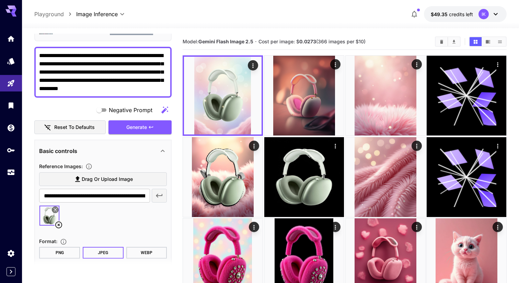
scroll to position [0, 0]
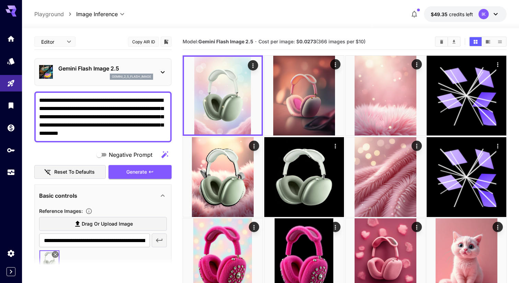
click at [110, 64] on p "Gemini Flash Image 2.5" at bounding box center [105, 68] width 95 height 8
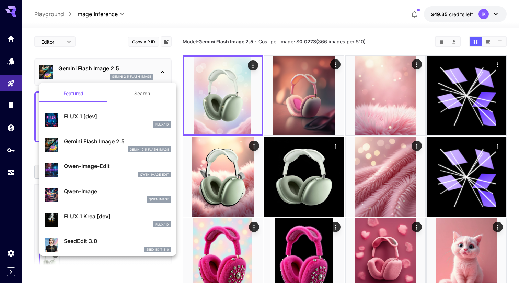
click at [177, 47] on div at bounding box center [259, 141] width 519 height 283
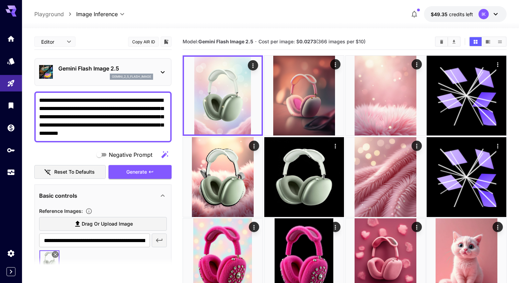
scroll to position [122, 0]
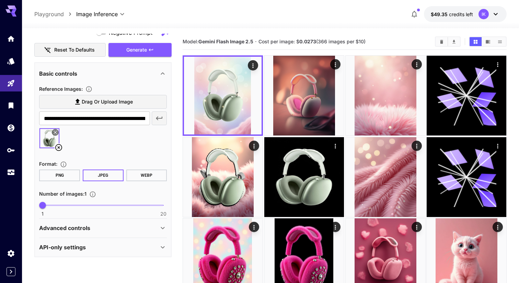
click at [121, 254] on div "API-only settings" at bounding box center [103, 247] width 128 height 16
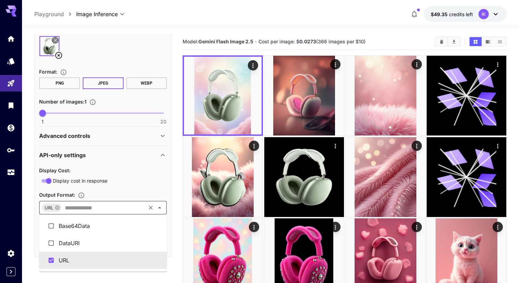
click at [83, 207] on input "text" at bounding box center [103, 208] width 82 height 10
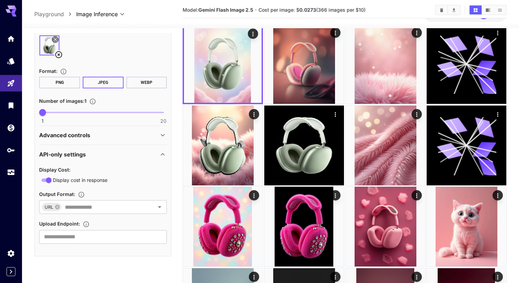
click at [130, 180] on div "Display cost in response" at bounding box center [103, 179] width 128 height 9
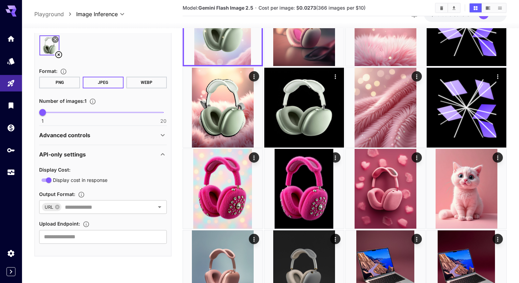
scroll to position [79, 0]
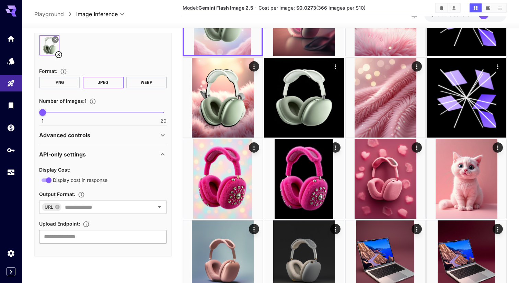
click at [98, 241] on input "text" at bounding box center [103, 237] width 128 height 14
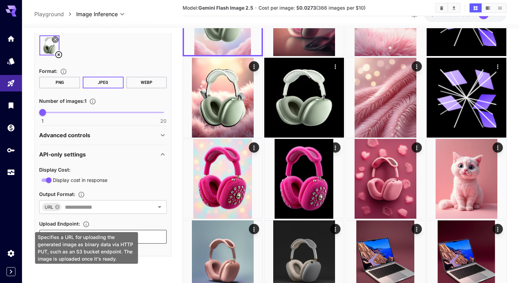
click at [87, 223] on icon "Specifies a URL for uploading the generated image as binary data via HTTP PUT, …" at bounding box center [86, 223] width 7 height 7
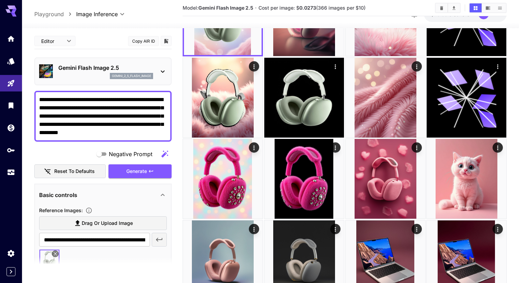
scroll to position [0, 0]
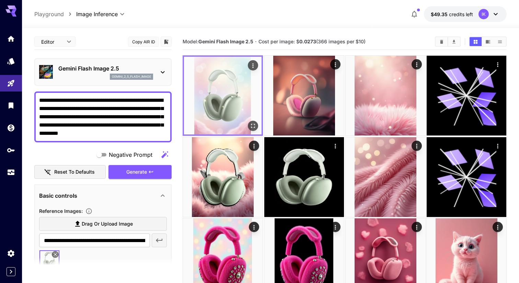
click at [217, 104] on img at bounding box center [223, 96] width 78 height 78
click at [254, 125] on icon "Open in fullscreen" at bounding box center [253, 125] width 7 height 7
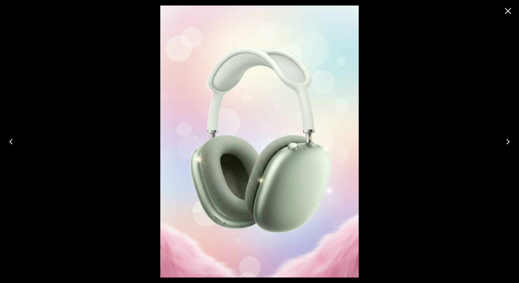
click at [512, 11] on icon "Close" at bounding box center [508, 10] width 11 height 11
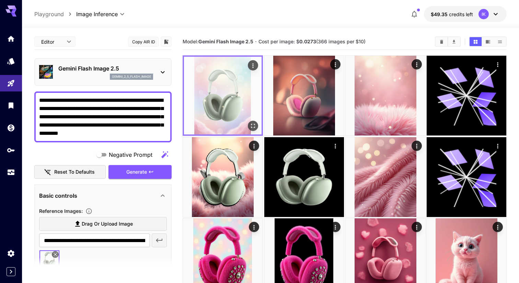
click at [254, 69] on button "Actions" at bounding box center [253, 65] width 10 height 10
click at [252, 63] on icon "Actions" at bounding box center [253, 65] width 7 height 7
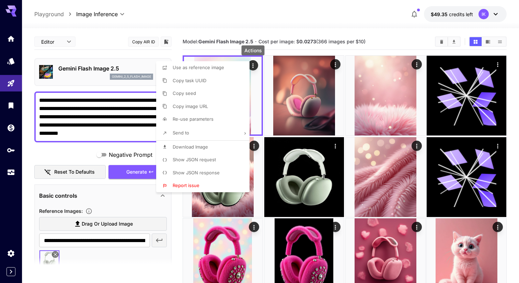
click at [206, 134] on li "Send to" at bounding box center [205, 133] width 98 height 14
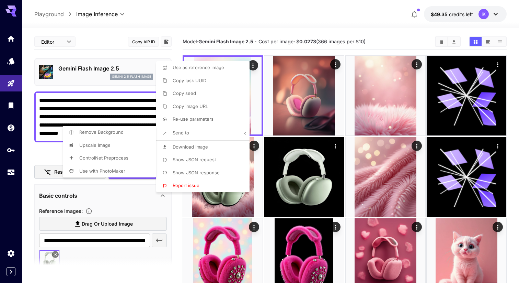
click at [207, 133] on div at bounding box center [259, 141] width 519 height 283
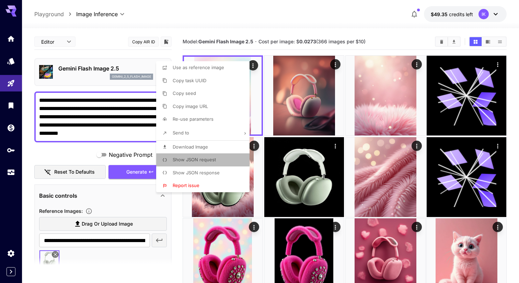
click at [219, 158] on li "Show JSON request" at bounding box center [205, 159] width 98 height 13
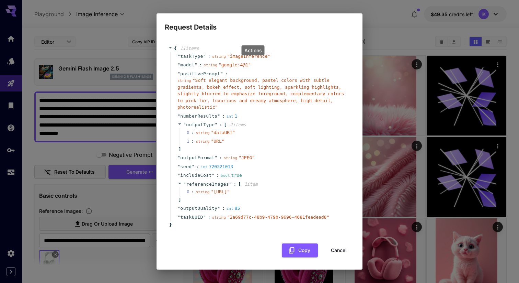
click at [248, 64] on span "" google:4@1 "" at bounding box center [235, 64] width 32 height 5
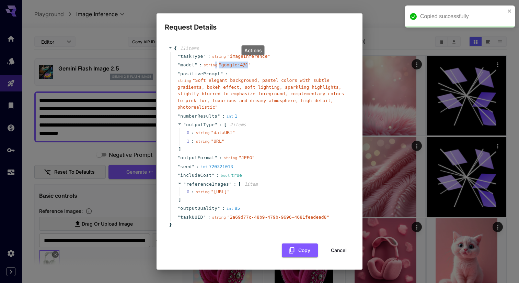
drag, startPoint x: 248, startPoint y: 64, endPoint x: 214, endPoint y: 65, distance: 34.3
click at [214, 65] on div "string " google:4@1 "" at bounding box center [227, 64] width 47 height 7
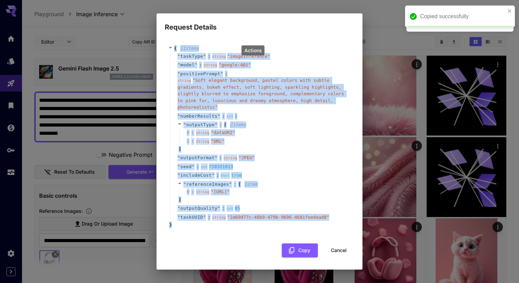
drag, startPoint x: 178, startPoint y: 235, endPoint x: 168, endPoint y: 44, distance: 191.9
click at [168, 45] on div "{ 11 item s " taskType " : string " imageInference " " model " : string " googl…" at bounding box center [259, 136] width 183 height 183
copy div "{ 11 item s " taskType " : string " imageInference " " model " : string " googl…"
